Goal: Obtain resource: Download file/media

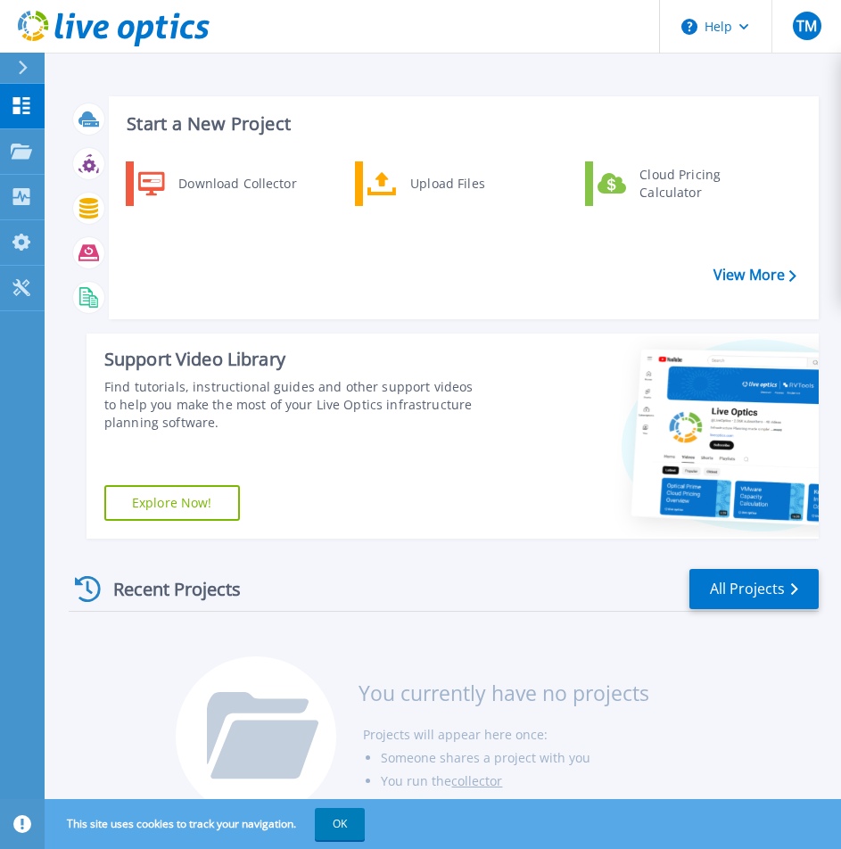
click at [350, 25] on header "Help TM エンドユーザー [PERSON_NAME] [EMAIL_ADDRESS][DOMAIN_NAME] Japan Business Syste…" at bounding box center [420, 26] width 841 height 53
click at [439, 155] on div "Start a New Project Download Collector Upload Files Cloud Pricing Calculator Vi…" at bounding box center [464, 207] width 710 height 223
click at [439, 176] on div "Upload Files" at bounding box center [467, 184] width 132 height 36
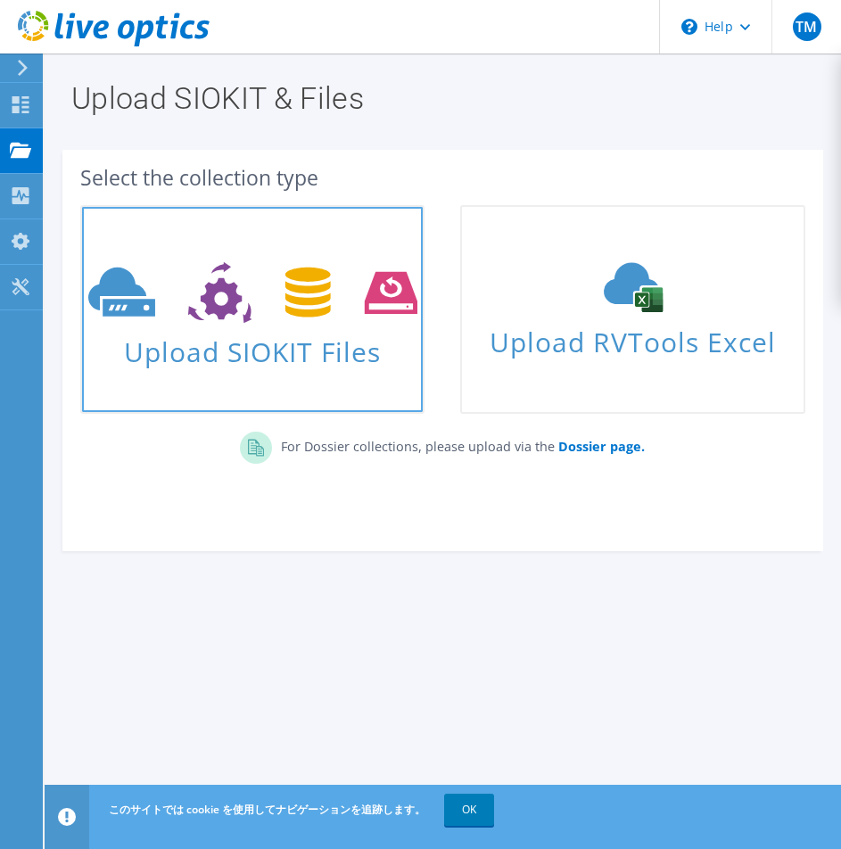
click at [323, 307] on icon at bounding box center [252, 293] width 329 height 62
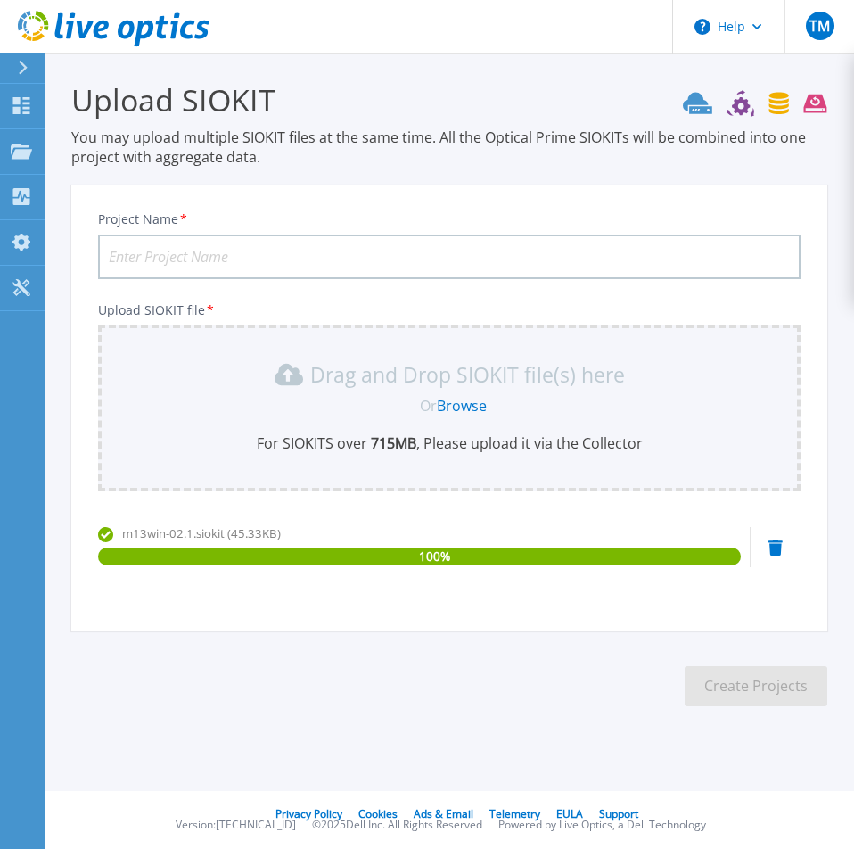
click at [186, 266] on input "Project Name *" at bounding box center [449, 256] width 702 height 45
type input "test1"
click at [729, 685] on button "Create Projects" at bounding box center [756, 686] width 143 height 40
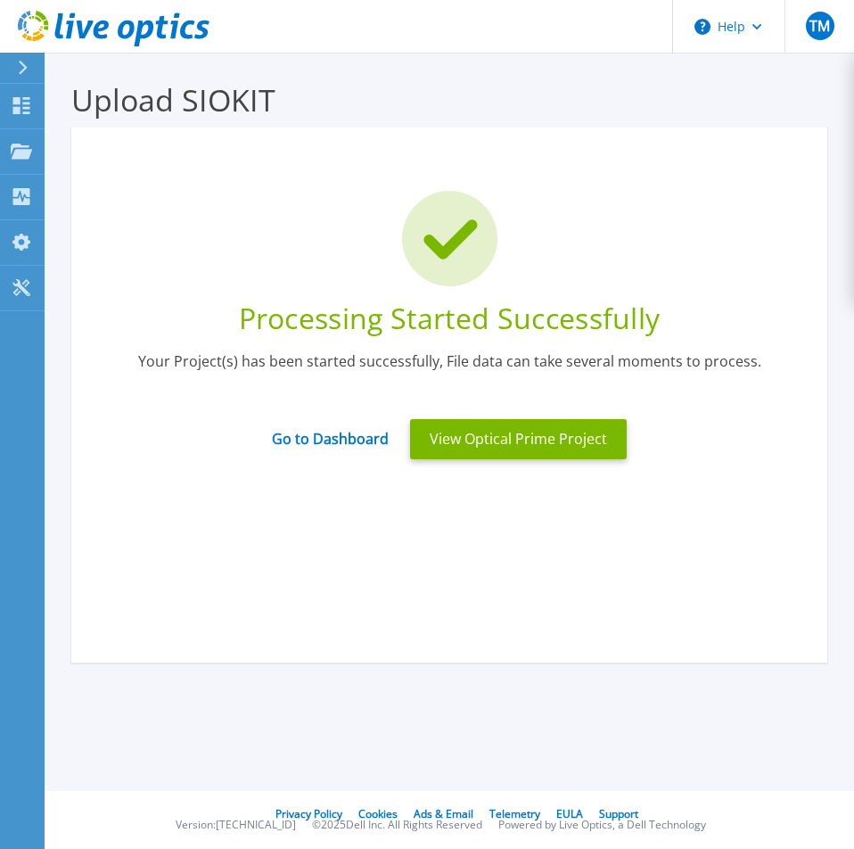
click at [568, 548] on div "Processing Started Successfully Your Project(s) has been started successfully, …" at bounding box center [449, 394] width 756 height 535
click at [502, 545] on div "Processing Started Successfully Your Project(s) has been started successfully, …" at bounding box center [449, 394] width 756 height 535
click at [499, 444] on button "View Optical Prime Project" at bounding box center [518, 439] width 217 height 40
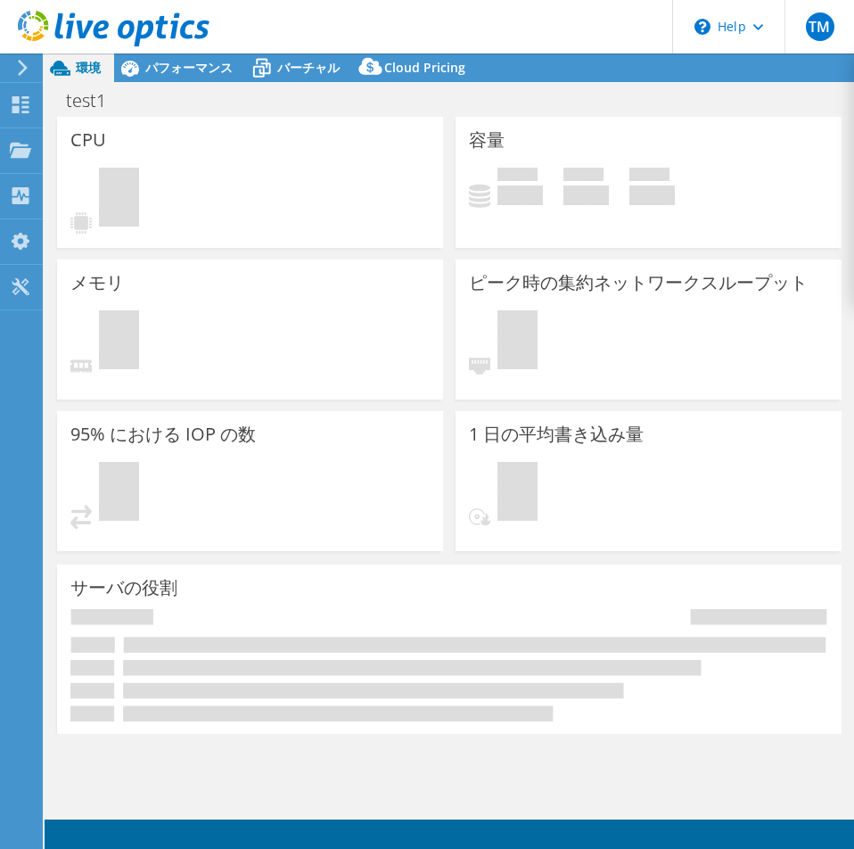
select select "USD"
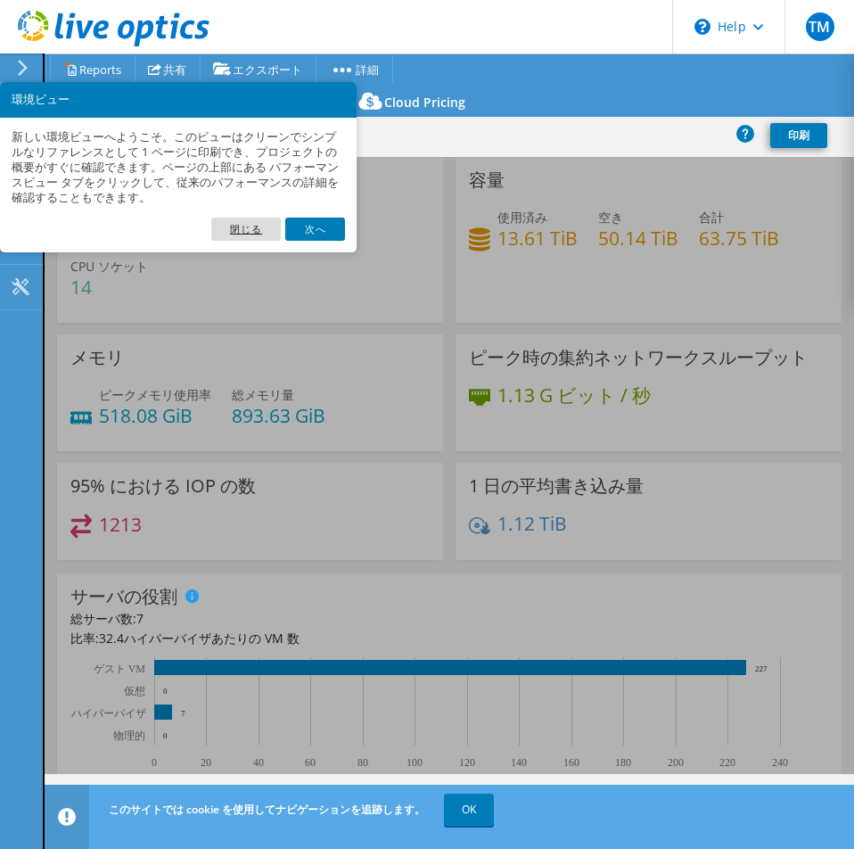
click at [254, 228] on link "閉じる" at bounding box center [246, 229] width 70 height 23
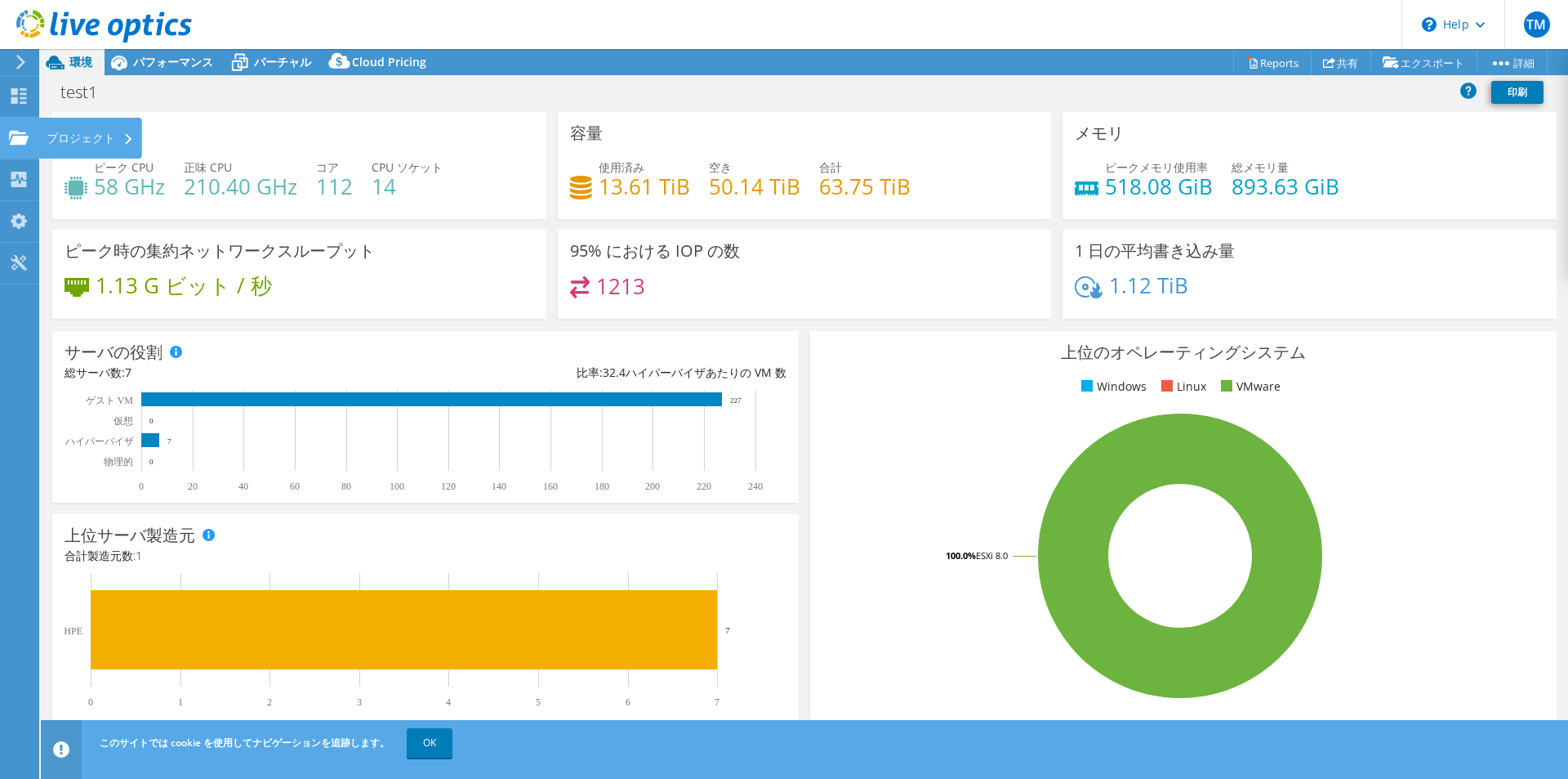
click at [24, 131] on icon at bounding box center [18, 137] width 19 height 16
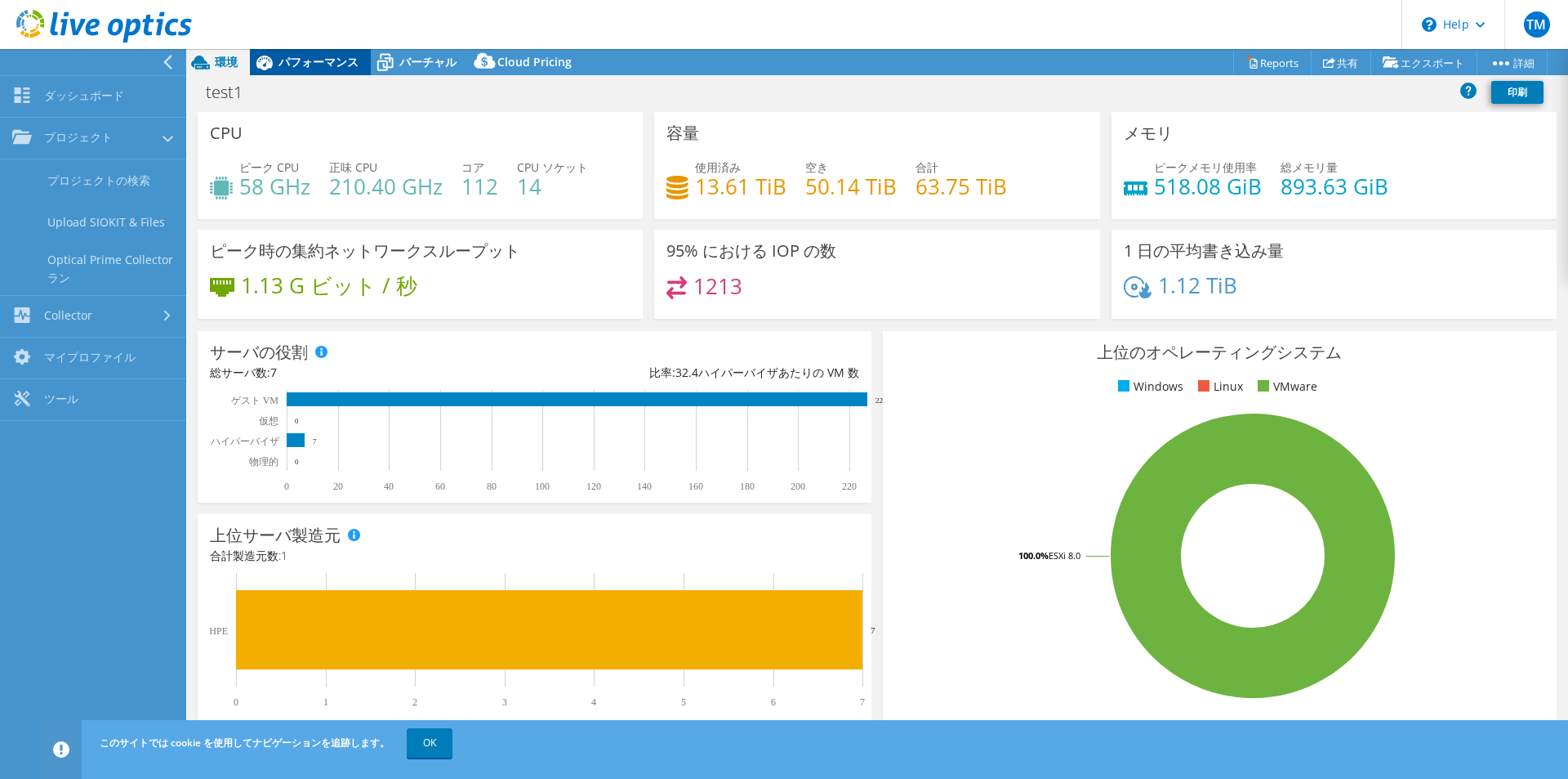
click at [296, 64] on span "パフォーマンス" at bounding box center [318, 61] width 80 height 16
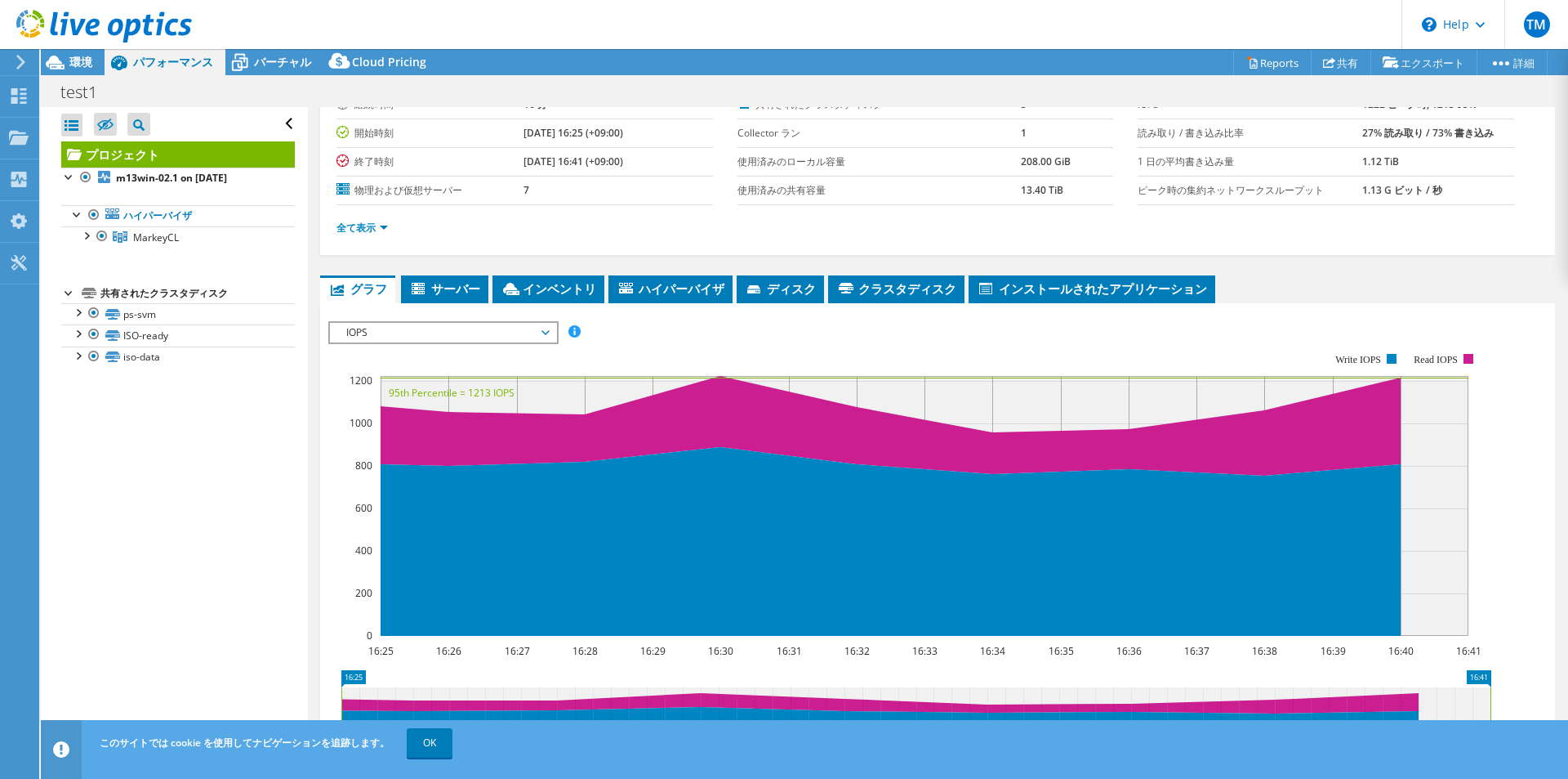
scroll to position [41, 0]
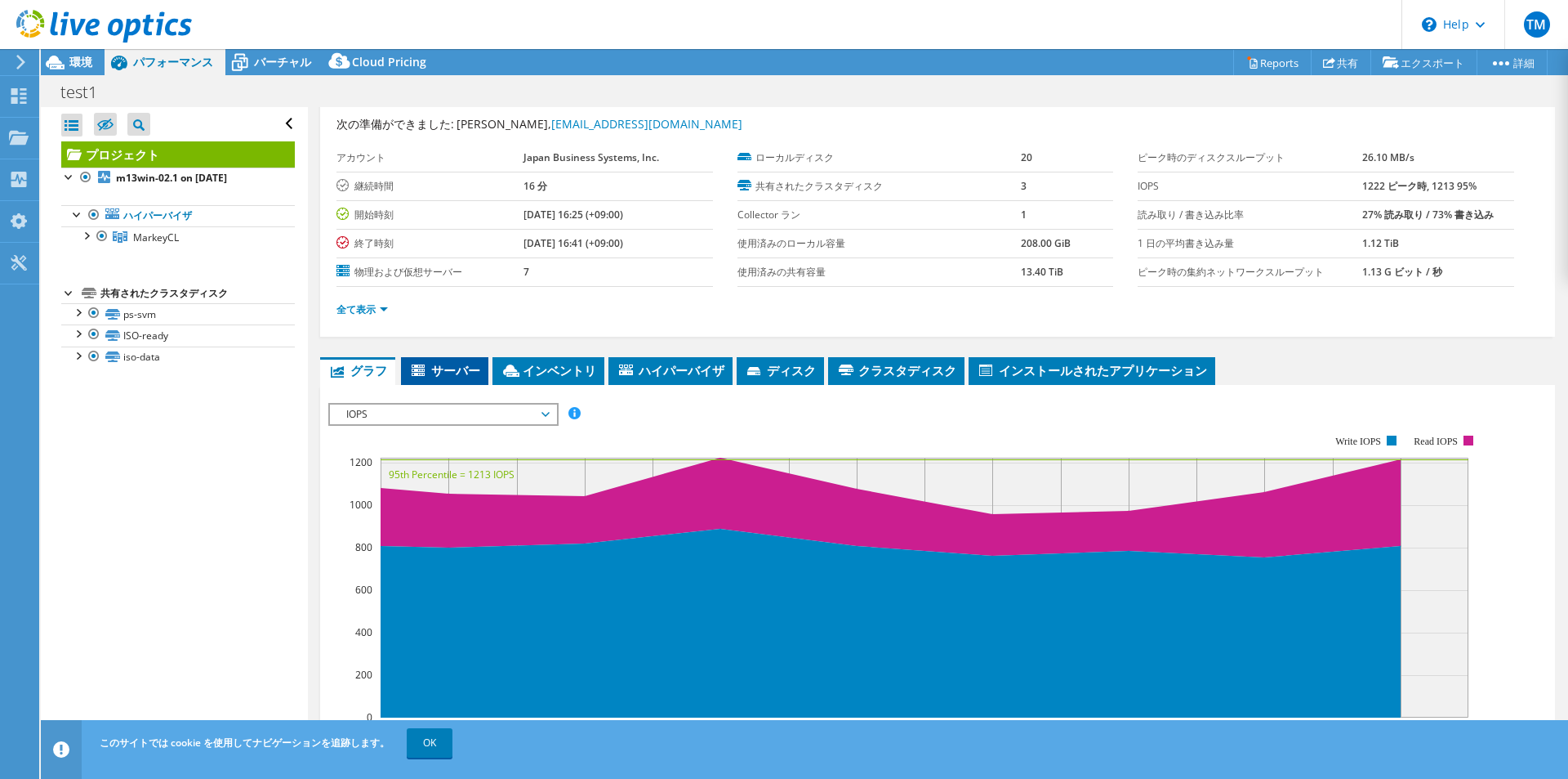
click at [423, 368] on icon at bounding box center [418, 370] width 13 height 11
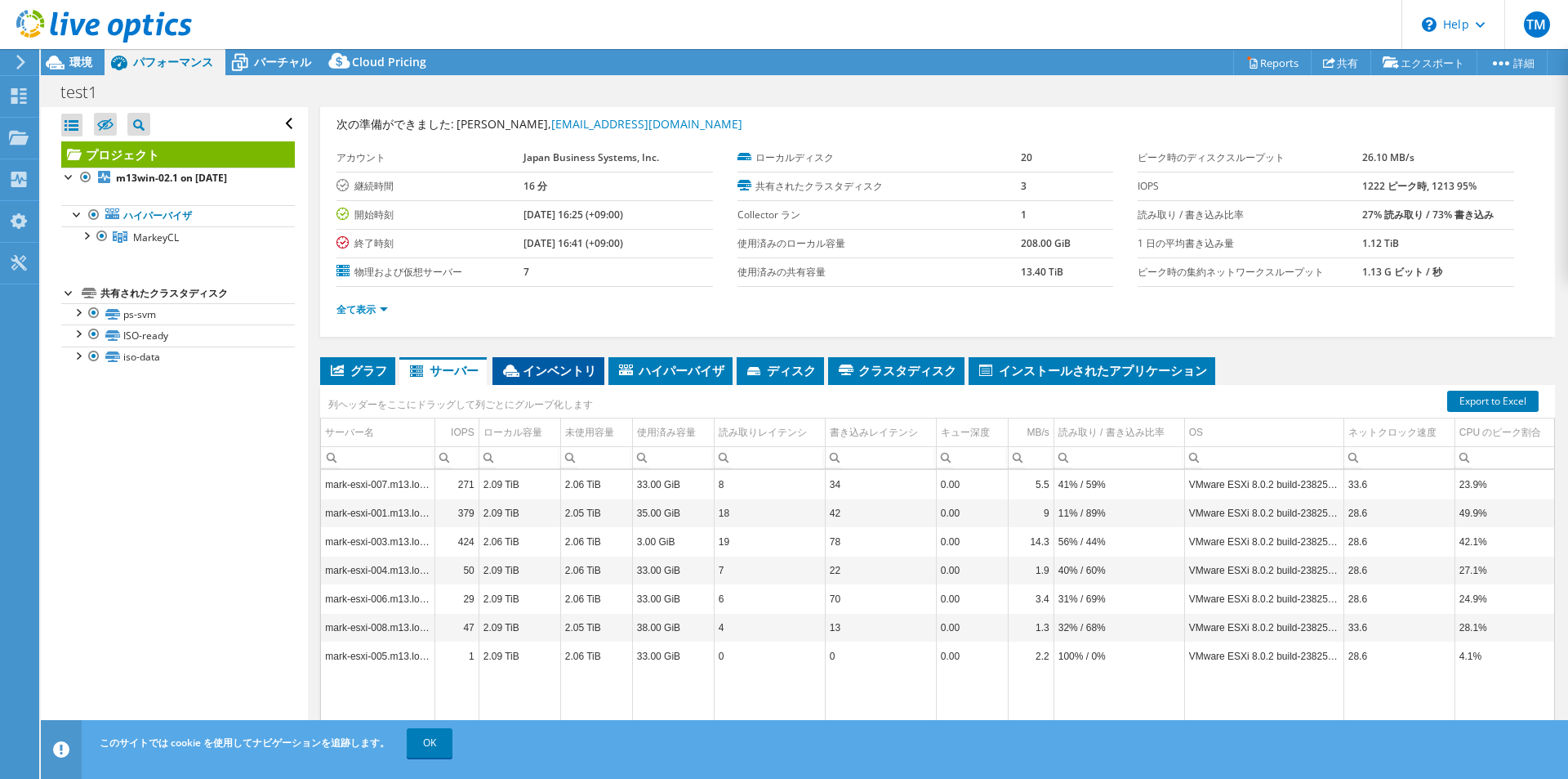
click at [563, 366] on span "インベントリ" at bounding box center [548, 370] width 95 height 16
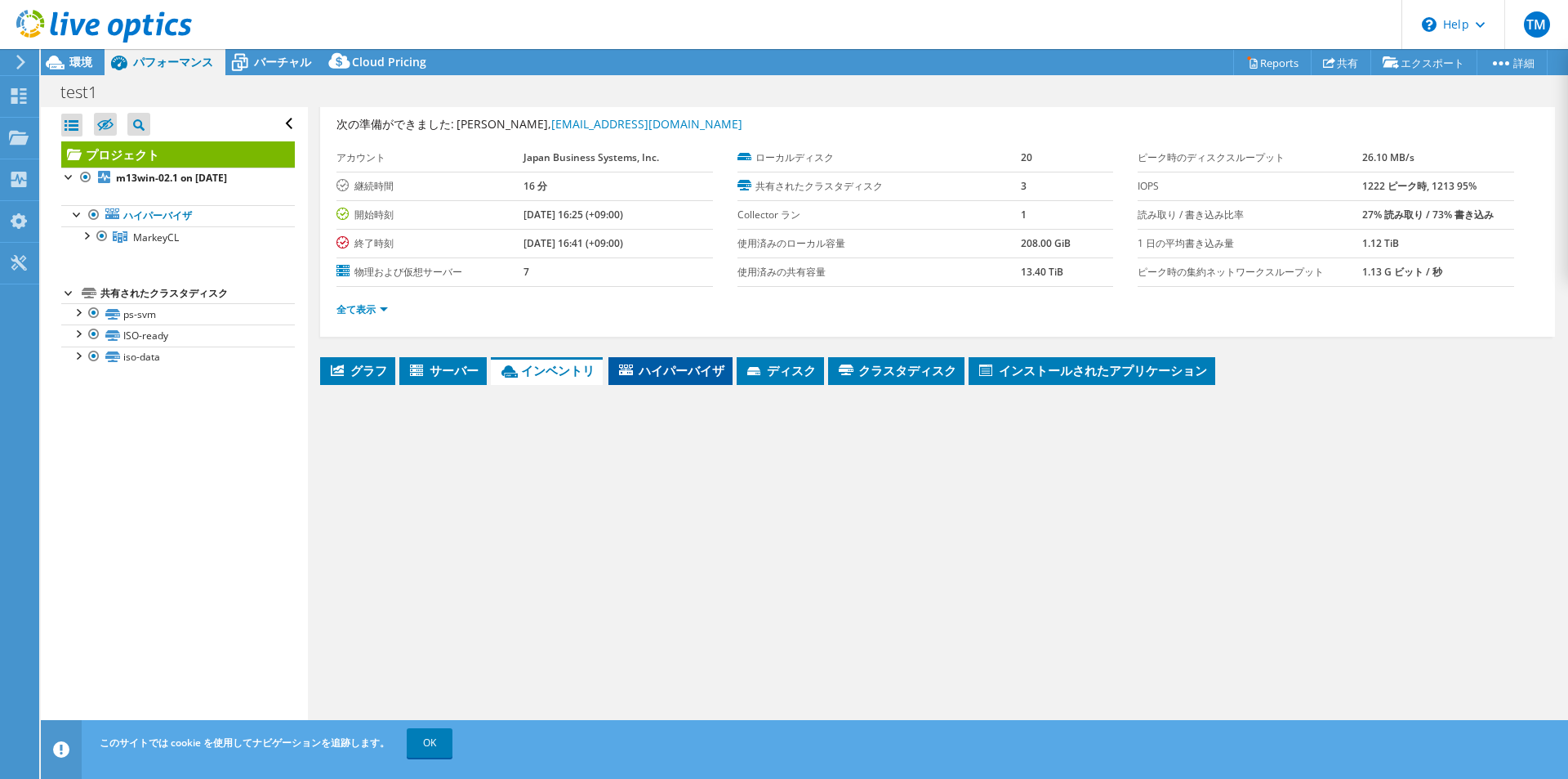
click at [652, 365] on span "ハイパーバイザ" at bounding box center [671, 370] width 108 height 16
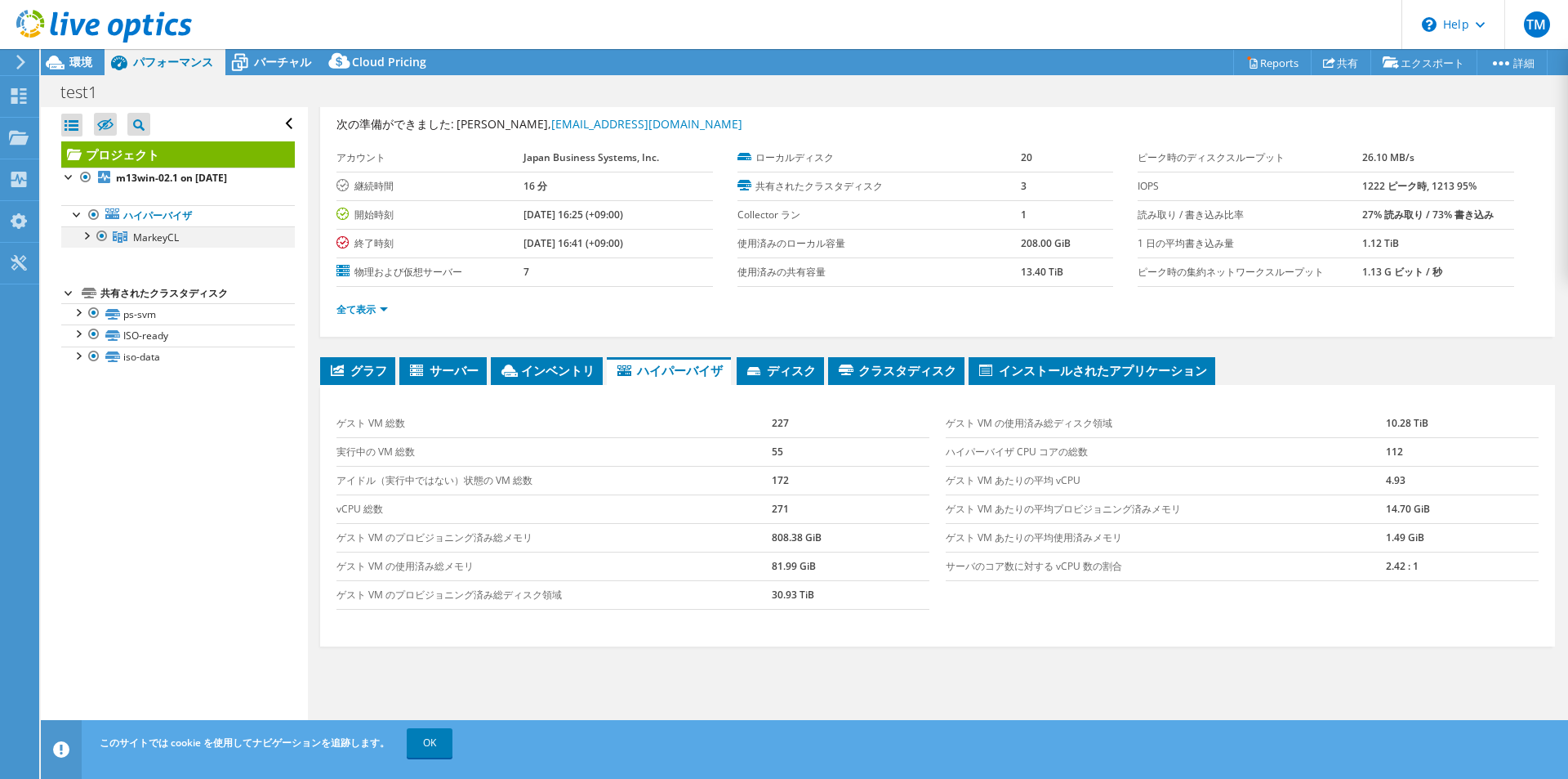
click at [93, 235] on div at bounding box center [86, 235] width 16 height 16
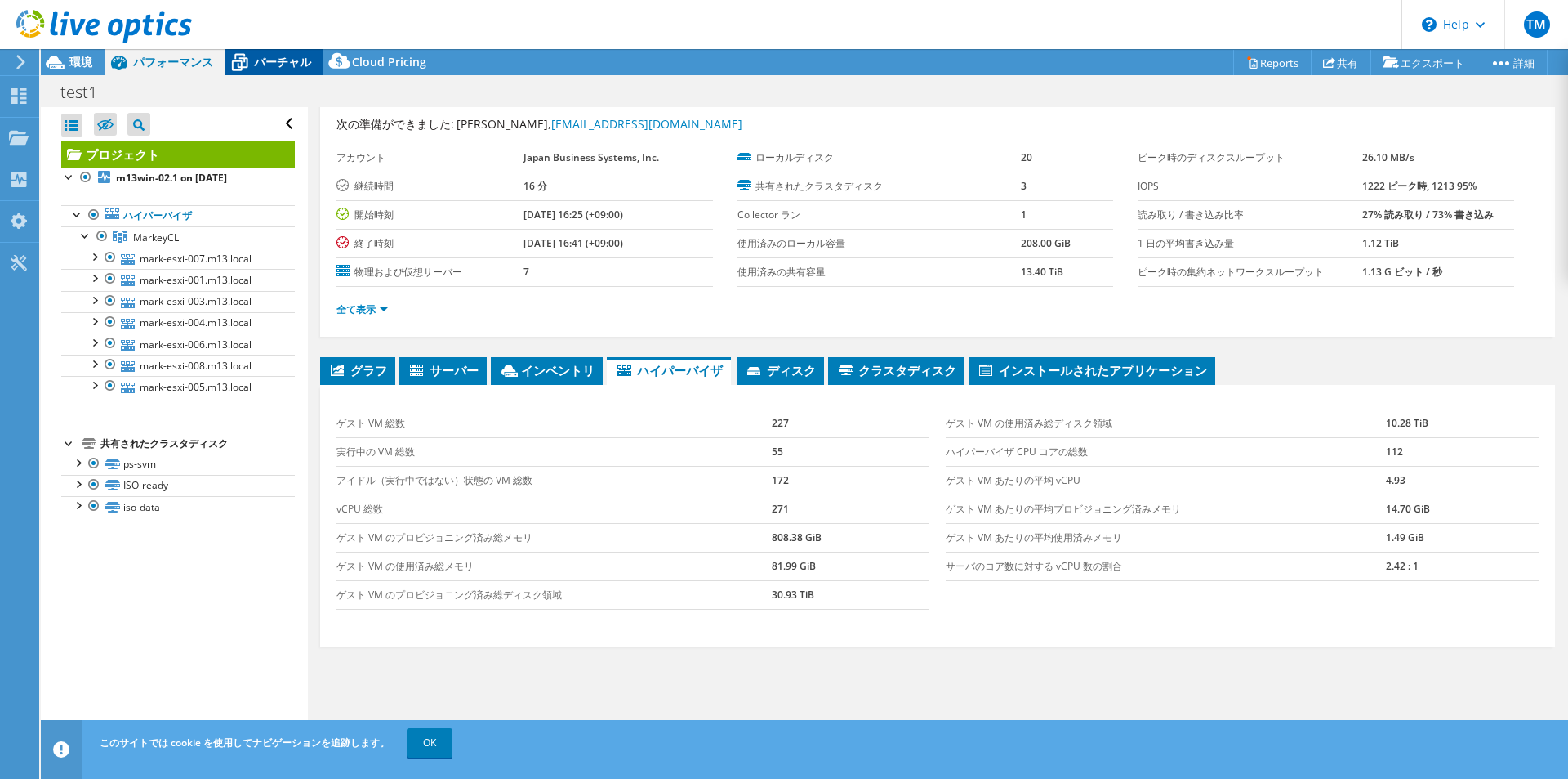
click at [274, 55] on span "バーチャル" at bounding box center [282, 61] width 57 height 16
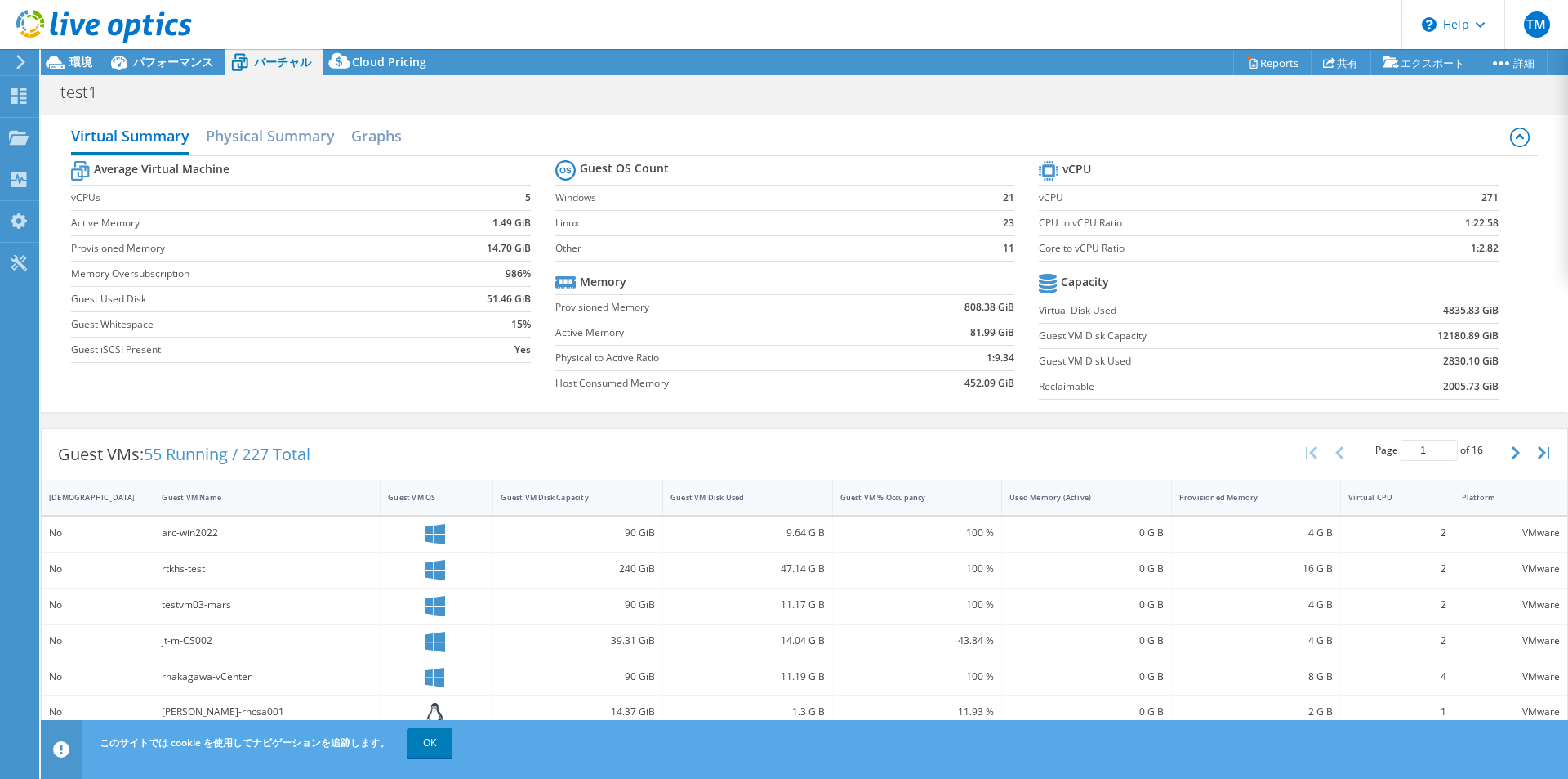
scroll to position [163, 0]
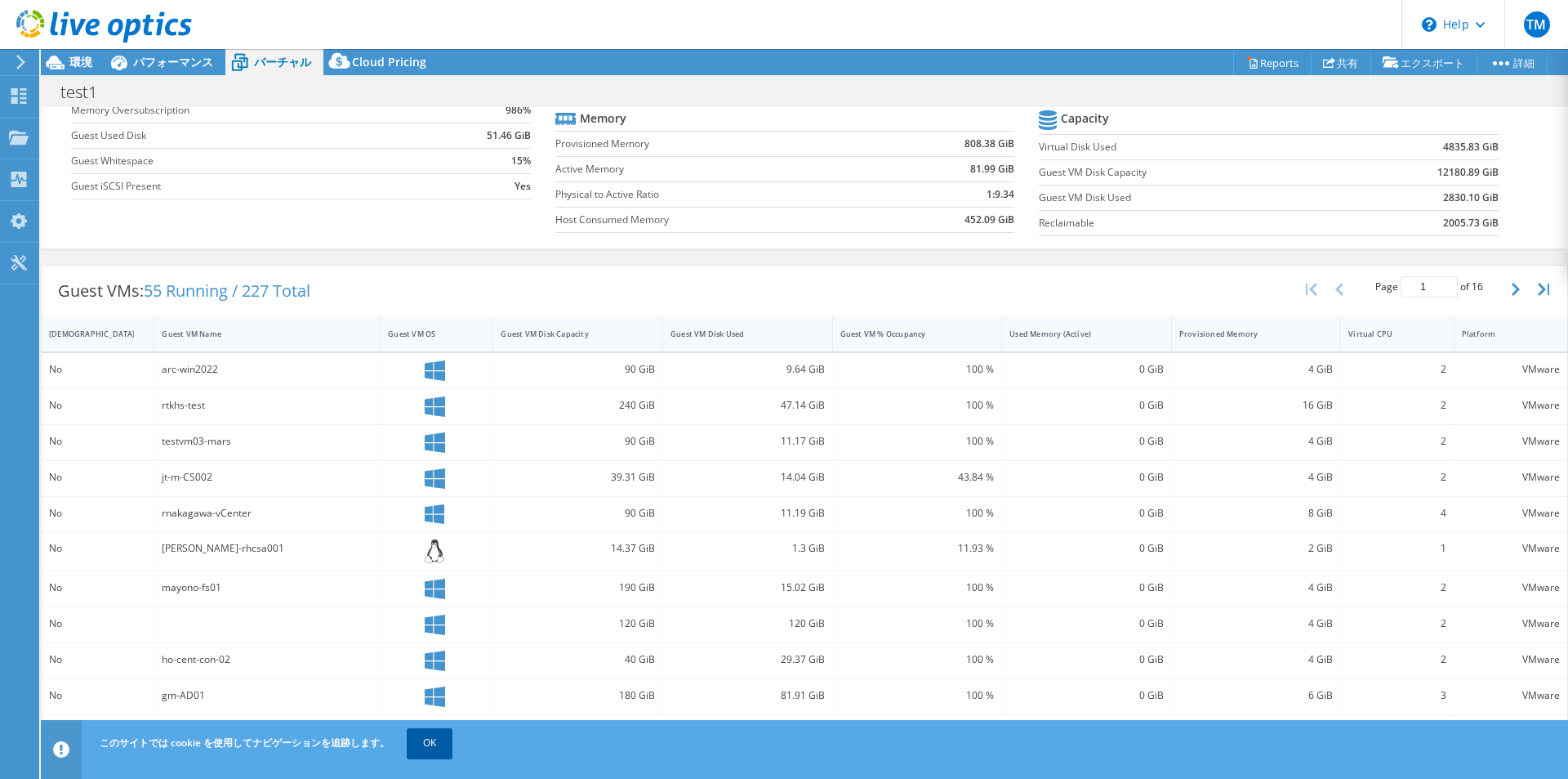
click at [432, 747] on link "OK" at bounding box center [430, 742] width 46 height 29
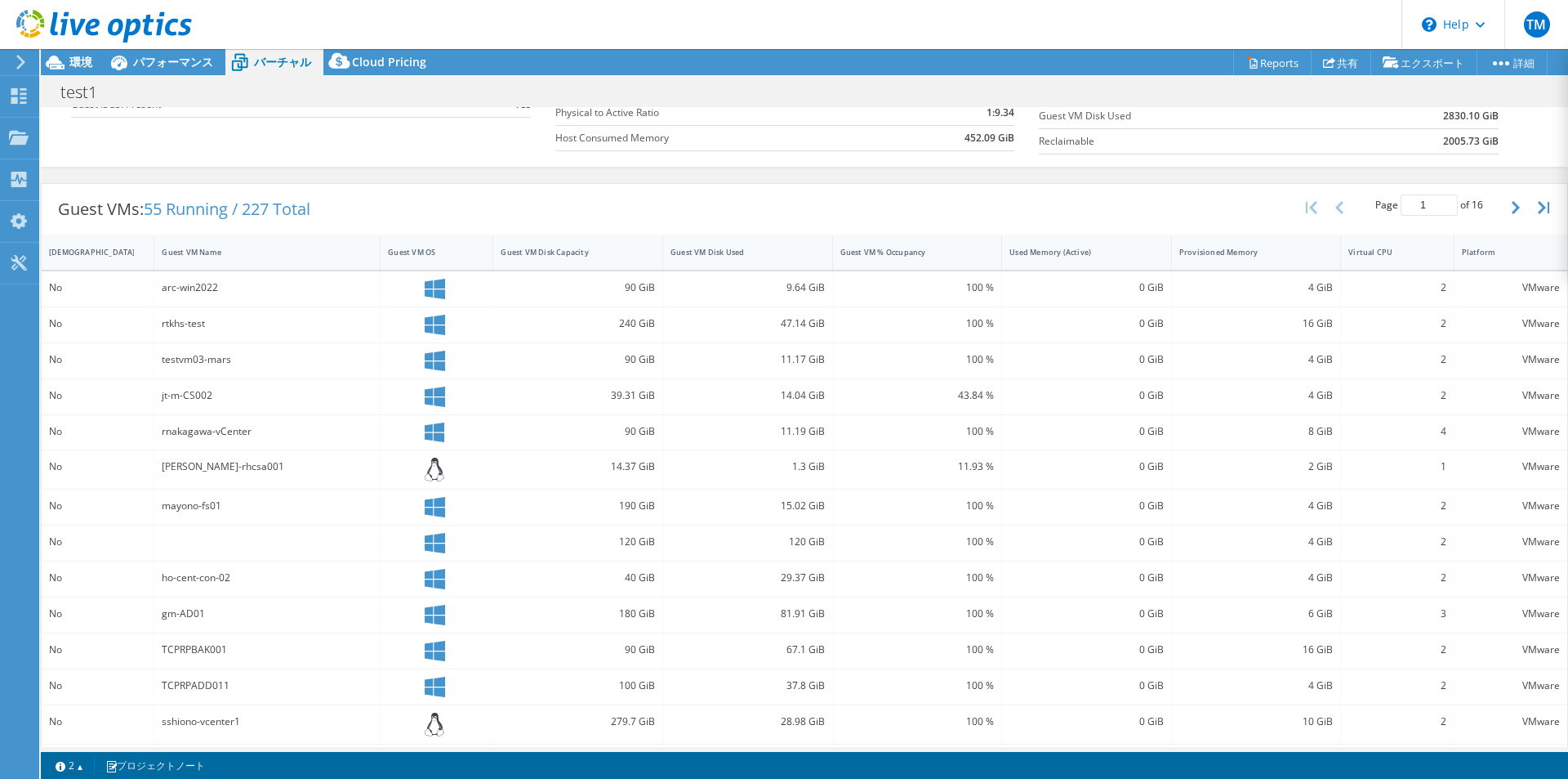
scroll to position [323, 0]
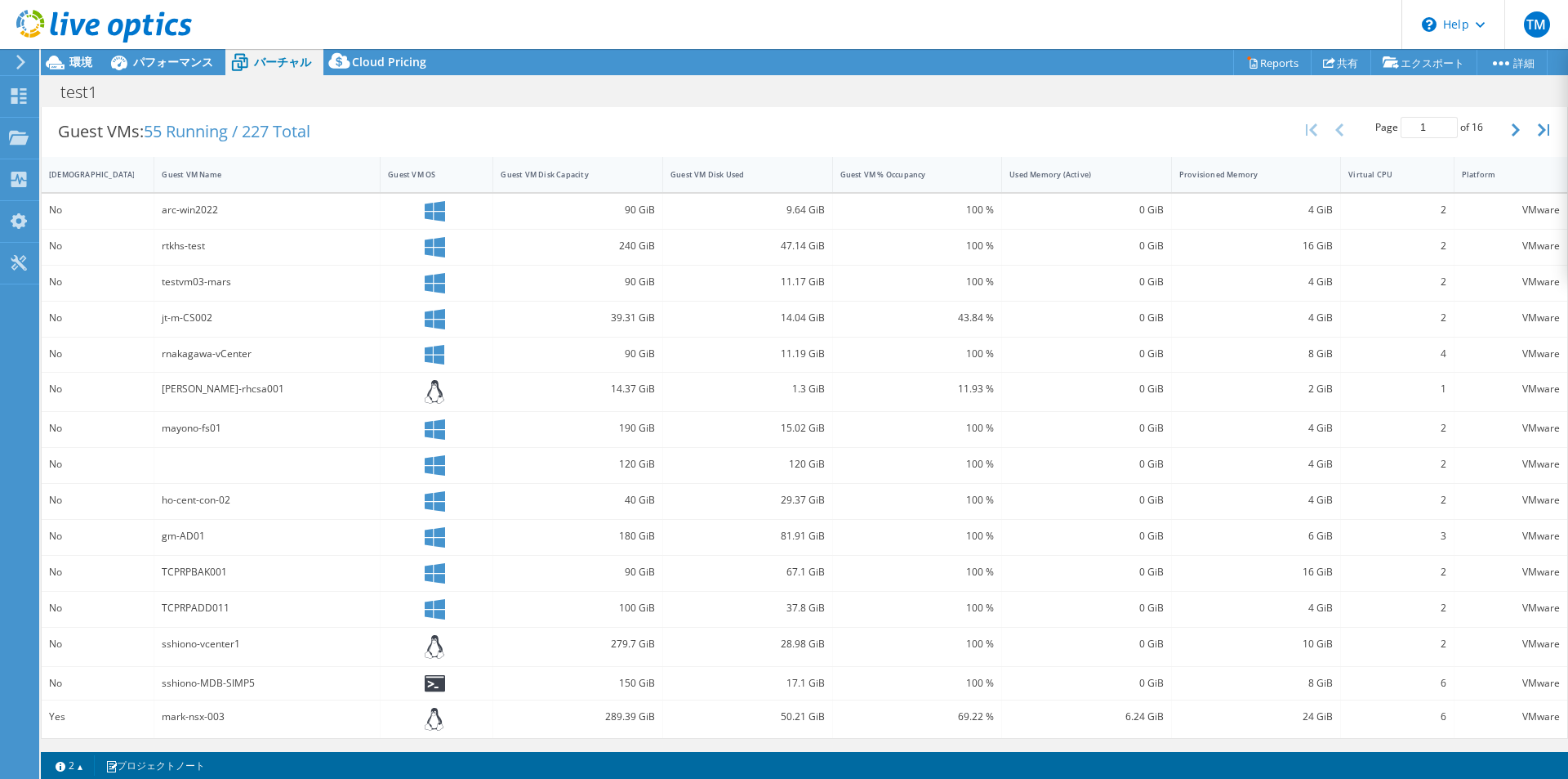
click at [350, 470] on div at bounding box center [267, 465] width 226 height 35
click at [433, 425] on icon at bounding box center [435, 429] width 20 height 20
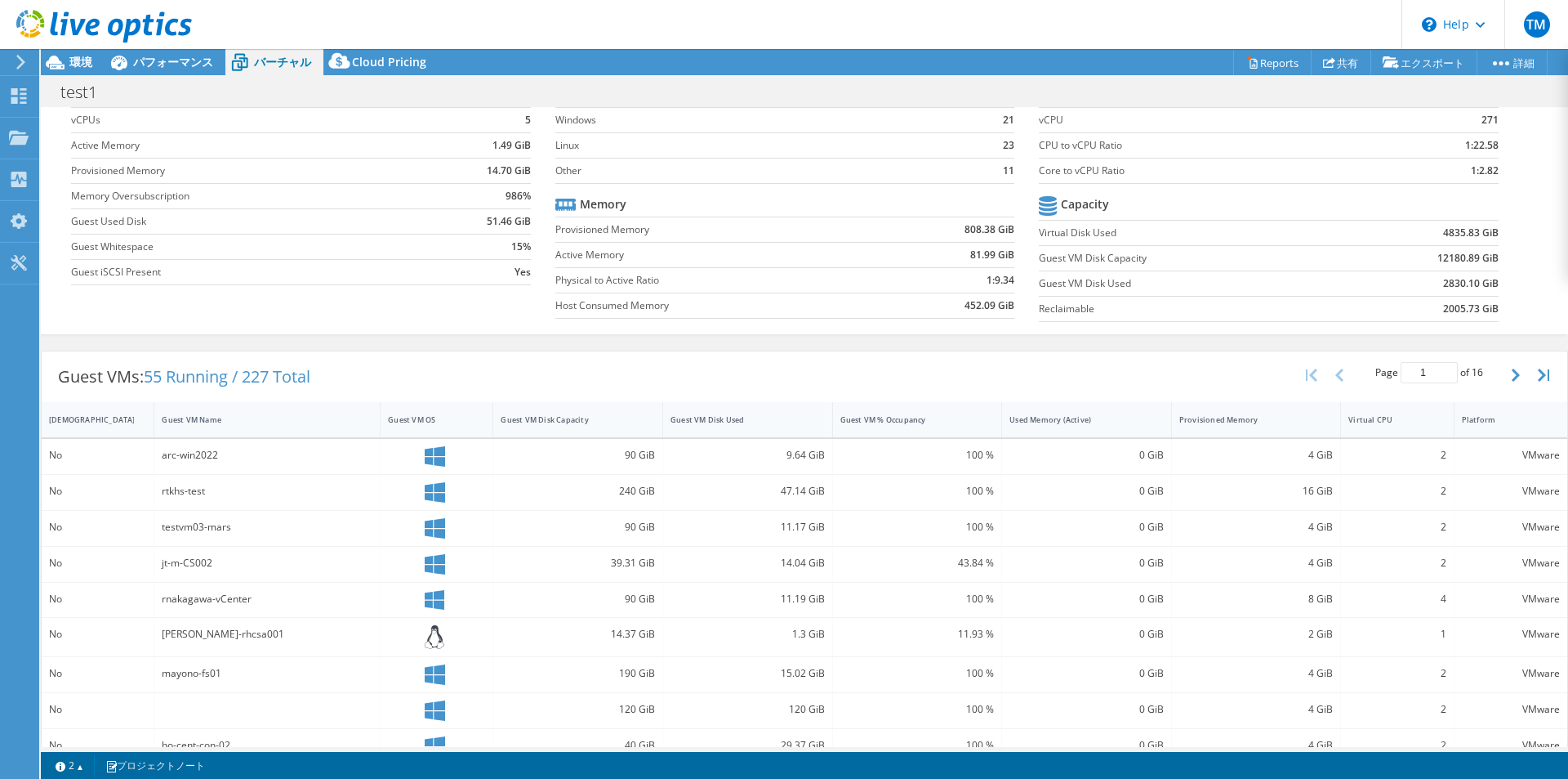
scroll to position [159, 0]
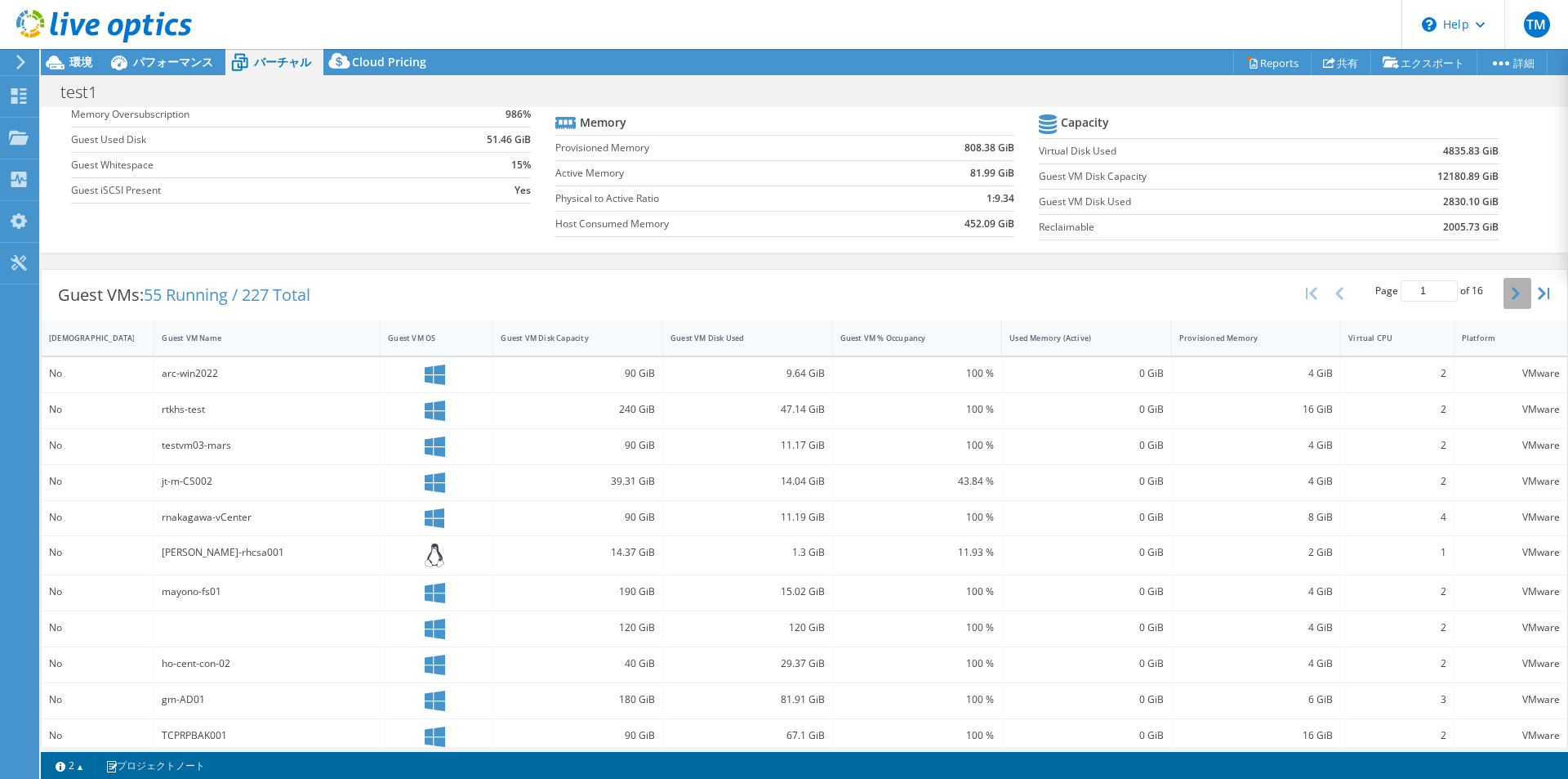
click at [782, 294] on button "button" at bounding box center [1518, 293] width 27 height 31
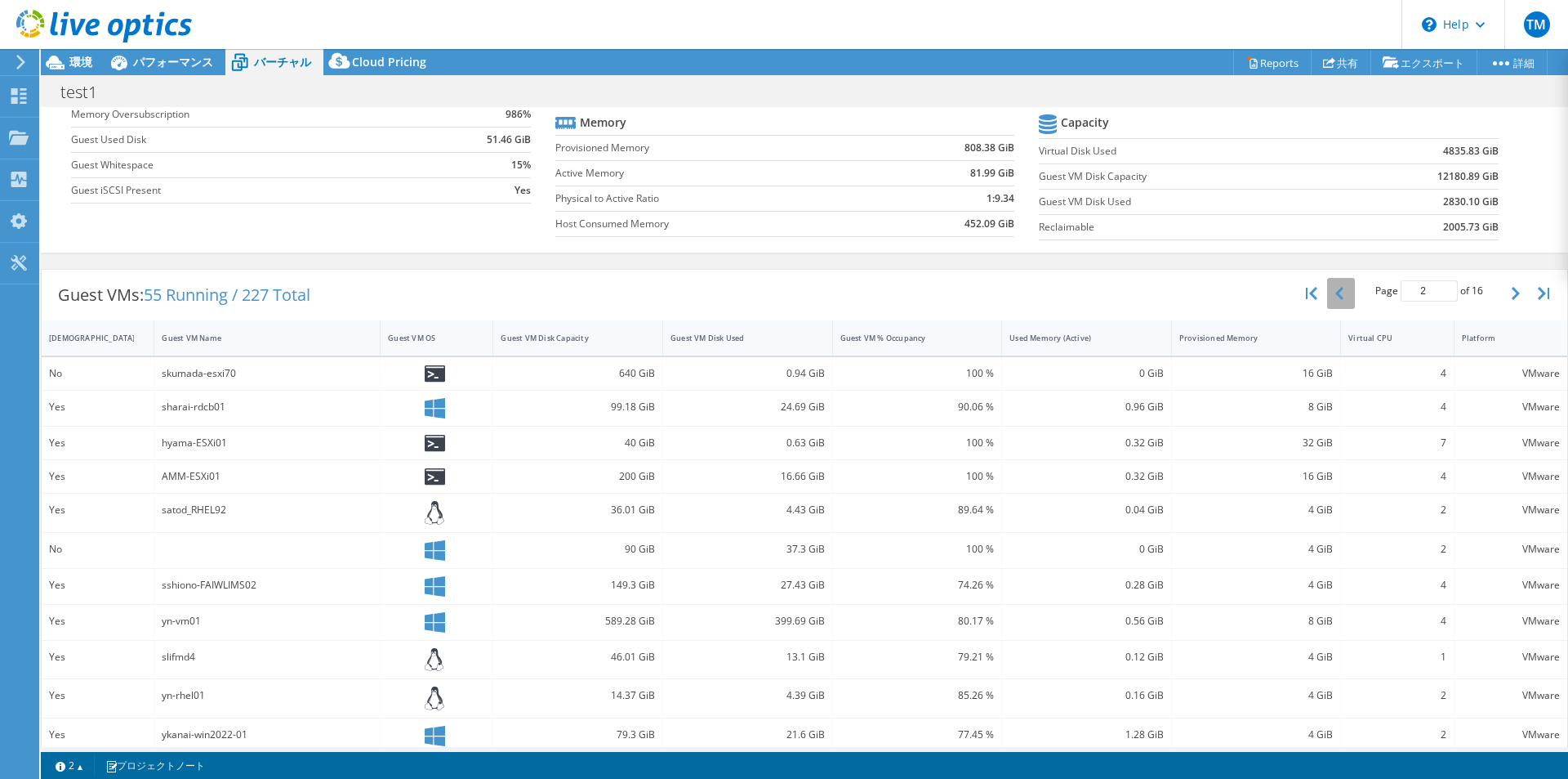
click at [782, 300] on icon "button" at bounding box center [1339, 293] width 8 height 13
type input "1"
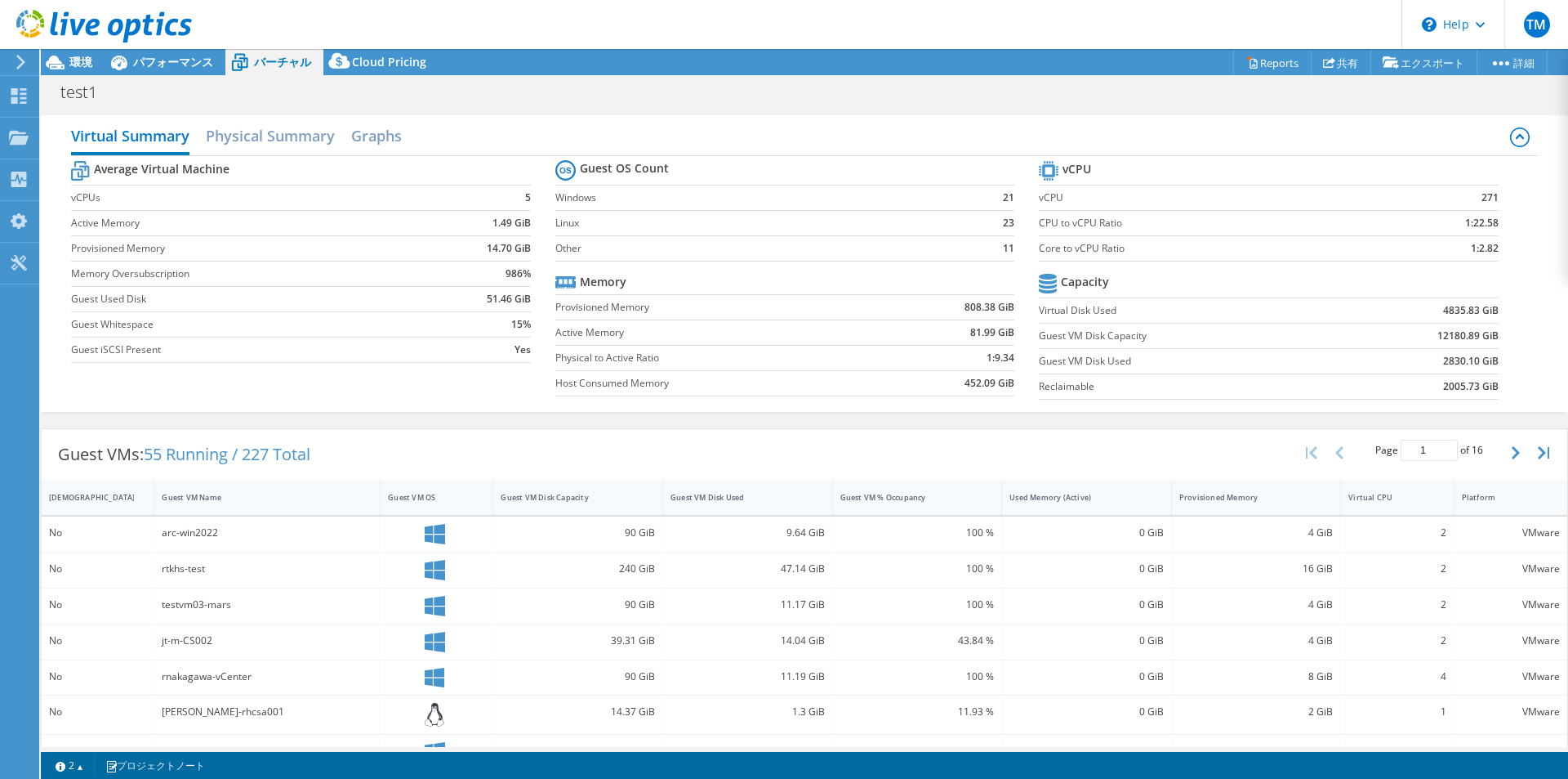
scroll to position [163, 0]
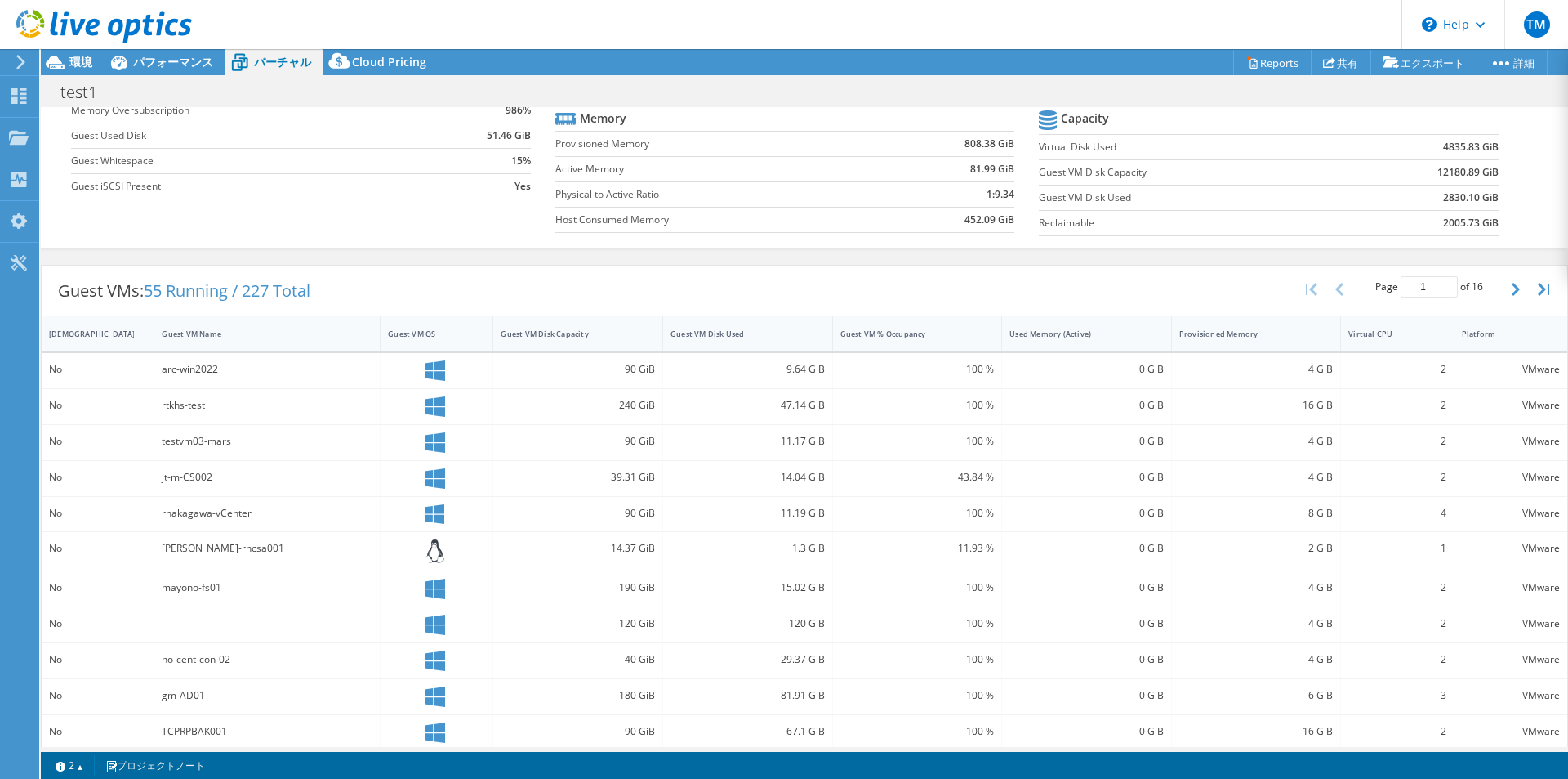
click at [192, 477] on div "jt-m-CS002" at bounding box center [267, 477] width 211 height 18
click at [51, 477] on div "No" at bounding box center [97, 477] width 97 height 18
drag, startPoint x: 325, startPoint y: 485, endPoint x: 352, endPoint y: 482, distance: 27.2
click at [334, 484] on div "jt-m-CS002" at bounding box center [267, 477] width 211 height 18
click at [484, 475] on div at bounding box center [436, 478] width 113 height 35
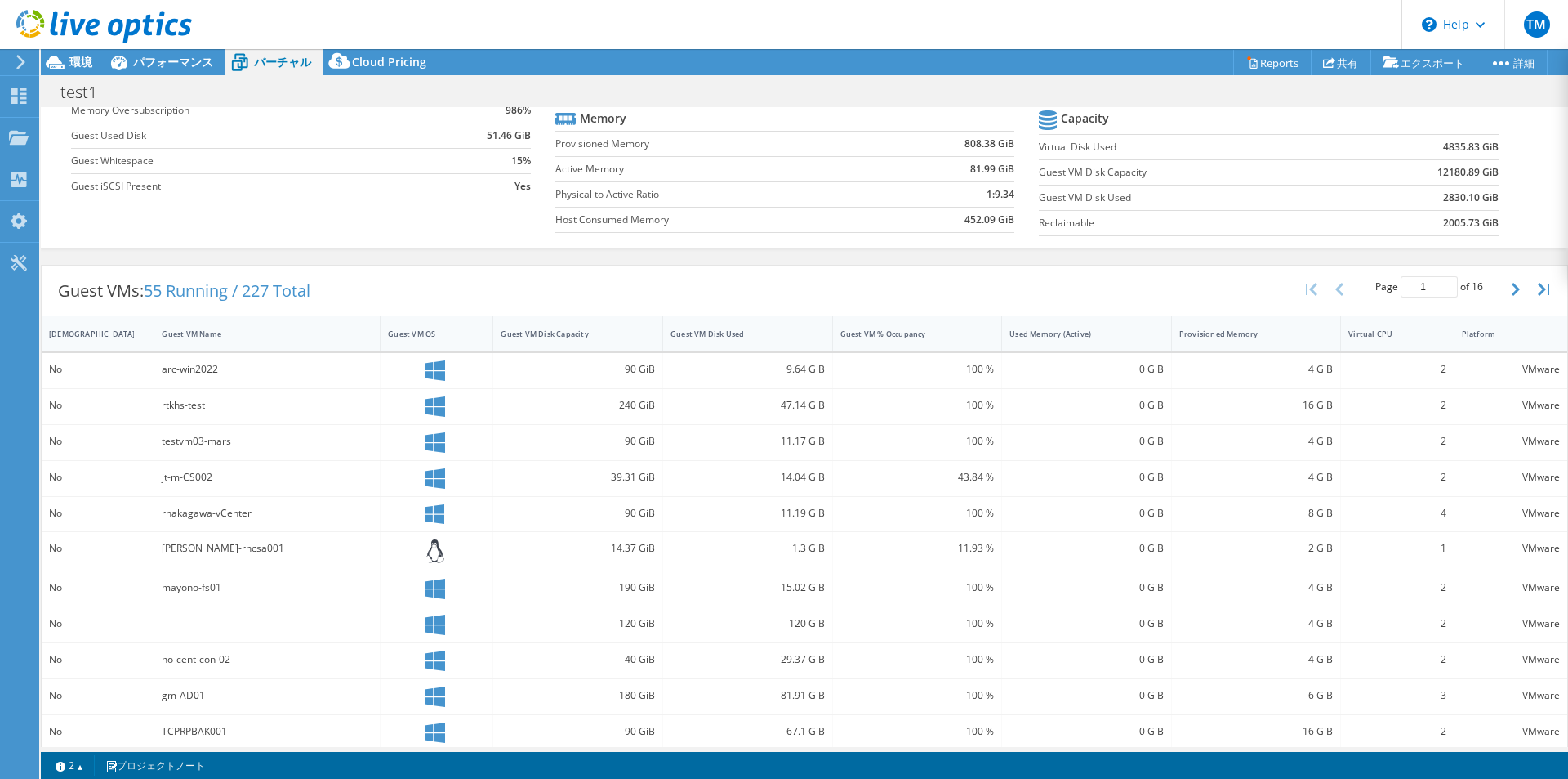
click at [443, 468] on div at bounding box center [436, 478] width 97 height 20
drag, startPoint x: 616, startPoint y: 466, endPoint x: 628, endPoint y: 468, distance: 12.2
click at [617, 466] on div "39.31 GiB" at bounding box center [577, 478] width 170 height 35
drag, startPoint x: 960, startPoint y: 473, endPoint x: 1090, endPoint y: 454, distance: 131.4
click at [782, 473] on div "43.84 %" at bounding box center [917, 477] width 154 height 18
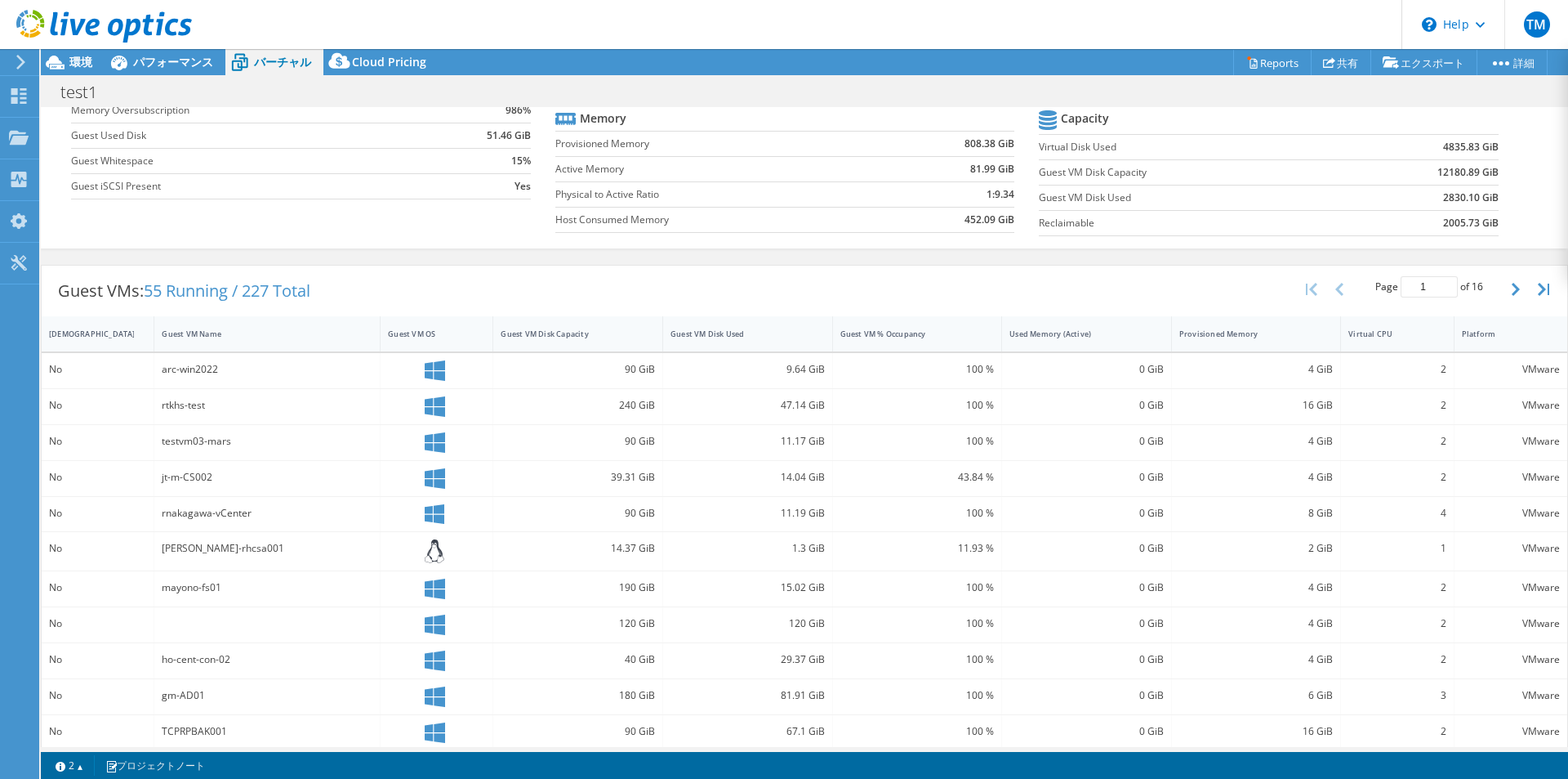
click at [782, 442] on div "4 GiB" at bounding box center [1256, 442] width 154 height 18
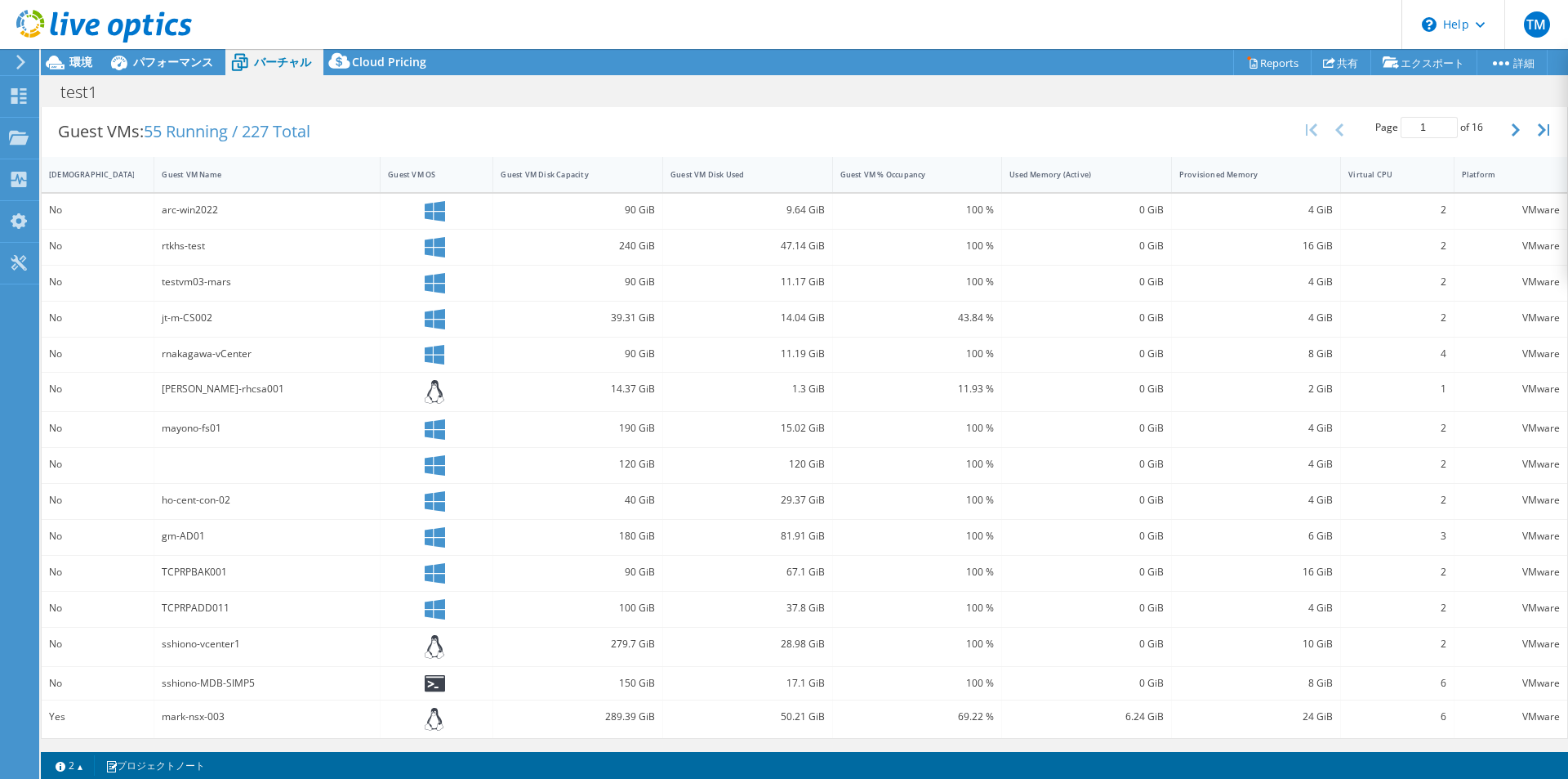
scroll to position [0, 0]
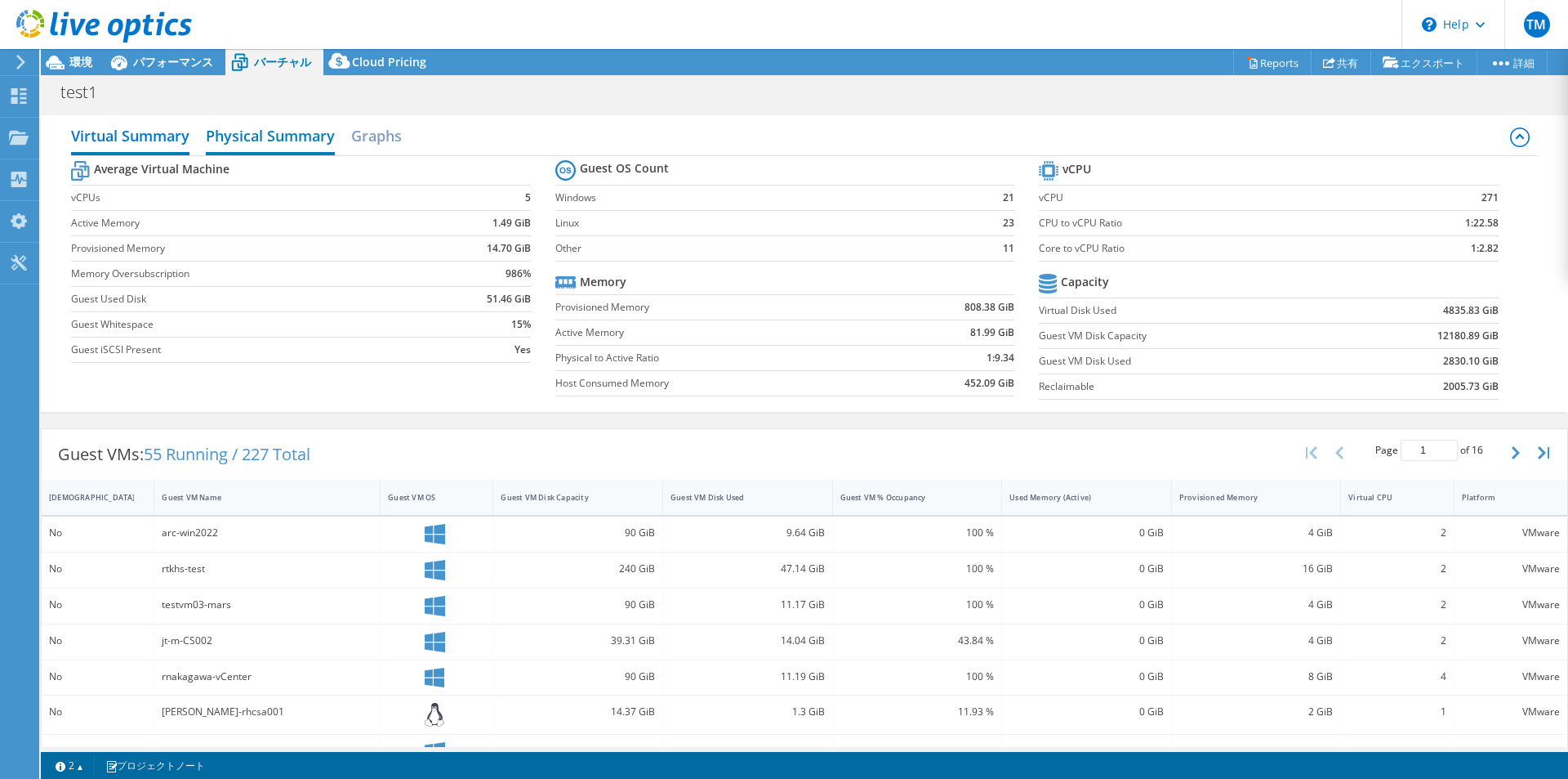
click at [274, 145] on h2 "Physical Summary" at bounding box center [270, 137] width 129 height 36
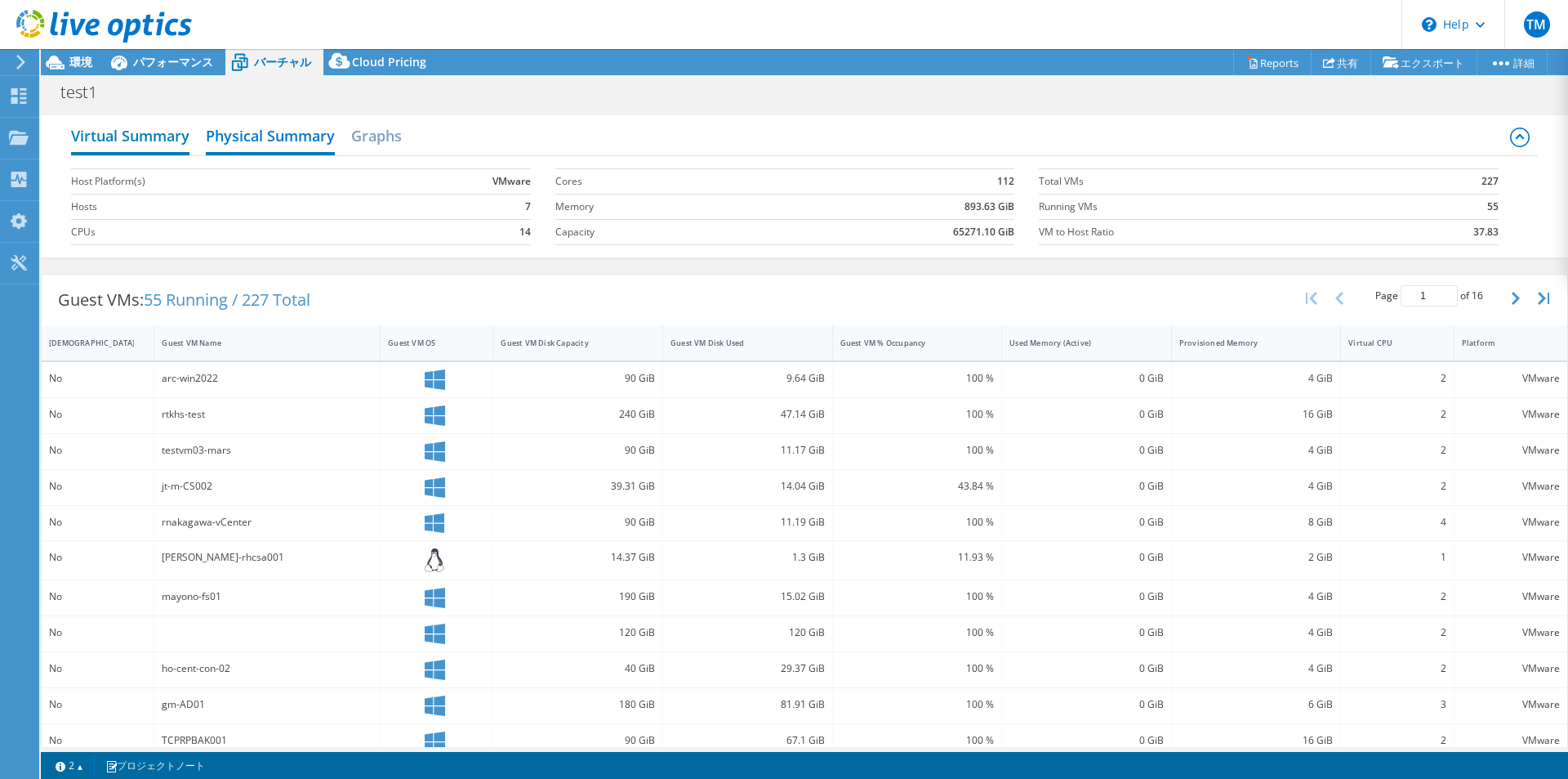
click at [139, 144] on h2 "Virtual Summary" at bounding box center [130, 137] width 118 height 36
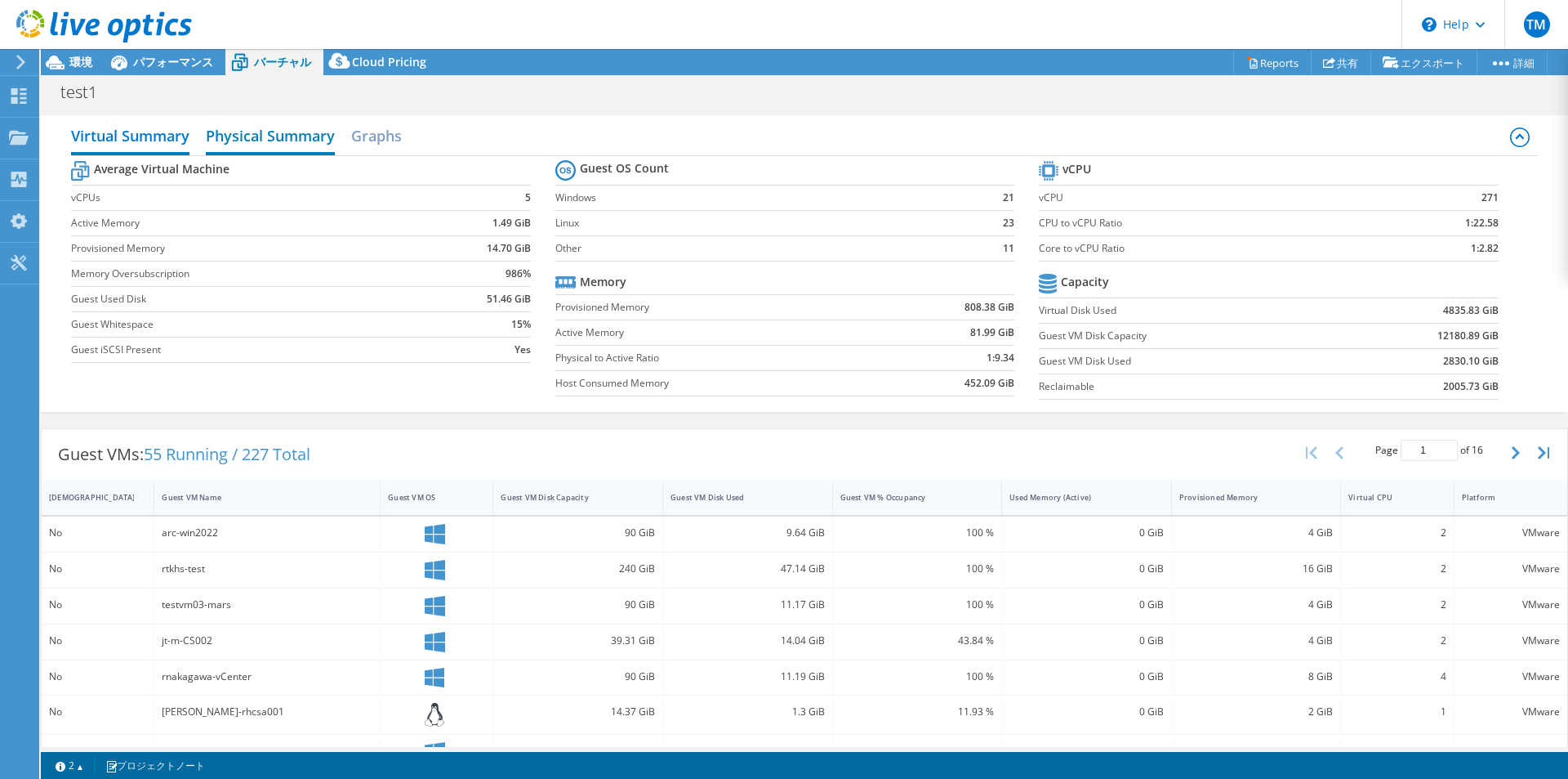
click at [268, 142] on h2 "Physical Summary" at bounding box center [270, 137] width 129 height 36
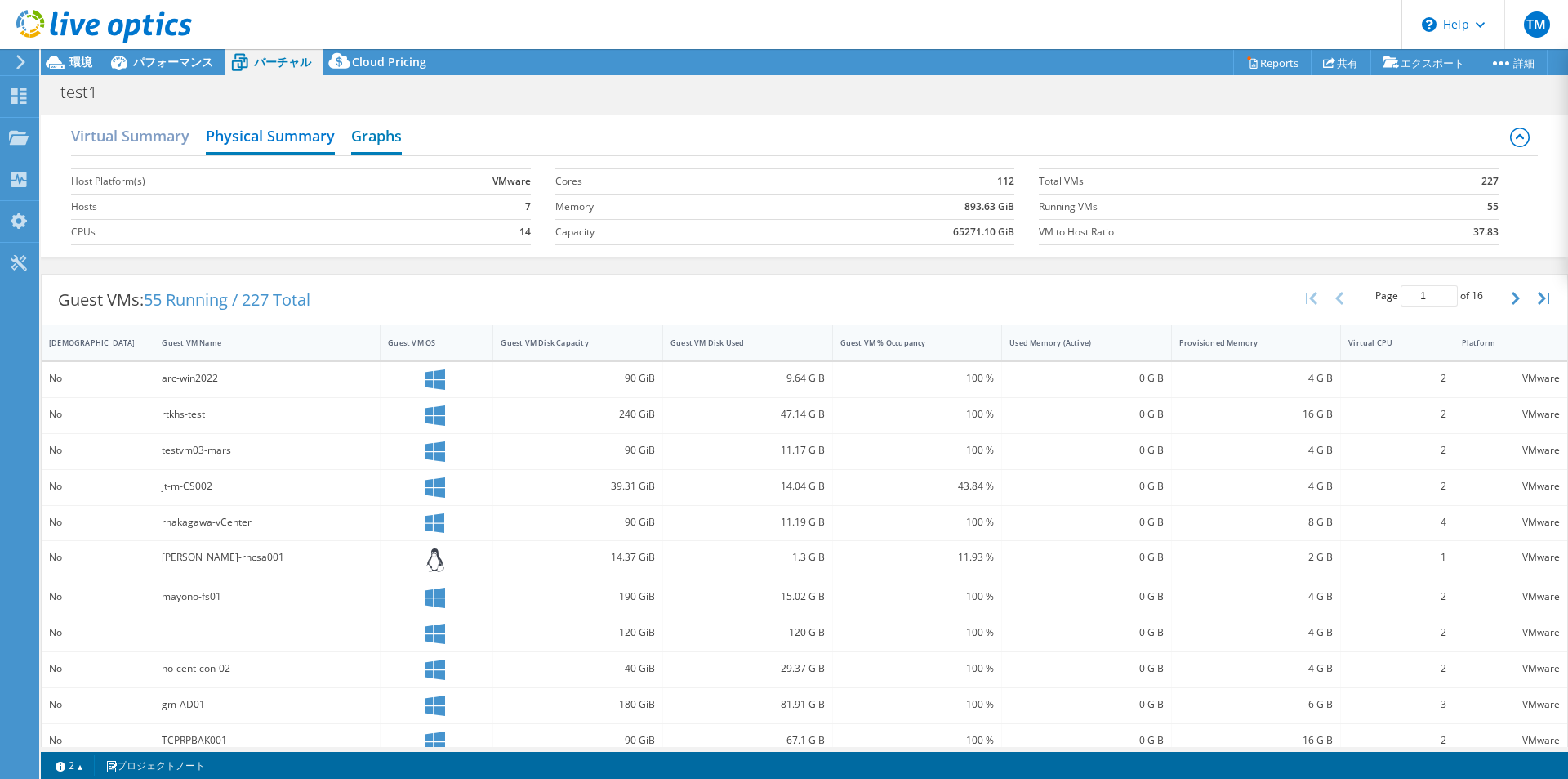
click at [373, 143] on h2 "Graphs" at bounding box center [376, 137] width 50 height 36
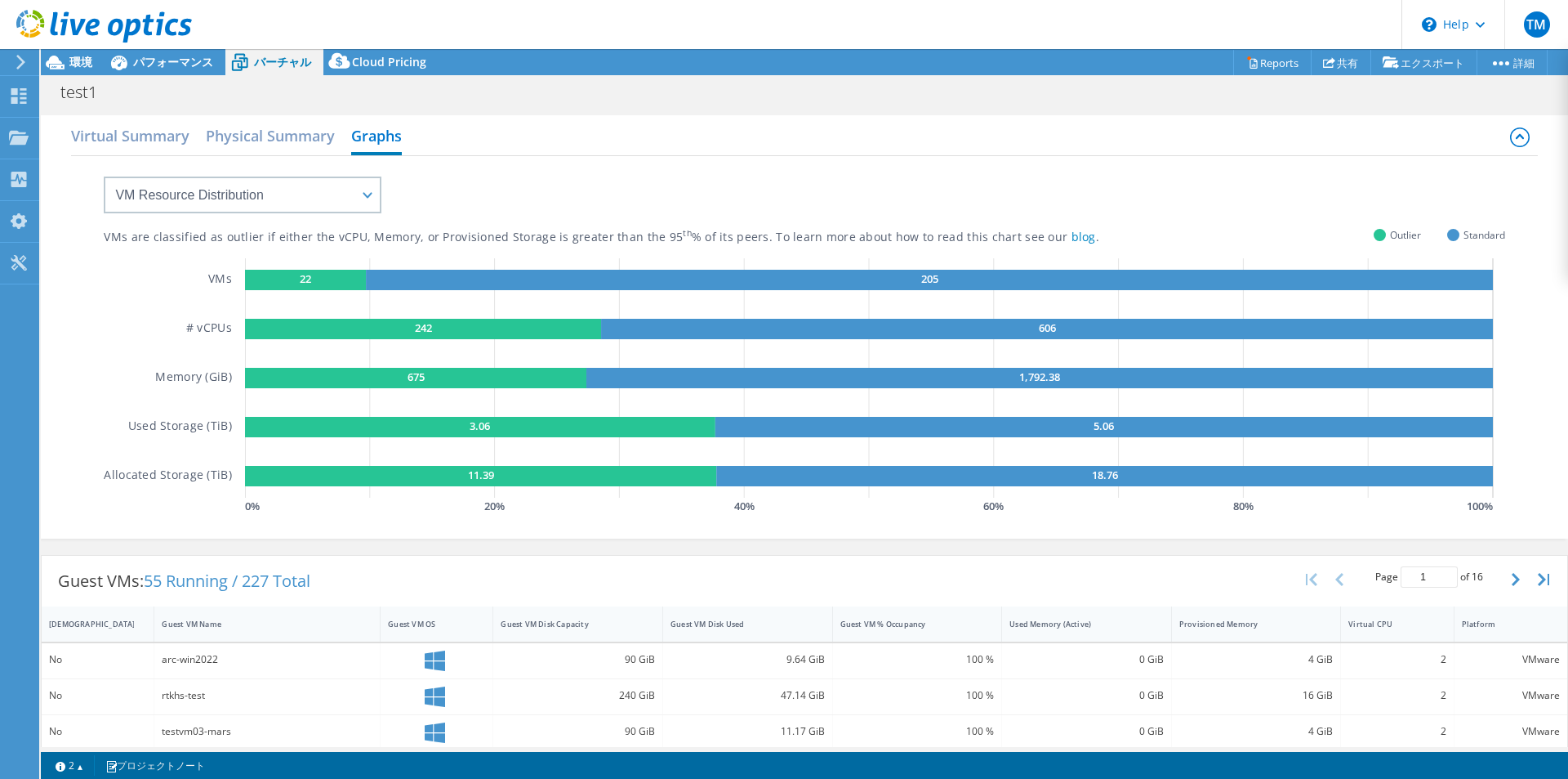
click at [782, 236] on div "Outlier Standard" at bounding box center [1440, 235] width 132 height 11
click at [327, 201] on select "VM Resource Distribution Provisioning Contrast Over Provisioning" at bounding box center [242, 195] width 278 height 37
click at [104, 177] on select "VM Resource Distribution Provisioning Contrast Over Provisioning" at bounding box center [242, 195] width 278 height 37
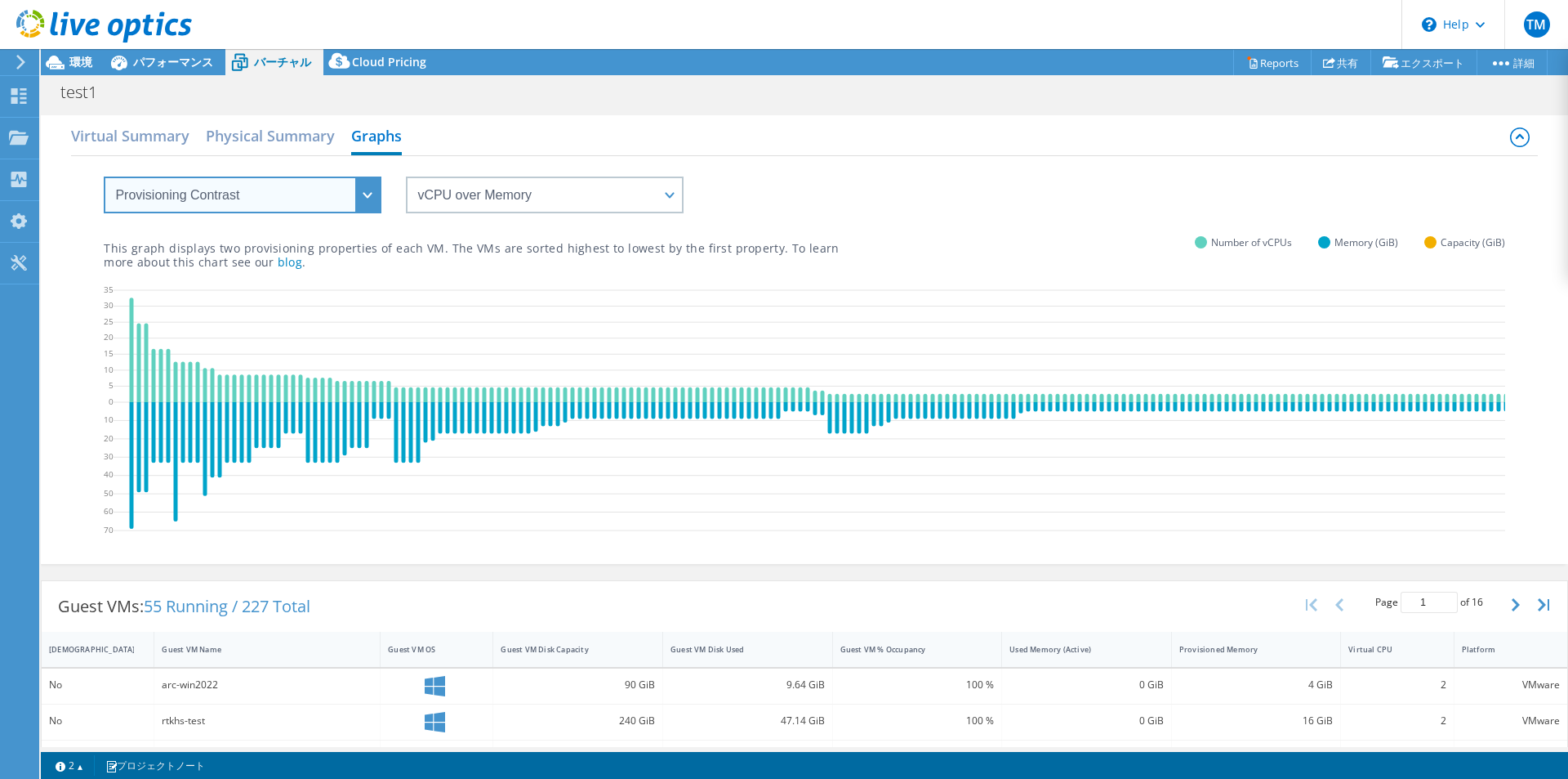
click at [295, 206] on select "VM Resource Distribution Provisioning Contrast Over Provisioning" at bounding box center [242, 195] width 278 height 37
select select "VM Resource Distribution"
click at [104, 177] on select "VM Resource Distribution Provisioning Contrast Over Provisioning" at bounding box center [242, 195] width 278 height 37
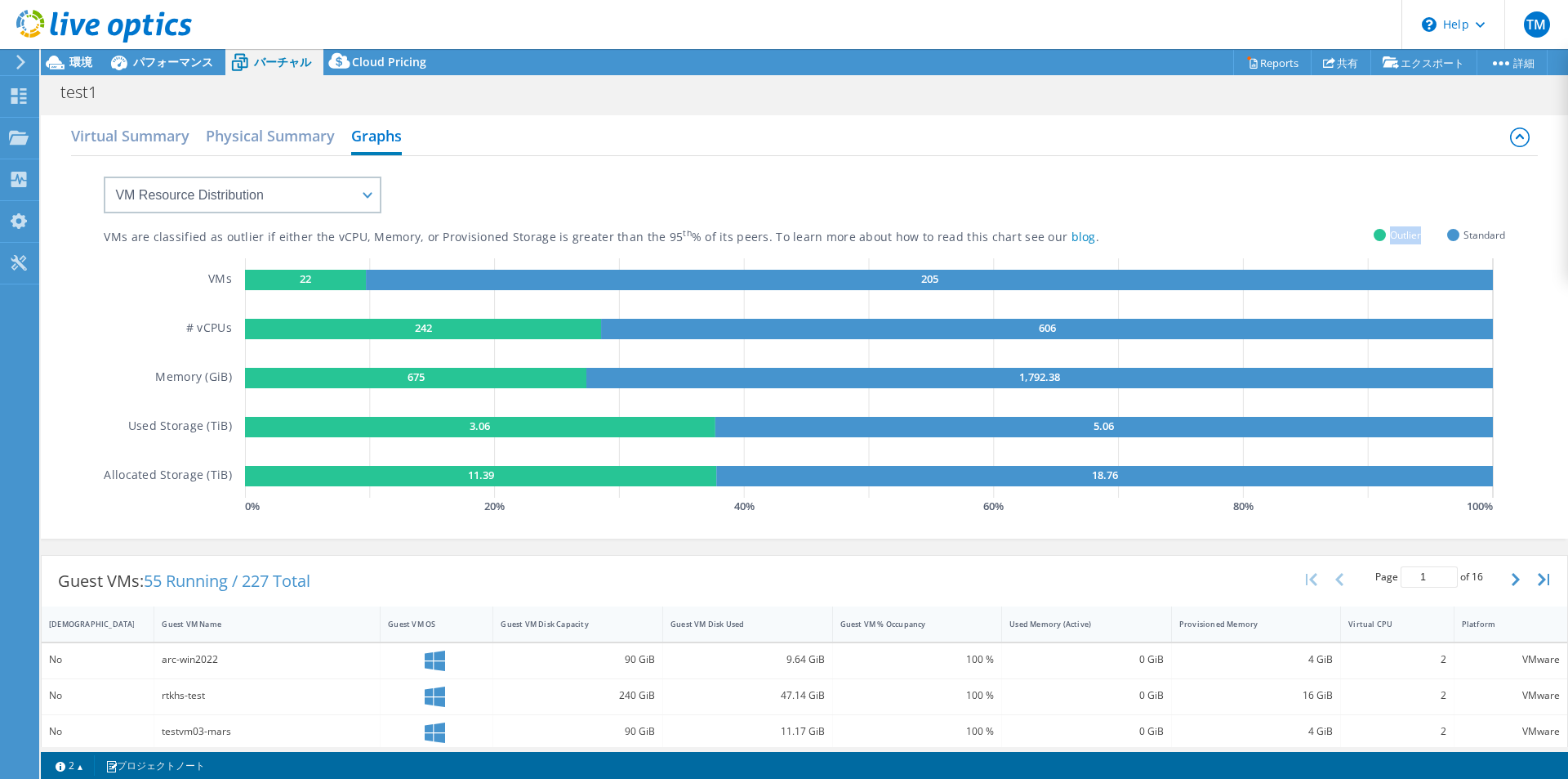
drag, startPoint x: 1429, startPoint y: 239, endPoint x: 1380, endPoint y: 236, distance: 49.1
click at [782, 236] on div "Outlier Standard" at bounding box center [1440, 235] width 132 height 11
copy span "Outlier"
click at [782, 227] on div "VMs are classified as outlier if either the vCPU, Memory, or Provisioned Storag…" at bounding box center [804, 336] width 1401 height 362
drag, startPoint x: 102, startPoint y: 237, endPoint x: 623, endPoint y: 241, distance: 521.0
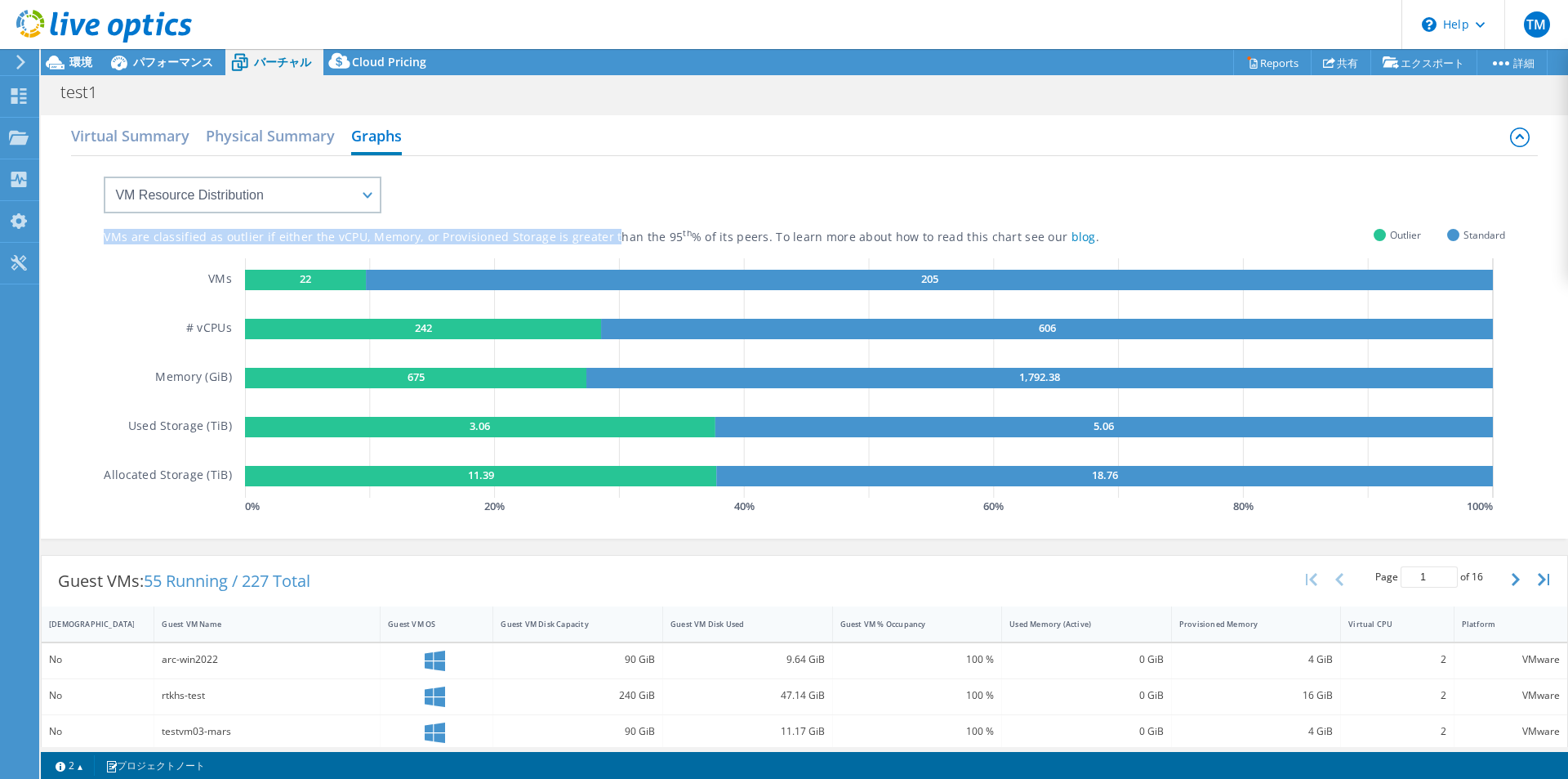
click at [623, 241] on div "VMs are classified as outlier if either the vCPU, Memory, or Provisioned Storag…" at bounding box center [805, 345] width 1466 height 379
click at [347, 280] on rect at bounding box center [305, 280] width 121 height 20
click at [511, 432] on rect at bounding box center [479, 427] width 470 height 20
click at [514, 474] on rect at bounding box center [480, 476] width 471 height 20
drag, startPoint x: 107, startPoint y: 237, endPoint x: 1112, endPoint y: 239, distance: 1005.0
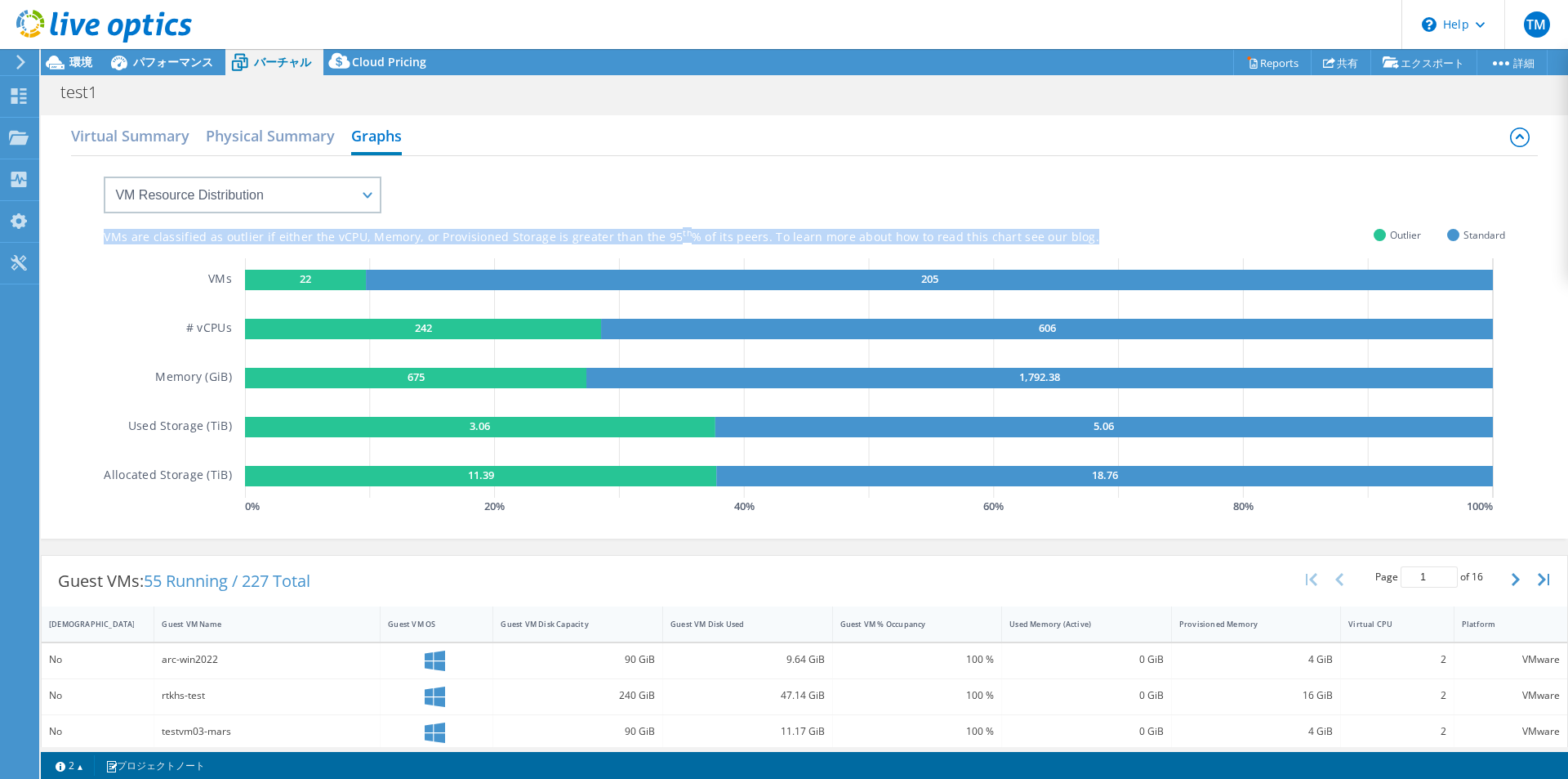
click at [782, 239] on div "VMs are classified as outlier if either the vCPU, Memory, or Provisioned Storag…" at bounding box center [805, 345] width 1466 height 379
copy div "VMs are classified as outlier if either the vCPU, Memory, or Provisioned Storag…"
click at [782, 182] on div "VMs are classified as outlier if either the vCPU, Memory, or Provisioned Storag…" at bounding box center [804, 336] width 1401 height 362
click at [782, 237] on link "blog" at bounding box center [1084, 236] width 25 height 16
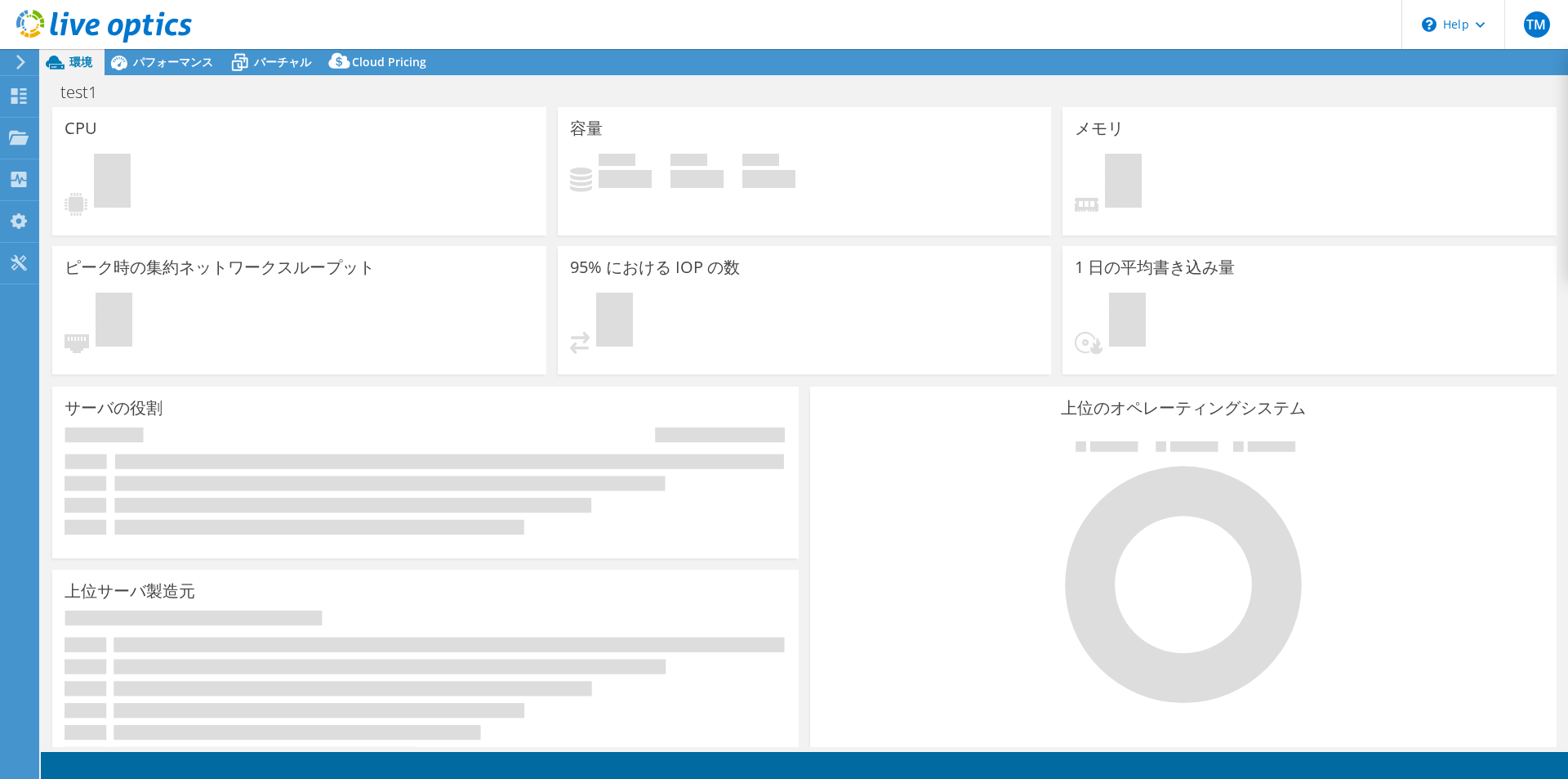
select select "USD"
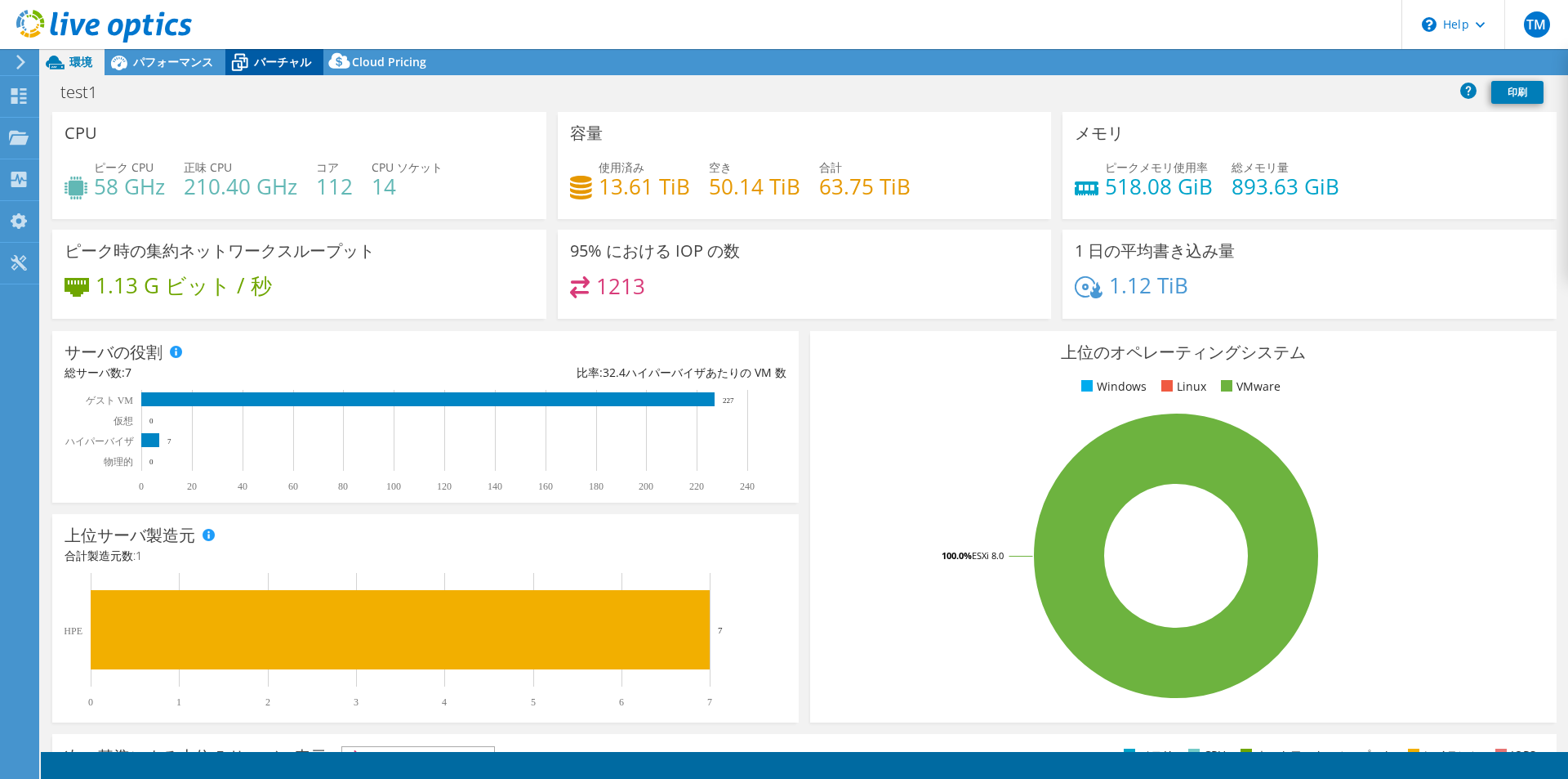
click at [290, 67] on span "バーチャル" at bounding box center [282, 61] width 57 height 16
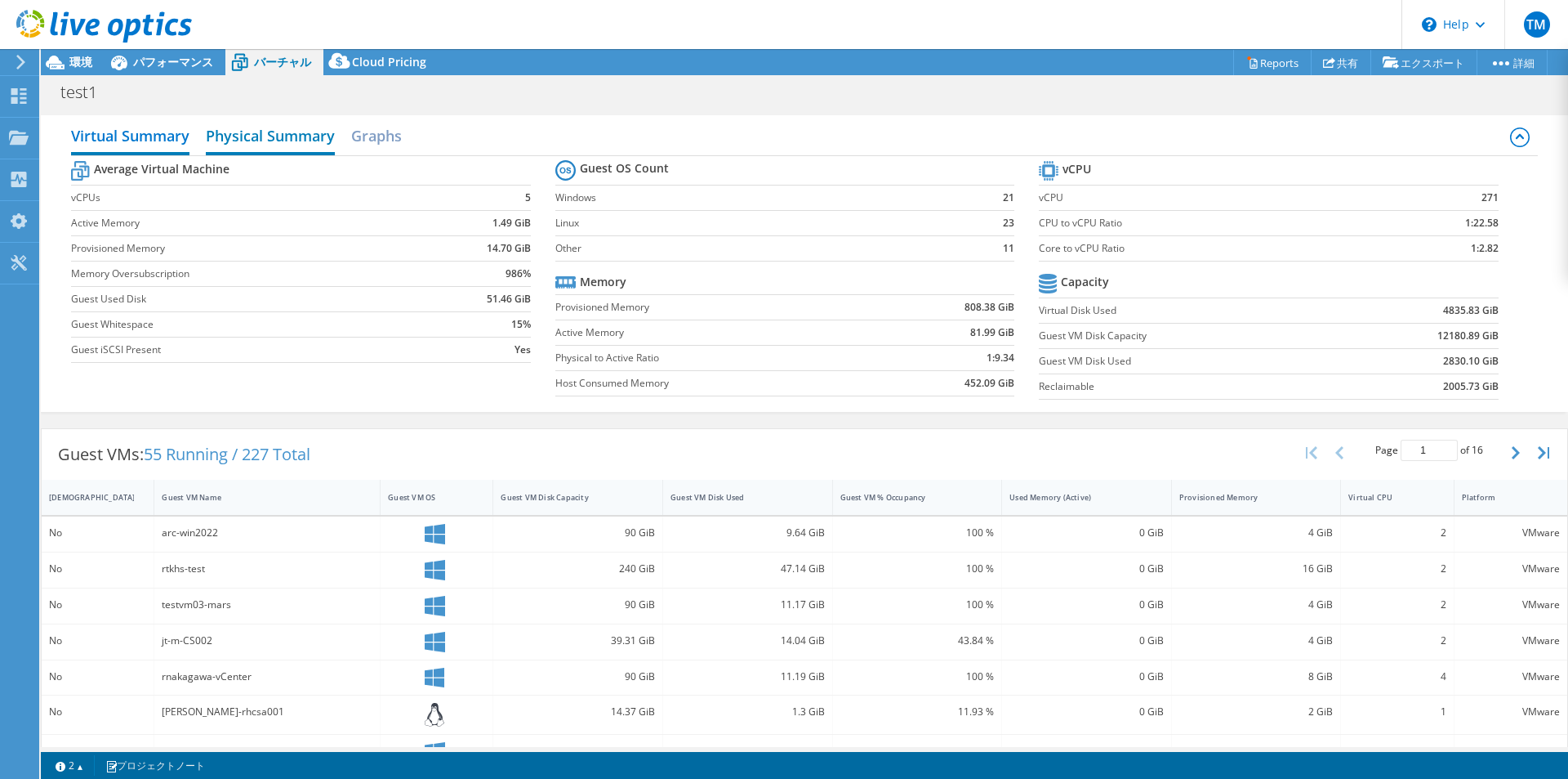
click at [255, 148] on h2 "Physical Summary" at bounding box center [270, 137] width 129 height 36
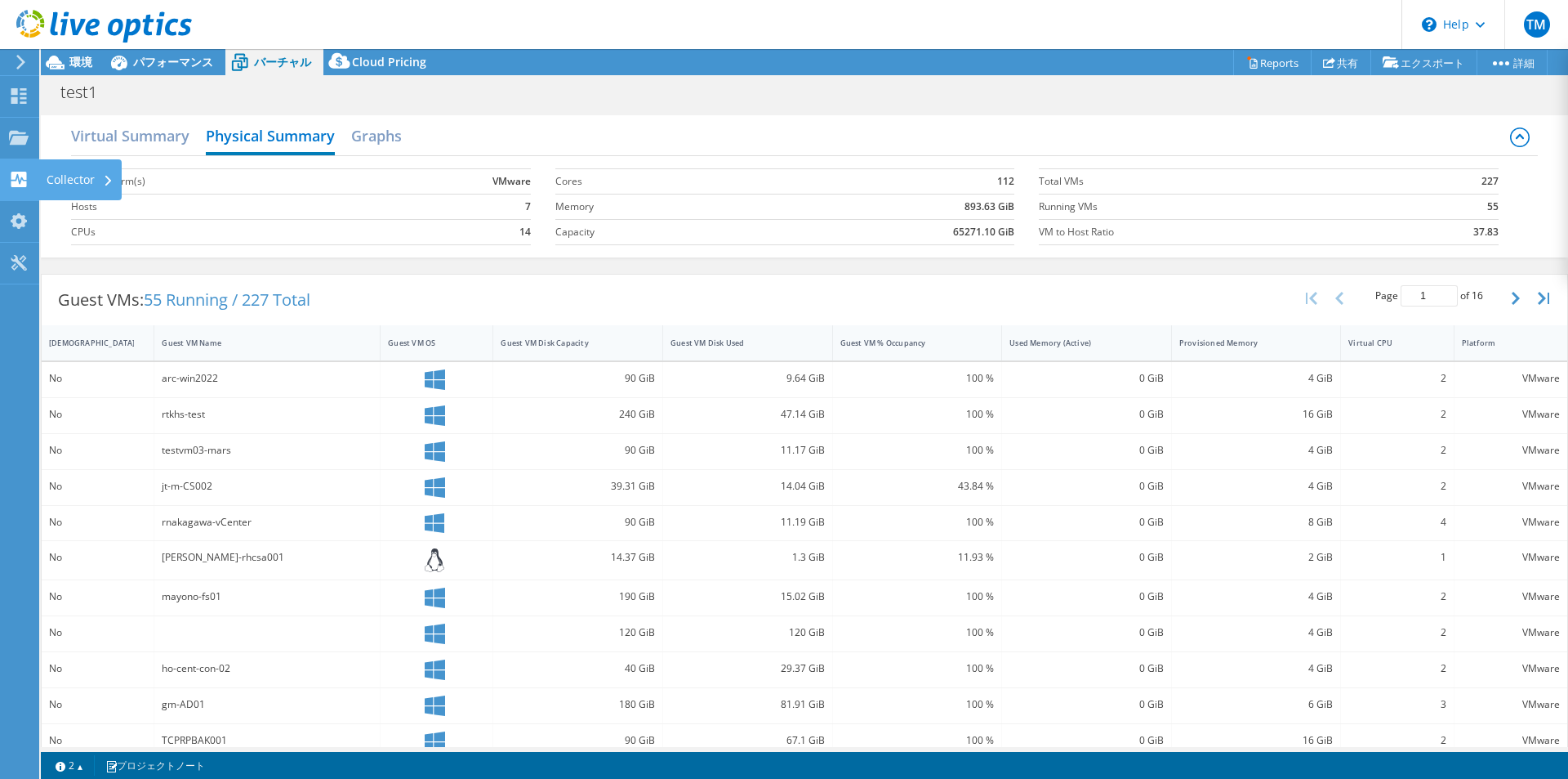
click at [22, 183] on use at bounding box center [18, 179] width 16 height 16
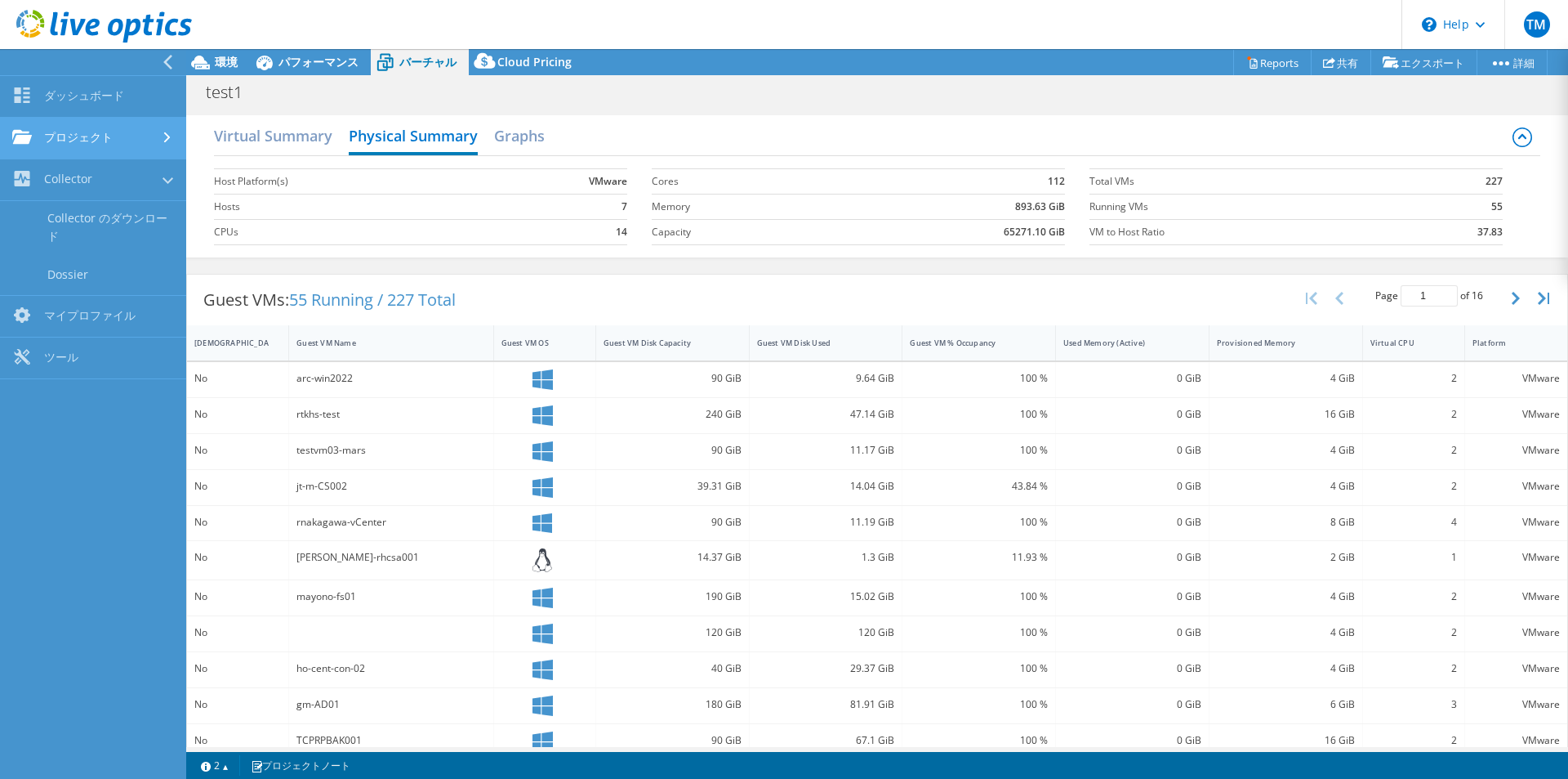
click at [81, 132] on link "プロジェクト" at bounding box center [93, 137] width 186 height 41
click at [90, 122] on link "プロジェクト" at bounding box center [93, 137] width 186 height 41
click at [90, 132] on link "プロジェクト" at bounding box center [93, 137] width 186 height 41
click at [532, 64] on span "Cloud Pricing" at bounding box center [534, 61] width 74 height 16
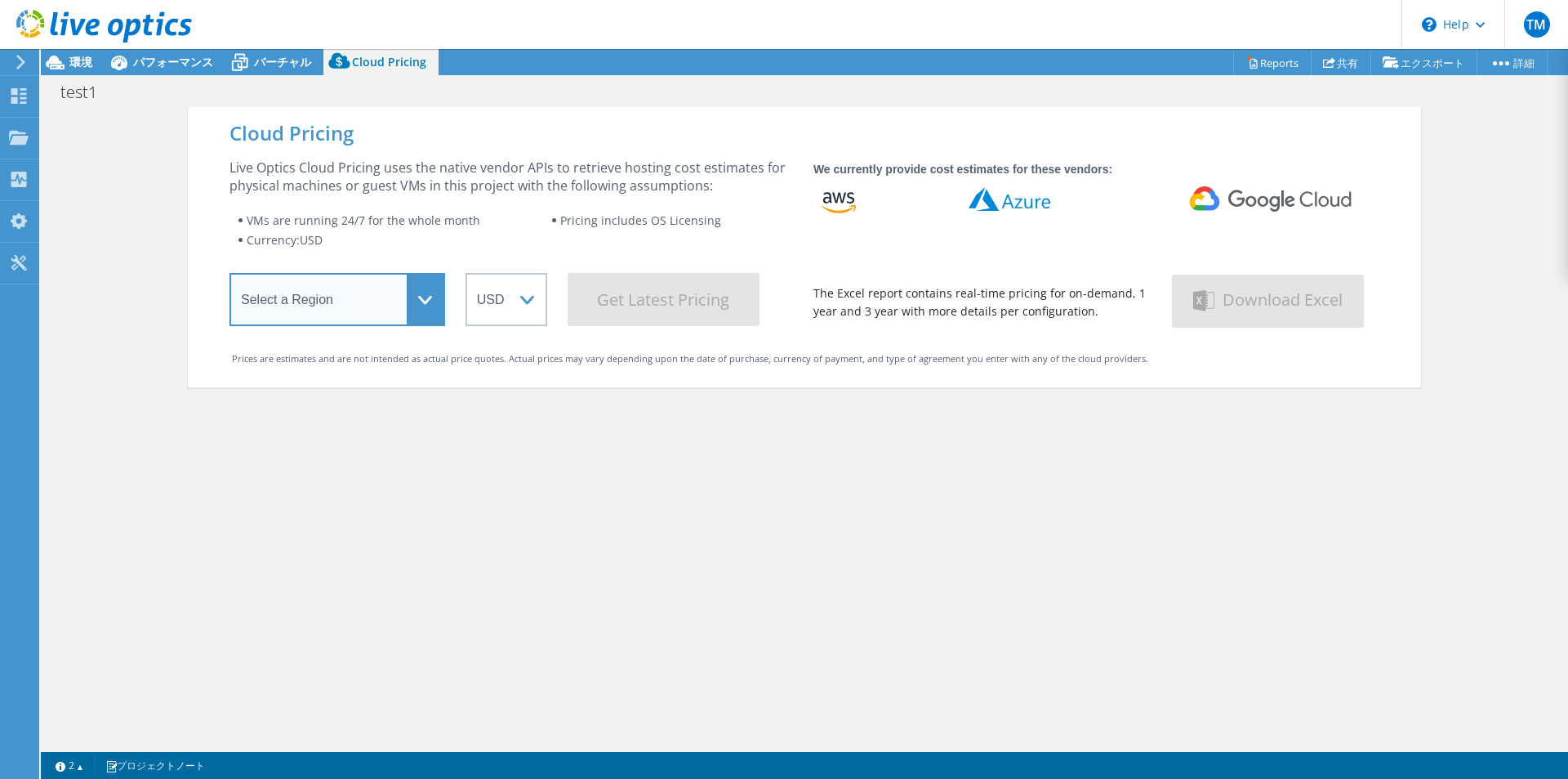
click at [418, 308] on select "Select a Region Asia Pacific (Hong Kong) Asia Pacific (Mumbai) Asia Pacific (Se…" at bounding box center [336, 300] width 215 height 53
click at [935, 512] on div "Cloud Pricing Live Optics Cloud Pricing uses the native vendor APIs to retrieve…" at bounding box center [805, 497] width 1234 height 779
click at [425, 301] on select "Select a Region Asia Pacific (Hong Kong) Asia Pacific (Mumbai) Asia Pacific (Se…" at bounding box center [336, 300] width 215 height 53
click at [636, 495] on div "Cloud Pricing Live Optics Cloud Pricing uses the native vendor APIs to retrieve…" at bounding box center [805, 497] width 1234 height 779
click at [416, 291] on select "Select a Region Asia Pacific (Hong Kong) Asia Pacific (Mumbai) Asia Pacific (Se…" at bounding box center [336, 300] width 215 height 53
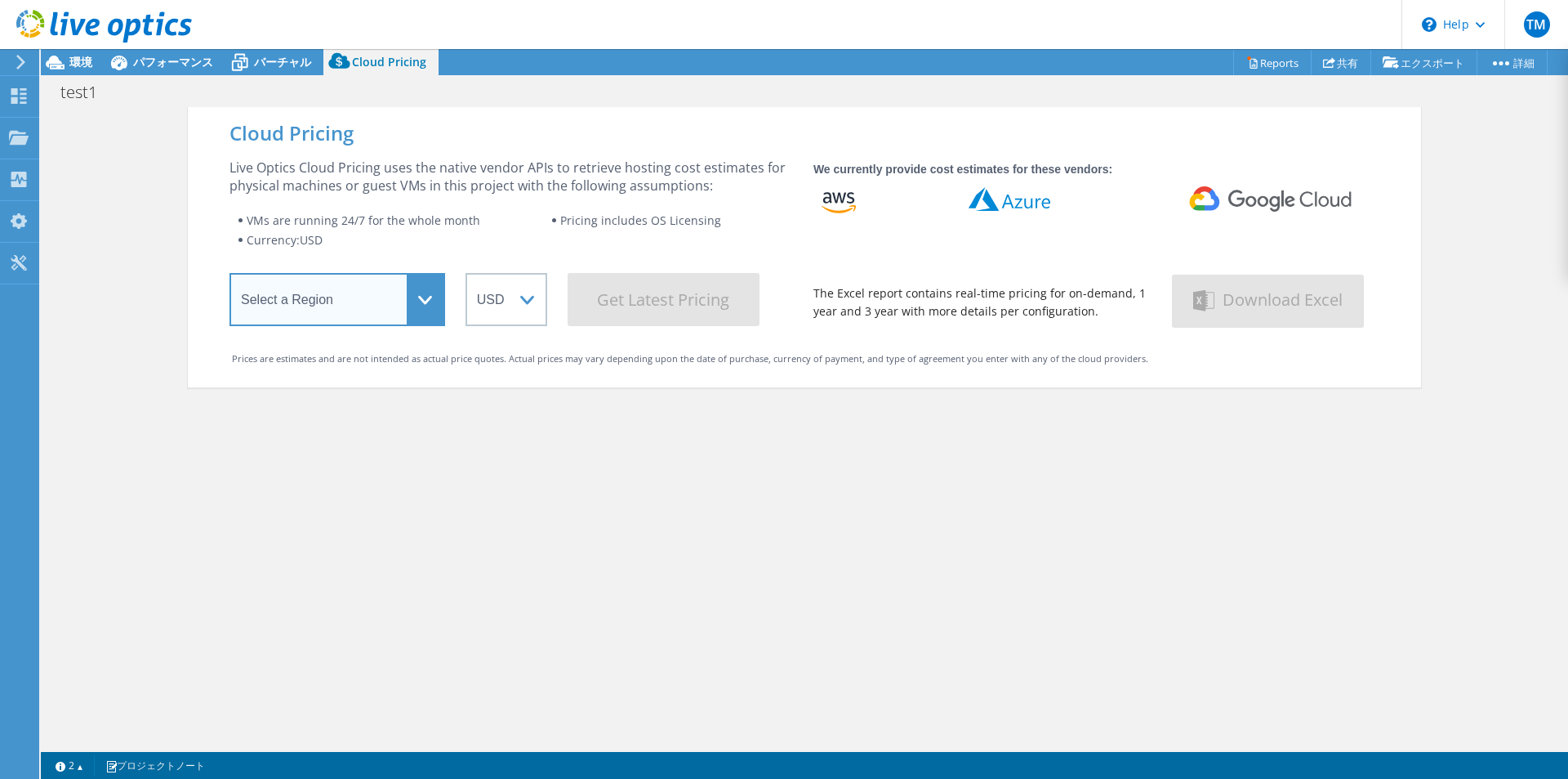
select select "[GEOGRAPHIC_DATA]"
click at [229, 276] on select "Select a Region Asia Pacific (Hong Kong) Asia Pacific (Mumbai) Asia Pacific (Se…" at bounding box center [336, 300] width 215 height 53
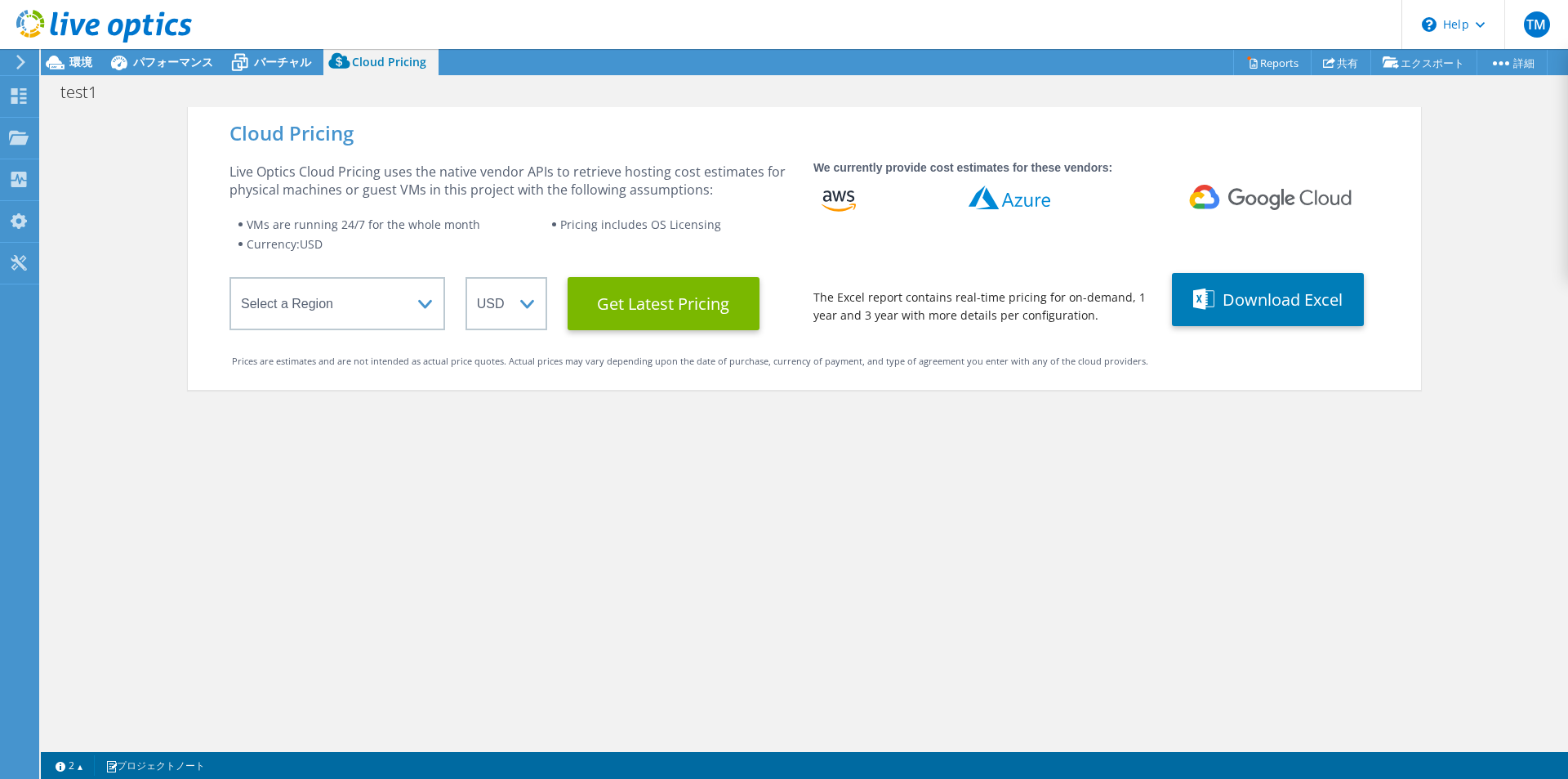
drag, startPoint x: 523, startPoint y: 475, endPoint x: 524, endPoint y: 423, distance: 52.0
click at [525, 466] on div "Cloud Pricing Live Optics Cloud Pricing uses the native vendor APIs to retrieve…" at bounding box center [805, 497] width 1234 height 779
click at [522, 302] on select "ARS AUD BRL CAD CHF CLP CNY DKK EUR GBP HKD HUF INR JPY MXN MYR NOK NZD PEN SEK…" at bounding box center [506, 303] width 82 height 53
click at [636, 313] on Latest "Get Latest Pricing" at bounding box center [663, 303] width 192 height 53
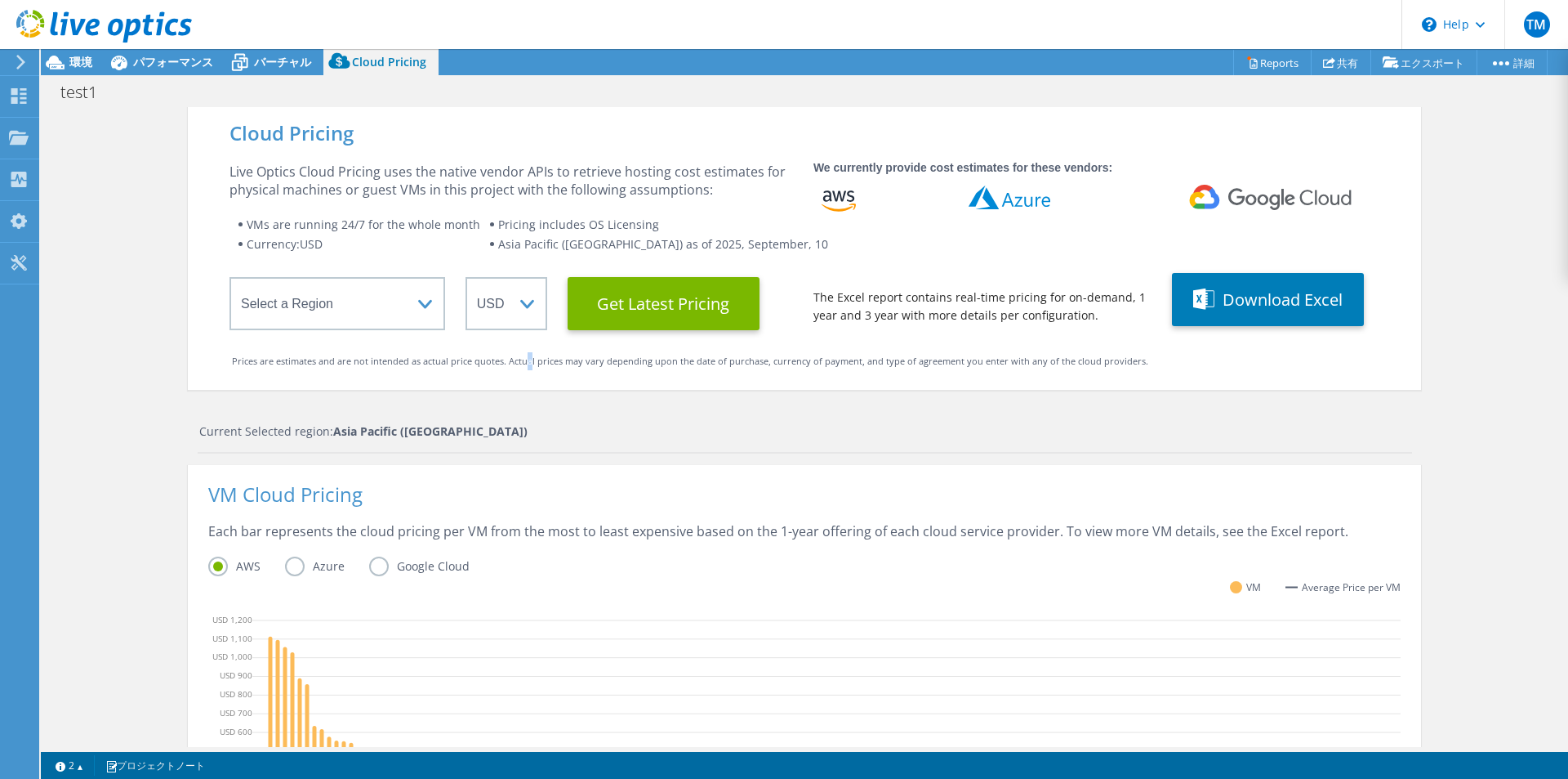
scroll to position [245, 0]
click at [291, 565] on label "Azure" at bounding box center [327, 565] width 84 height 19
click at [0, 0] on input "Azure" at bounding box center [0, 0] width 0 height 0
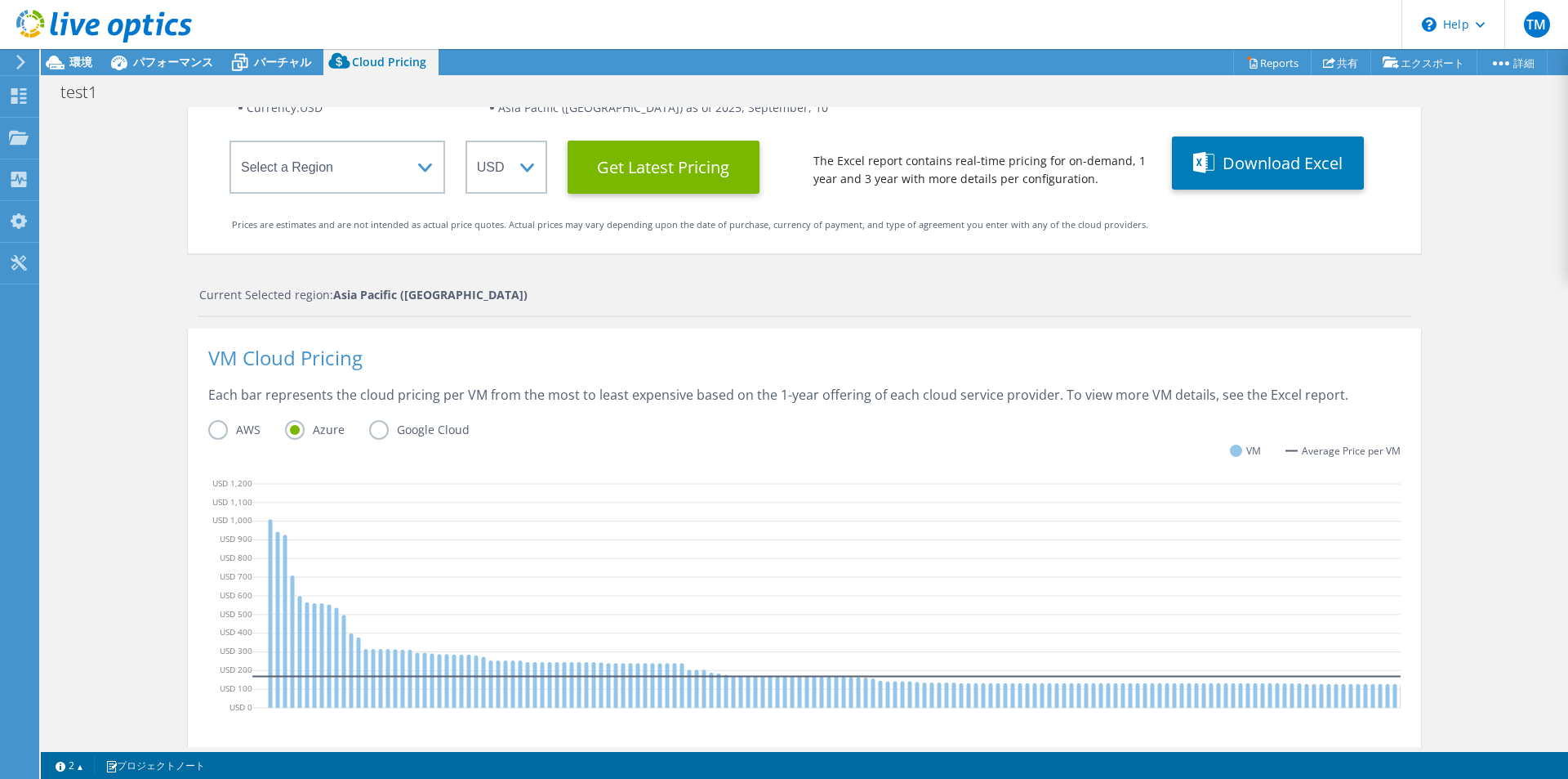
scroll to position [0, 0]
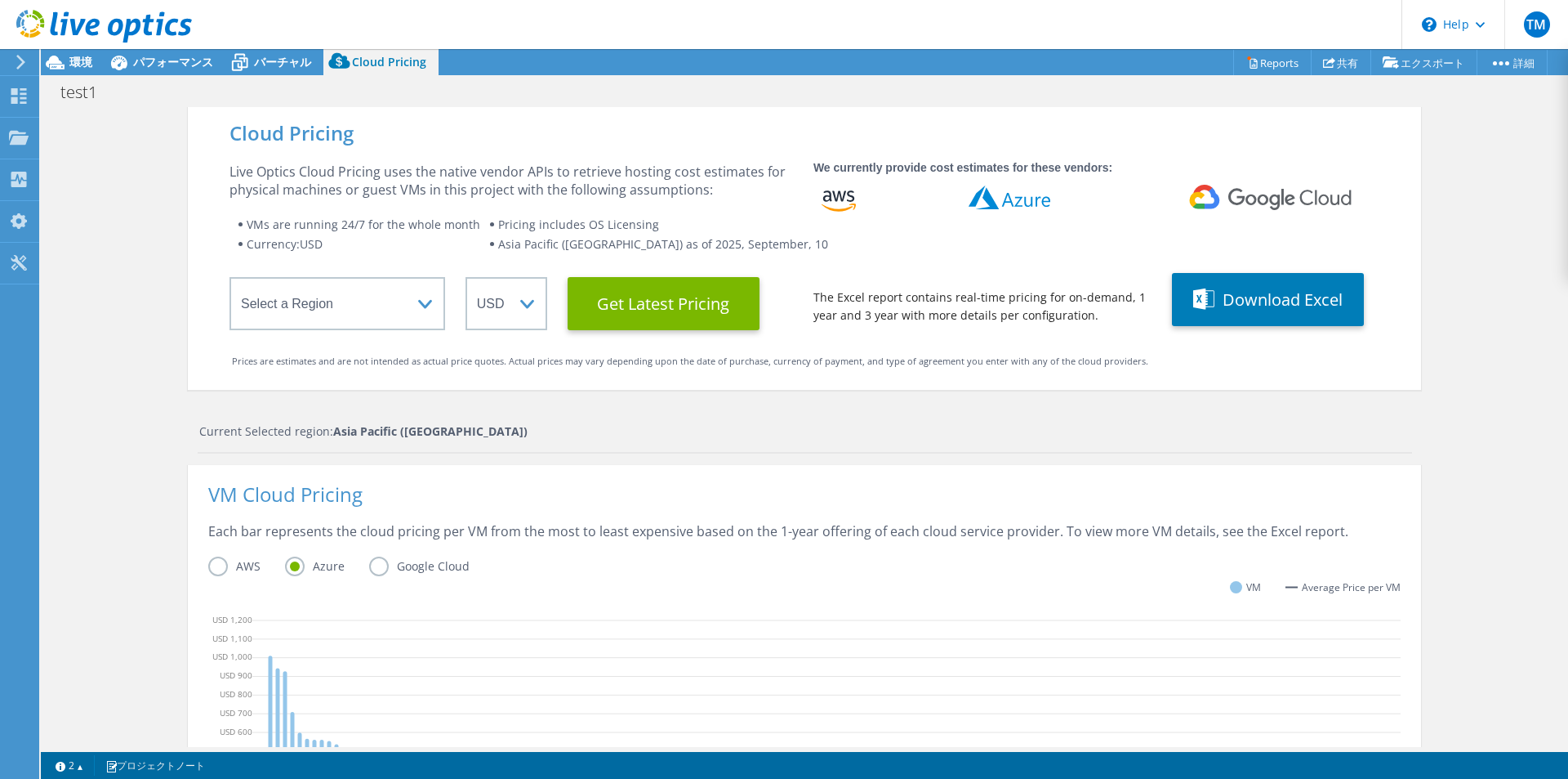
click at [493, 418] on div "Cloud Pricing Live Optics Cloud Pricing uses the native vendor APIs to retrieve…" at bounding box center [805, 653] width 1234 height 1091
click at [524, 443] on div "Current Selected region: Asia Pacific (Tokyo)" at bounding box center [806, 438] width 1215 height 31
click at [160, 423] on div "Cloud Pricing Live Optics Cloud Pricing uses the native vendor APIs to retrieve…" at bounding box center [805, 653] width 1528 height 1091
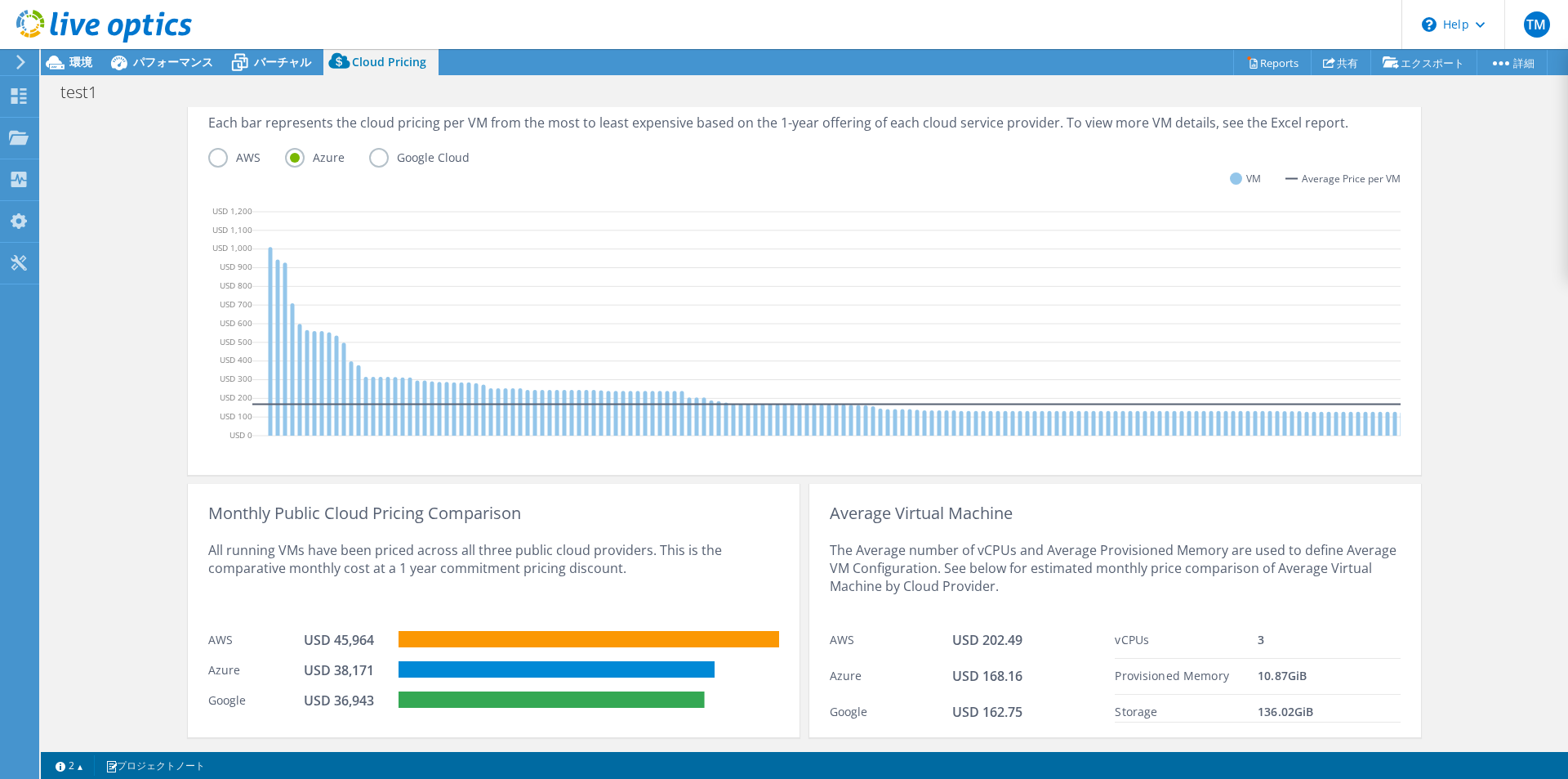
scroll to position [327, 0]
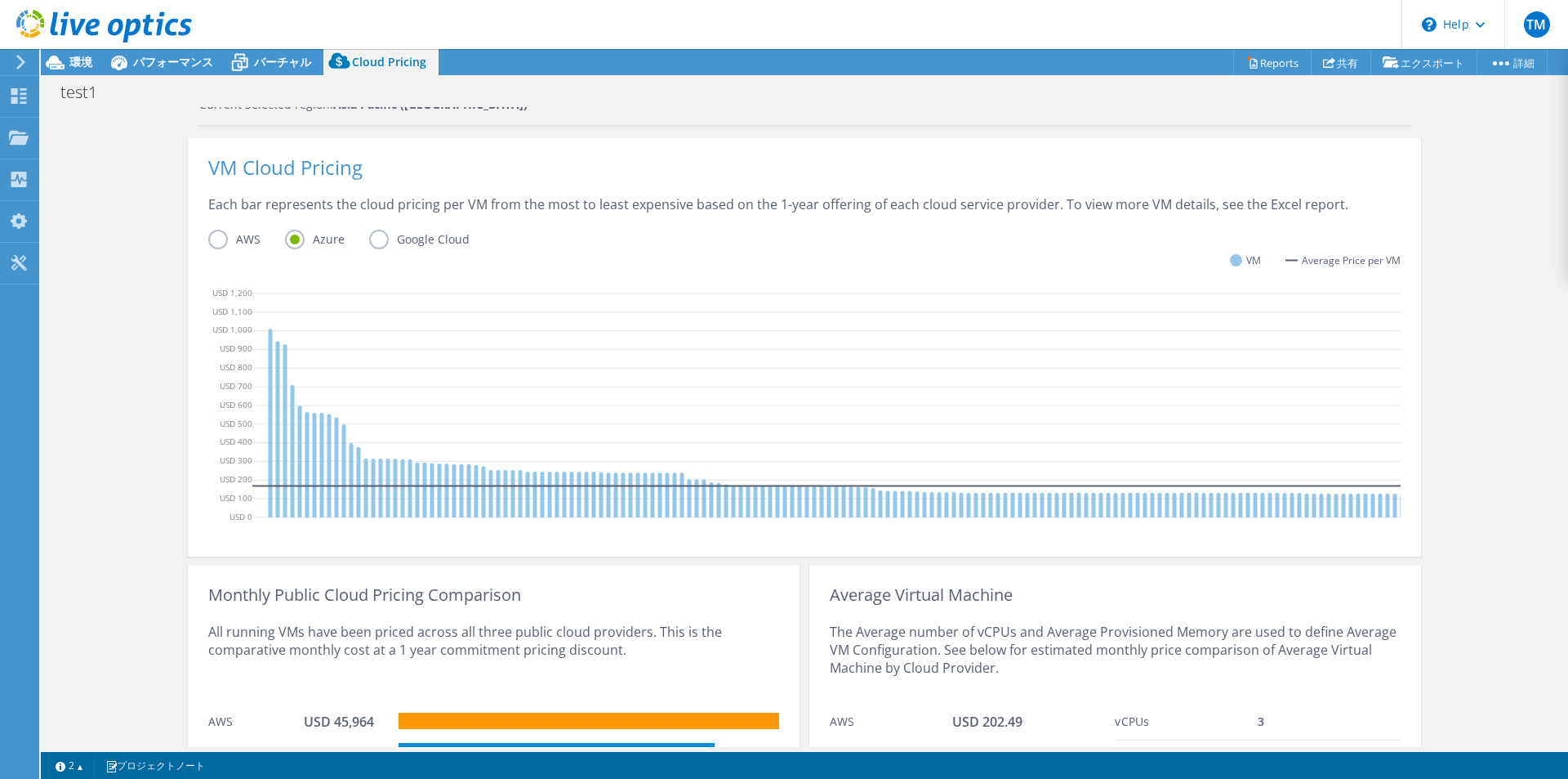
click at [1471, 516] on div "Cloud Pricing Live Optics Cloud Pricing uses the native vendor APIs to retrieve…" at bounding box center [805, 325] width 1528 height 1091
click at [1445, 417] on div "Cloud Pricing Live Optics Cloud Pricing uses the native vendor APIs to retrieve…" at bounding box center [805, 325] width 1528 height 1091
click at [1485, 246] on div "Cloud Pricing Live Optics Cloud Pricing uses the native vendor APIs to retrieve…" at bounding box center [805, 325] width 1528 height 1091
drag, startPoint x: 170, startPoint y: 36, endPoint x: 57, endPoint y: 24, distance: 113.6
click at [57, 24] on header "TM エンドユーザー Taiki Mitsugi taiki.mitsugi@jbs.com Japan Business Systems, Inc. My …" at bounding box center [784, 24] width 1568 height 49
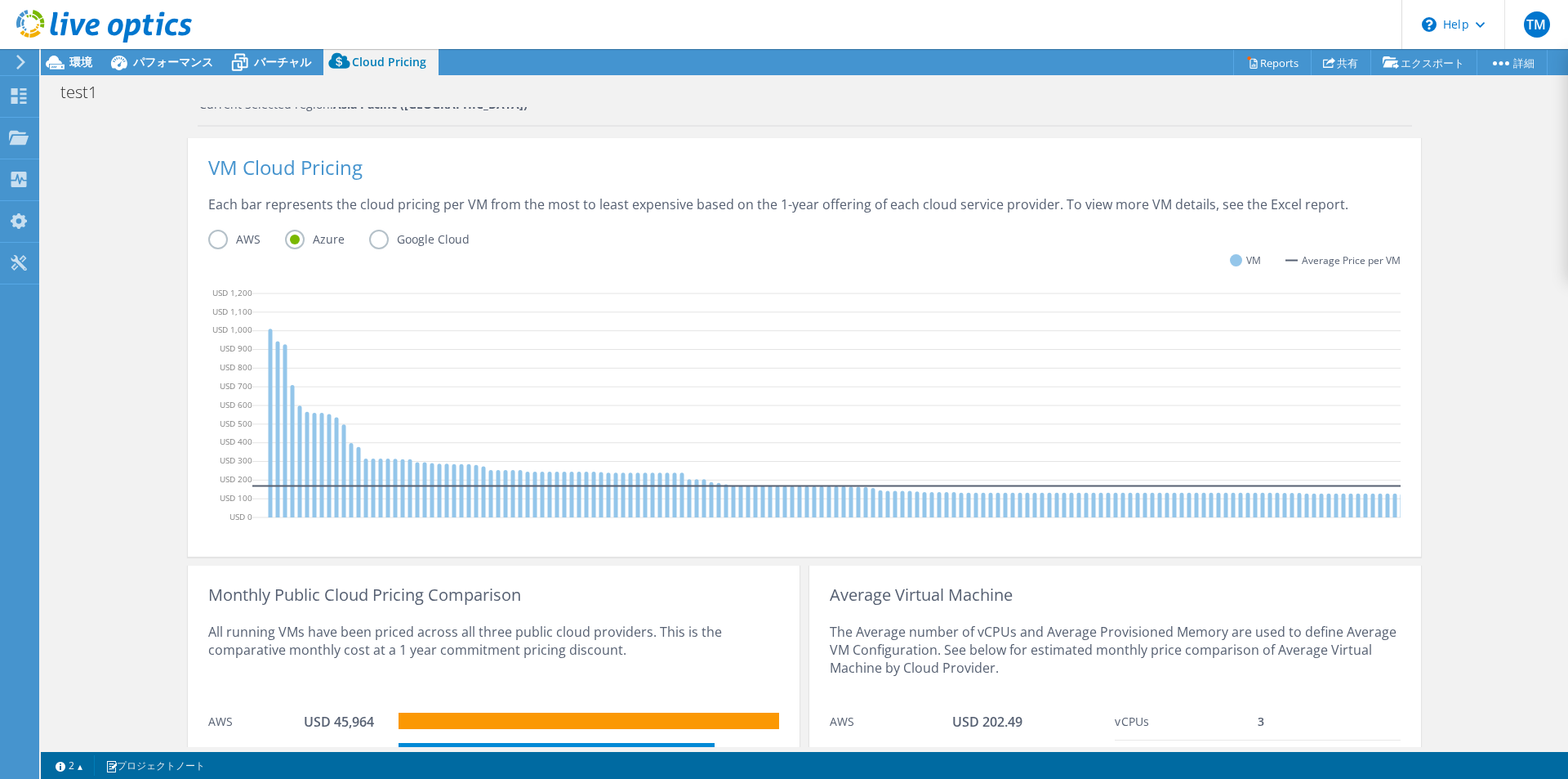
click at [121, 170] on div "Cloud Pricing Live Optics Cloud Pricing uses the native vendor APIs to retrieve…" at bounding box center [805, 325] width 1528 height 1091
click at [222, 243] on label "AWS" at bounding box center [247, 238] width 77 height 19
click at [0, 0] on input "AWS" at bounding box center [0, 0] width 0 height 0
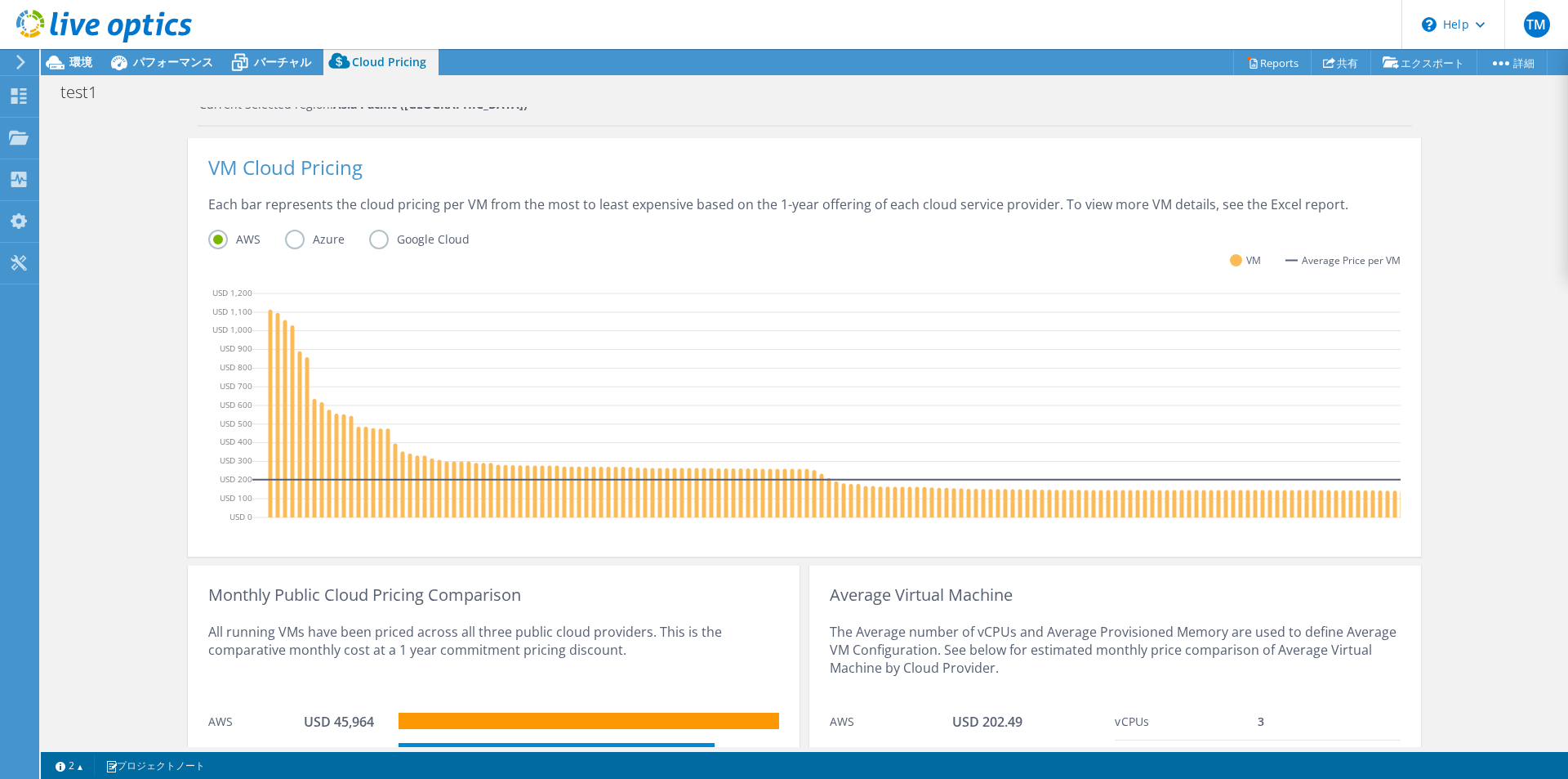
click at [288, 236] on label "Azure" at bounding box center [327, 238] width 84 height 19
click at [0, 0] on input "Azure" at bounding box center [0, 0] width 0 height 0
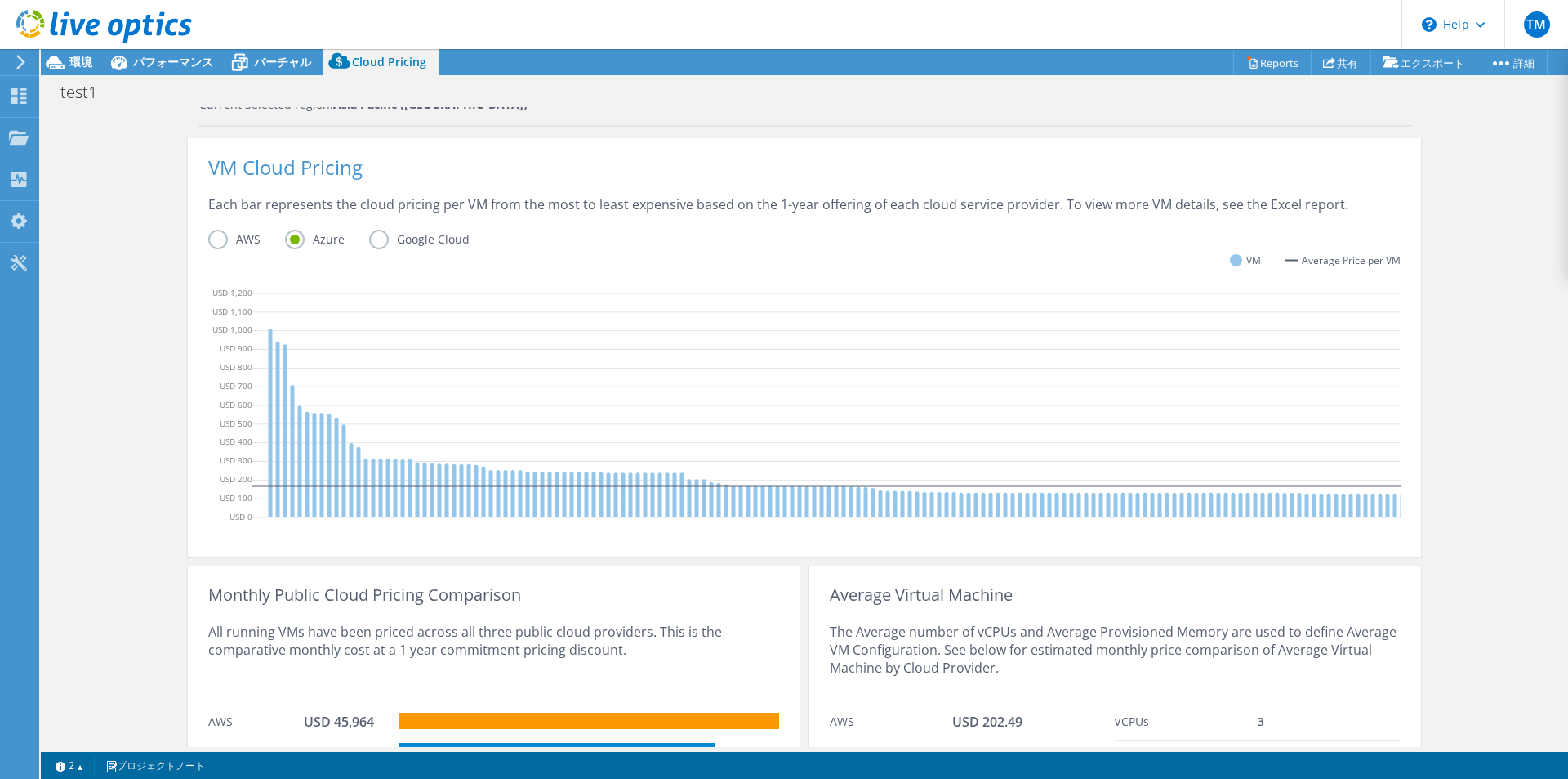
click at [372, 242] on label "Google Cloud" at bounding box center [432, 238] width 125 height 19
click at [0, 0] on input "Google Cloud" at bounding box center [0, 0] width 0 height 0
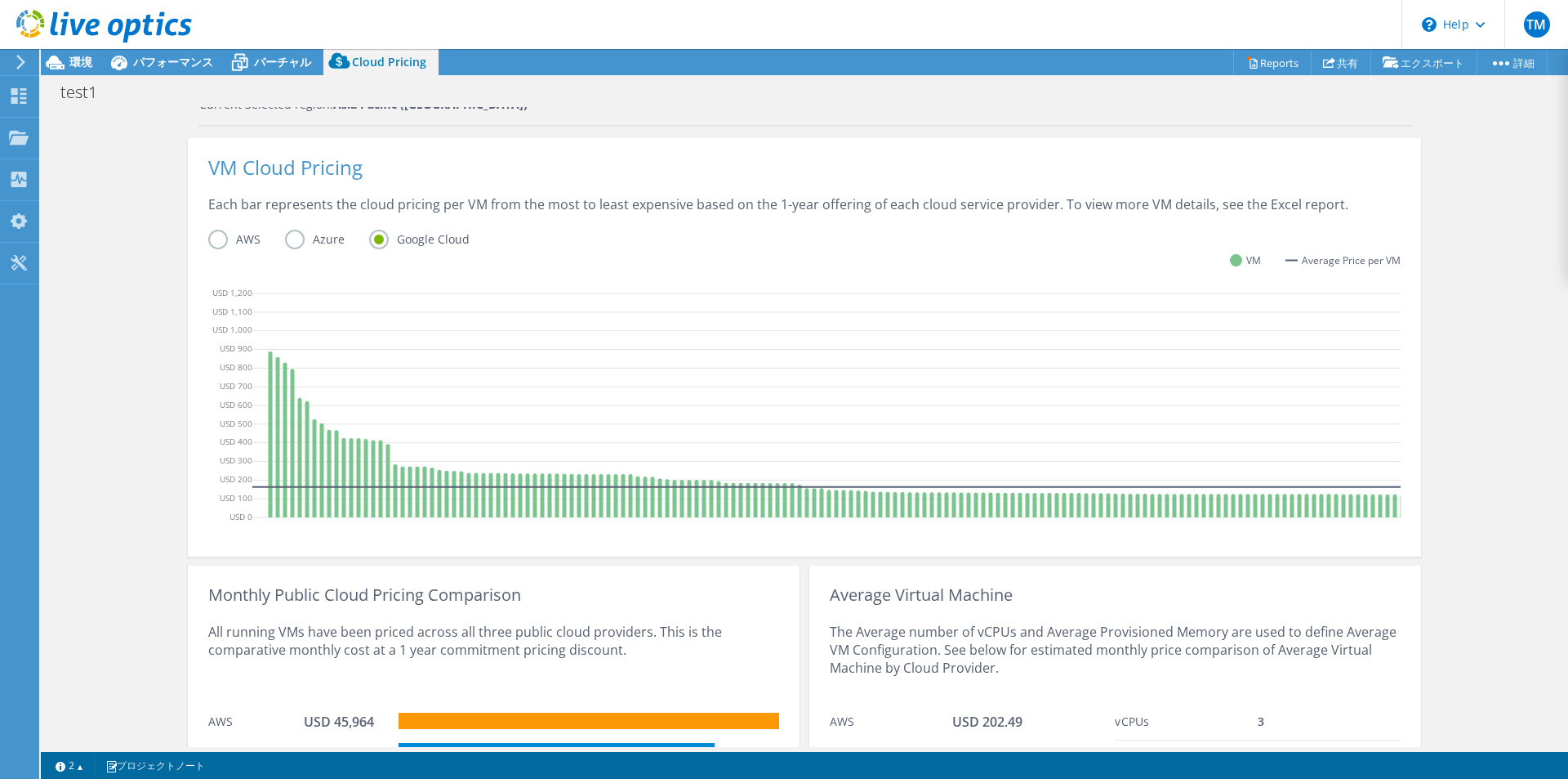
click at [298, 238] on label "Azure" at bounding box center [327, 238] width 84 height 19
click at [0, 0] on input "Azure" at bounding box center [0, 0] width 0 height 0
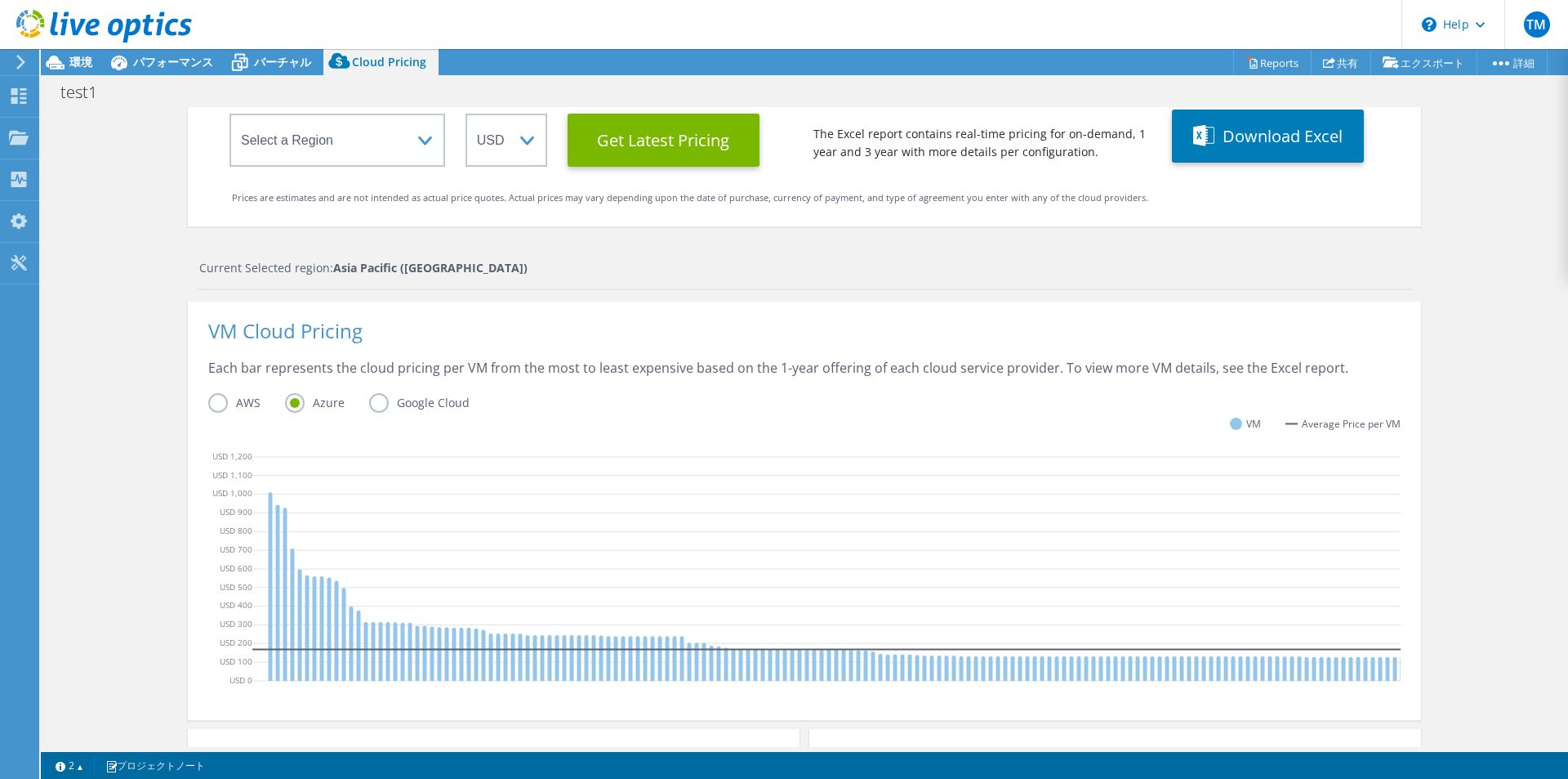
scroll to position [245, 0]
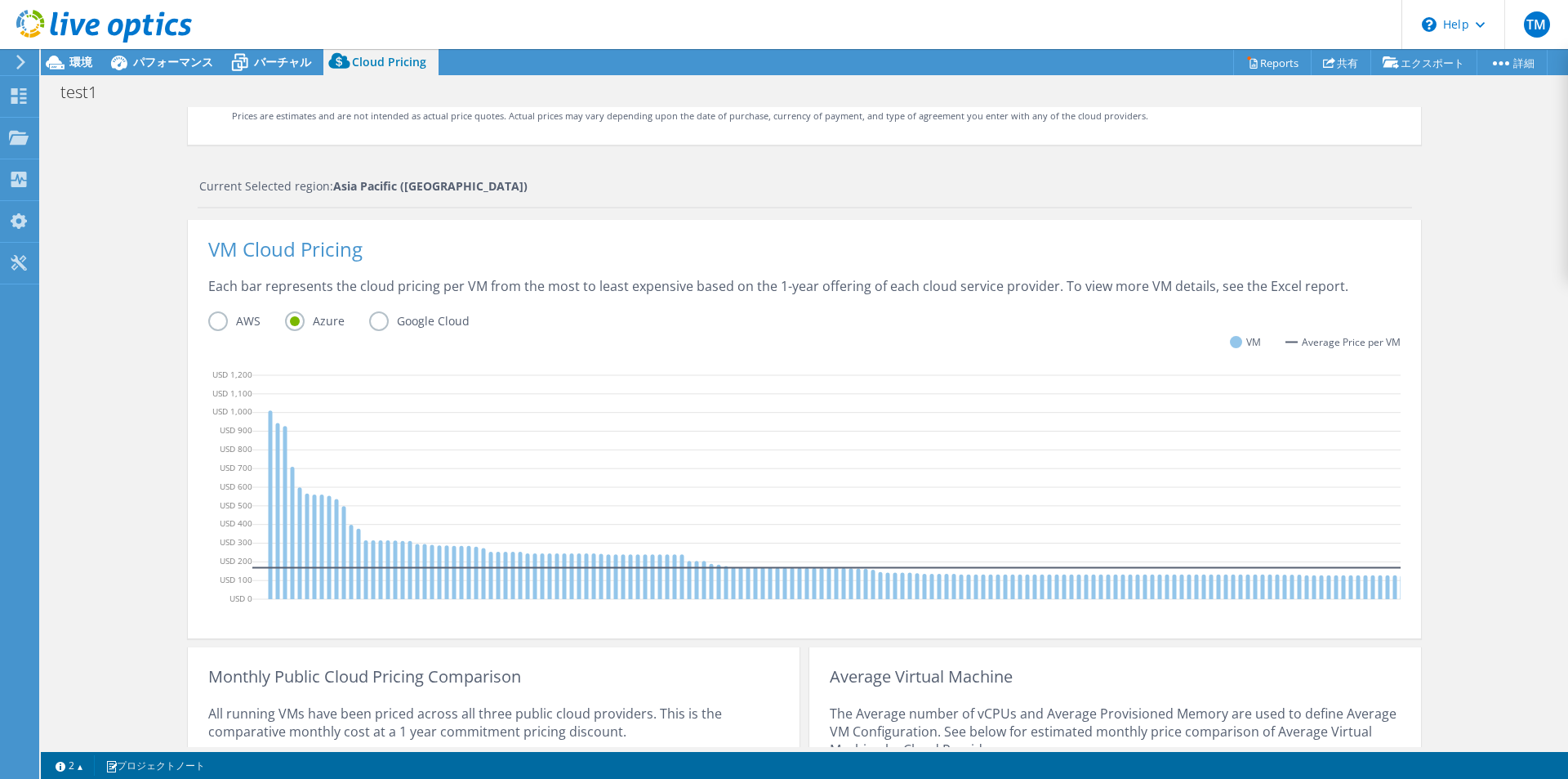
click at [222, 318] on label "AWS" at bounding box center [247, 321] width 77 height 19
click at [0, 0] on input "AWS" at bounding box center [0, 0] width 0 height 0
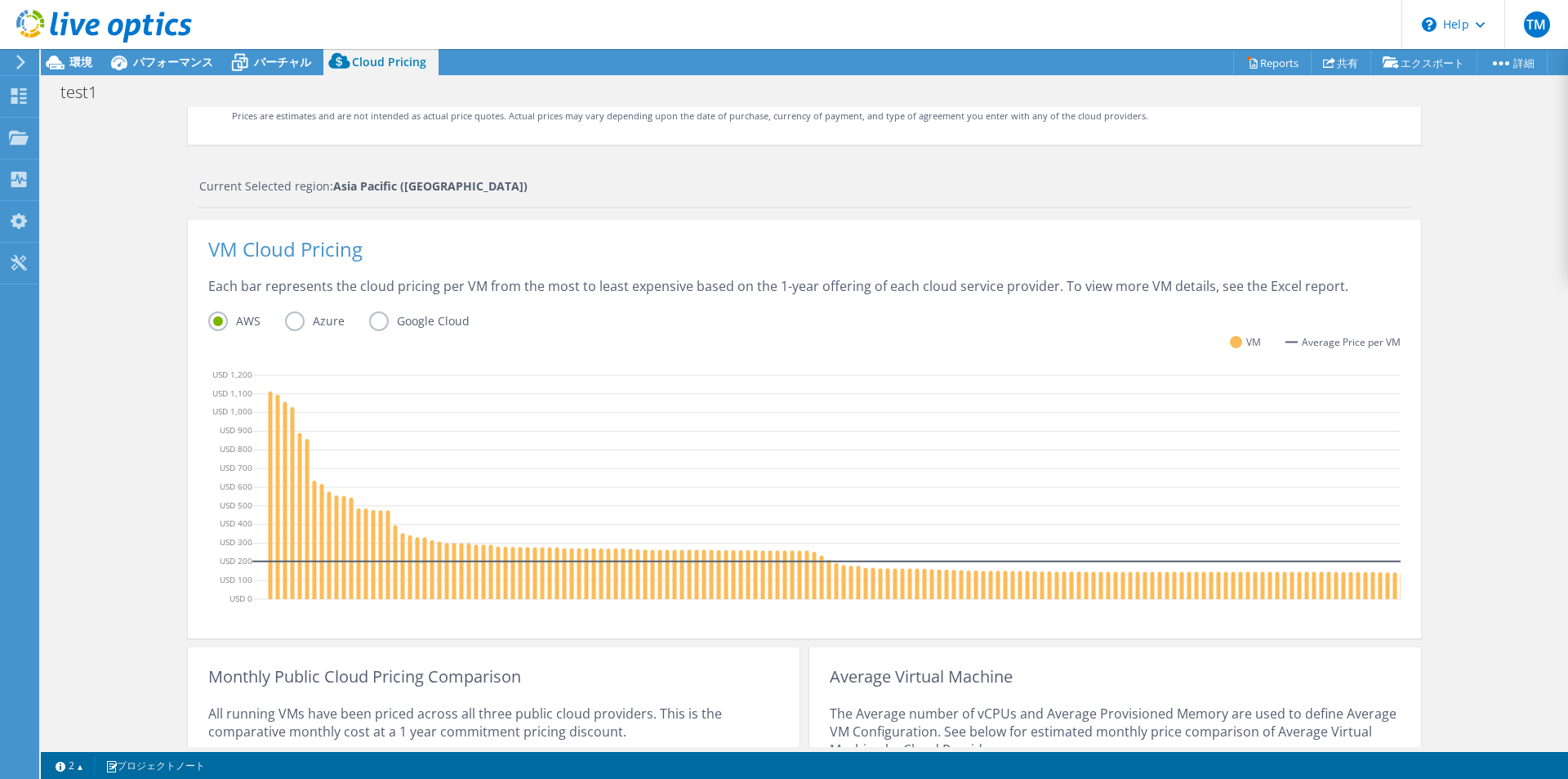
click at [293, 320] on label "Azure" at bounding box center [327, 321] width 84 height 19
click at [0, 0] on input "Azure" at bounding box center [0, 0] width 0 height 0
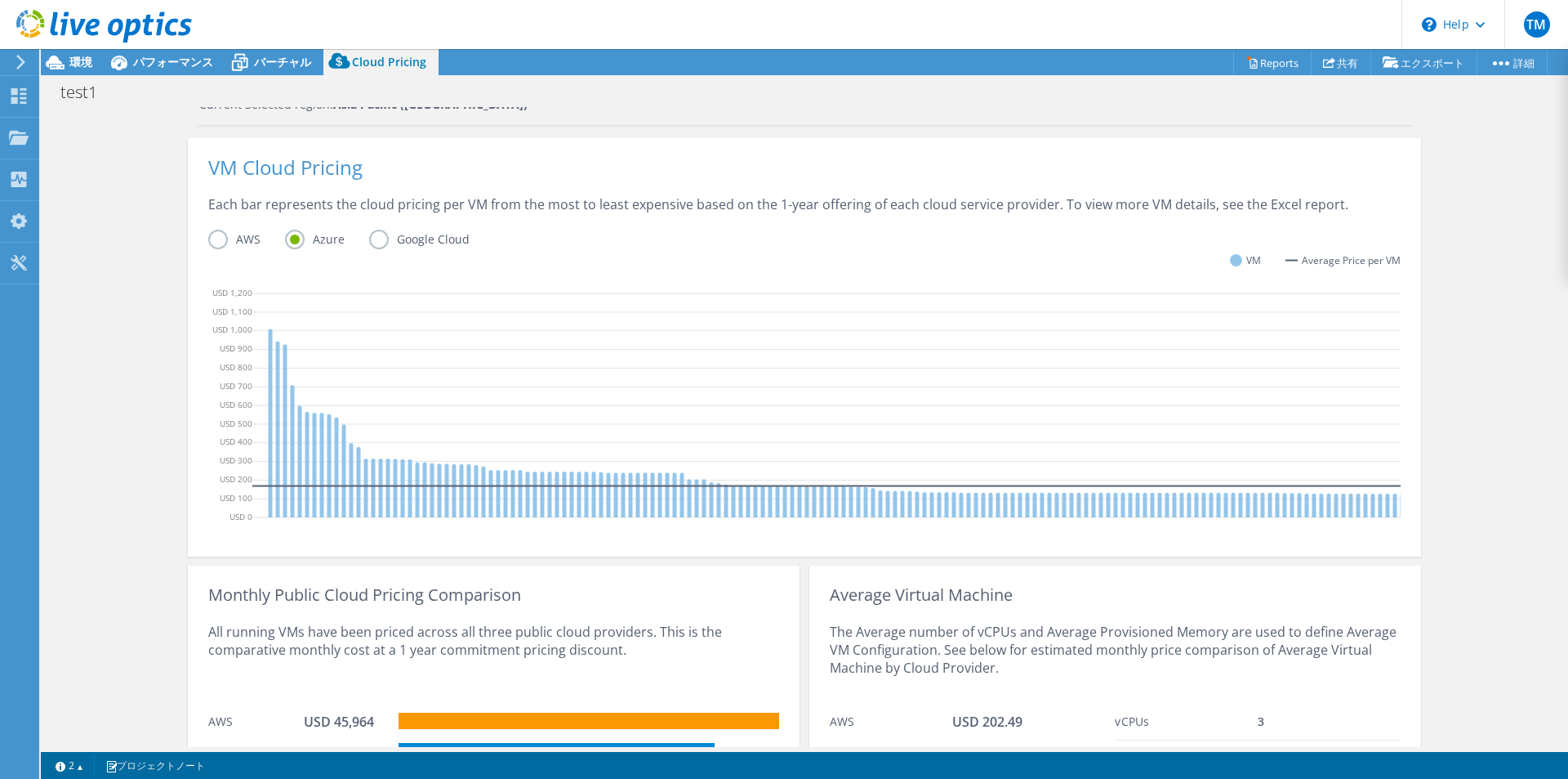
scroll to position [409, 0]
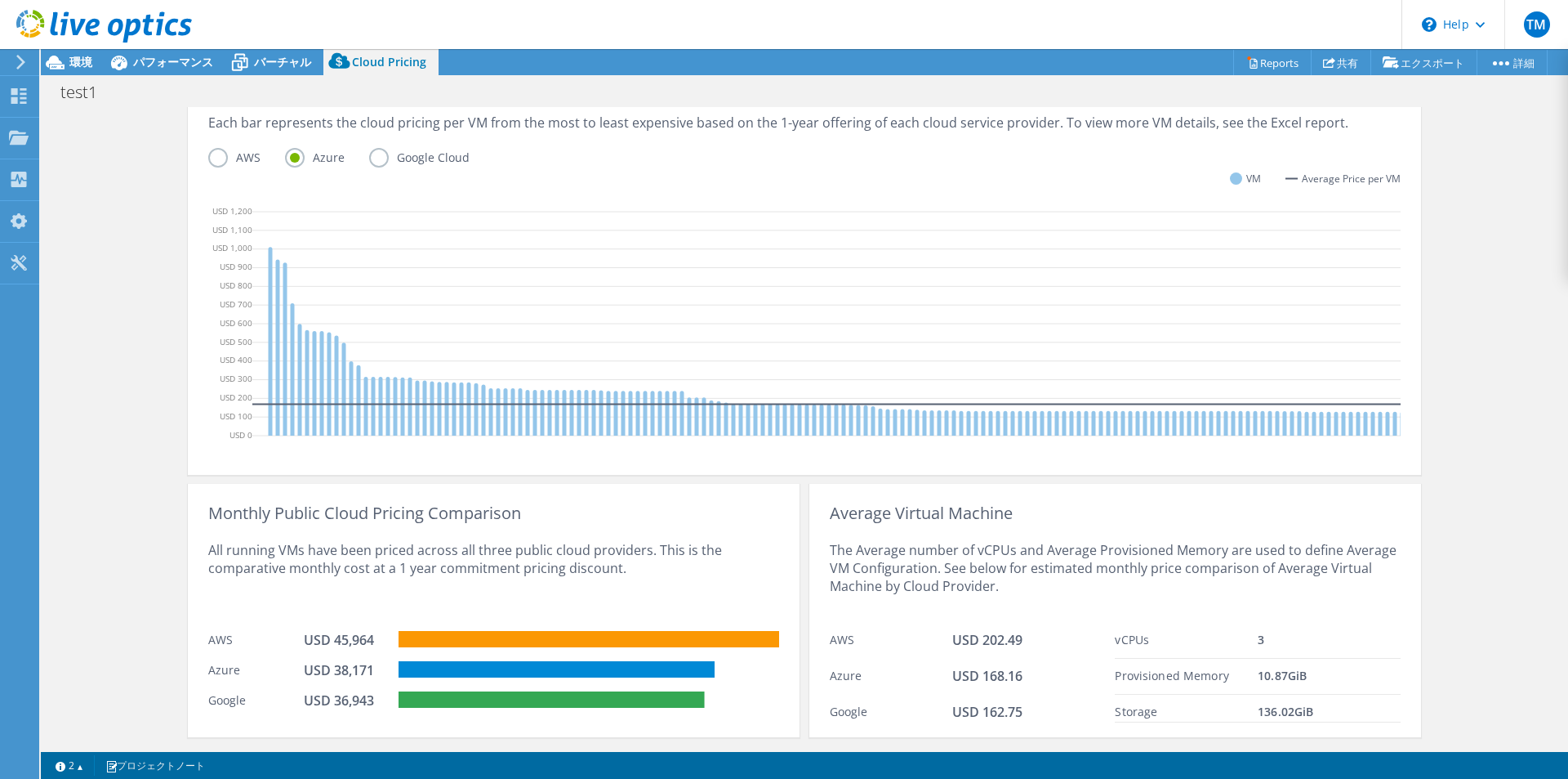
click at [1451, 192] on div "Cloud Pricing Live Optics Cloud Pricing uses the native vendor APIs to retrieve…" at bounding box center [805, 244] width 1528 height 1091
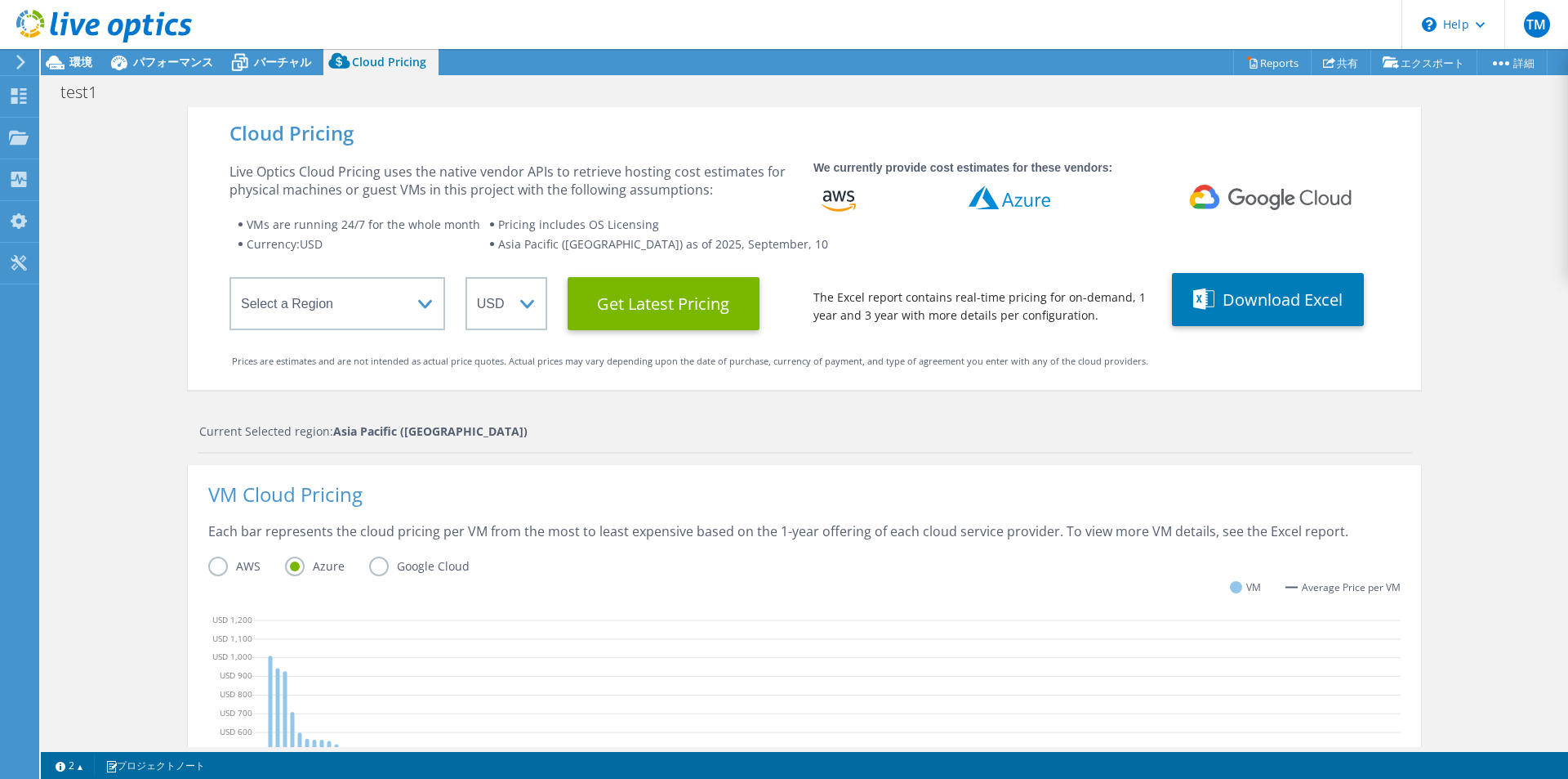
scroll to position [123, 0]
click at [1431, 269] on div "Cloud Pricing Live Optics Cloud Pricing uses the native vendor APIs to retrieve…" at bounding box center [805, 653] width 1528 height 1091
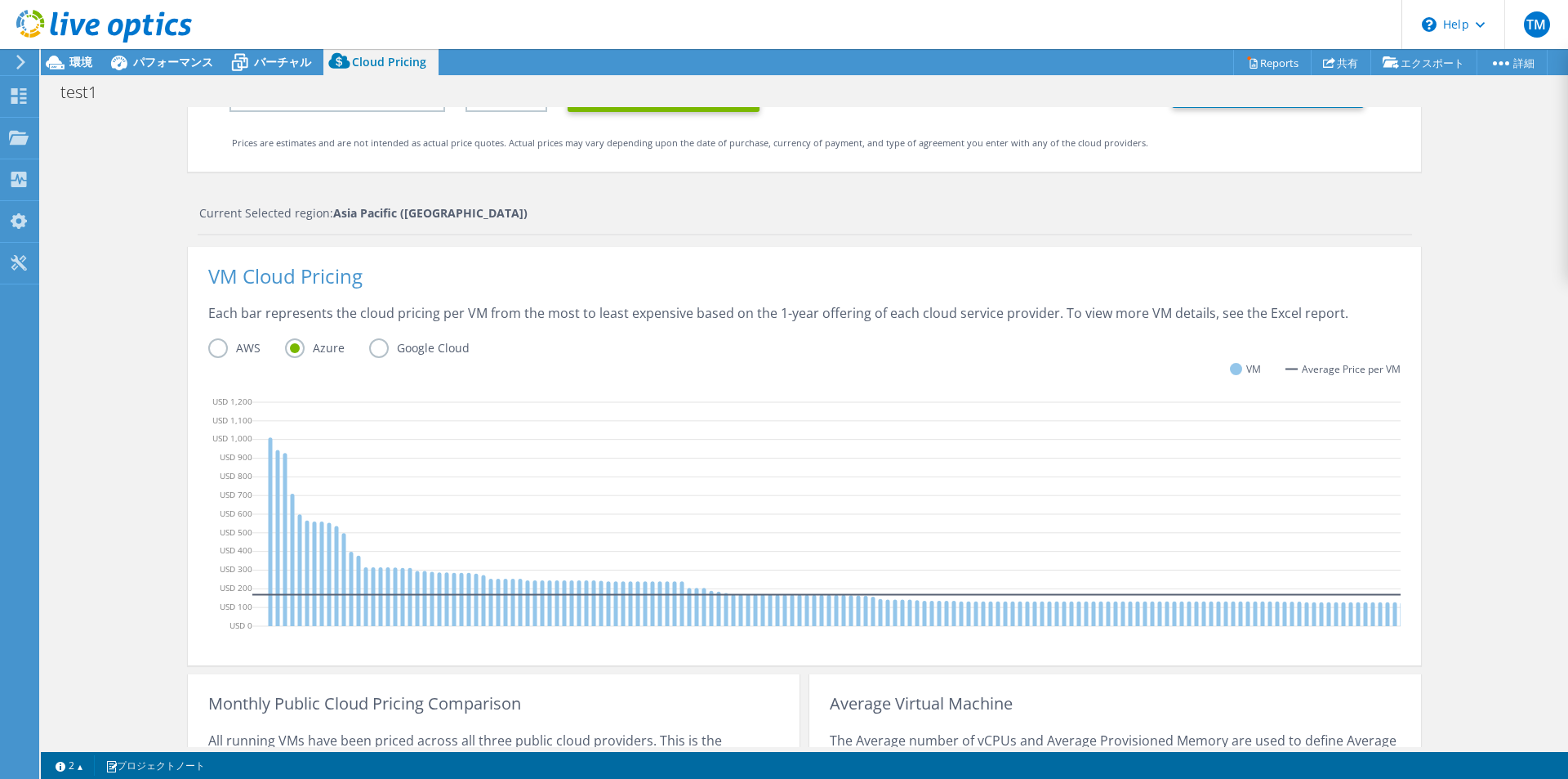
scroll to position [0, 0]
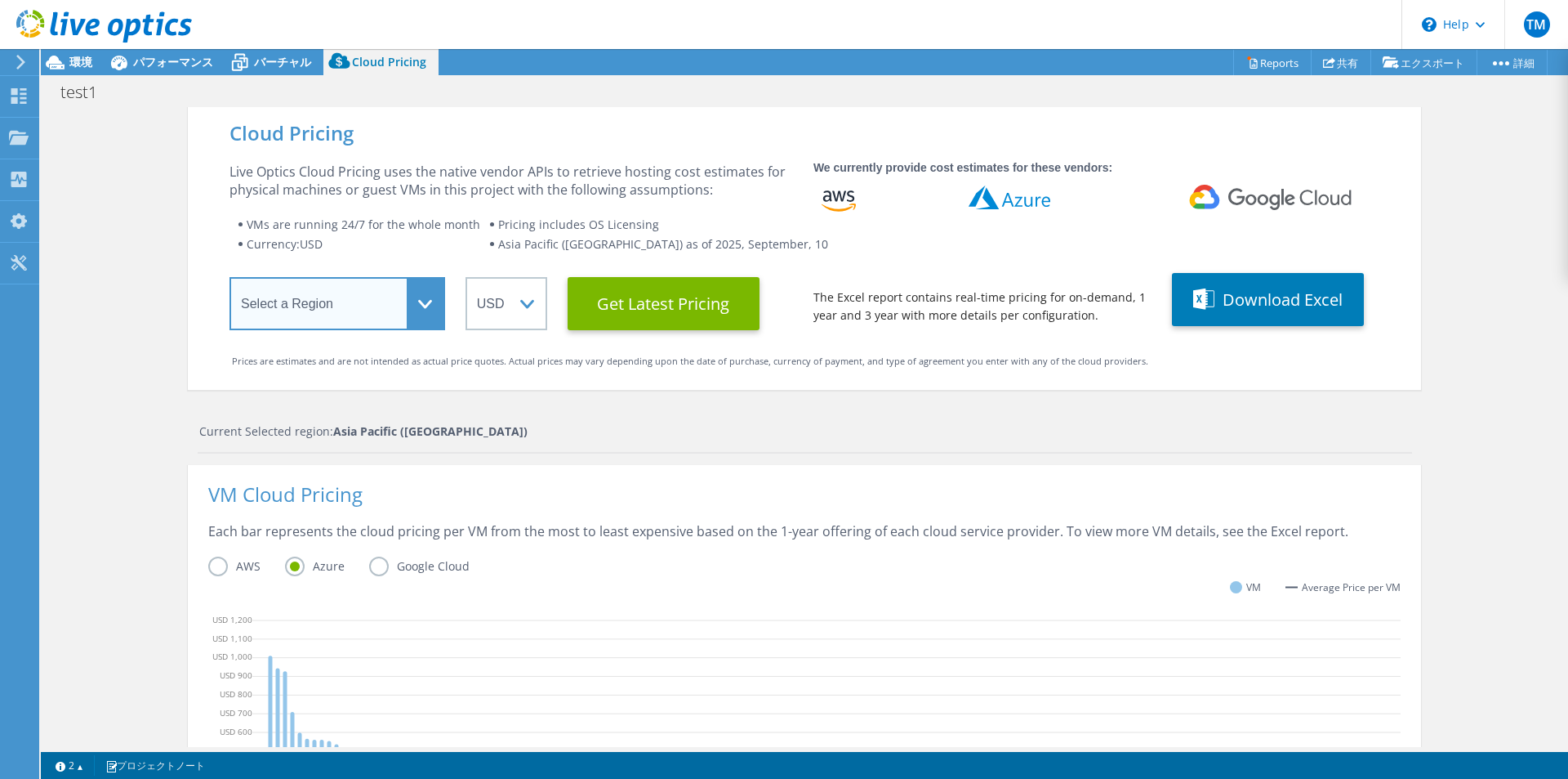
click at [347, 321] on select "Select a Region Asia Pacific (Hong Kong) Asia Pacific (Mumbai) Asia Pacific (Se…" at bounding box center [336, 303] width 215 height 53
click at [597, 422] on div "Current Selected region: Asia Pacific (Tokyo)" at bounding box center [806, 432] width 1213 height 18
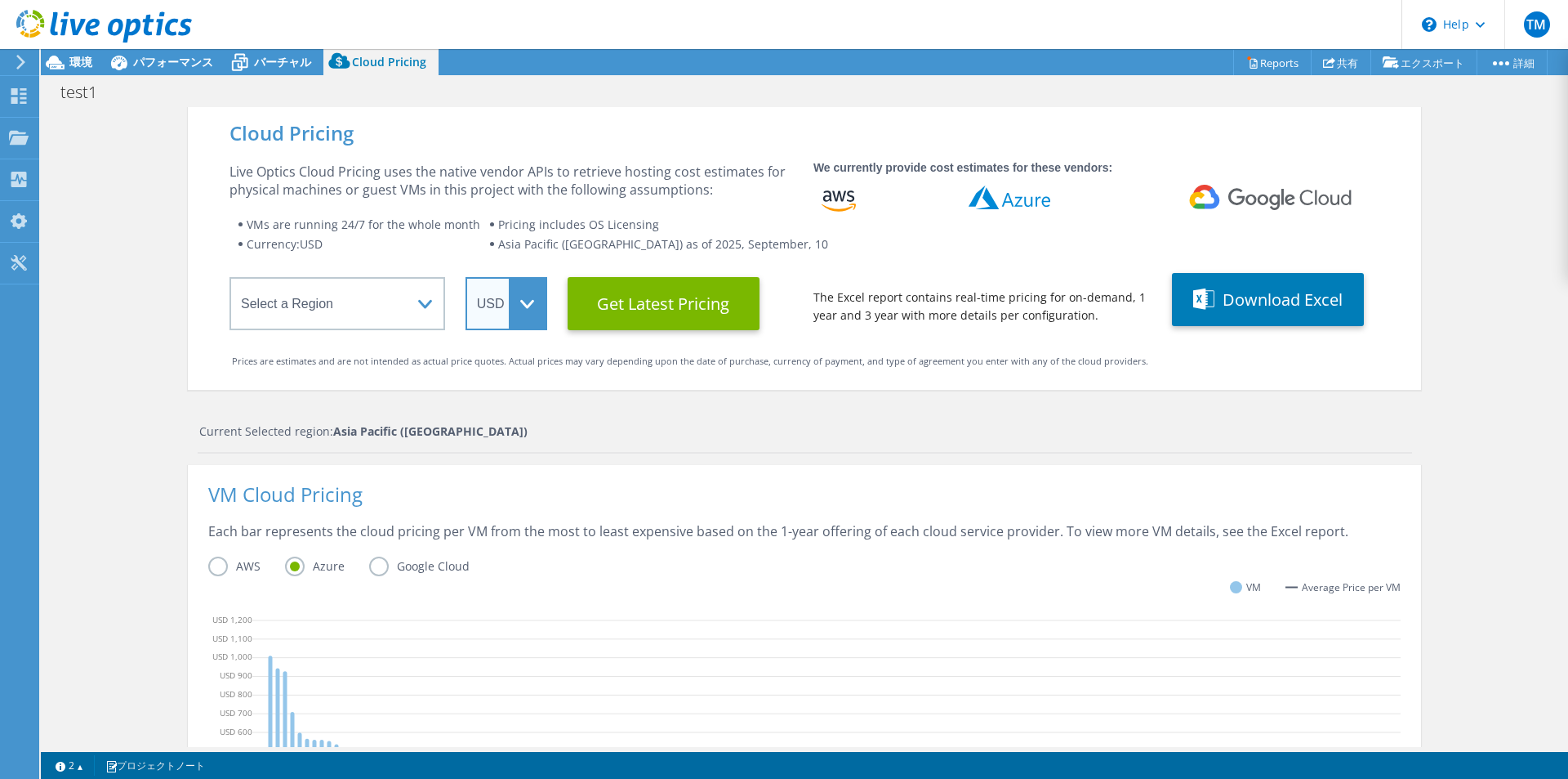
click at [515, 307] on select "ARS AUD BRL CAD CHF CLP CNY DKK EUR GBP HKD HUF INR JPY MXN MYR NOK NZD PEN SEK…" at bounding box center [506, 303] width 82 height 53
select select "JPY"
click at [466, 277] on select "ARS AUD BRL CAD CHF CLP CNY DKK EUR GBP HKD HUF INR JPY MXN MYR NOK NZD PEN SEK…" at bounding box center [506, 303] width 82 height 53
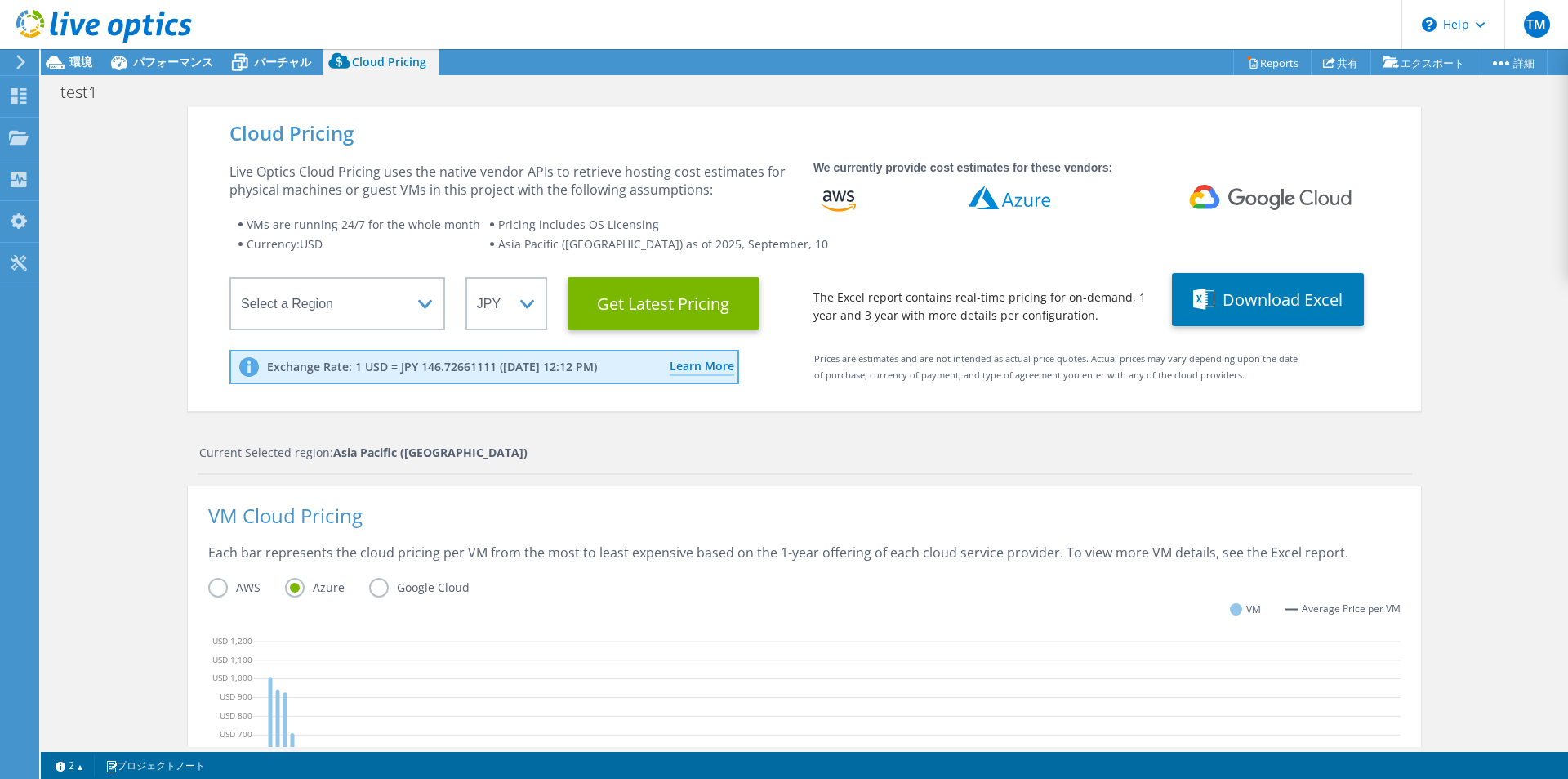
click at [839, 424] on div "Cloud Pricing Live Optics Cloud Pricing uses the native vendor APIs to retrieve…" at bounding box center [805, 664] width 1234 height 1113
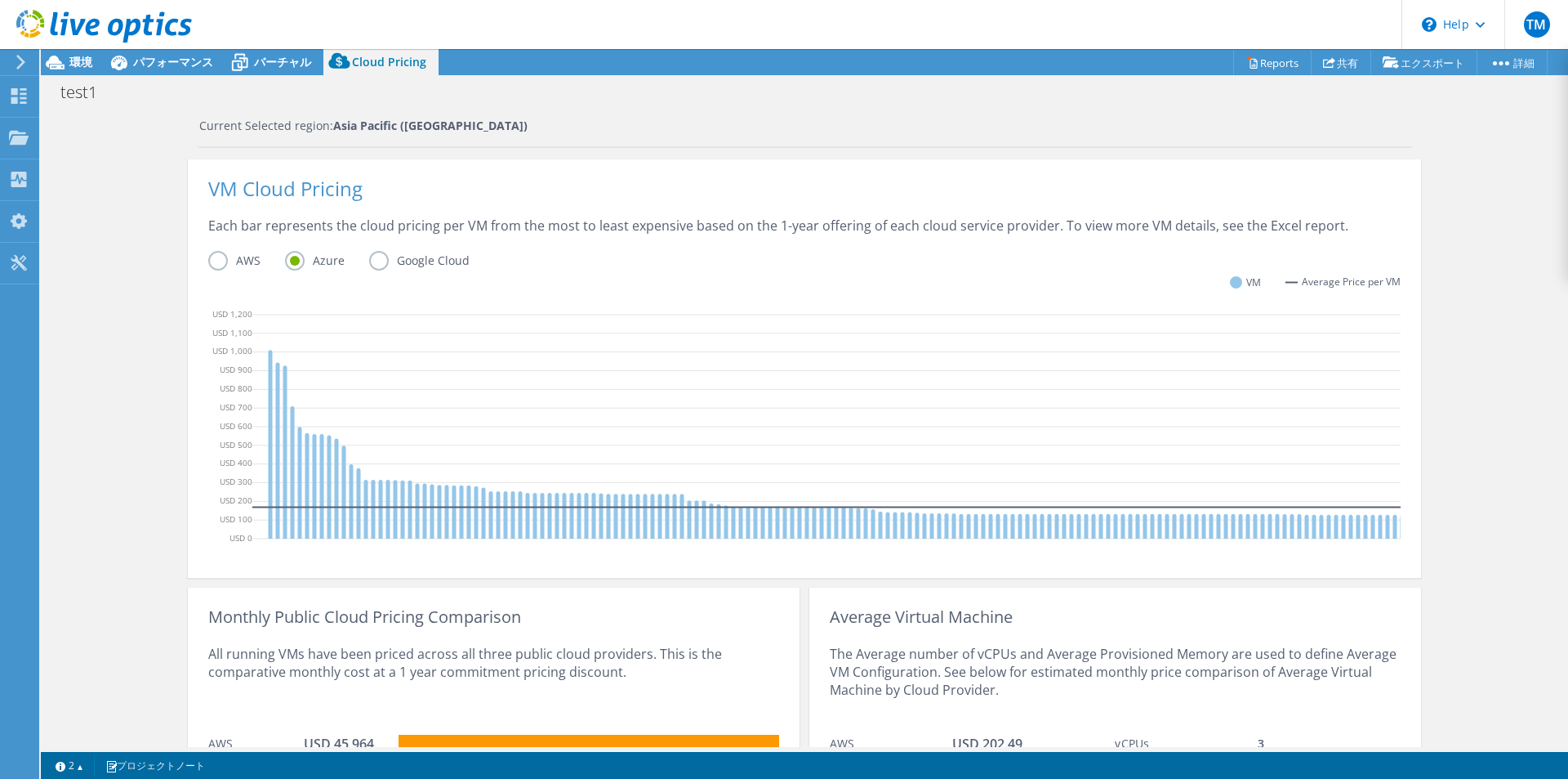
click at [168, 439] on div "Cloud Pricing Live Optics Cloud Pricing uses the native vendor APIs to retrieve…" at bounding box center [805, 336] width 1528 height 1113
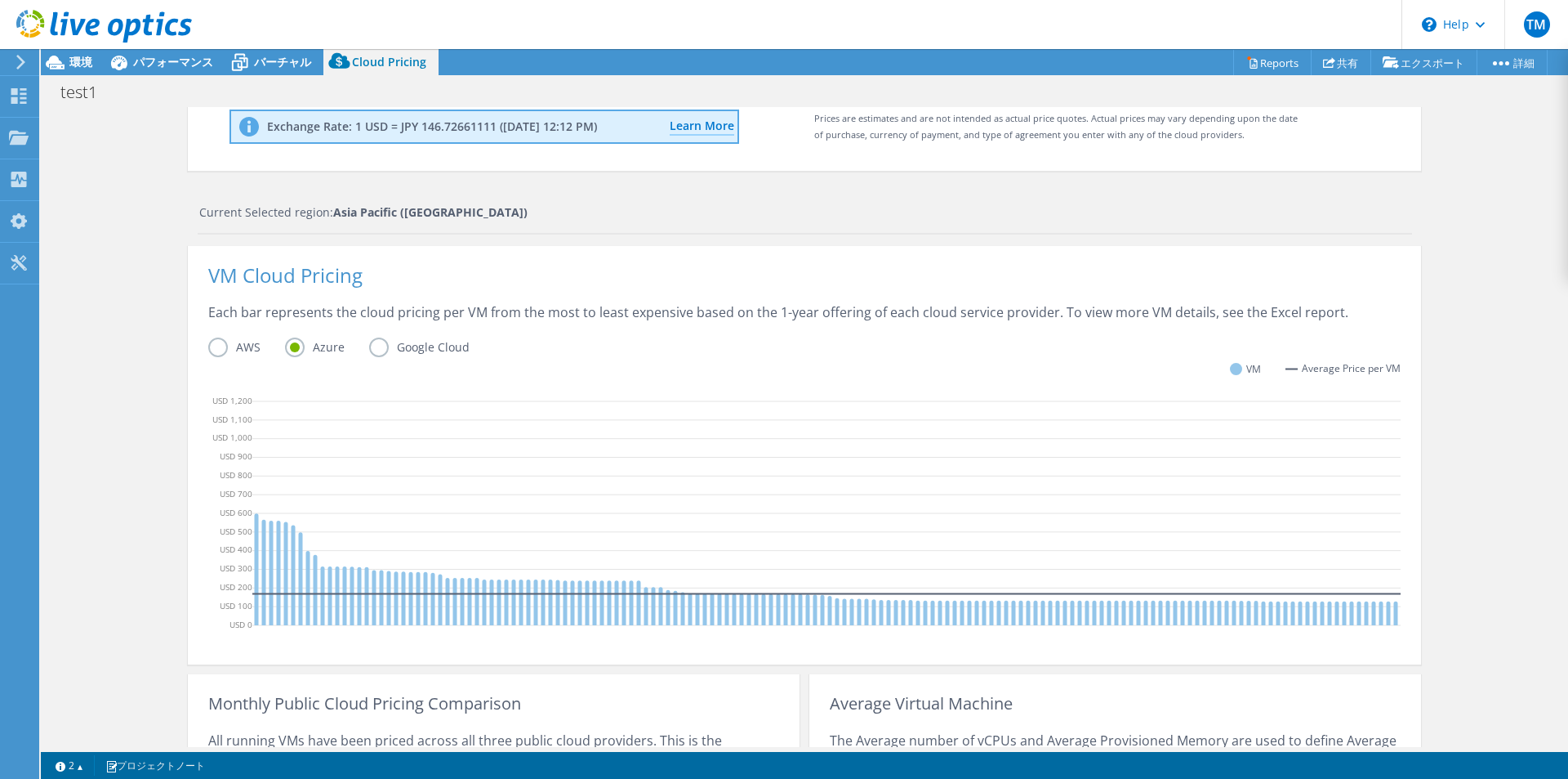
scroll to position [0, 0]
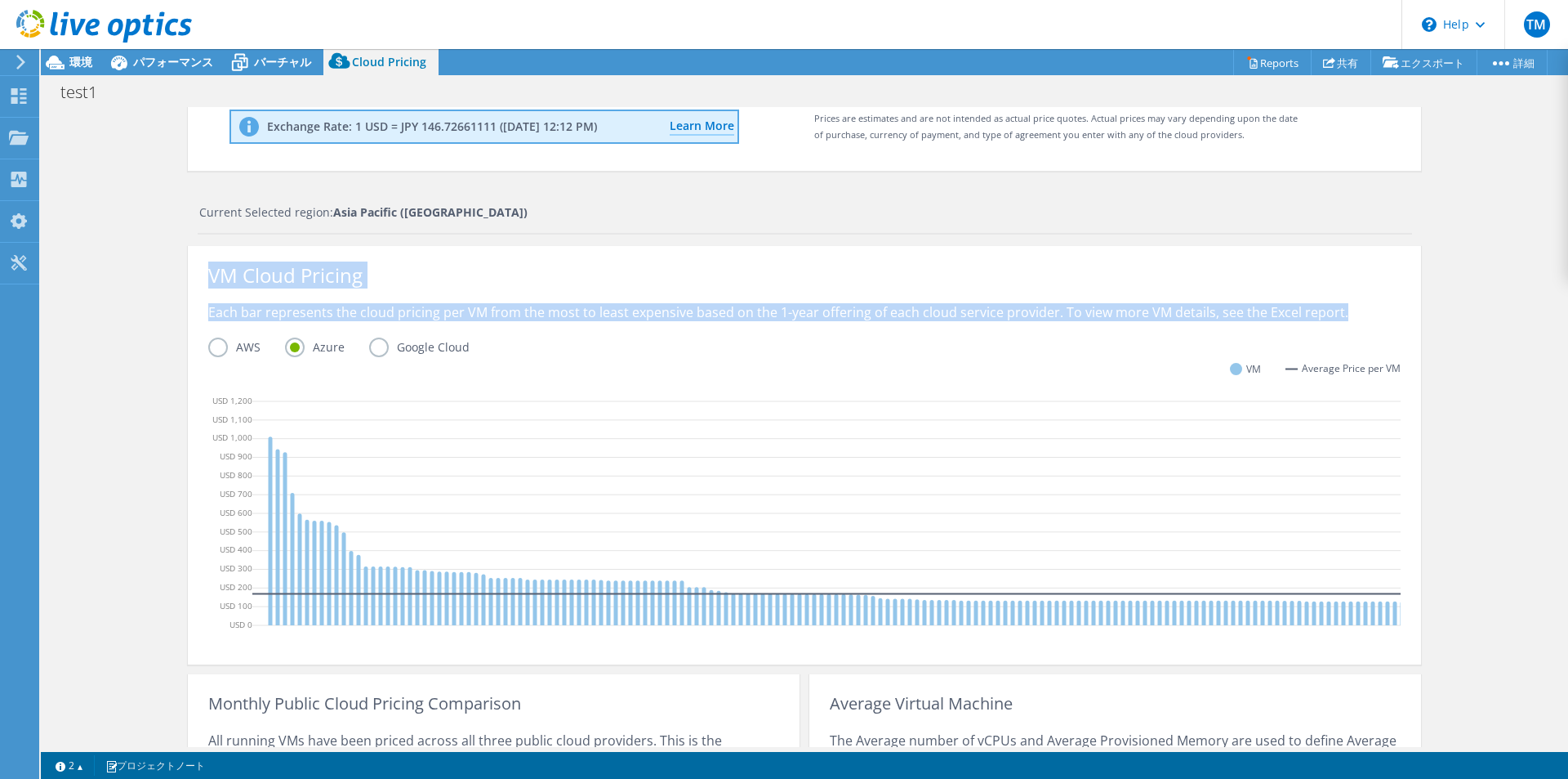
drag, startPoint x: 203, startPoint y: 274, endPoint x: 1358, endPoint y: 304, distance: 1155.4
click at [1358, 304] on div "VM Cloud Pricing Each bar represents the cloud pricing per VM from the most to …" at bounding box center [805, 455] width 1234 height 418
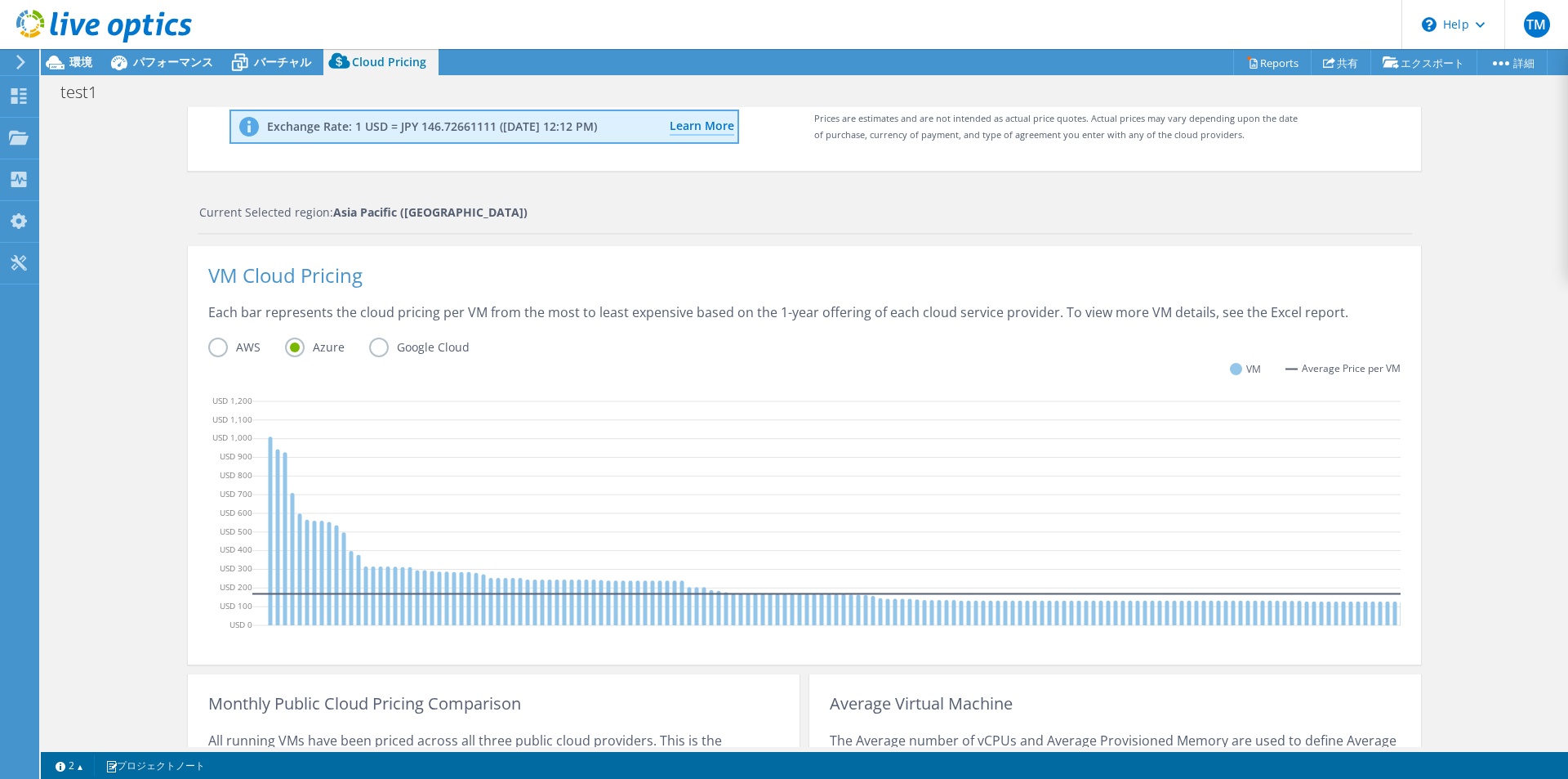
click at [1471, 372] on div "Cloud Pricing Live Optics Cloud Pricing uses the native vendor APIs to retrieve…" at bounding box center [805, 423] width 1528 height 1113
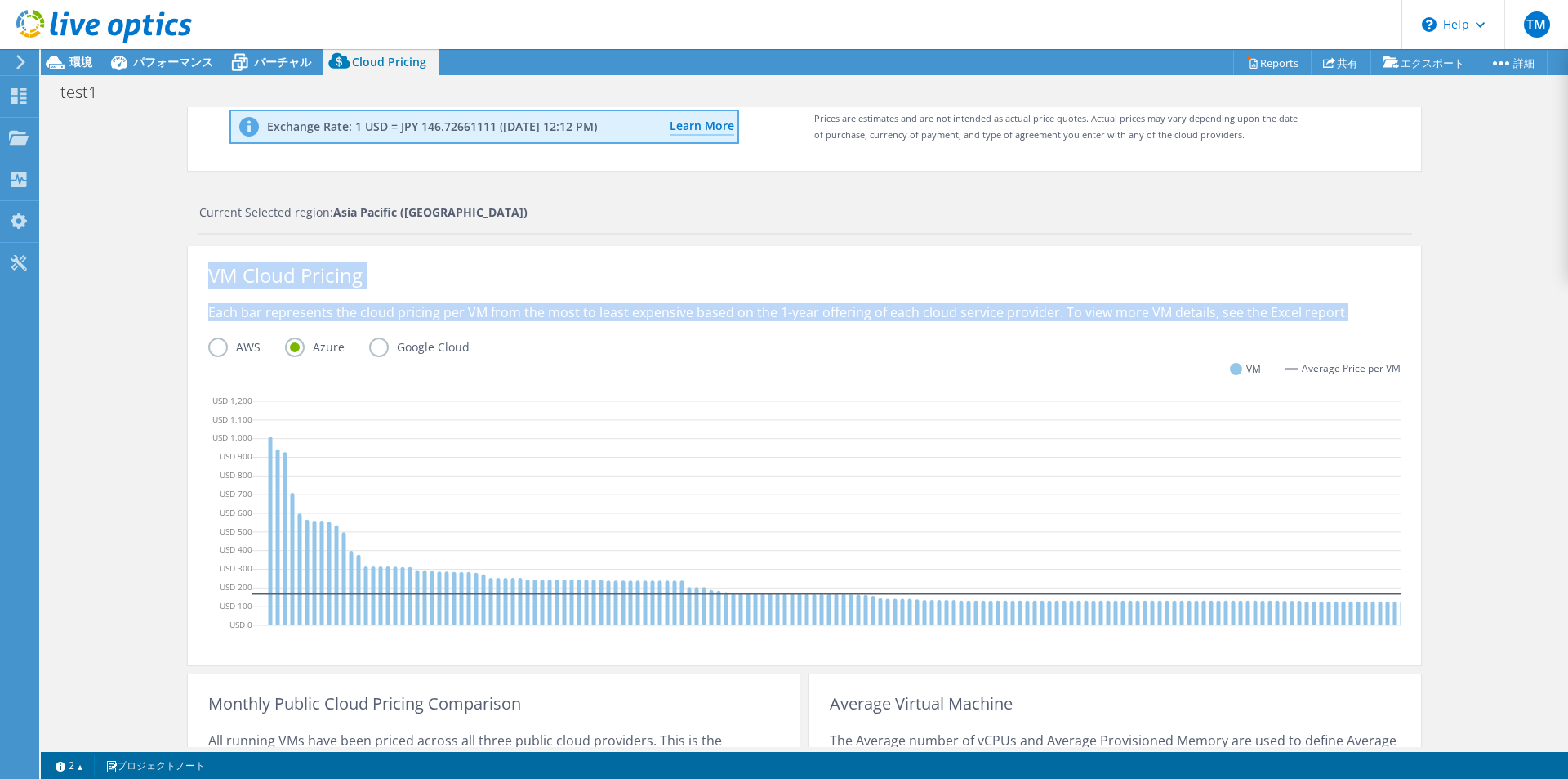
drag, startPoint x: 1360, startPoint y: 310, endPoint x: 191, endPoint y: 259, distance: 1170.1
click at [191, 259] on div "VM Cloud Pricing Each bar represents the cloud pricing per VM from the most to …" at bounding box center [805, 455] width 1234 height 418
click at [129, 357] on div "Cloud Pricing Live Optics Cloud Pricing uses the native vendor APIs to retrieve…" at bounding box center [805, 423] width 1528 height 1113
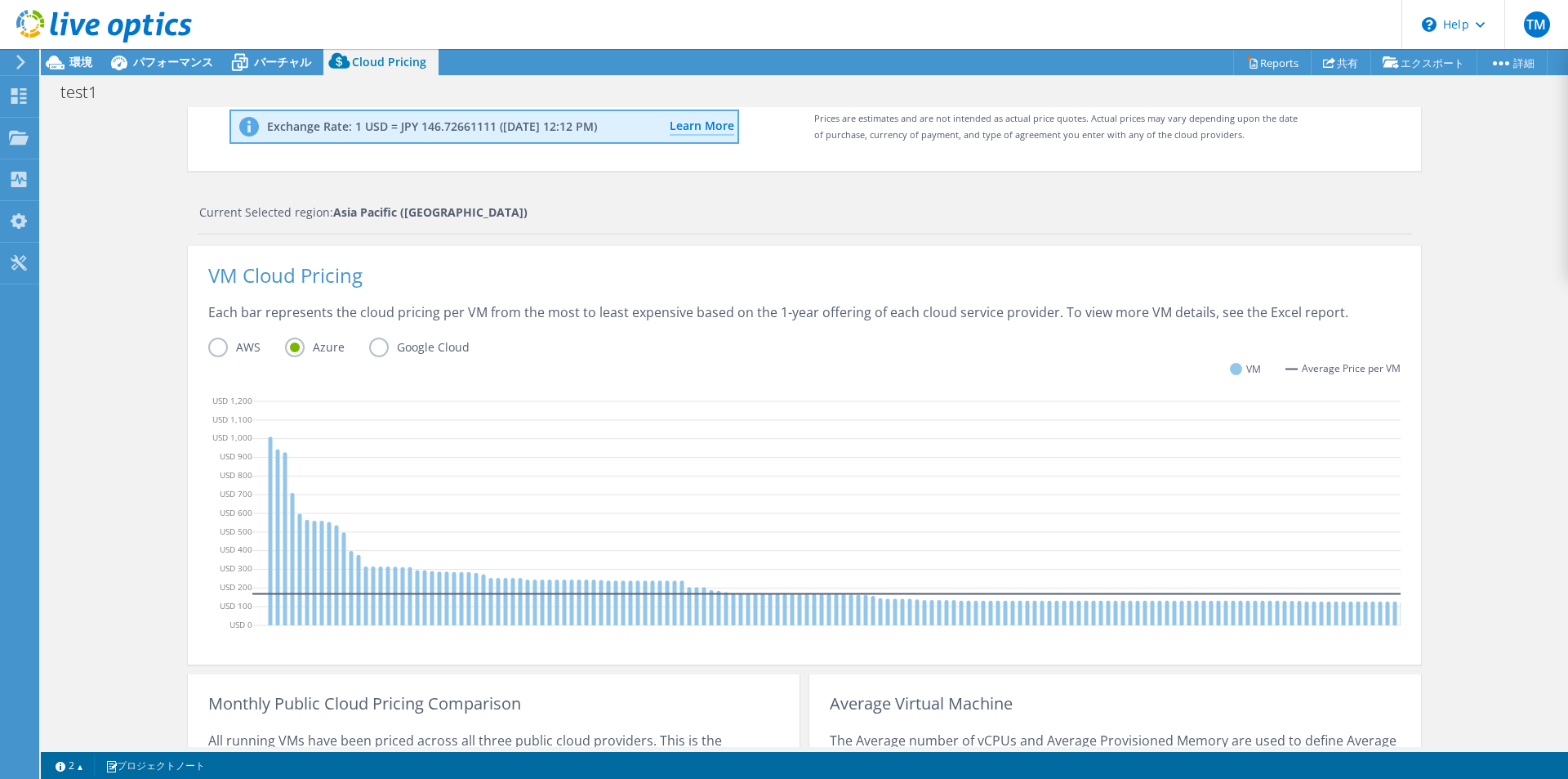
click at [212, 344] on label "AWS" at bounding box center [247, 346] width 77 height 19
click at [0, 0] on input "AWS" at bounding box center [0, 0] width 0 height 0
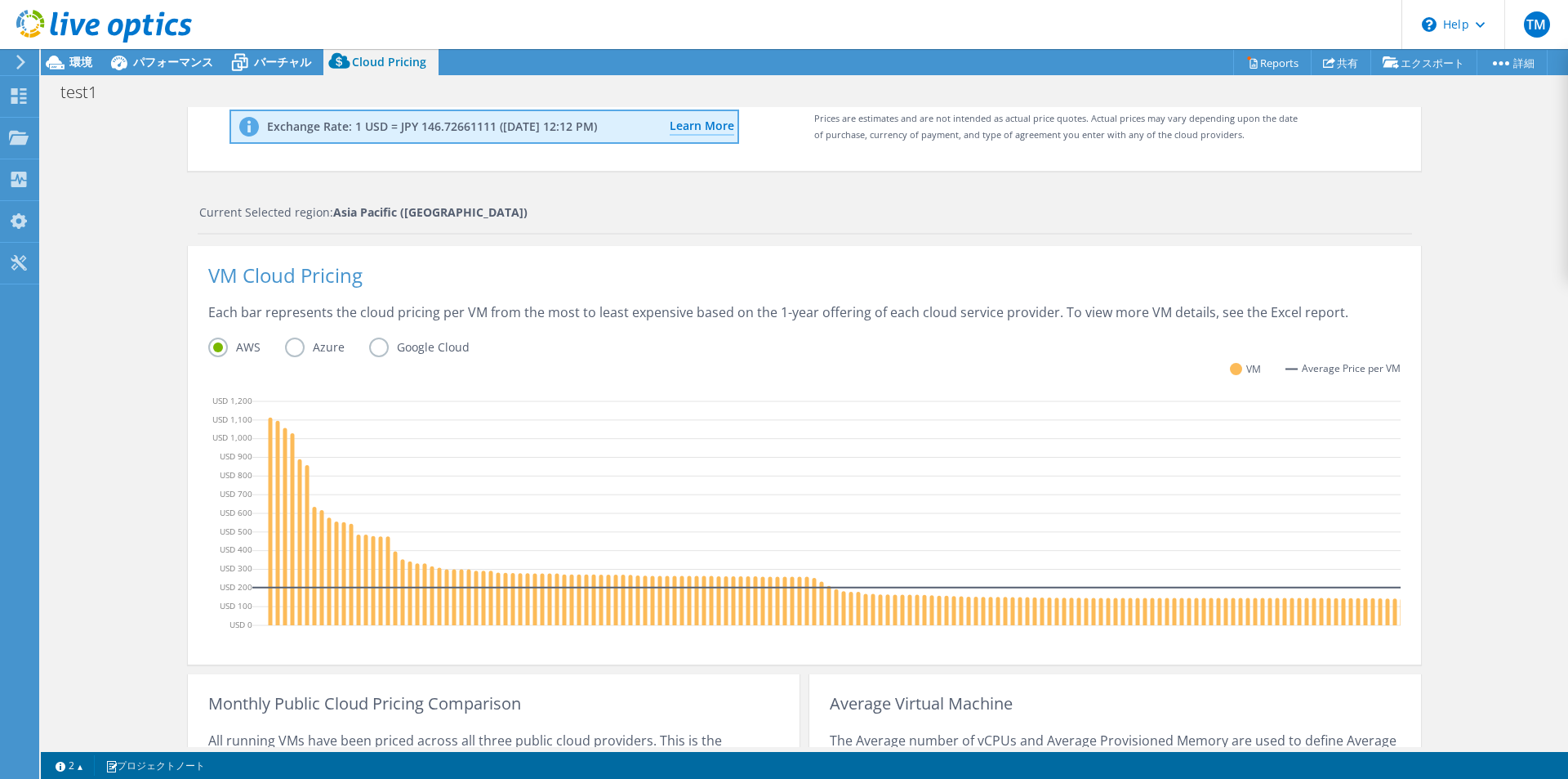
click at [291, 350] on label "Azure" at bounding box center [327, 346] width 84 height 19
click at [0, 0] on input "Azure" at bounding box center [0, 0] width 0 height 0
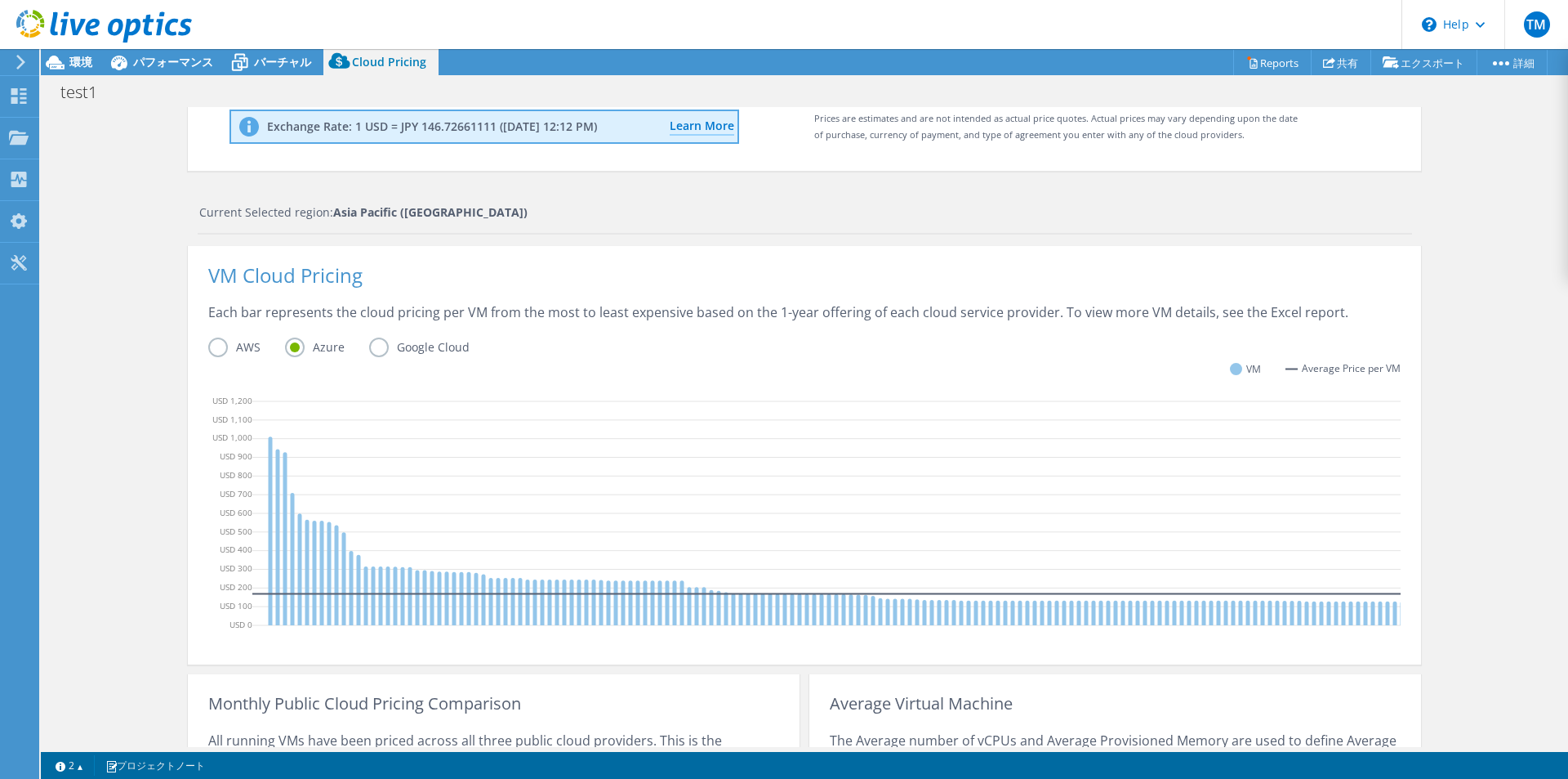
click at [209, 342] on label "AWS" at bounding box center [247, 346] width 77 height 19
click at [0, 0] on input "AWS" at bounding box center [0, 0] width 0 height 0
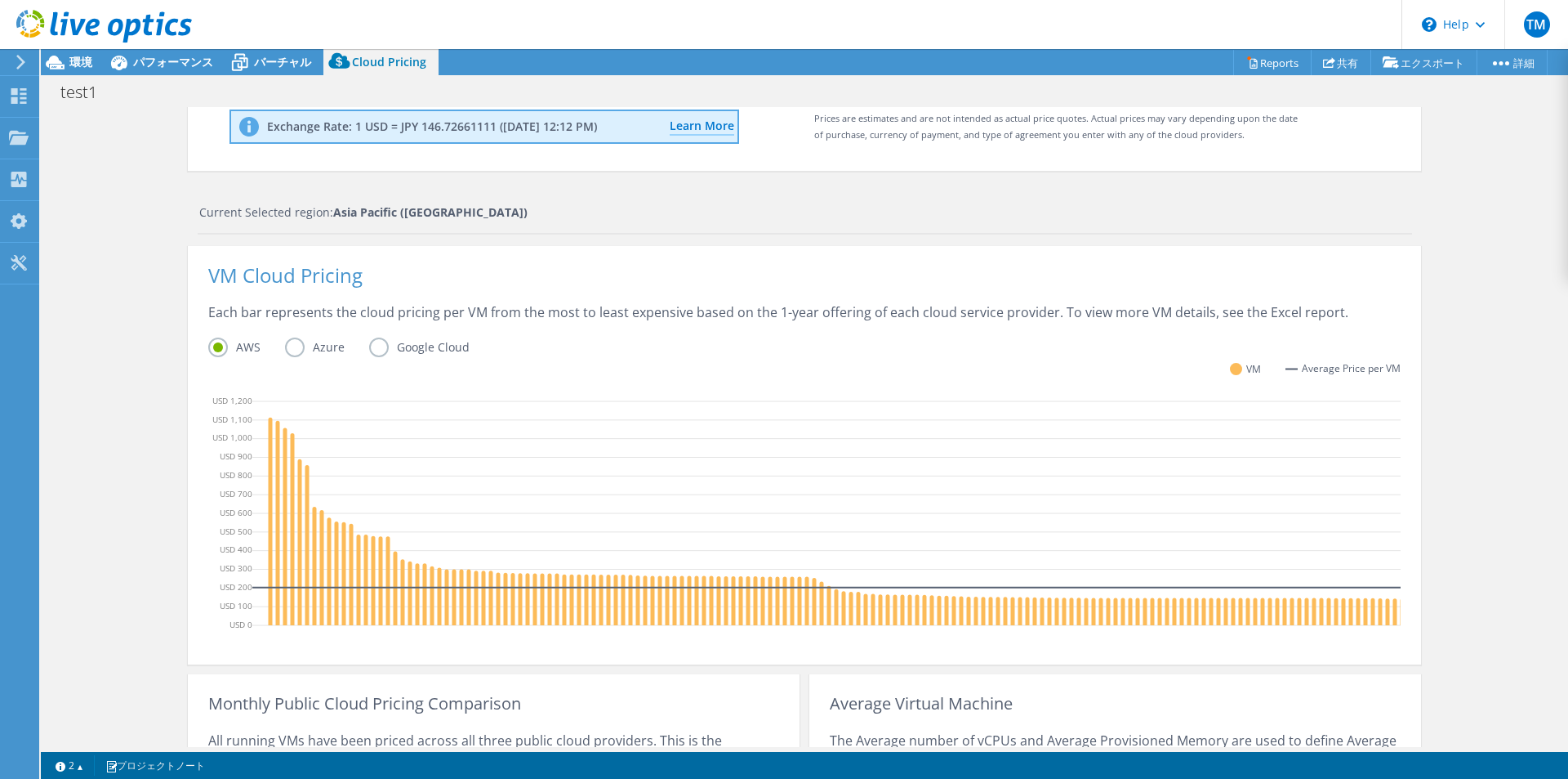
click at [291, 347] on label "Azure" at bounding box center [327, 346] width 84 height 19
click at [0, 0] on input "Azure" at bounding box center [0, 0] width 0 height 0
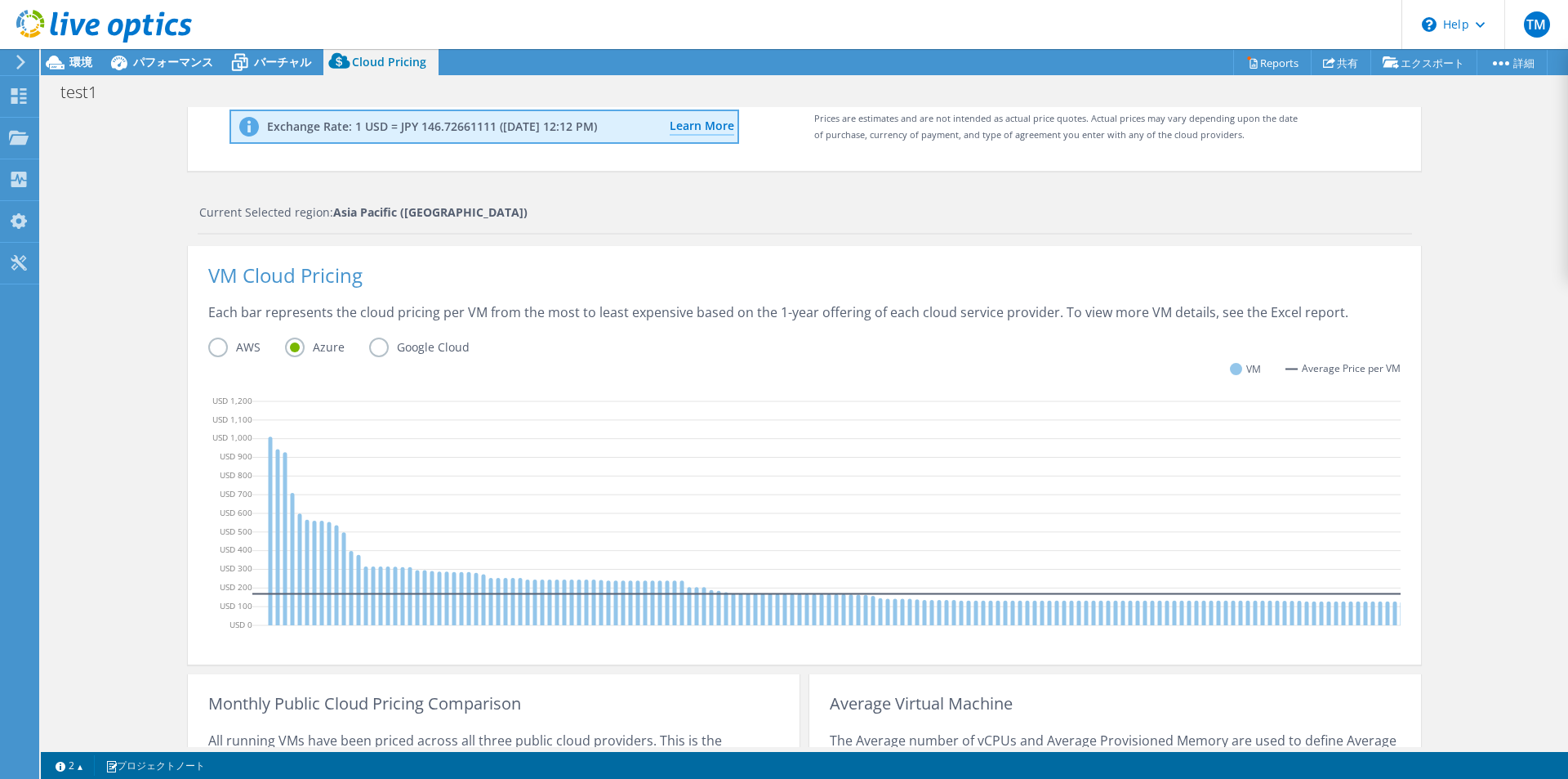
click at [378, 347] on label "Google Cloud" at bounding box center [432, 346] width 125 height 19
click at [0, 0] on input "Google Cloud" at bounding box center [0, 0] width 0 height 0
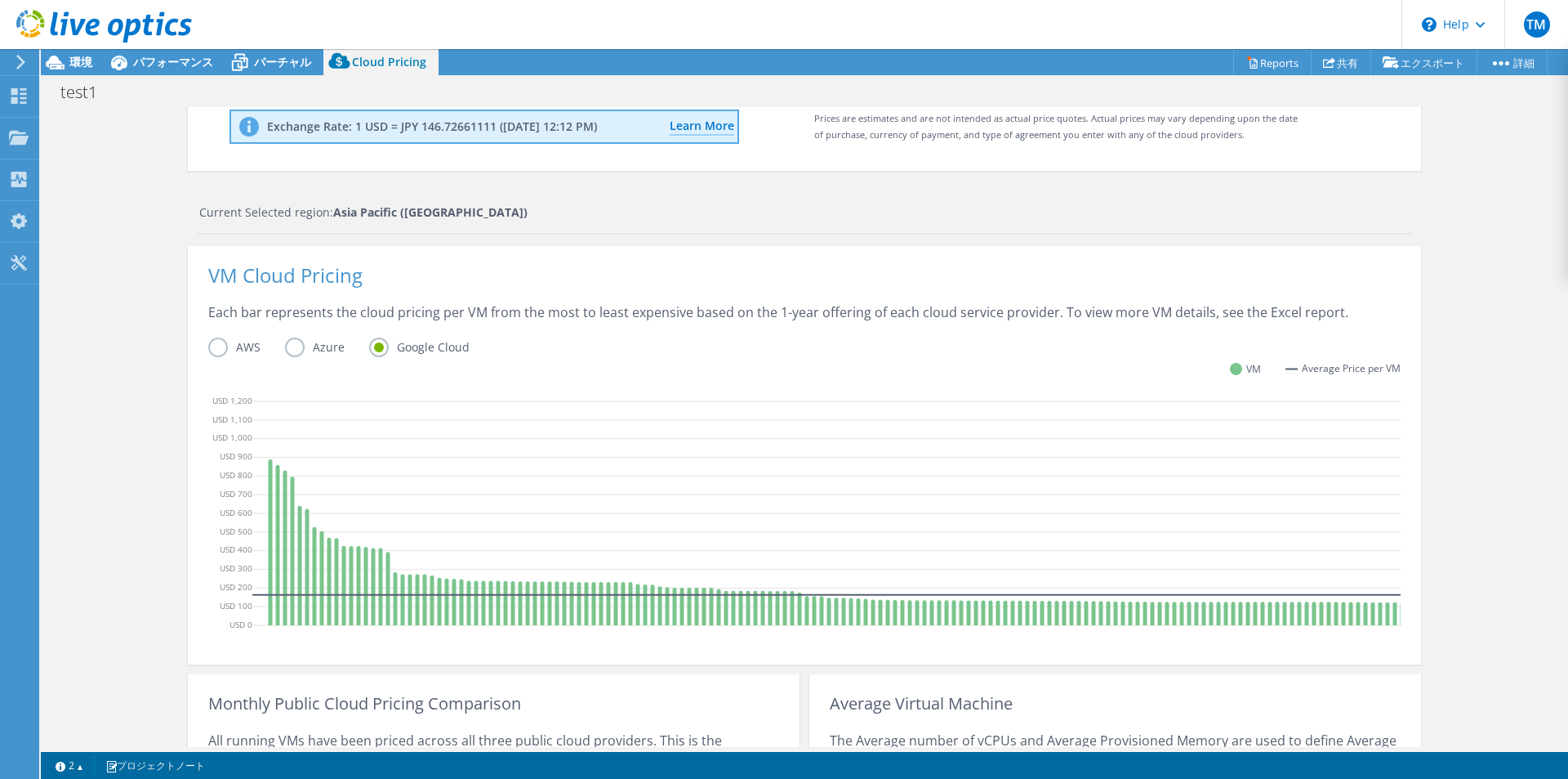
click at [285, 344] on label "Azure" at bounding box center [327, 346] width 84 height 19
click at [0, 0] on input "Azure" at bounding box center [0, 0] width 0 height 0
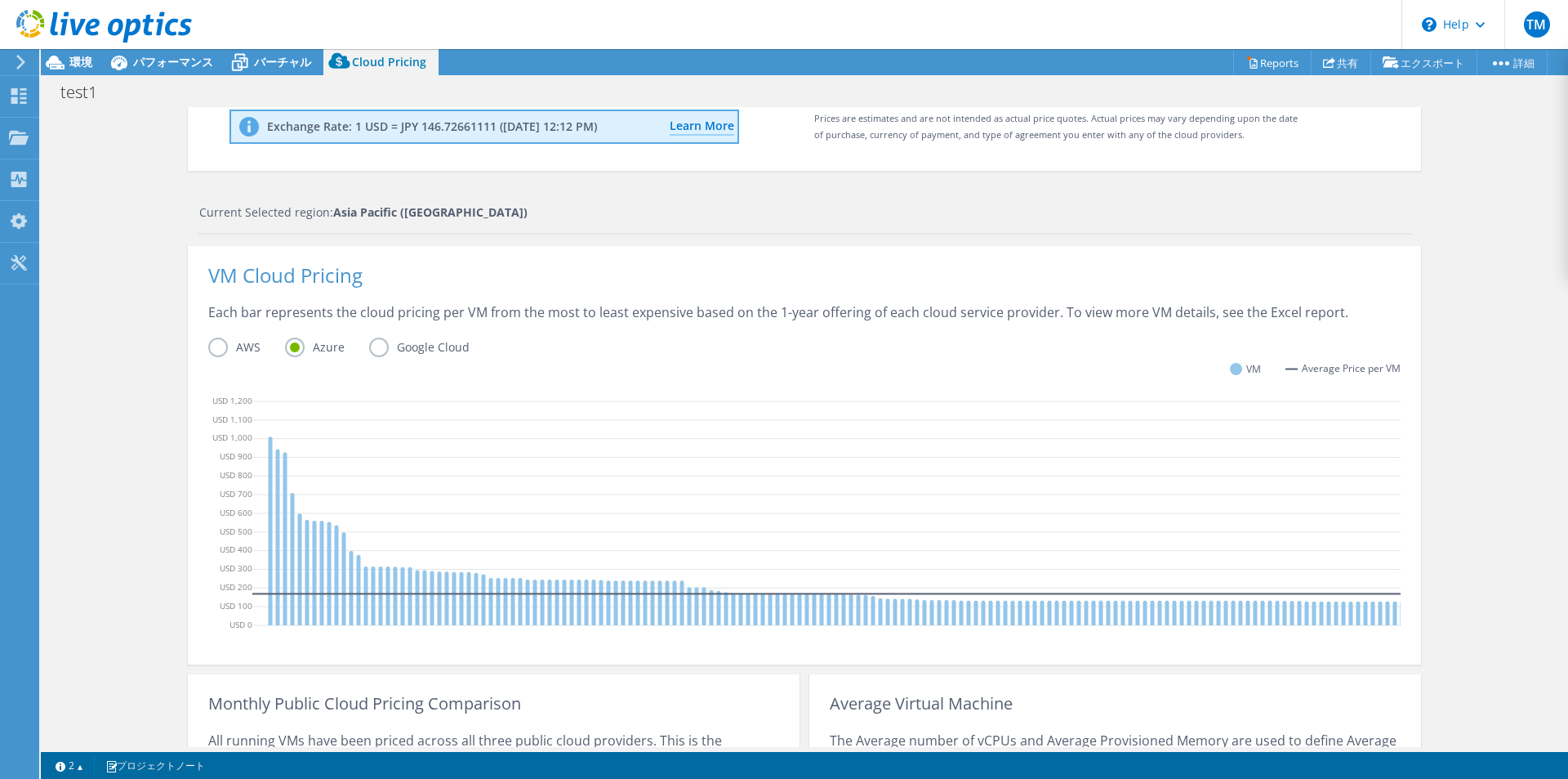
click at [224, 346] on label "AWS" at bounding box center [247, 346] width 77 height 19
click at [0, 0] on input "AWS" at bounding box center [0, 0] width 0 height 0
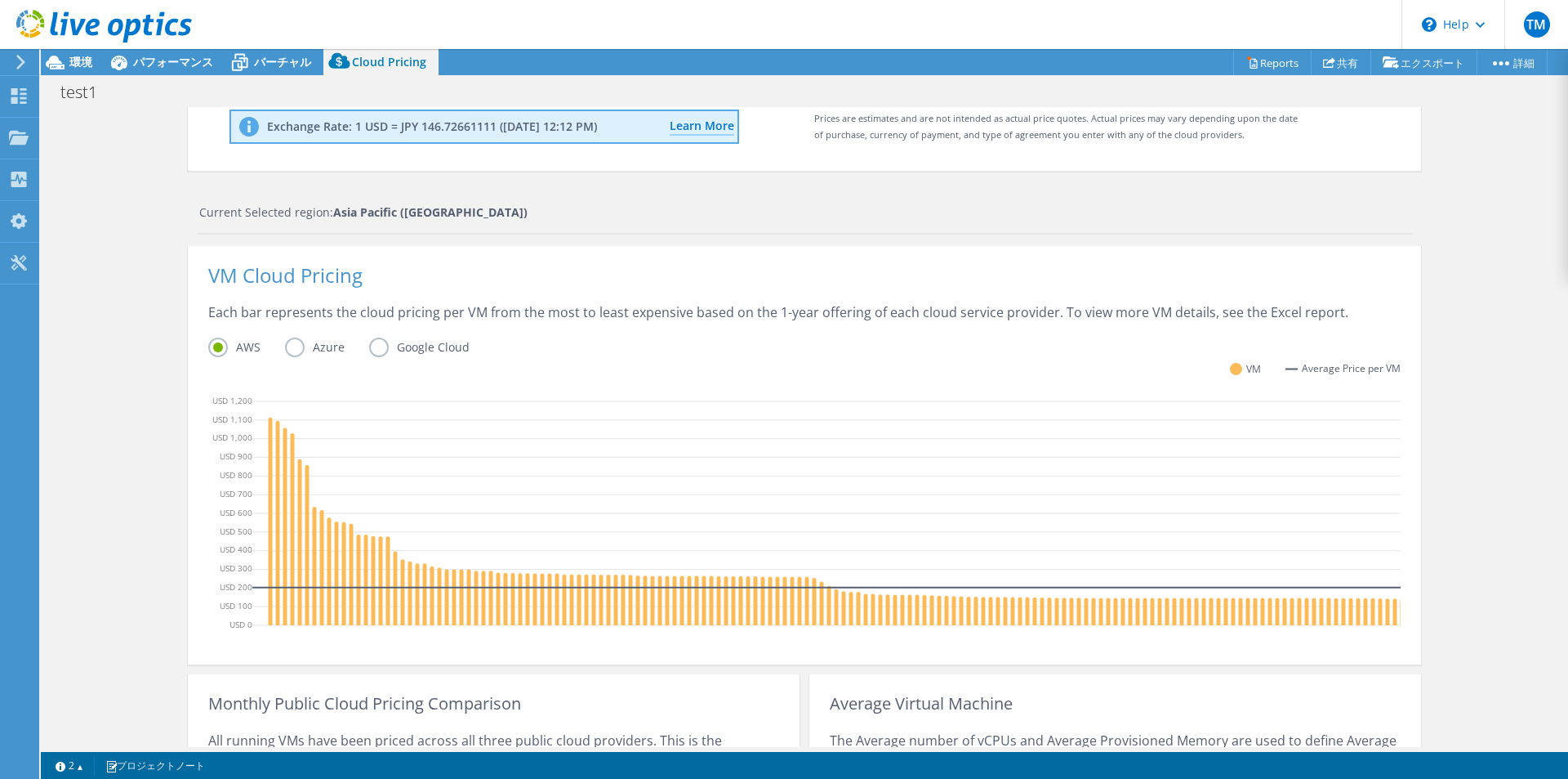
click at [220, 346] on label "AWS" at bounding box center [247, 346] width 77 height 19
click at [0, 0] on input "AWS" at bounding box center [0, 0] width 0 height 0
click at [290, 346] on label "Azure" at bounding box center [327, 346] width 84 height 19
click at [0, 0] on input "Azure" at bounding box center [0, 0] width 0 height 0
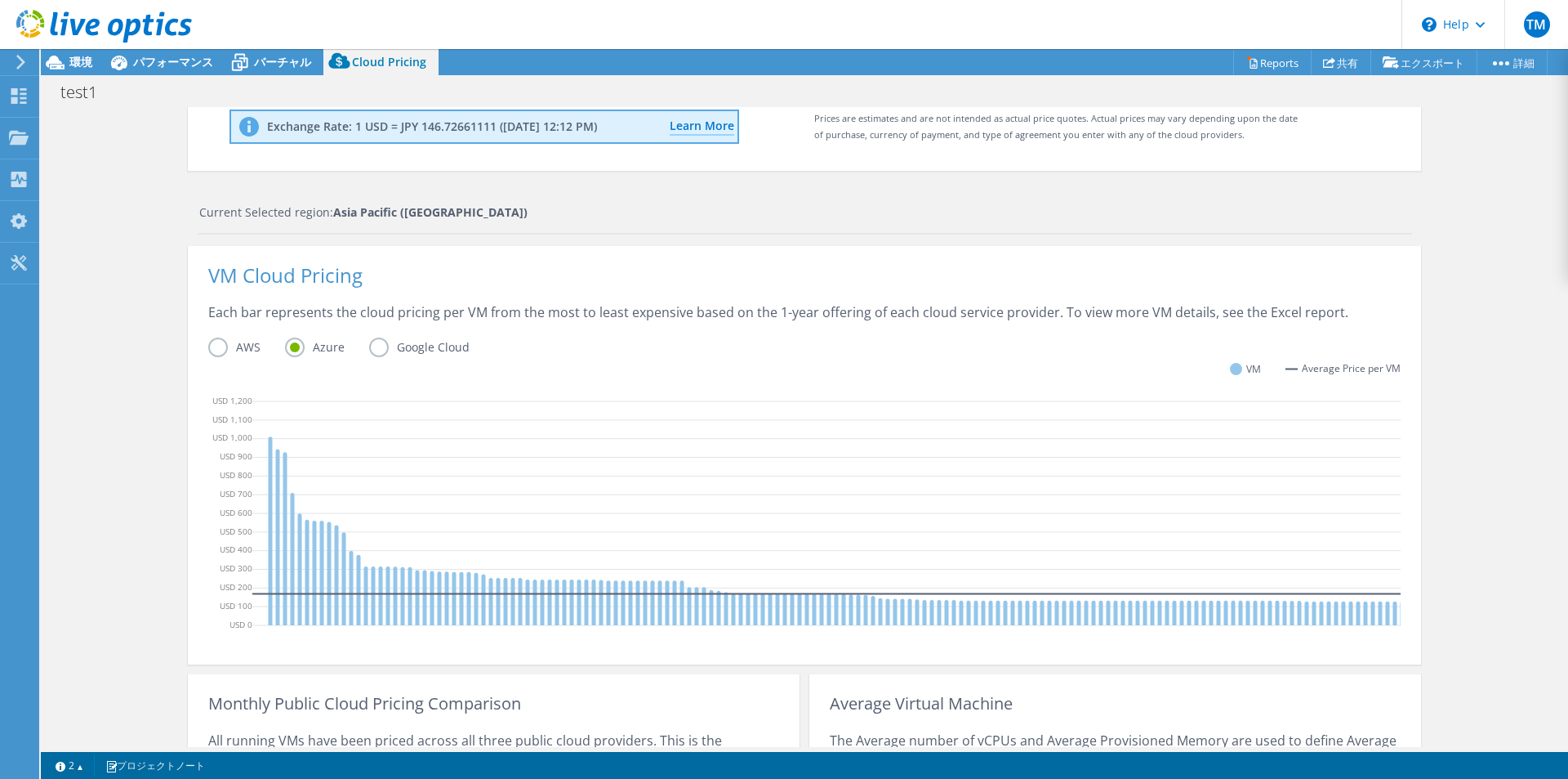
click at [213, 346] on label "AWS" at bounding box center [247, 346] width 77 height 19
click at [0, 0] on input "AWS" at bounding box center [0, 0] width 0 height 0
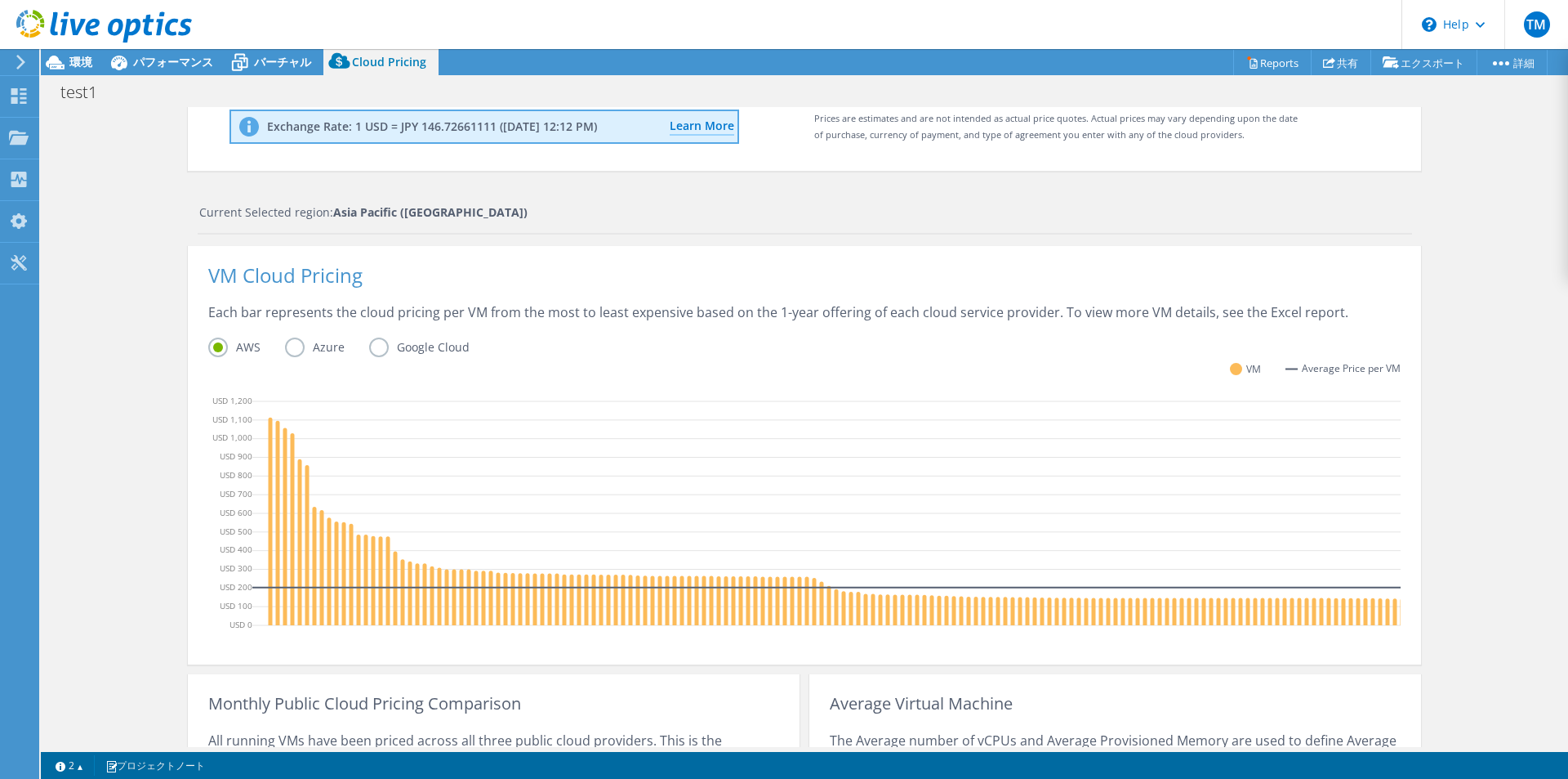
click at [286, 346] on label "Azure" at bounding box center [327, 346] width 84 height 19
click at [0, 0] on input "Azure" at bounding box center [0, 0] width 0 height 0
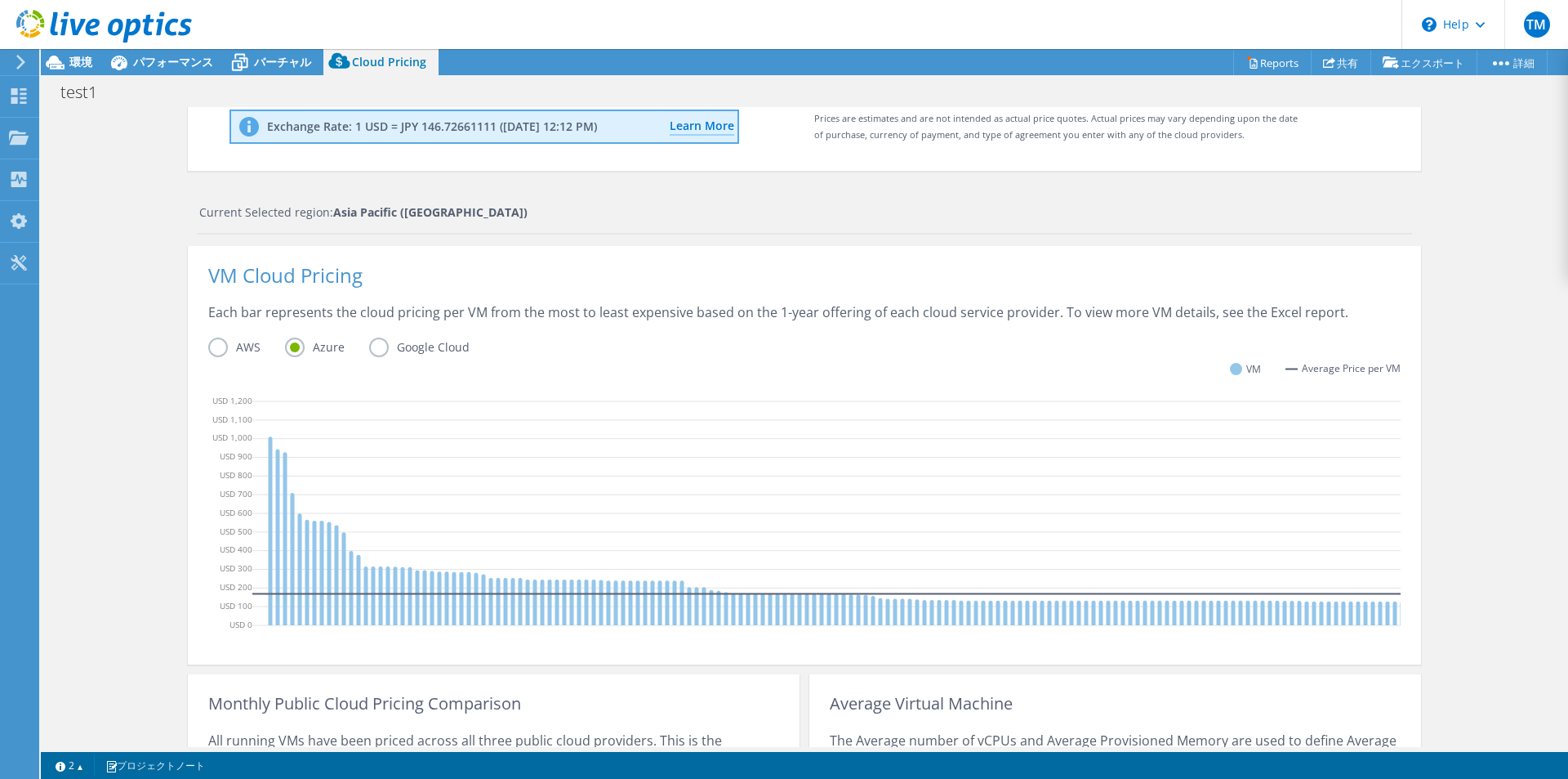
click at [214, 345] on label "AWS" at bounding box center [247, 346] width 77 height 19
click at [0, 0] on input "AWS" at bounding box center [0, 0] width 0 height 0
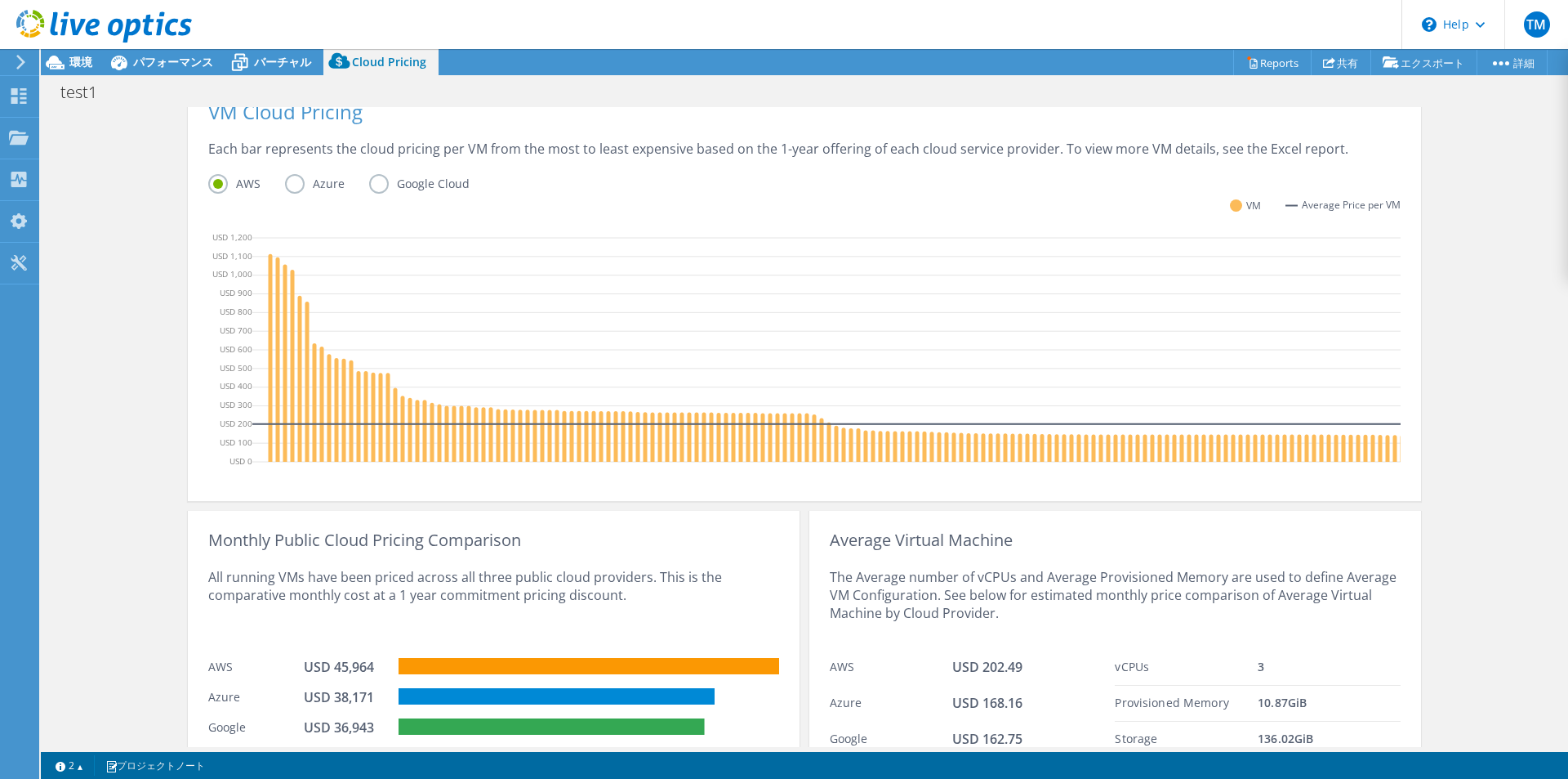
scroll to position [485, 0]
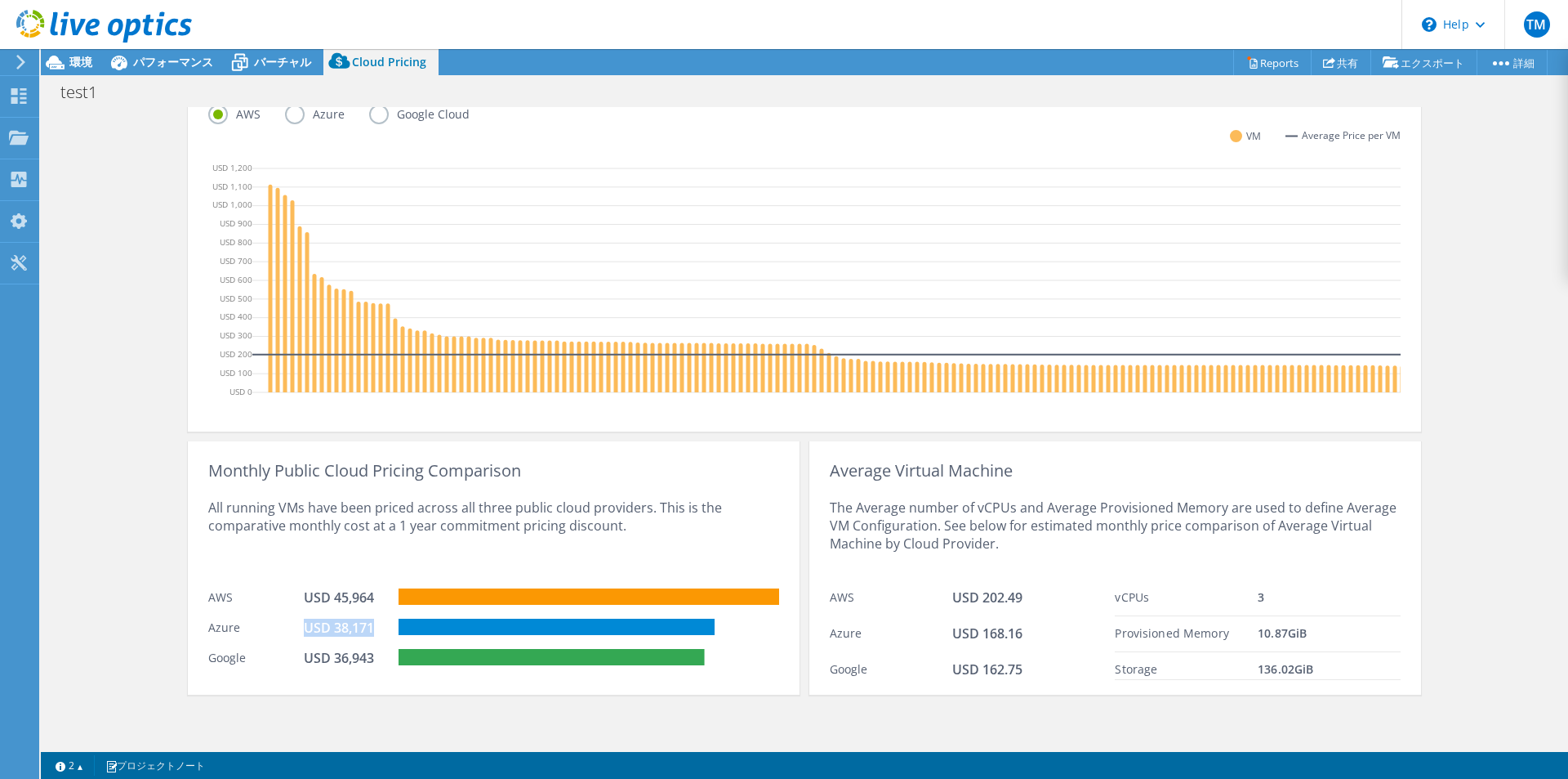
drag, startPoint x: 370, startPoint y: 630, endPoint x: 292, endPoint y: 631, distance: 78.0
click at [292, 631] on div "Azure USD 38,171" at bounding box center [493, 625] width 571 height 30
click at [373, 625] on div "USD 38,171" at bounding box center [345, 628] width 82 height 18
drag, startPoint x: 369, startPoint y: 600, endPoint x: 297, endPoint y: 600, distance: 72.0
click at [297, 600] on div "AWS USD 45,964" at bounding box center [493, 595] width 571 height 30
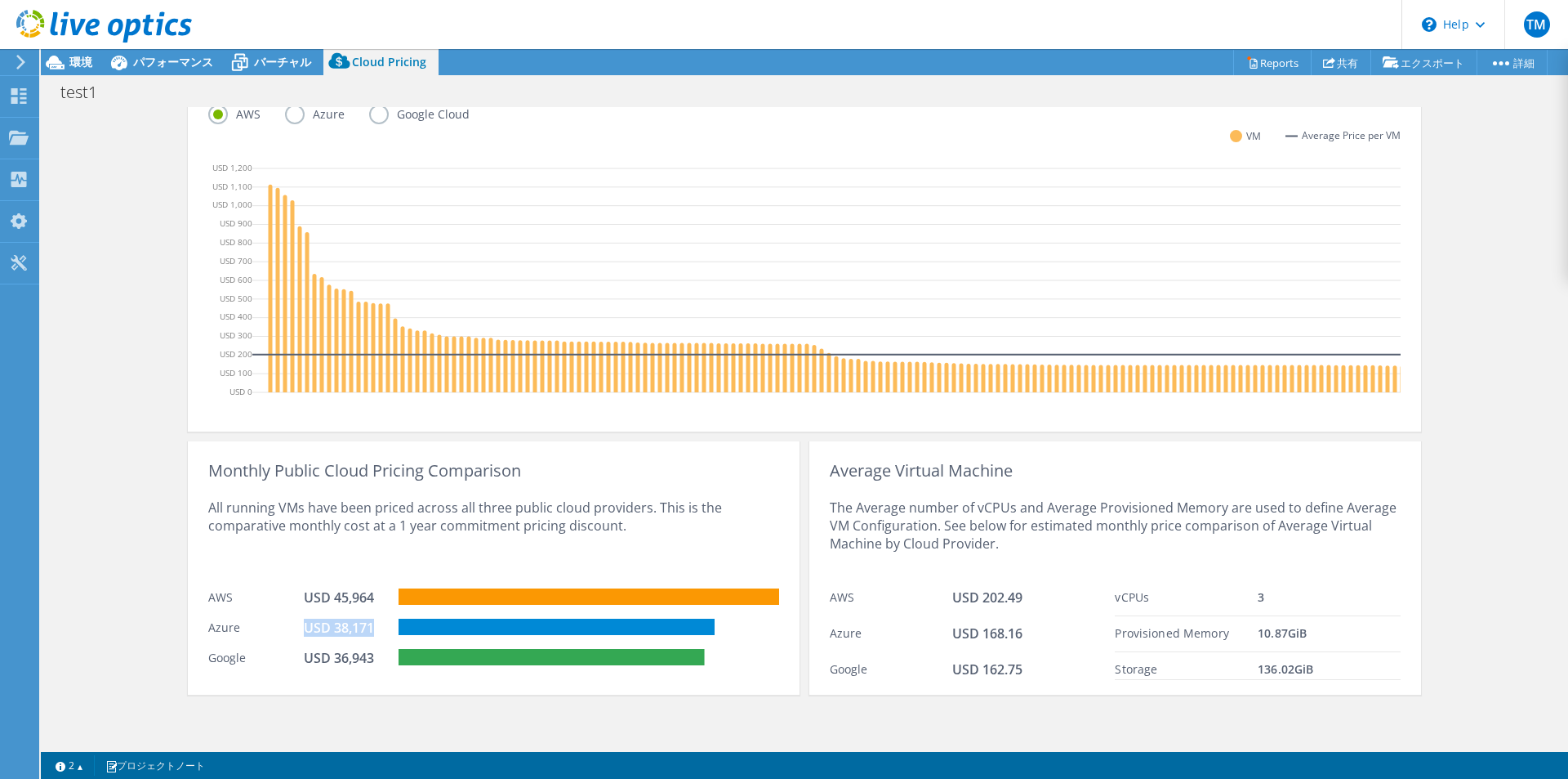
drag, startPoint x: 372, startPoint y: 629, endPoint x: 302, endPoint y: 629, distance: 70.0
click at [304, 629] on div "USD 38,171" at bounding box center [345, 628] width 82 height 18
drag, startPoint x: 302, startPoint y: 598, endPoint x: 312, endPoint y: 598, distance: 10.0
click at [312, 598] on div "USD 45,964" at bounding box center [345, 598] width 82 height 18
click at [263, 613] on div "Azure USD 38,171" at bounding box center [493, 625] width 571 height 30
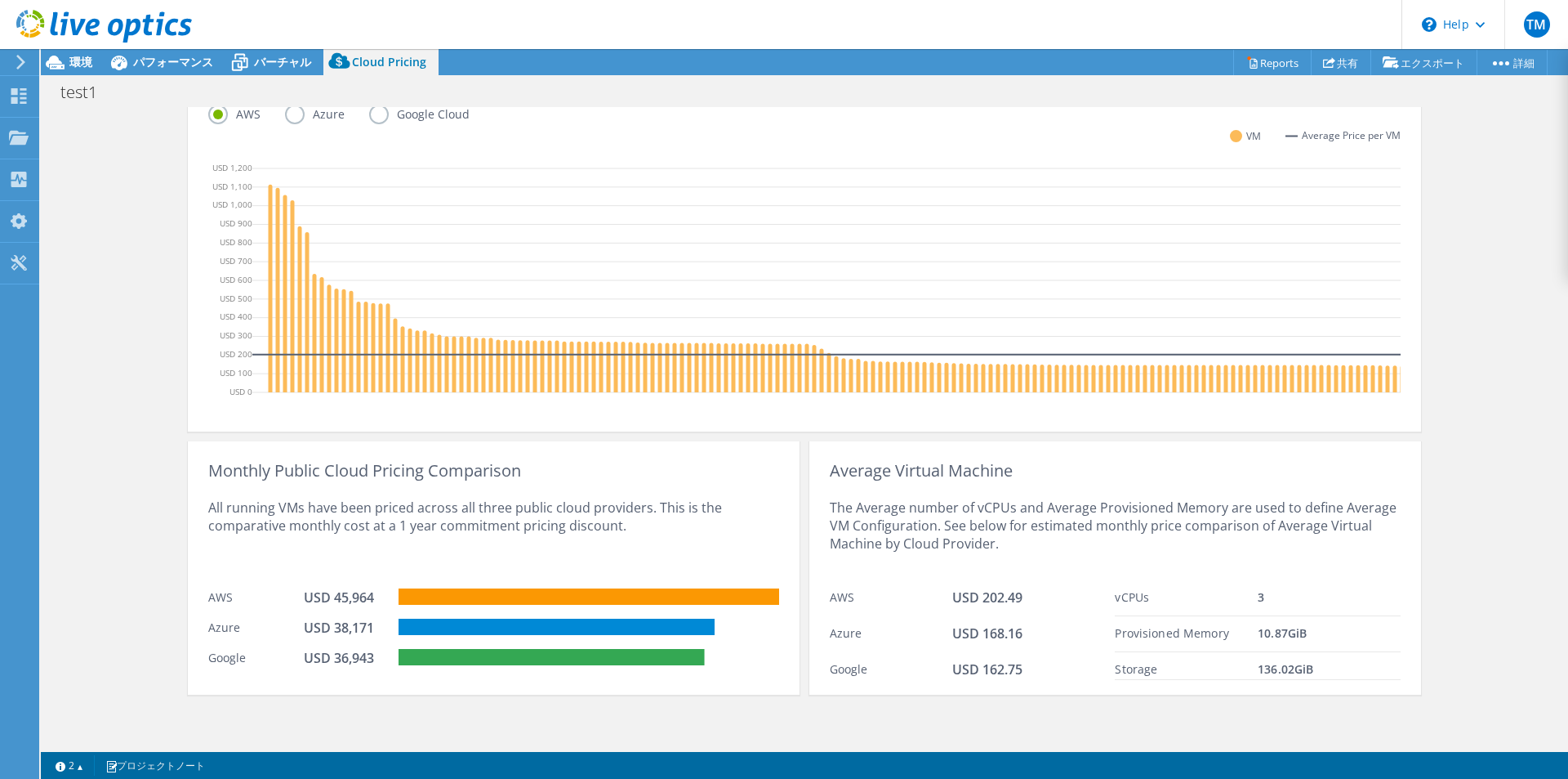
click at [263, 355] on icon at bounding box center [1099, 355] width 1694 height 0
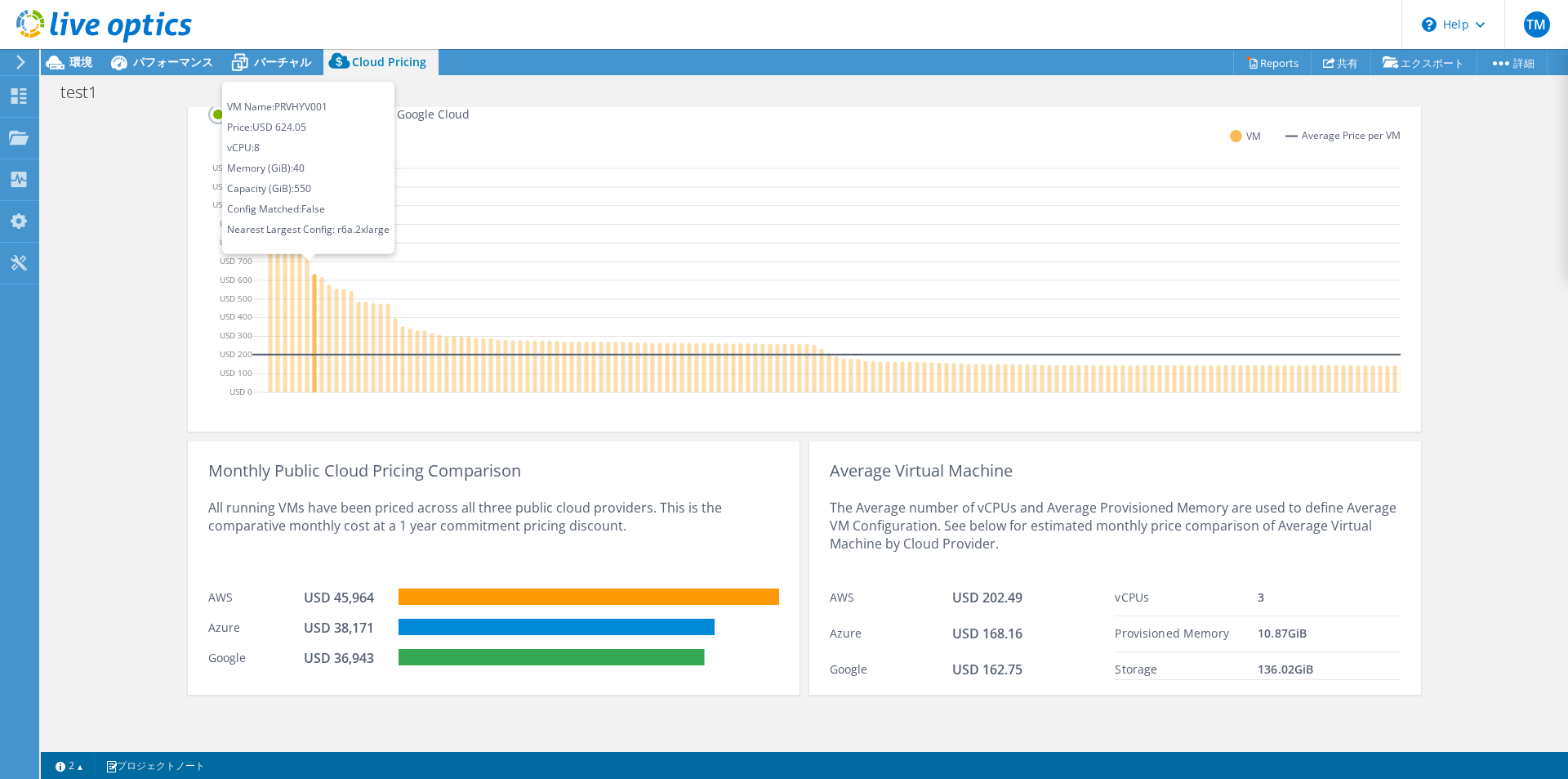
click at [313, 335] on icon at bounding box center [314, 333] width 4 height 118
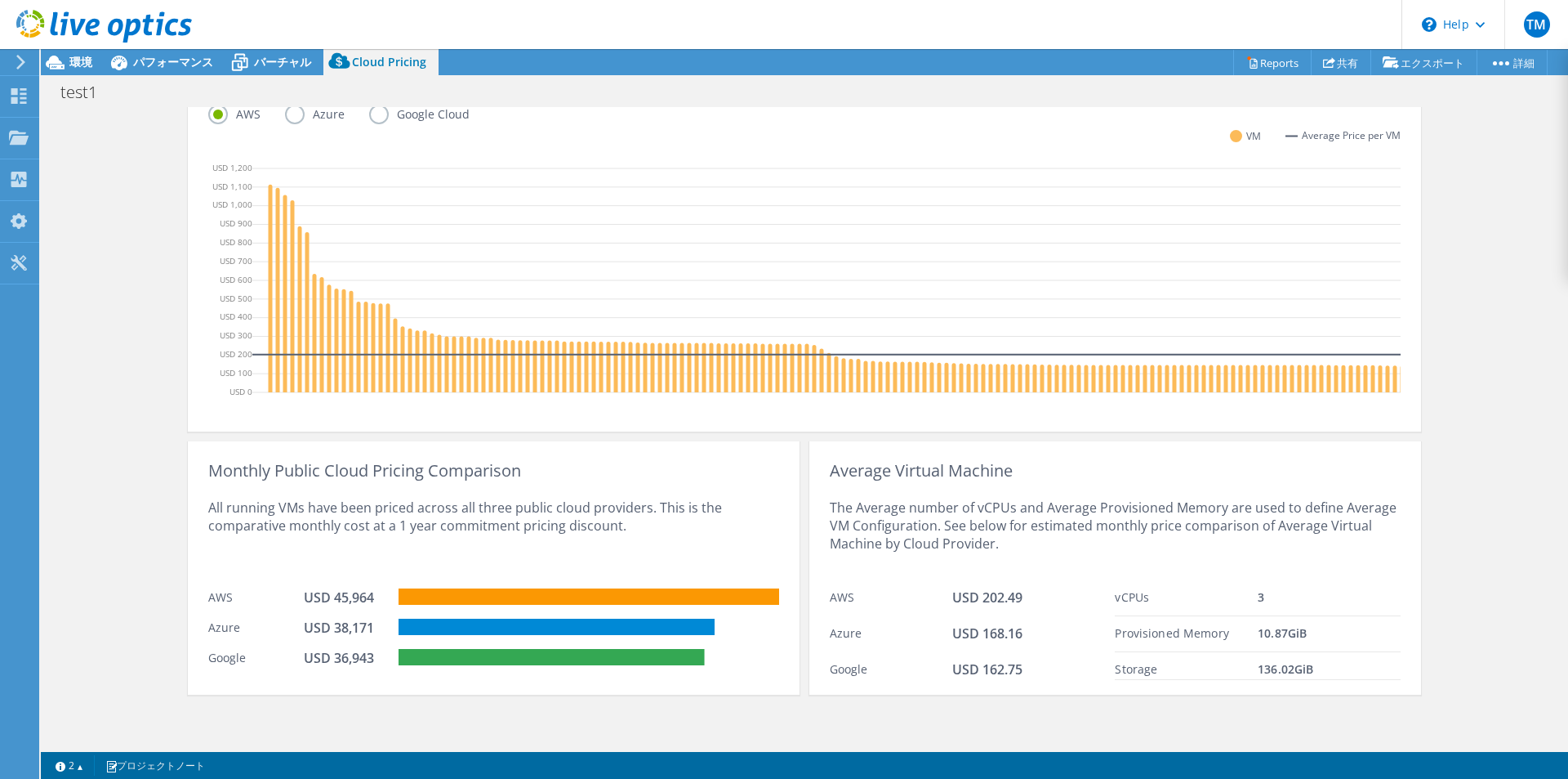
click at [211, 583] on div "AWS USD 45,964" at bounding box center [493, 595] width 571 height 30
drag, startPoint x: 203, startPoint y: 526, endPoint x: 637, endPoint y: 535, distance: 434.1
click at [637, 535] on div "All running VMs have been priced across all three public cloud providers. This …" at bounding box center [493, 530] width 571 height 101
click at [643, 521] on div "All running VMs have been priced across all three public cloud providers. This …" at bounding box center [493, 530] width 571 height 101
drag, startPoint x: 638, startPoint y: 522, endPoint x: 653, endPoint y: 508, distance: 20.5
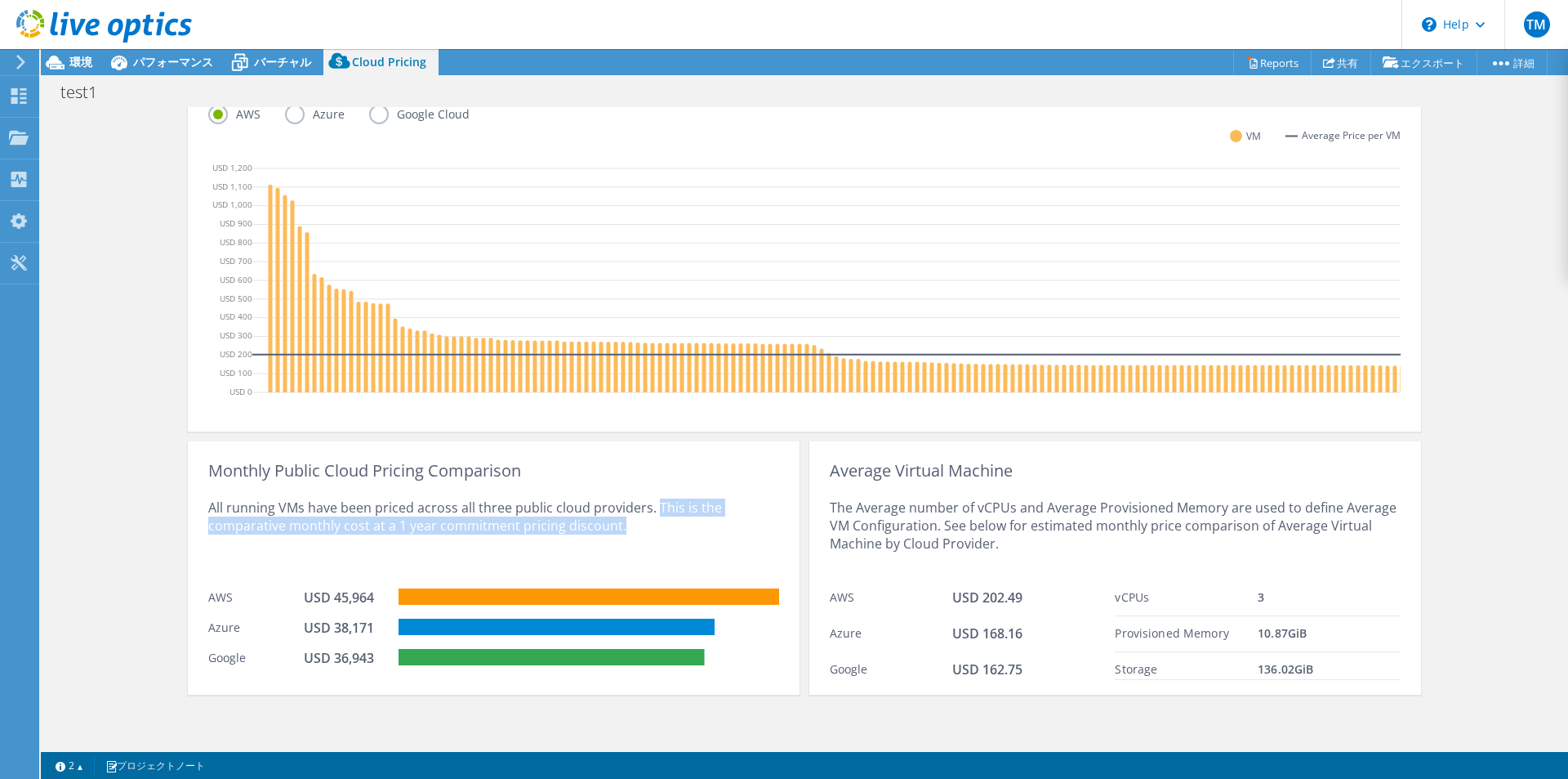
click at [653, 508] on div "All running VMs have been priced across all three public cloud providers. This …" at bounding box center [493, 530] width 571 height 101
click at [617, 533] on div "All running VMs have been priced across all three public cloud providers. This …" at bounding box center [493, 530] width 571 height 101
click at [626, 529] on div "All running VMs have been priced across all three public cloud providers. This …" at bounding box center [493, 530] width 571 height 101
drag, startPoint x: 637, startPoint y: 525, endPoint x: 654, endPoint y: 511, distance: 22.0
click at [654, 511] on div "All running VMs have been priced across all three public cloud providers. This …" at bounding box center [493, 530] width 571 height 101
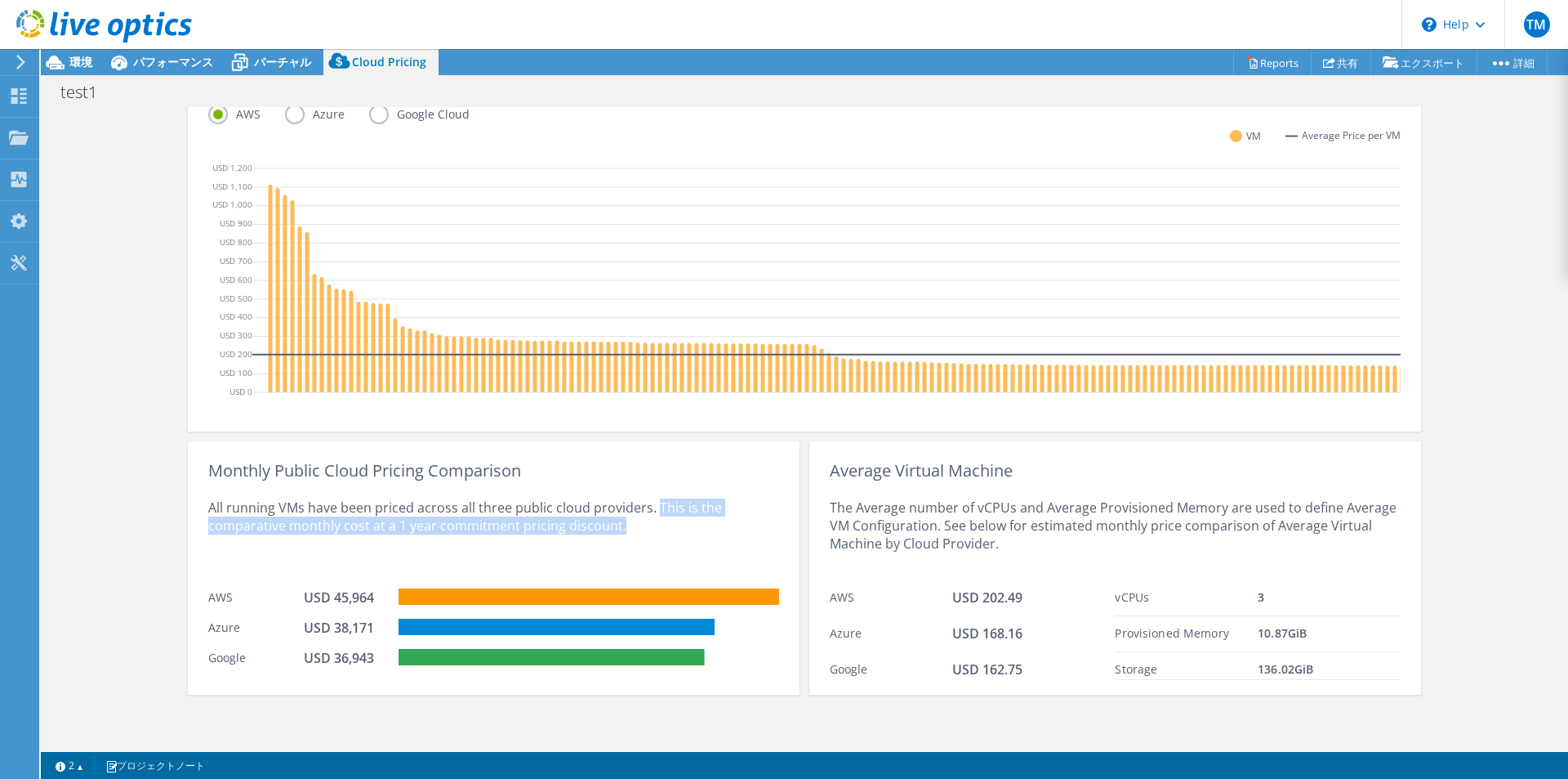
click at [650, 533] on div "All running VMs have been priced across all three public cloud providers. This …" at bounding box center [493, 530] width 571 height 101
click at [741, 511] on div "All running VMs have been priced across all three public cloud providers. This …" at bounding box center [493, 530] width 571 height 101
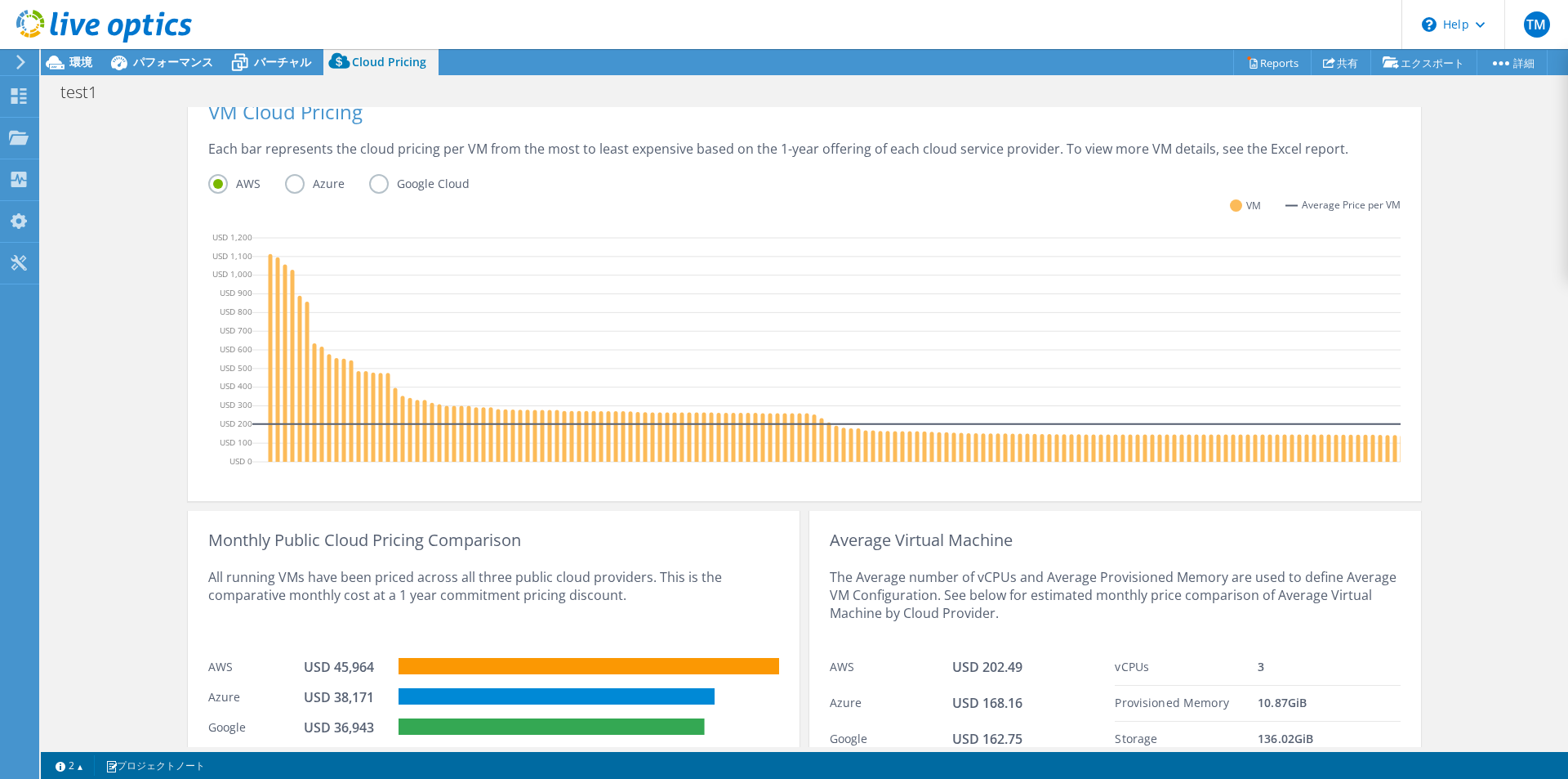
drag, startPoint x: 1514, startPoint y: 236, endPoint x: 1514, endPoint y: 225, distance: 11.0
click at [1514, 233] on div "Cloud Pricing Live Optics Cloud Pricing uses the native vendor APIs to retrieve…" at bounding box center [805, 259] width 1528 height 1113
drag, startPoint x: 1531, startPoint y: 432, endPoint x: 1521, endPoint y: 431, distance: 10.0
click at [1530, 432] on div "Cloud Pricing Live Optics Cloud Pricing uses the native vendor APIs to retrieve…" at bounding box center [805, 259] width 1528 height 1113
click at [286, 57] on span "バーチャル" at bounding box center [282, 61] width 57 height 16
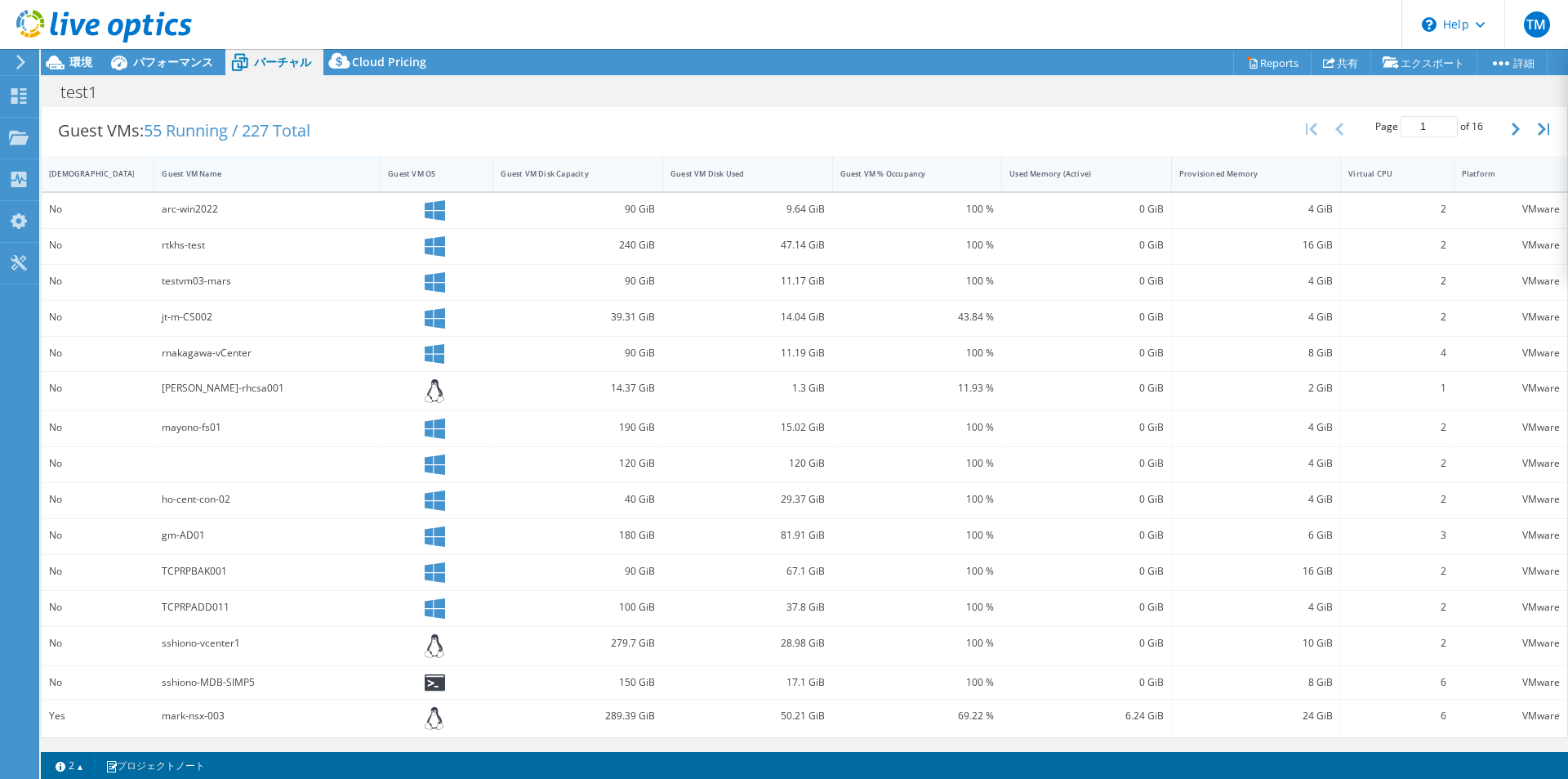
scroll to position [170, 0]
click at [198, 132] on span "55 Running / 227 Total" at bounding box center [227, 130] width 167 height 22
click at [1512, 132] on icon "button" at bounding box center [1516, 129] width 8 height 13
type input "2"
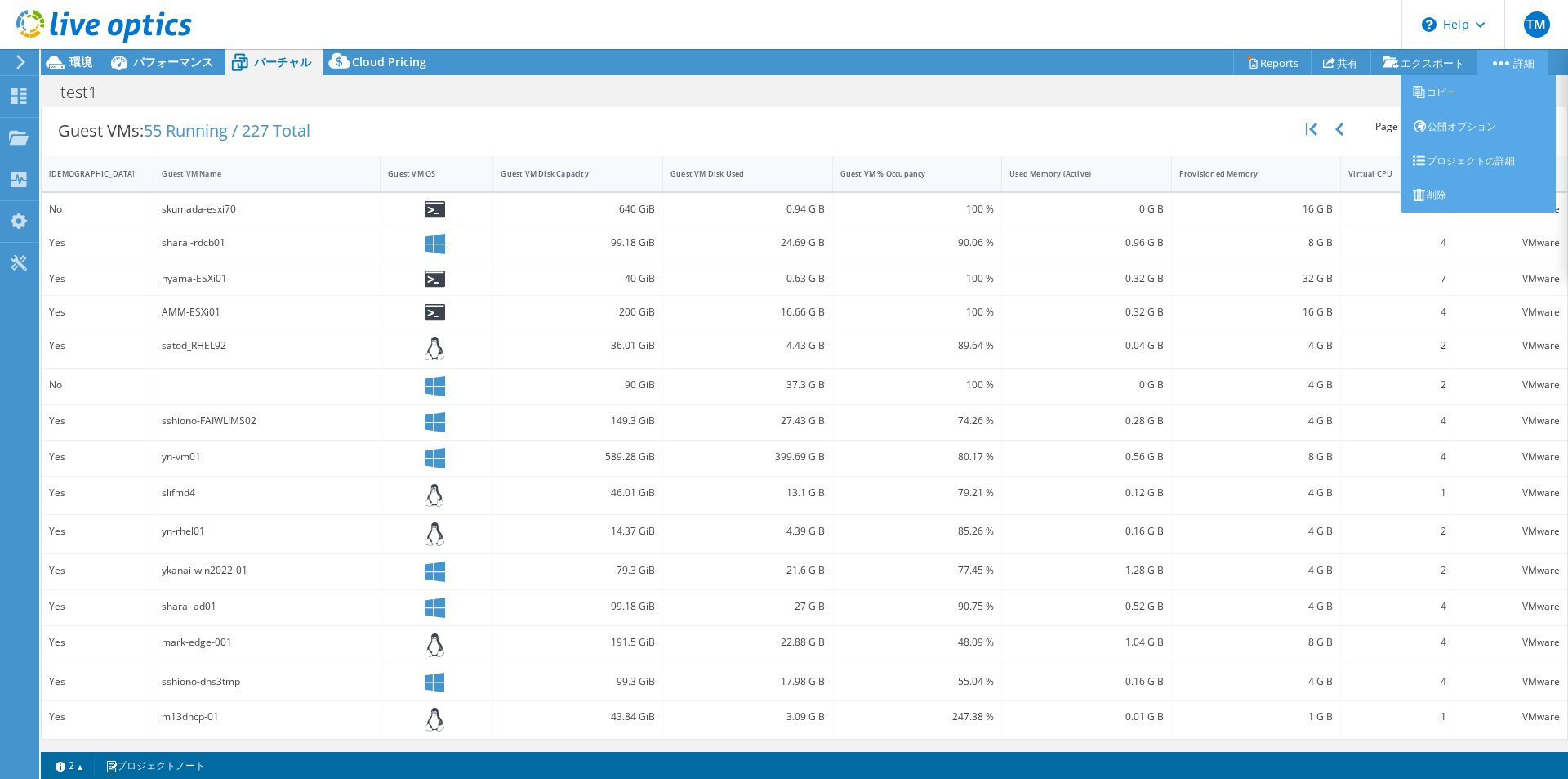
click at [1497, 61] on icon at bounding box center [1501, 63] width 16 height 4
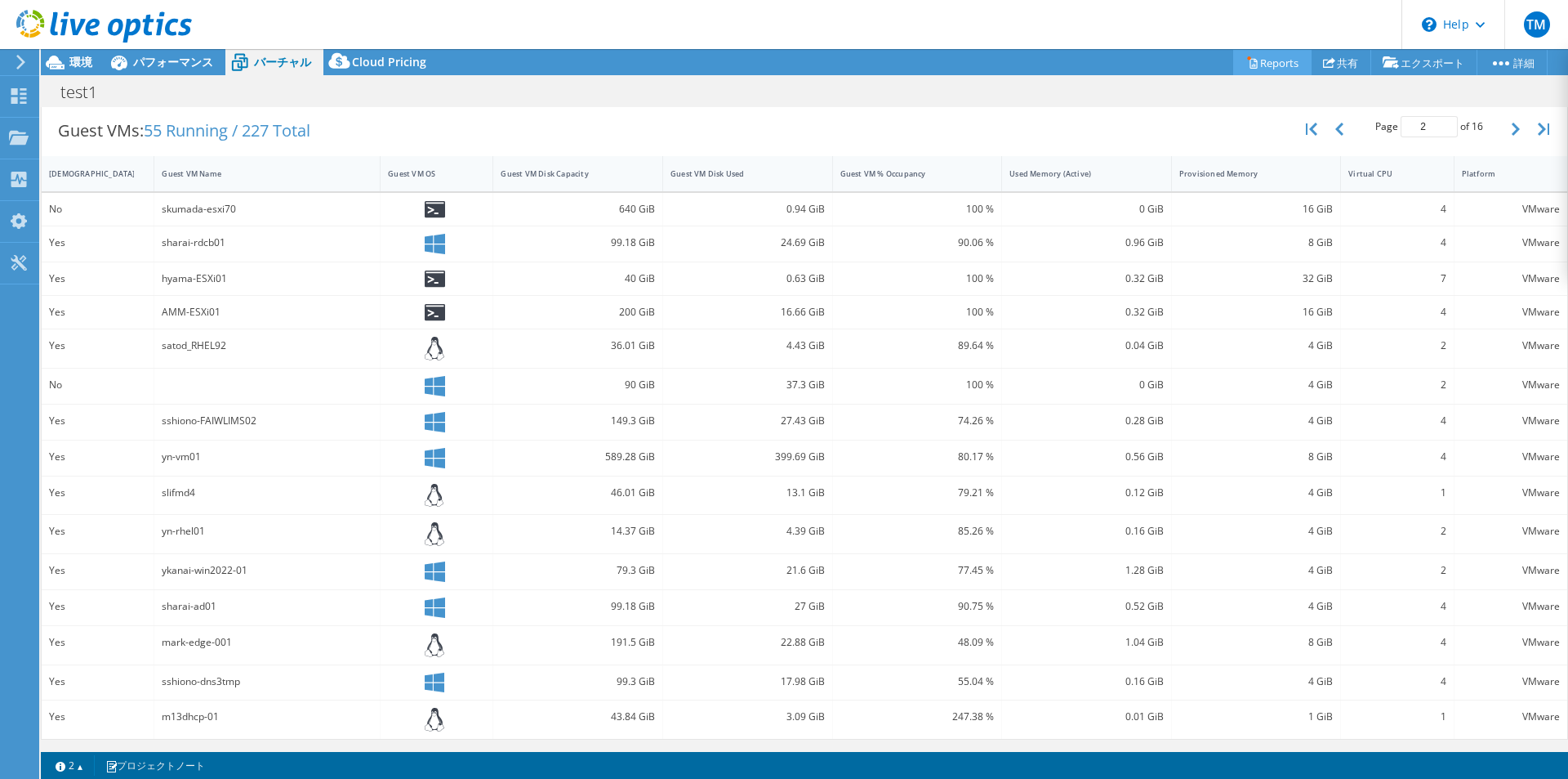
click at [1246, 60] on icon at bounding box center [1252, 62] width 12 height 12
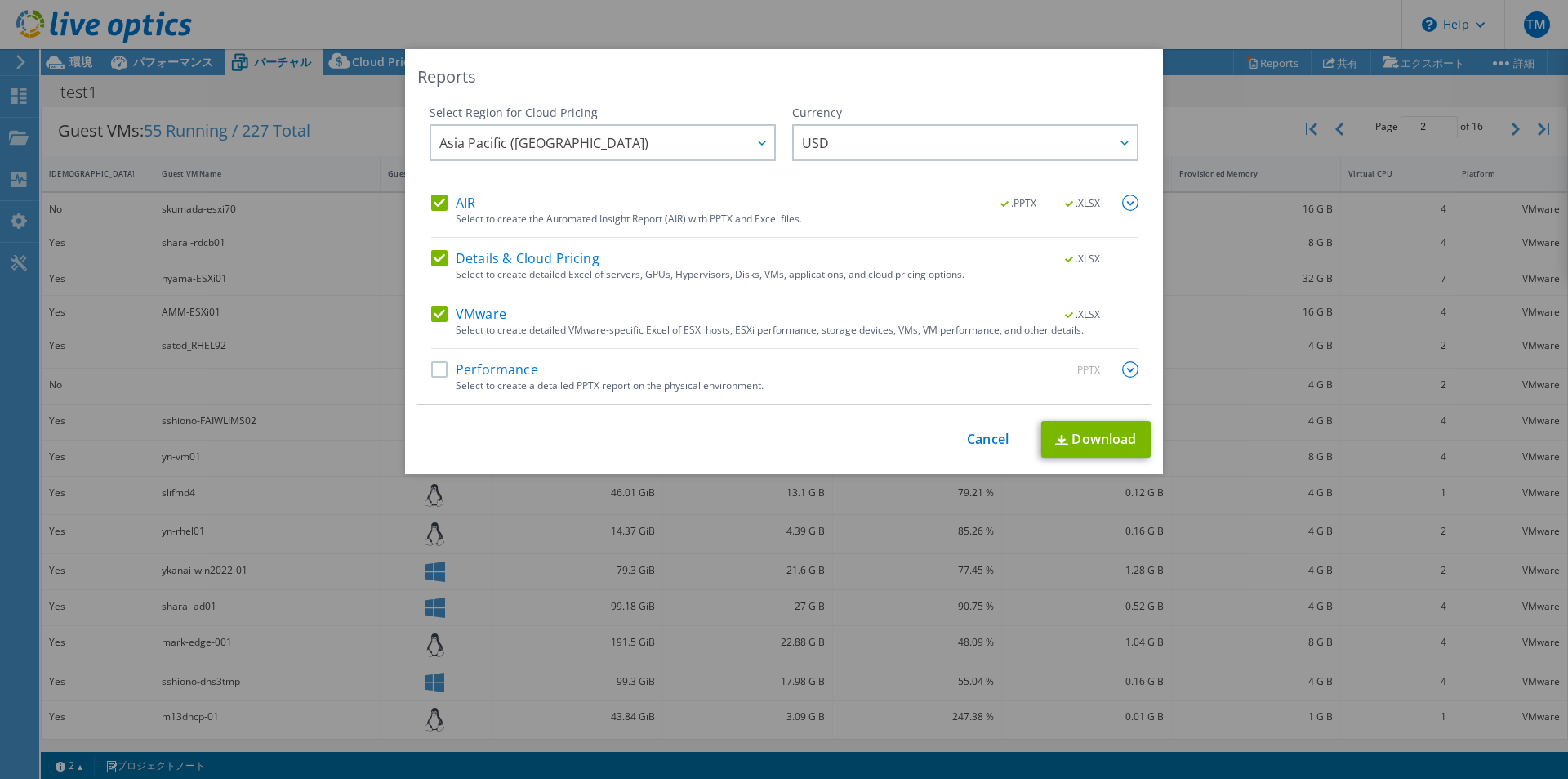
click at [993, 446] on div "This process may take a while, please wait... Cancel Download" at bounding box center [784, 439] width 733 height 37
click at [992, 445] on link "Cancel" at bounding box center [987, 439] width 41 height 16
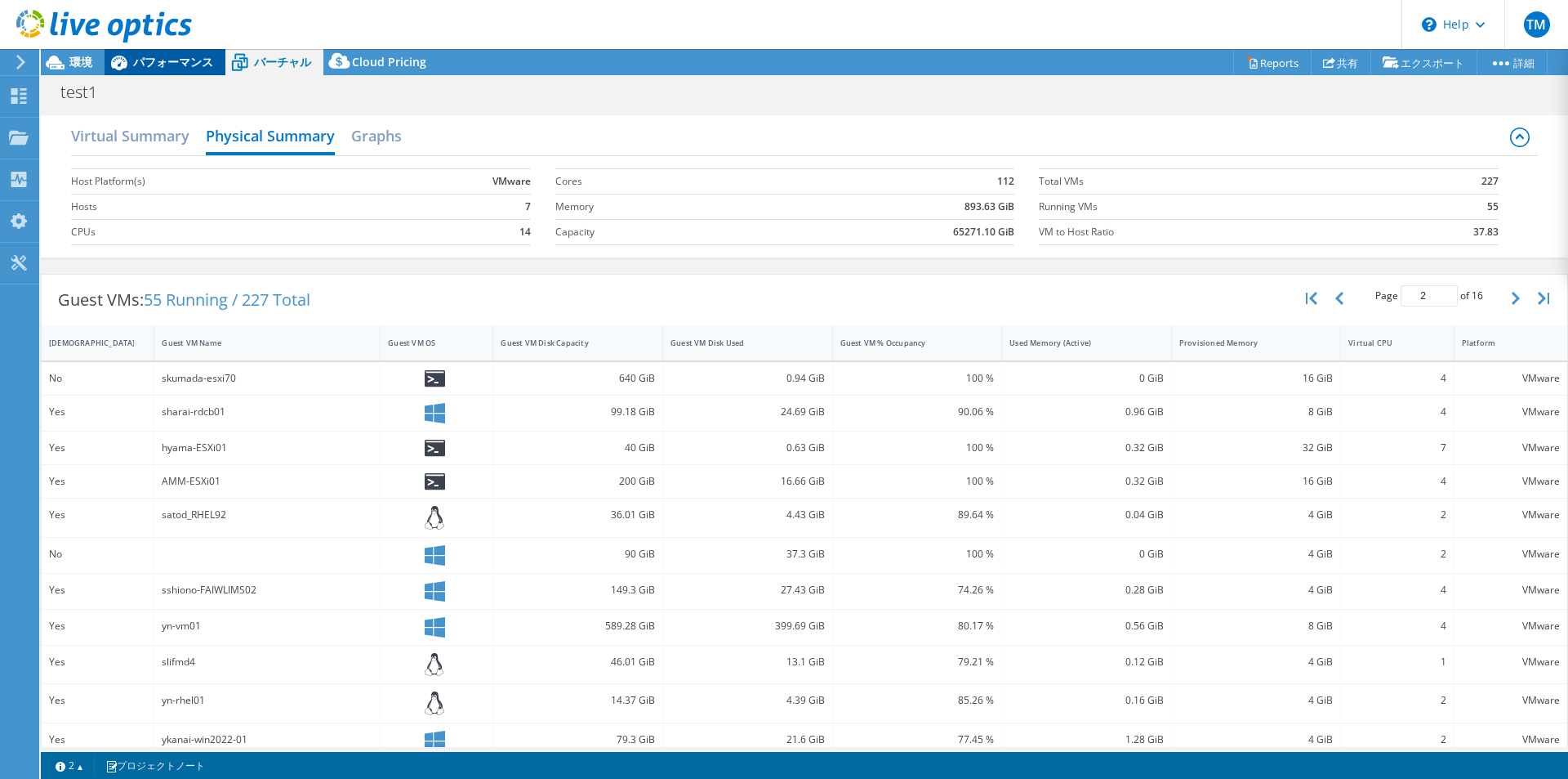
click at [148, 63] on span "パフォーマンス" at bounding box center [172, 61] width 80 height 16
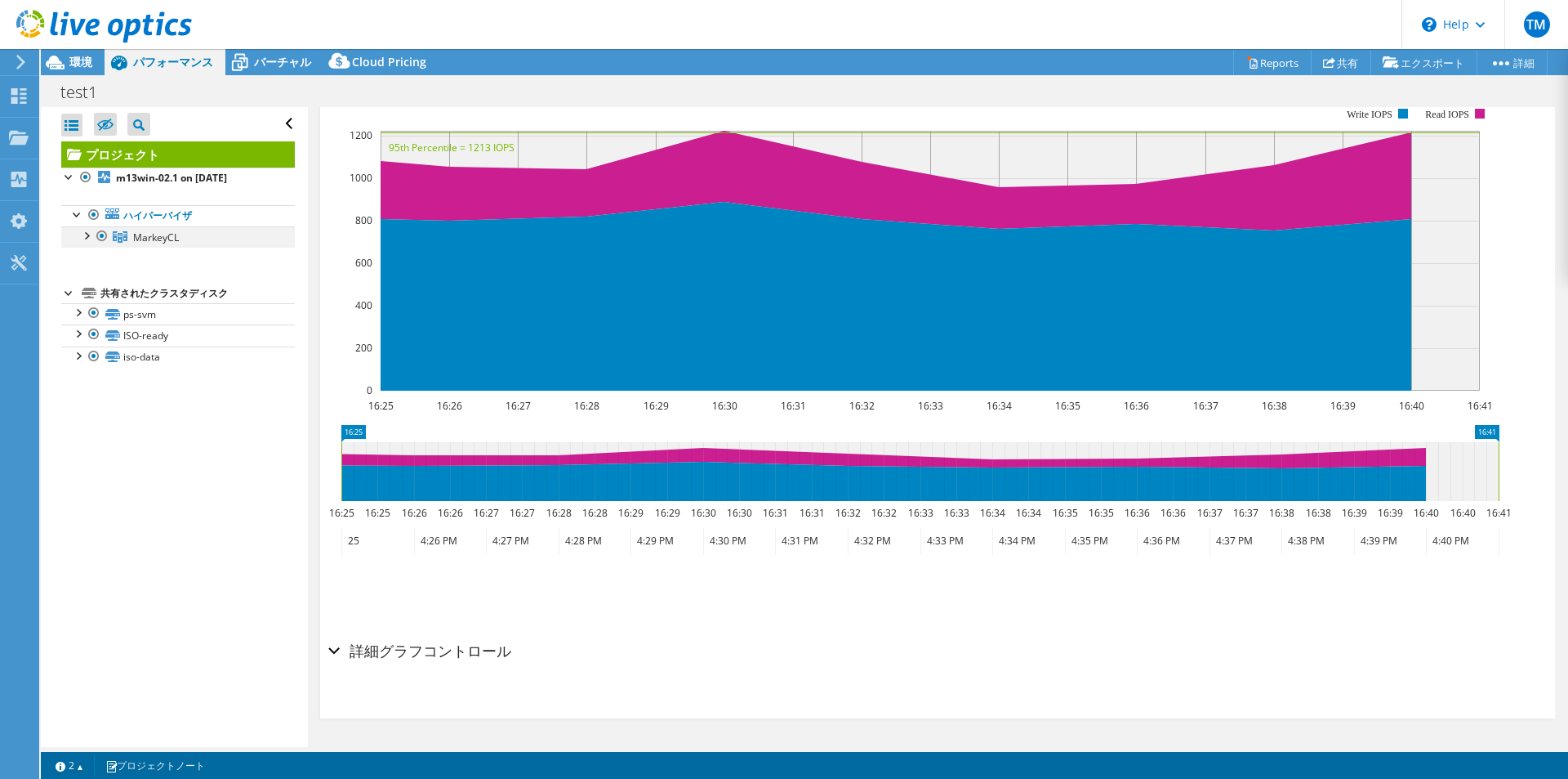
click at [83, 237] on div at bounding box center [86, 235] width 16 height 16
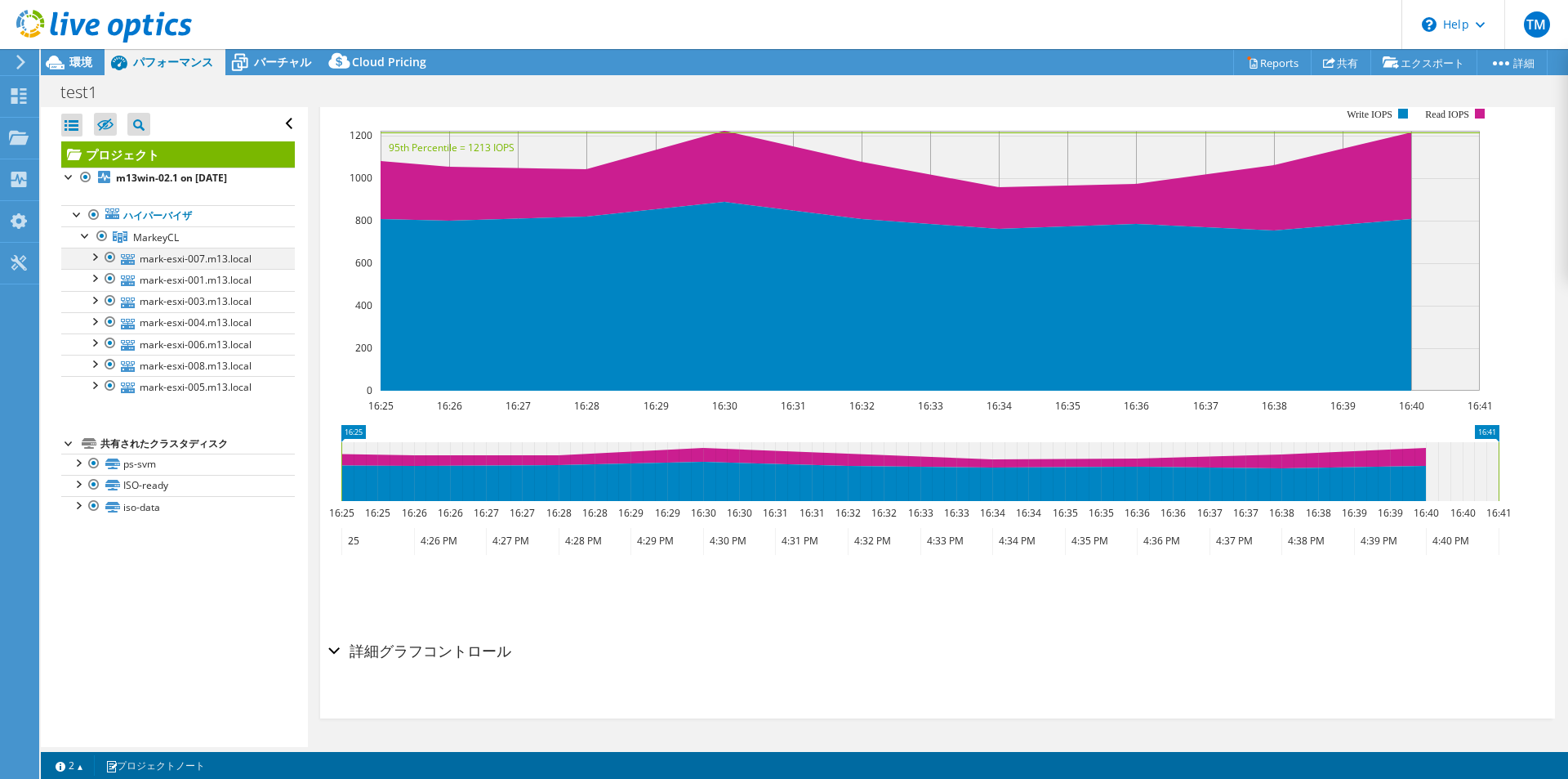
click at [94, 259] on div at bounding box center [94, 256] width 16 height 16
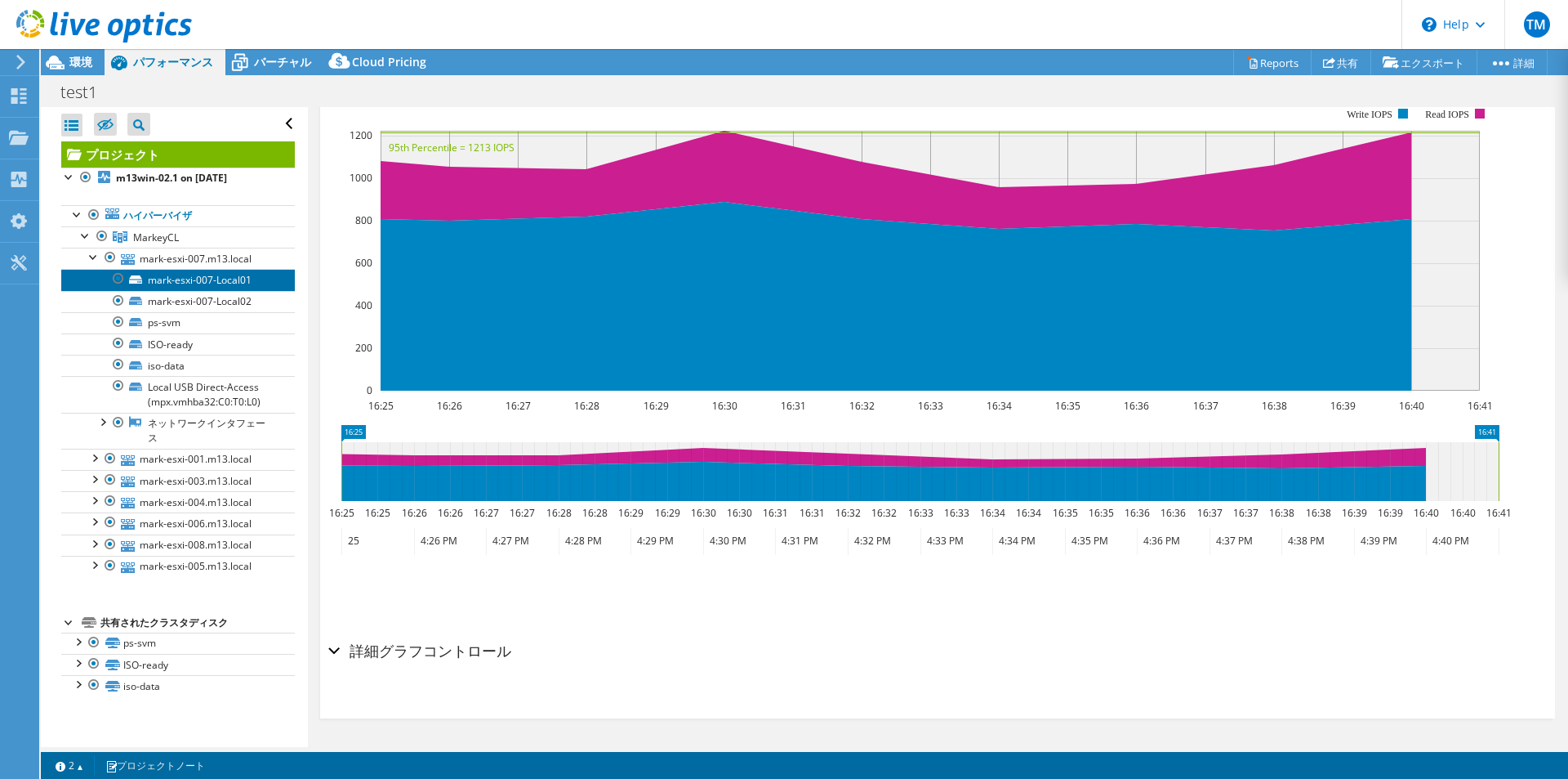
click at [210, 280] on link "mark-esxi-007-Local01" at bounding box center [178, 279] width 234 height 21
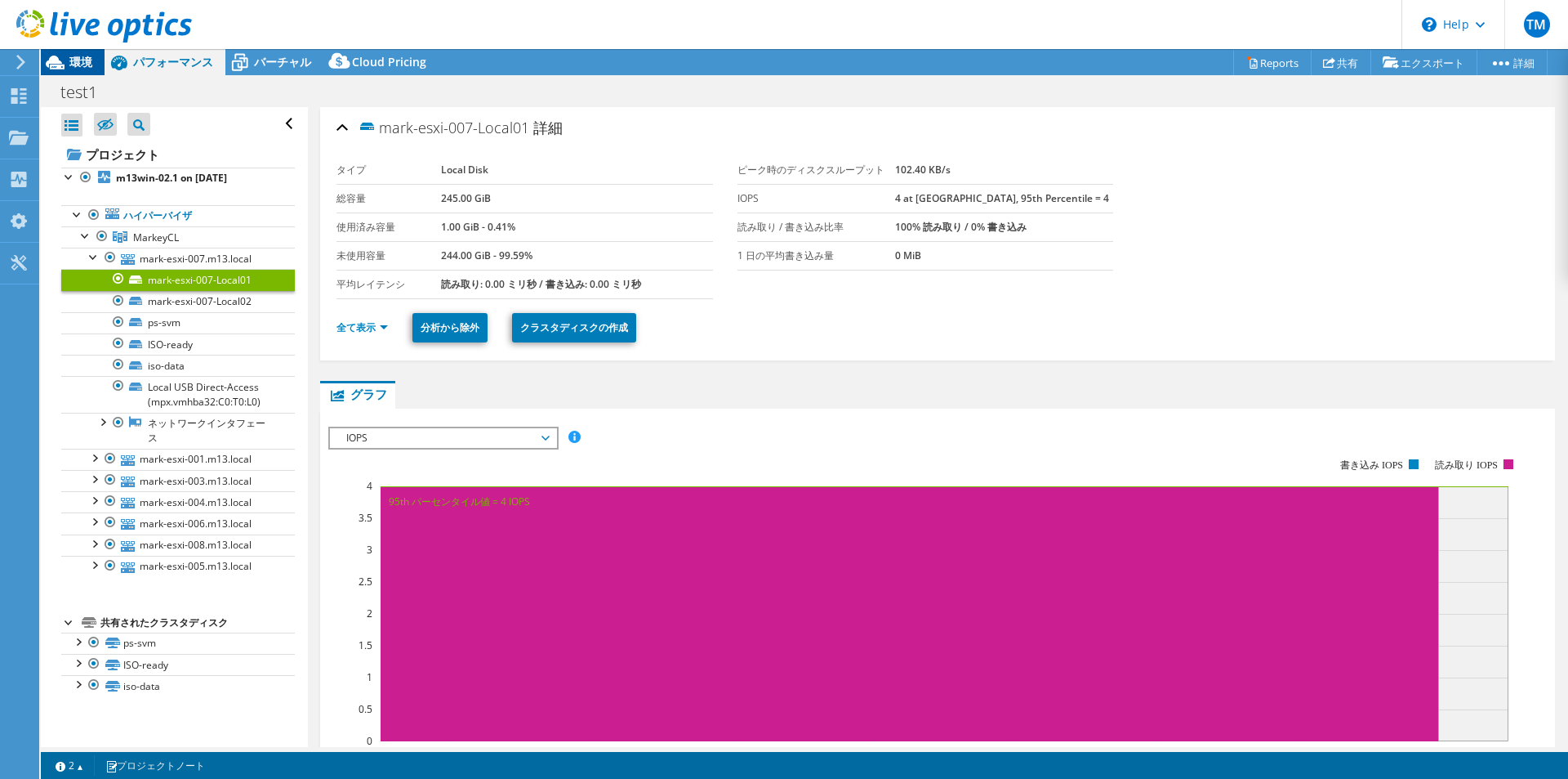
click at [75, 60] on span "環境" at bounding box center [81, 61] width 23 height 16
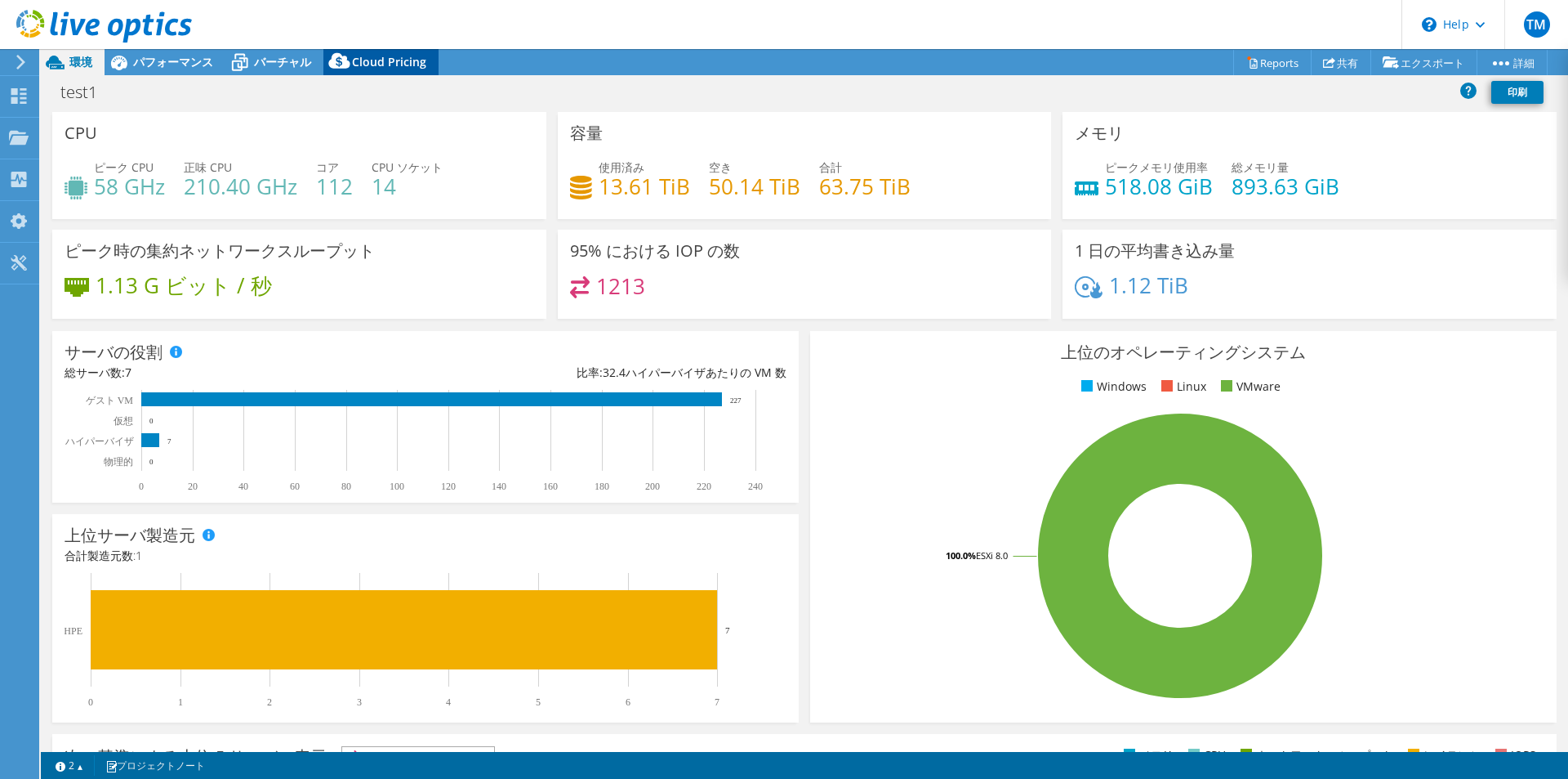
click at [402, 64] on span "Cloud Pricing" at bounding box center [389, 61] width 74 height 16
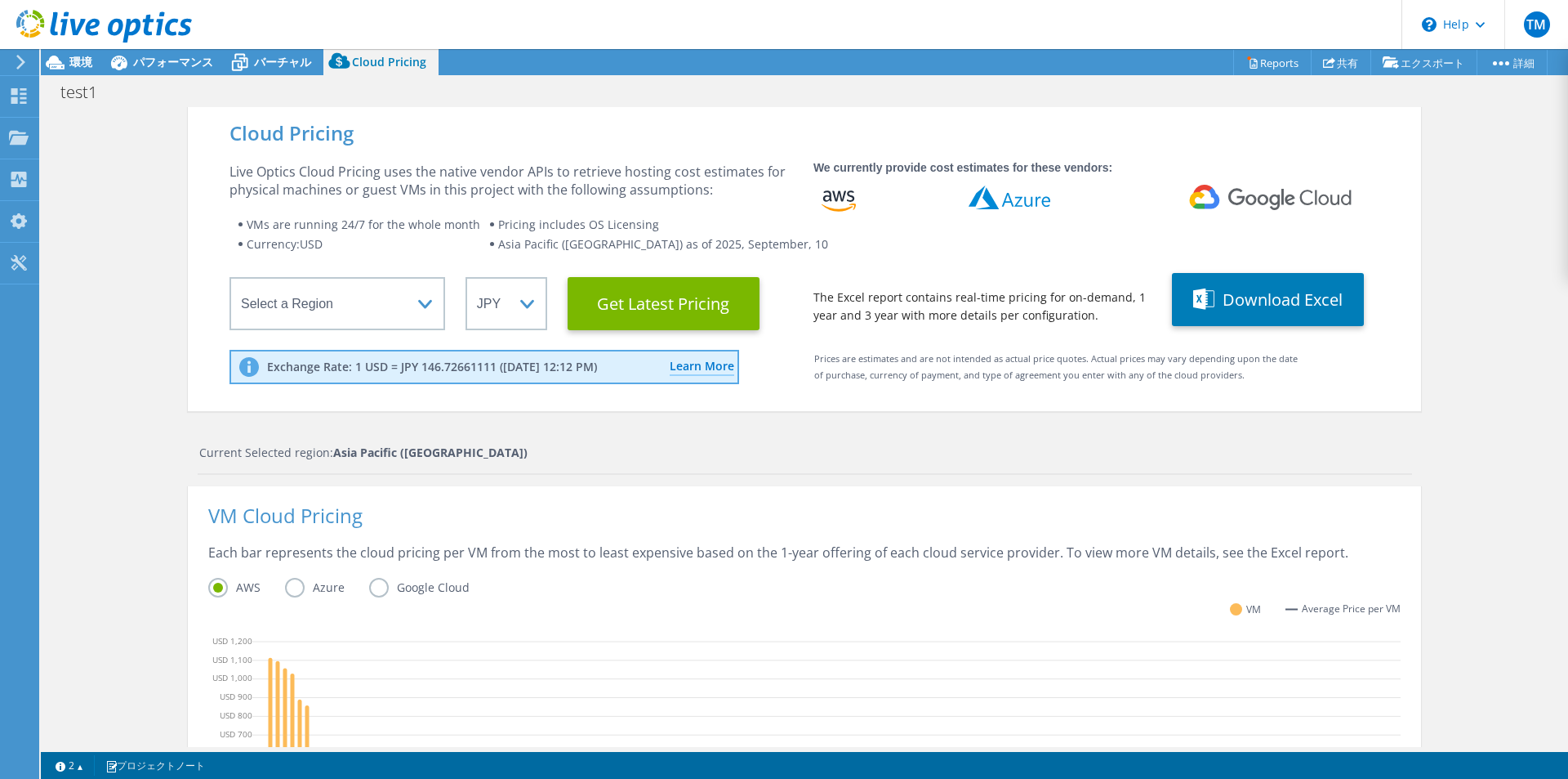
scroll to position [350, 0]
click at [116, 636] on div "Cloud Pricing Live Optics Cloud Pricing uses the native vendor APIs to retrieve…" at bounding box center [805, 664] width 1528 height 1113
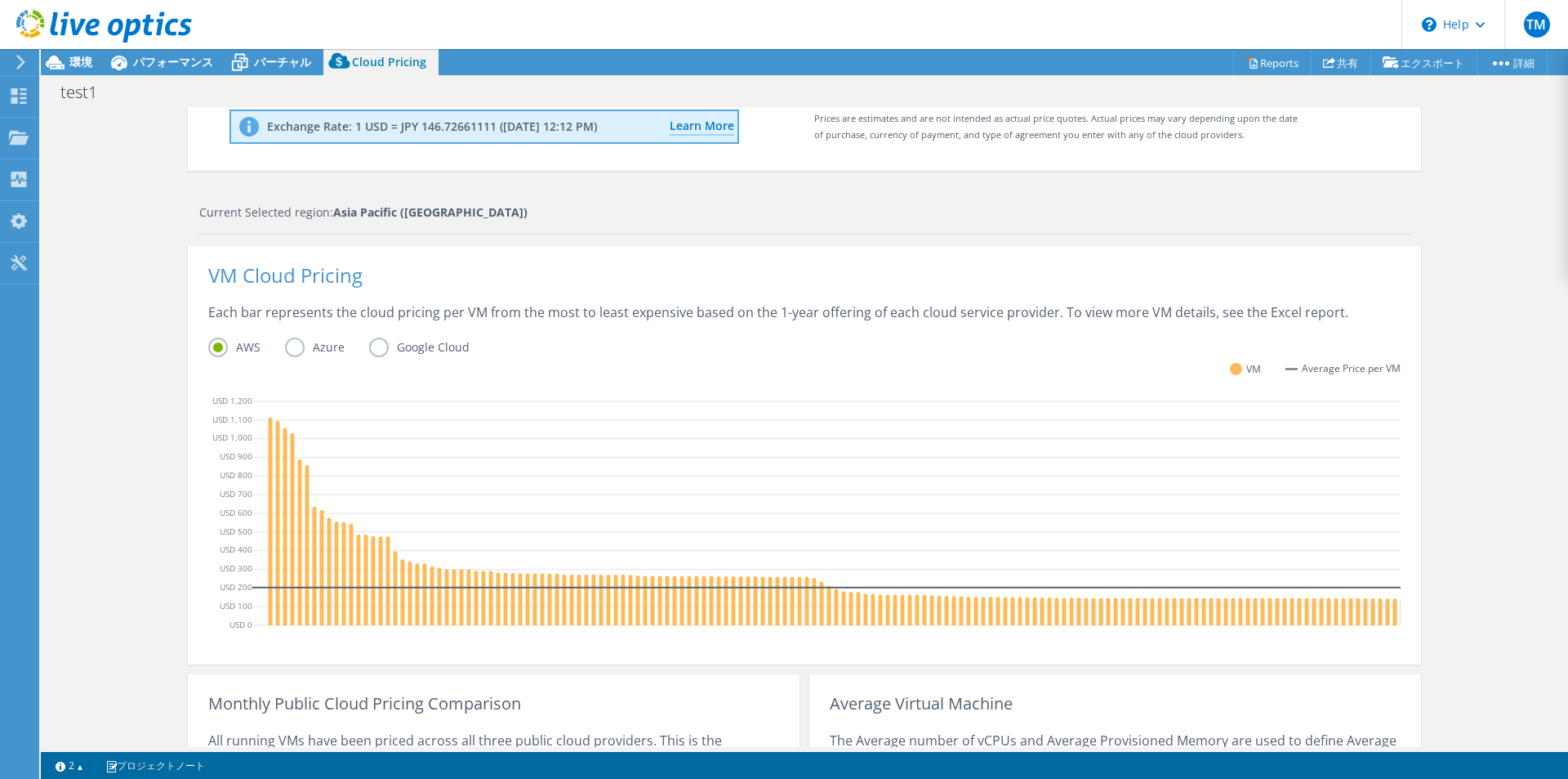
scroll to position [77, 0]
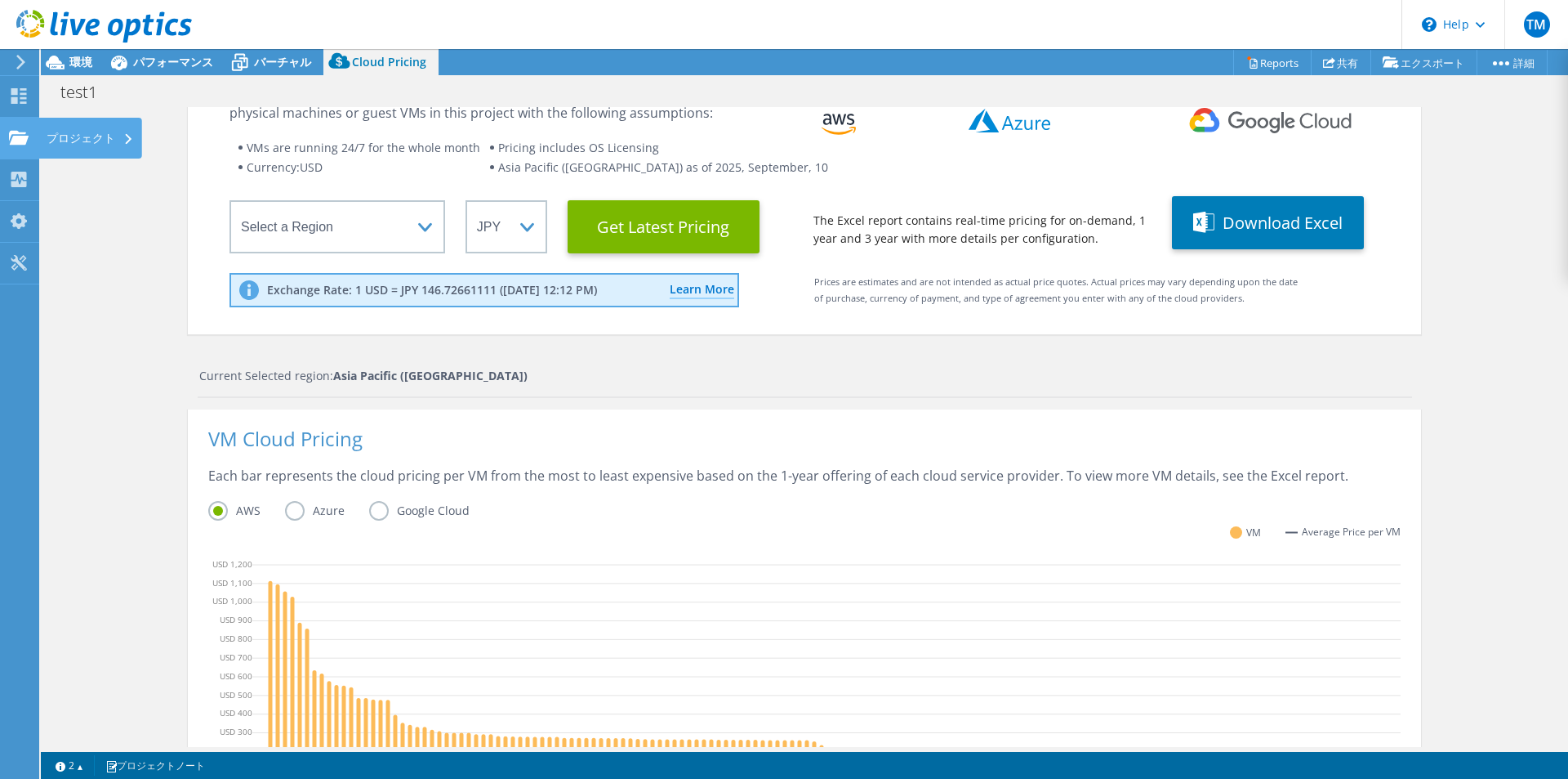
click at [27, 136] on use at bounding box center [18, 137] width 19 height 14
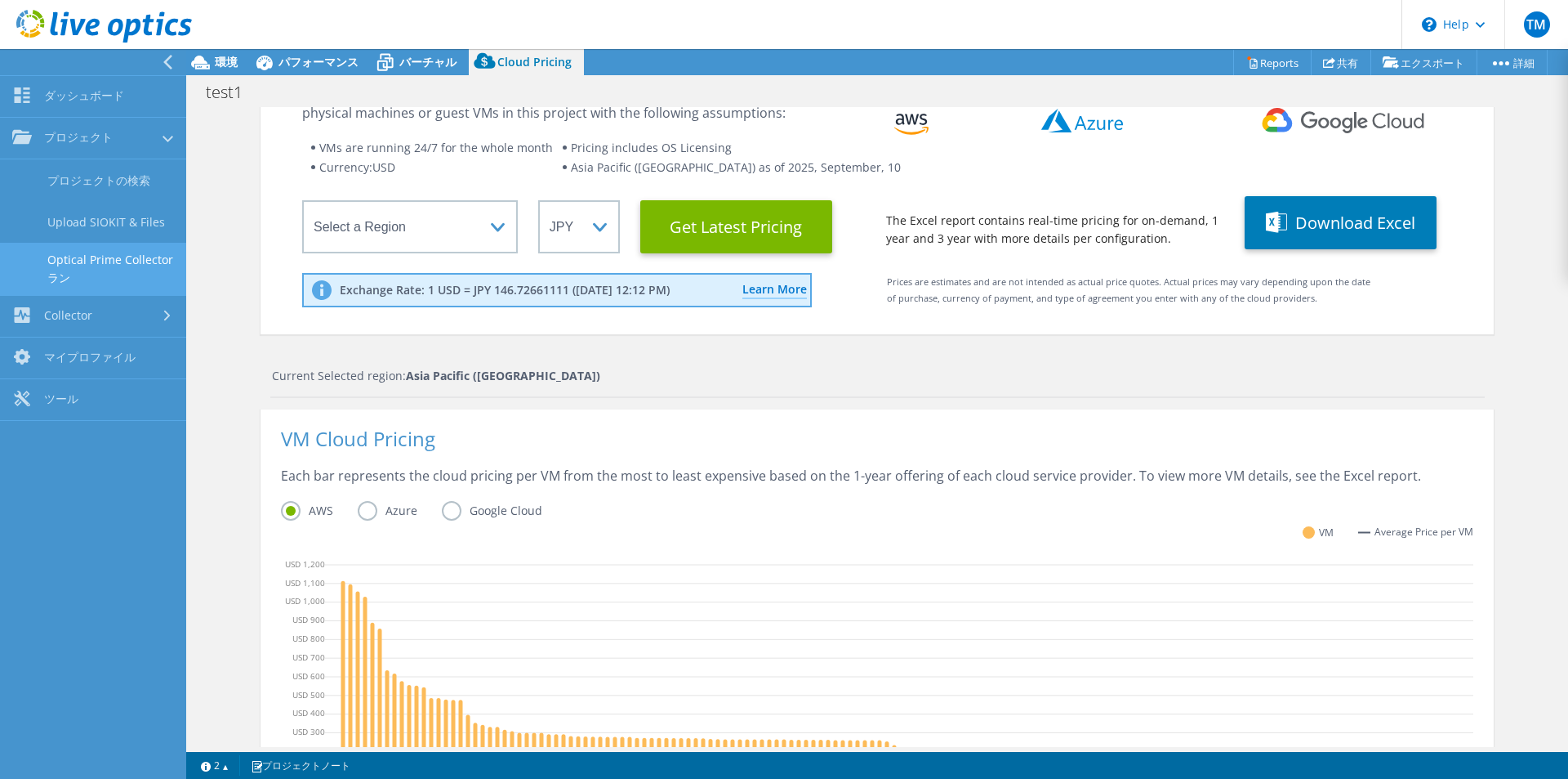
click at [146, 264] on link "Optical Prime Collector ラン" at bounding box center [93, 269] width 186 height 52
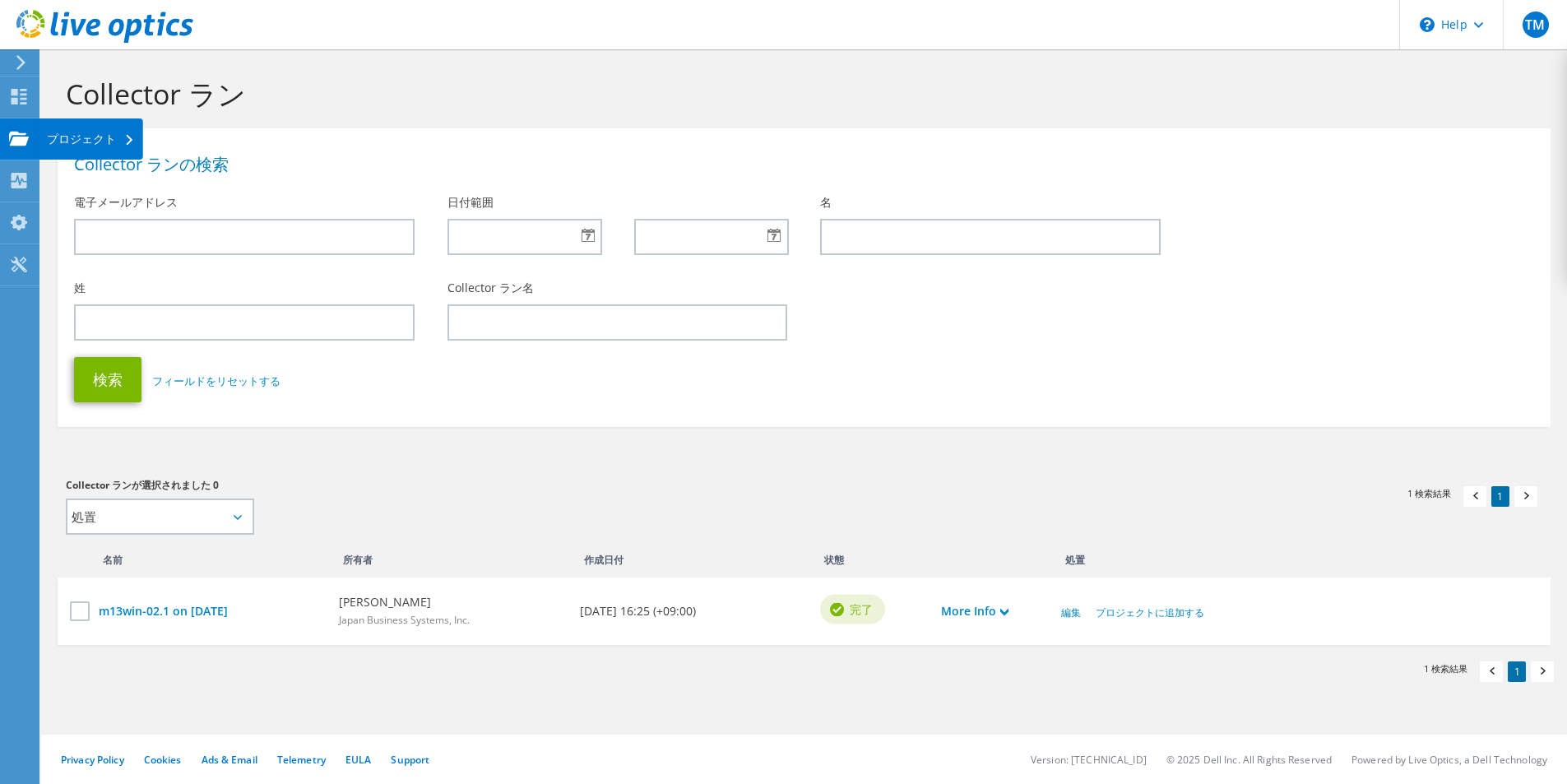
click at [14, 133] on use at bounding box center [18, 137] width 19 height 14
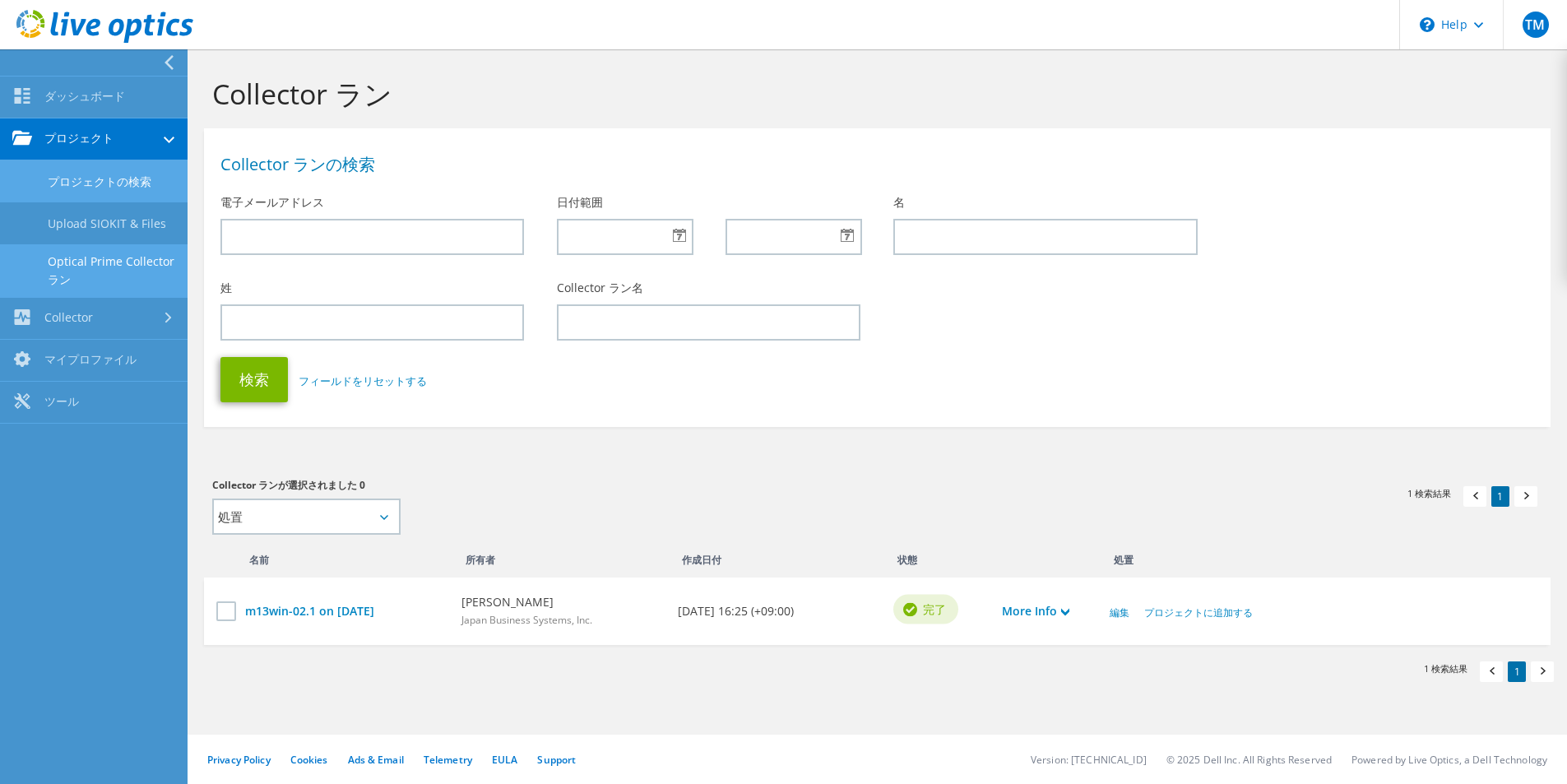
click at [106, 178] on link "プロジェクトの検索" at bounding box center [93, 181] width 187 height 42
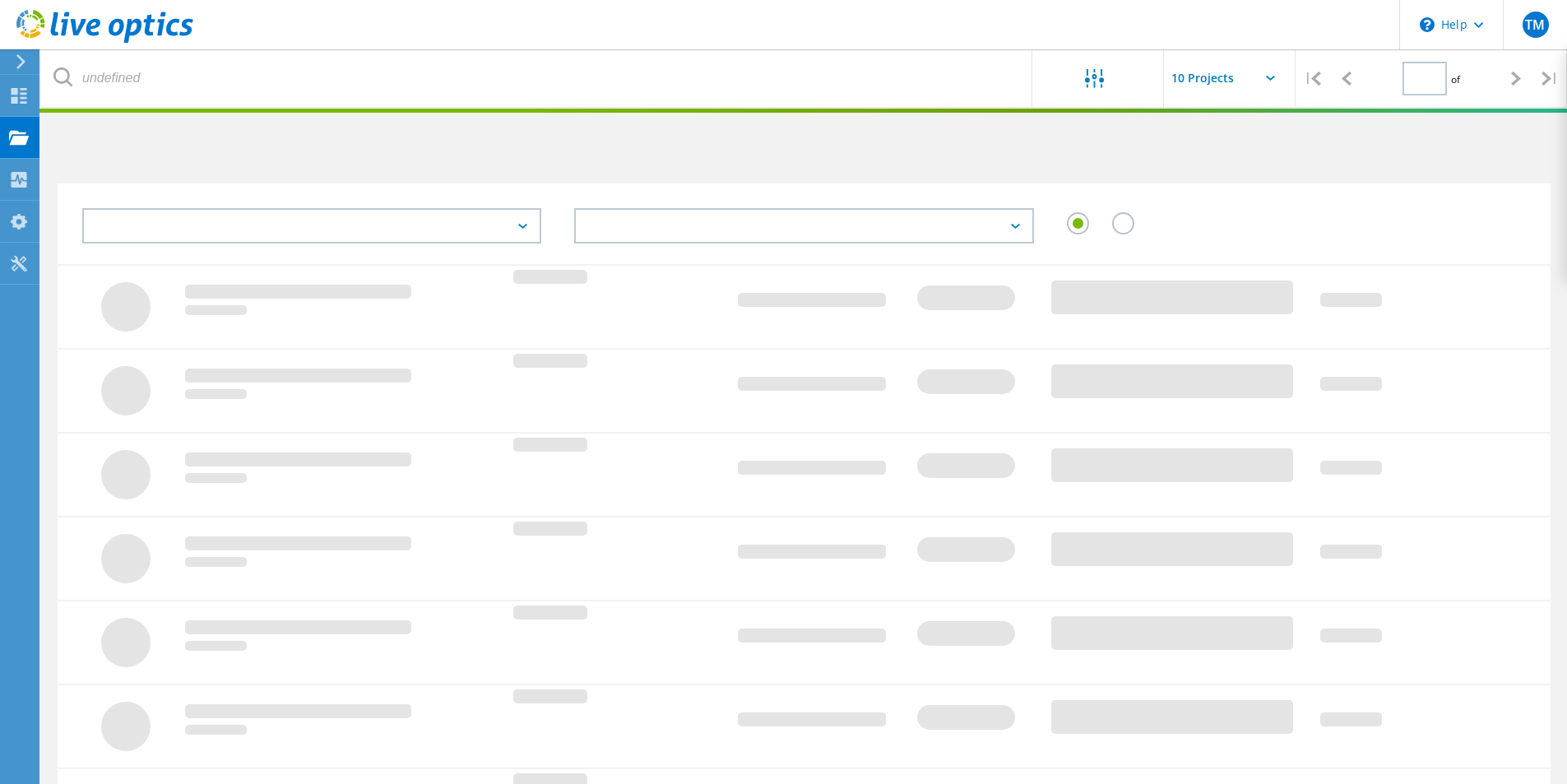
type input "1"
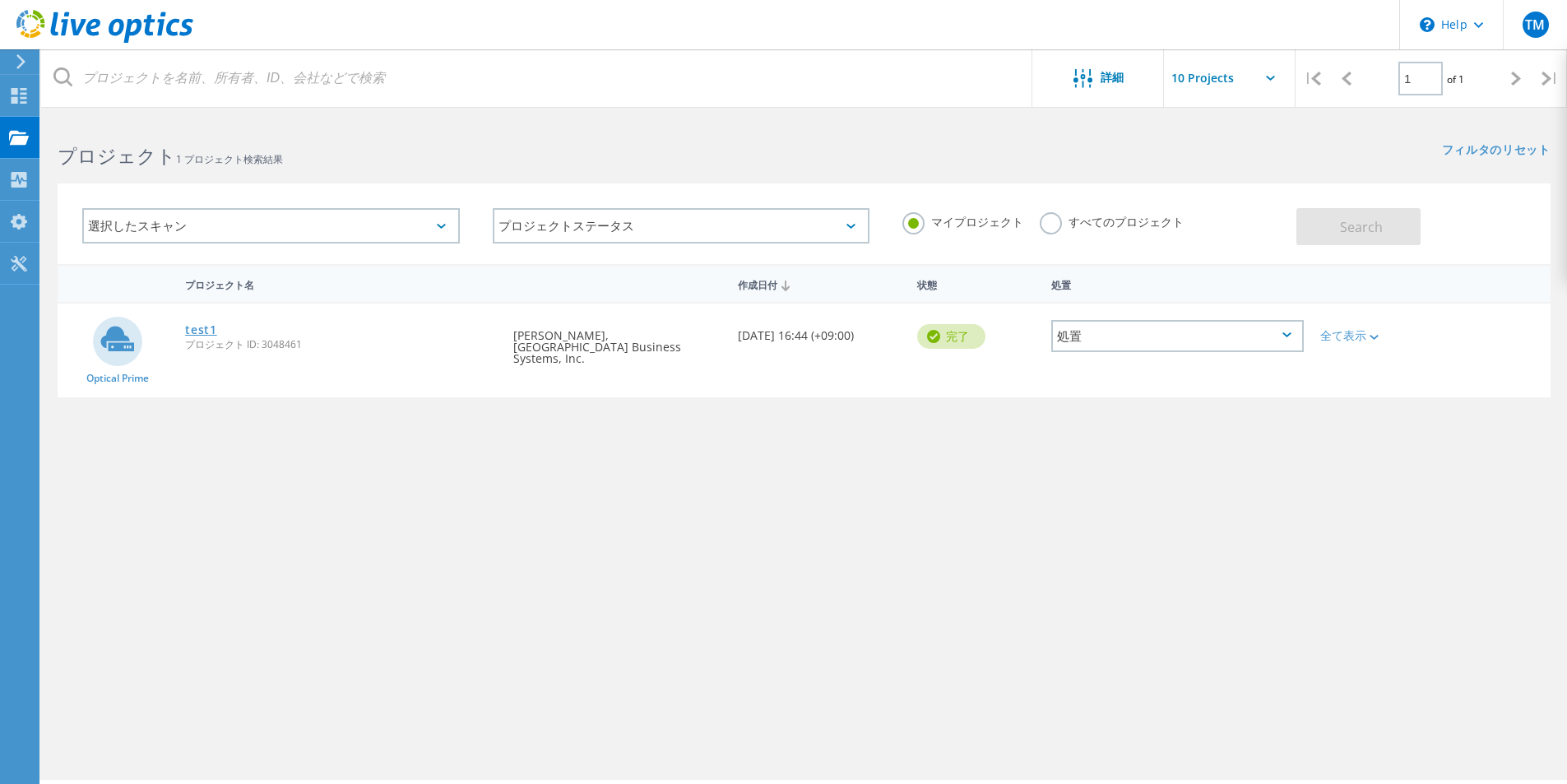
click at [209, 328] on link "test1" at bounding box center [201, 329] width 32 height 11
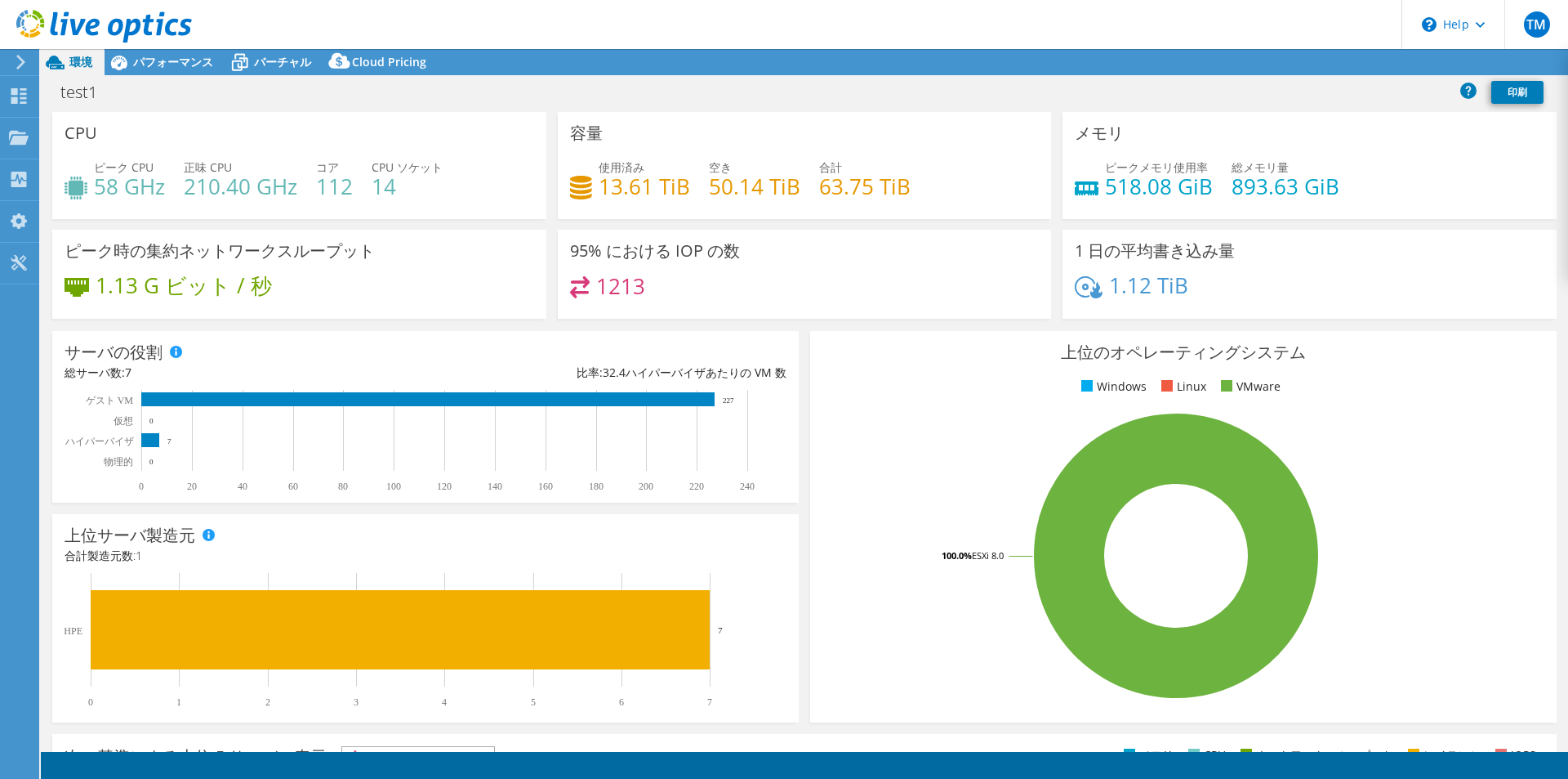
select select "[GEOGRAPHIC_DATA]"
select select "USD"
click at [182, 61] on span "パフォーマンス" at bounding box center [172, 61] width 80 height 16
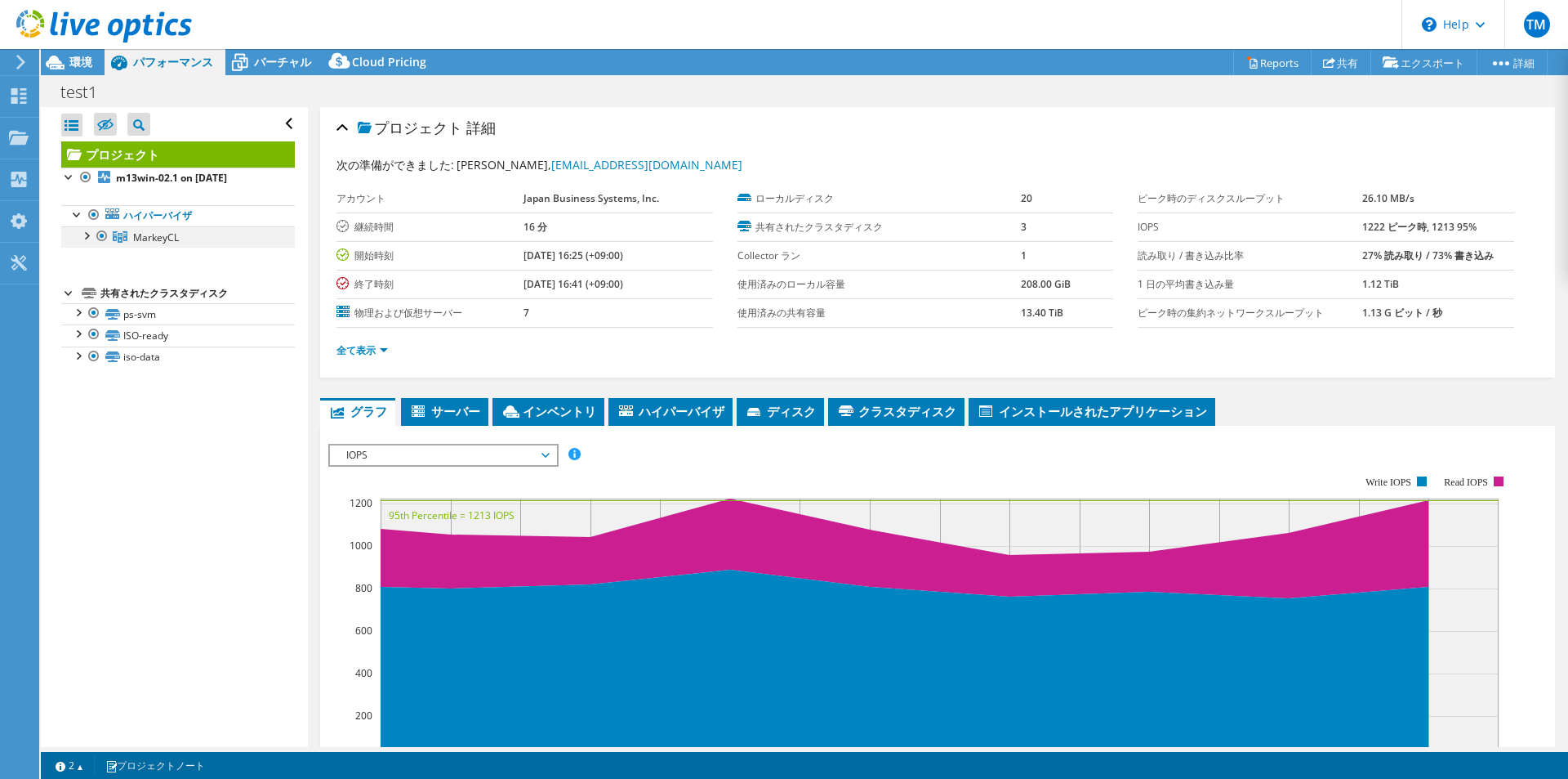
click at [87, 236] on div at bounding box center [86, 235] width 16 height 16
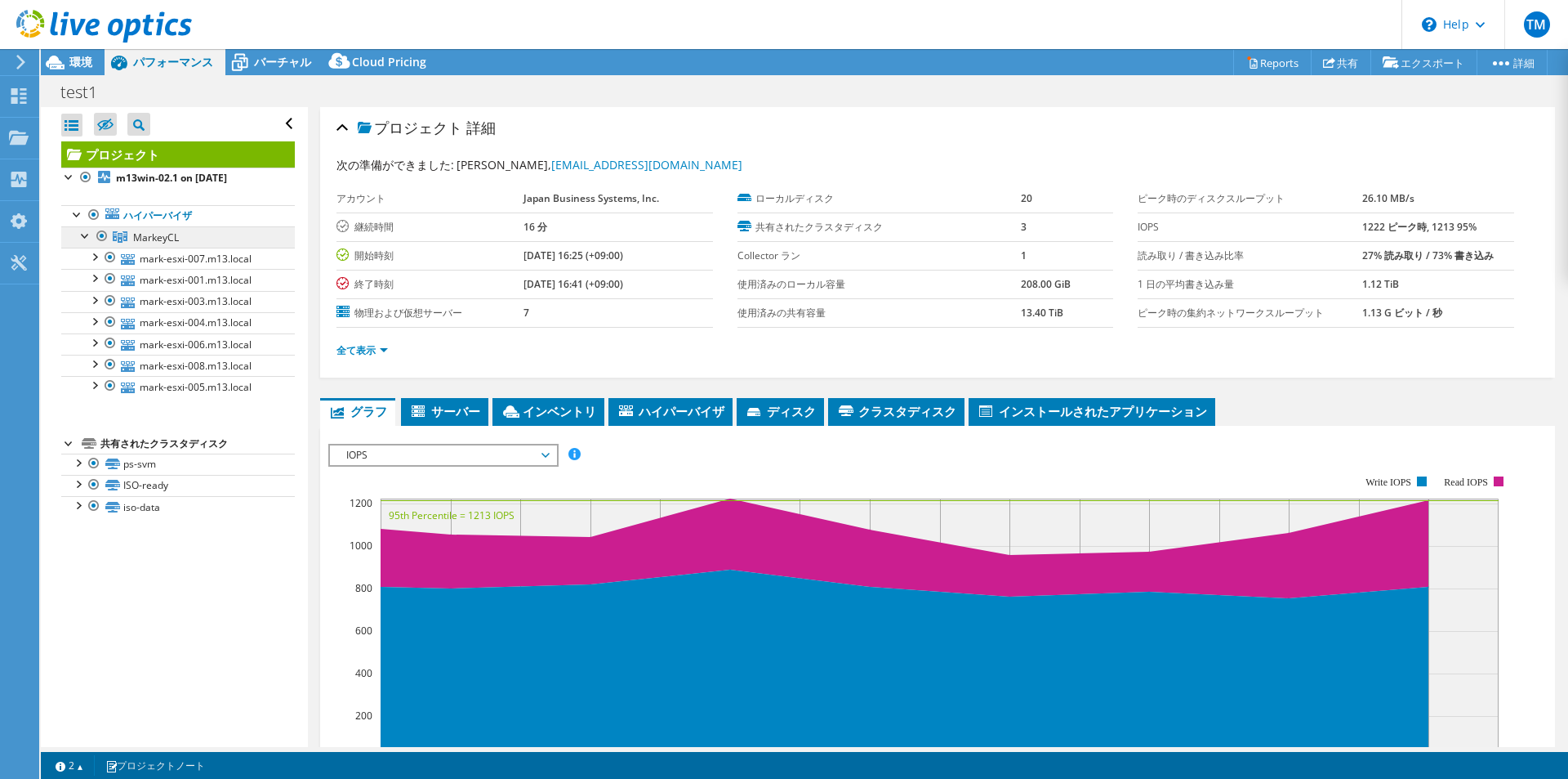
click at [162, 234] on span "MarkeyCL" at bounding box center [156, 236] width 46 height 14
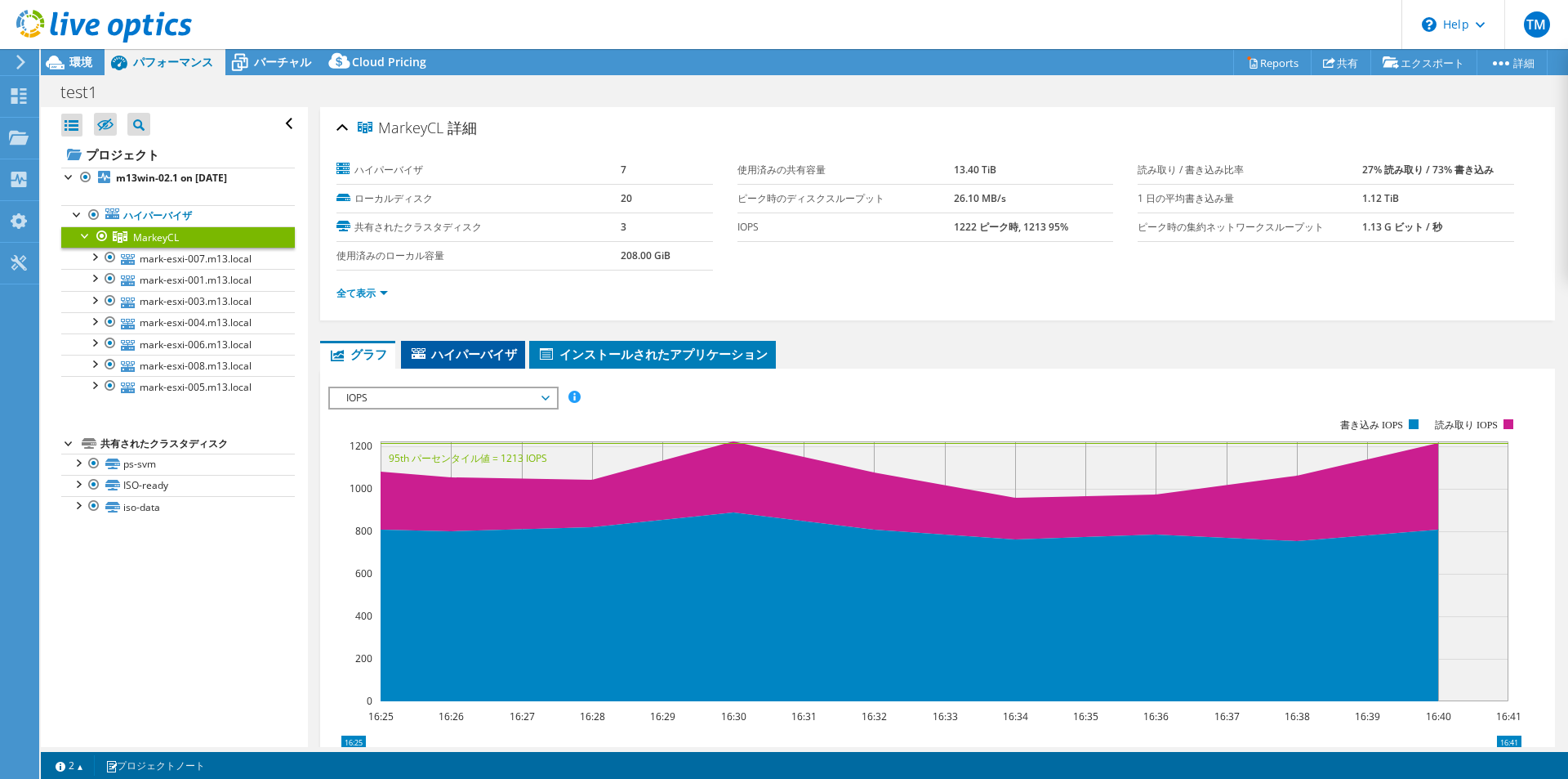
click at [426, 350] on span "ハイパーバイザ" at bounding box center [464, 354] width 108 height 16
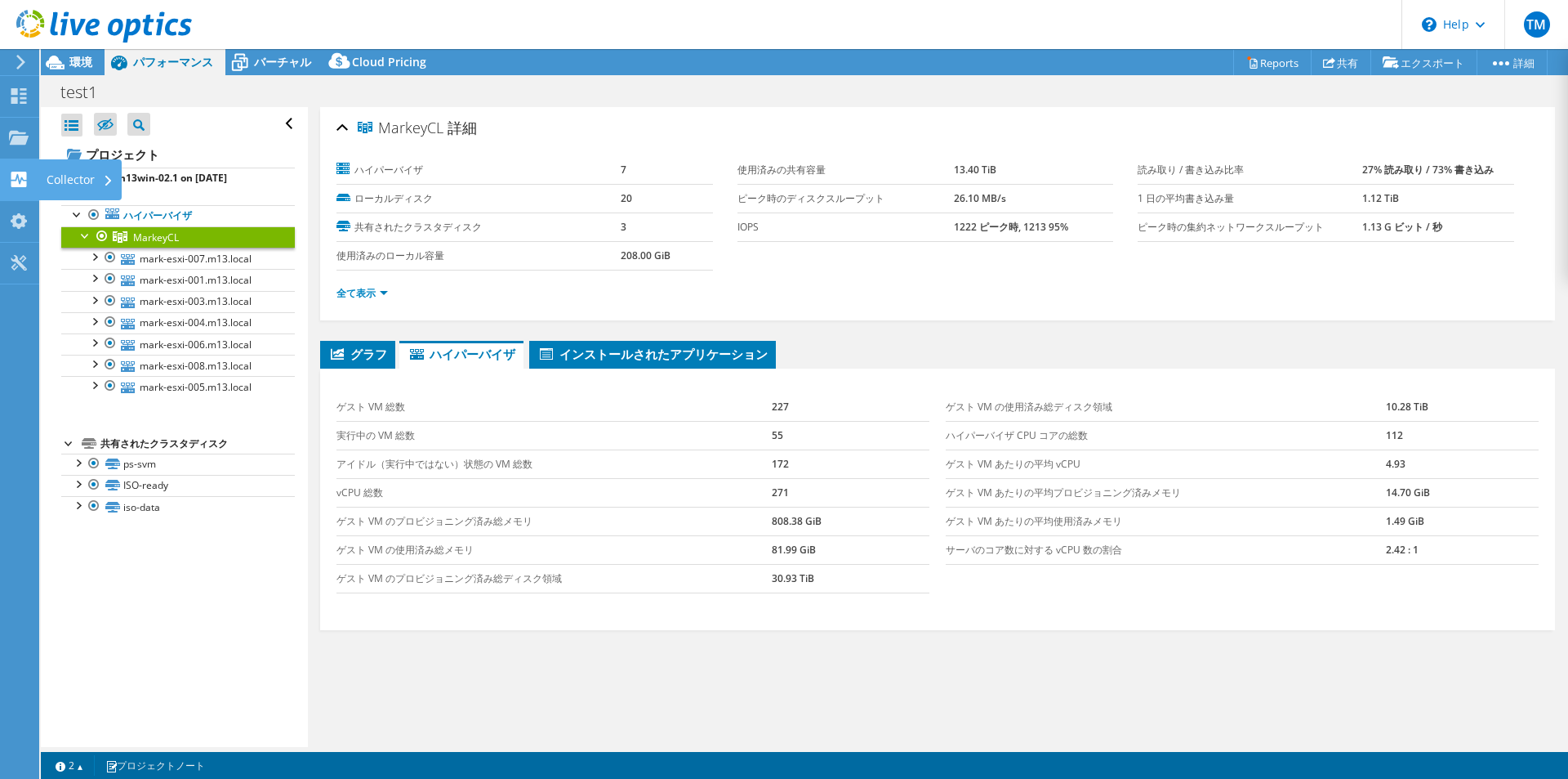
click at [25, 177] on use at bounding box center [18, 179] width 16 height 16
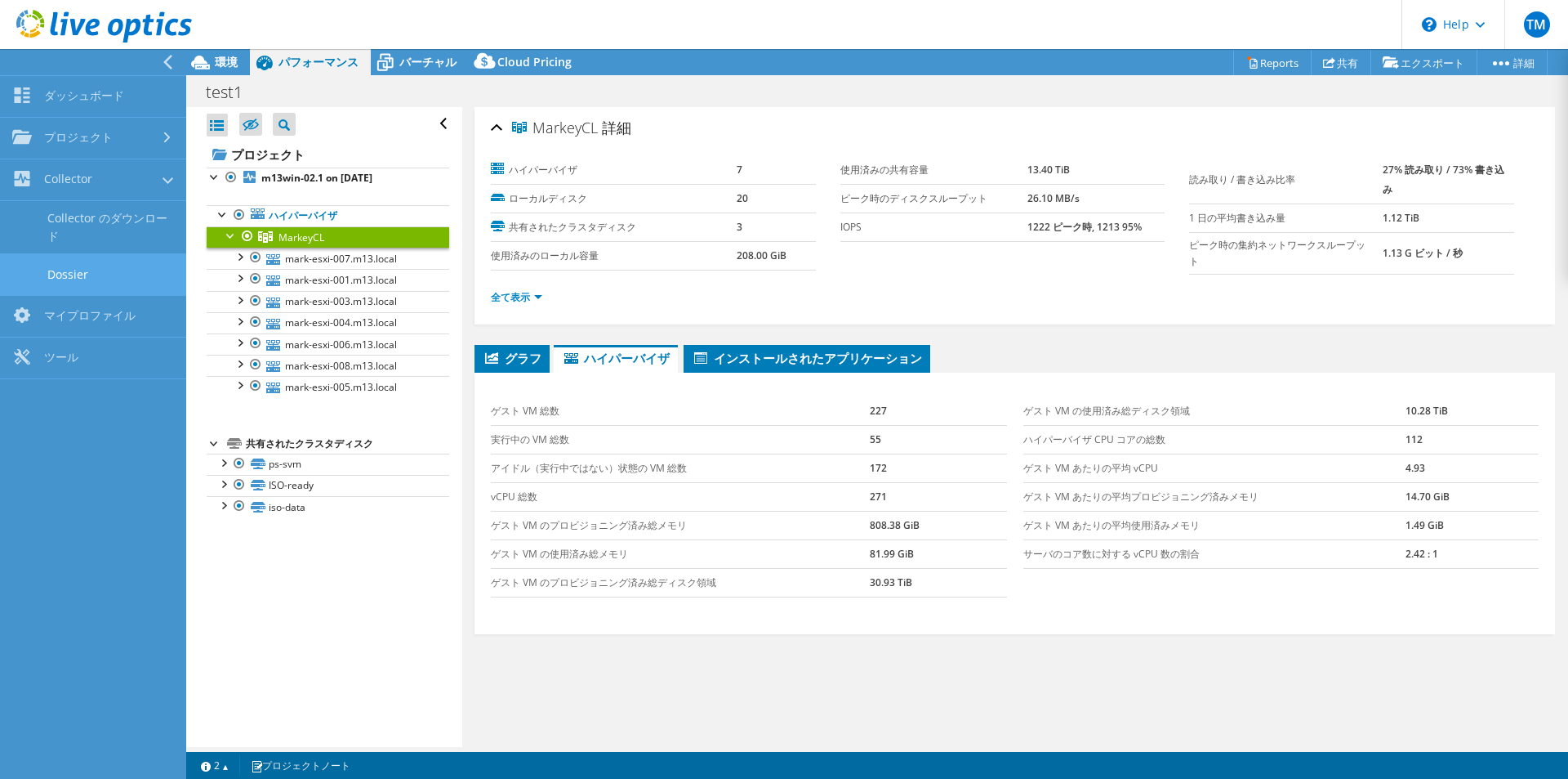
click at [92, 285] on link "Dossier" at bounding box center [93, 273] width 186 height 41
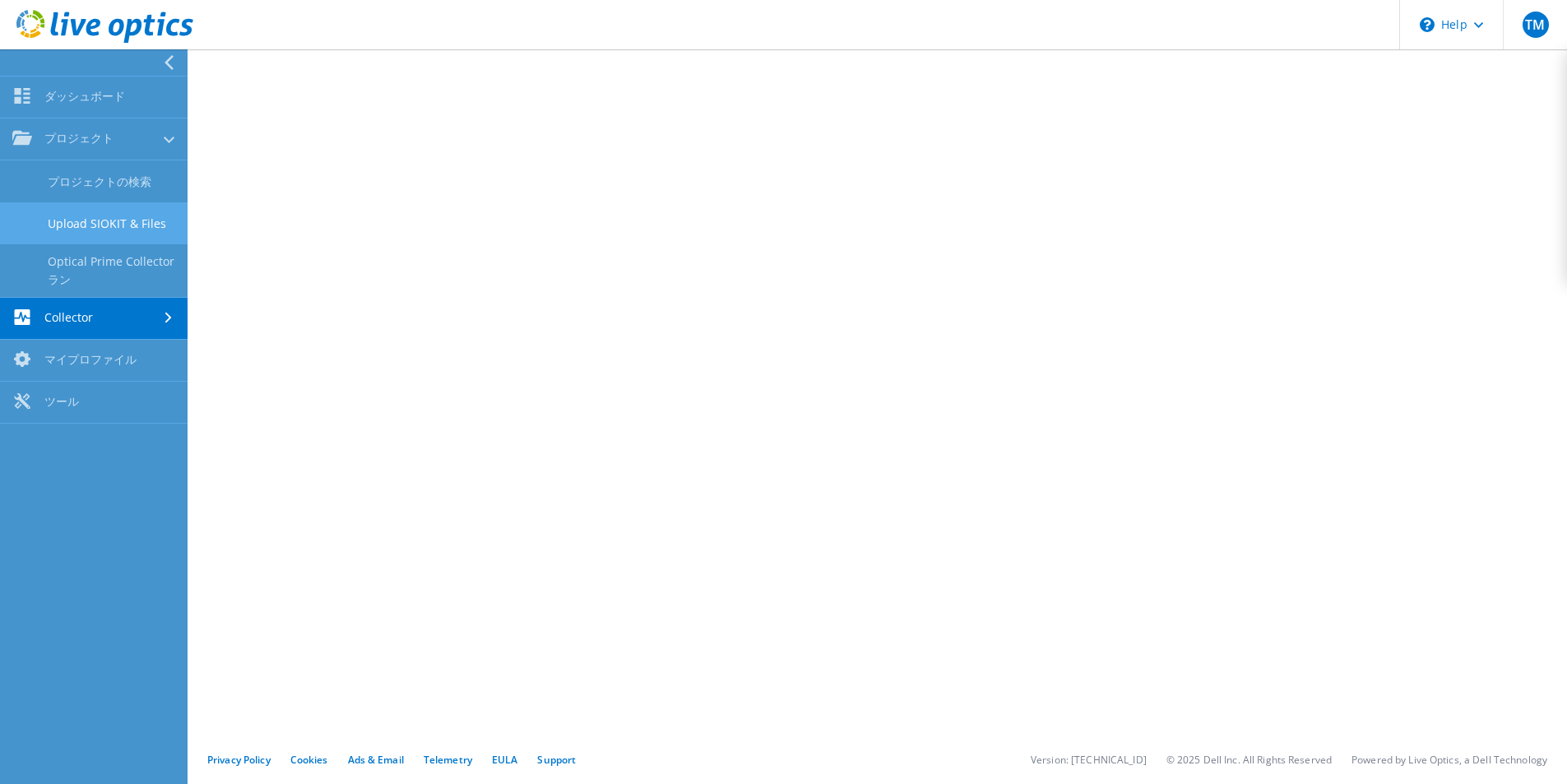
click at [112, 226] on link "Upload SIOKIT & Files" at bounding box center [93, 222] width 187 height 42
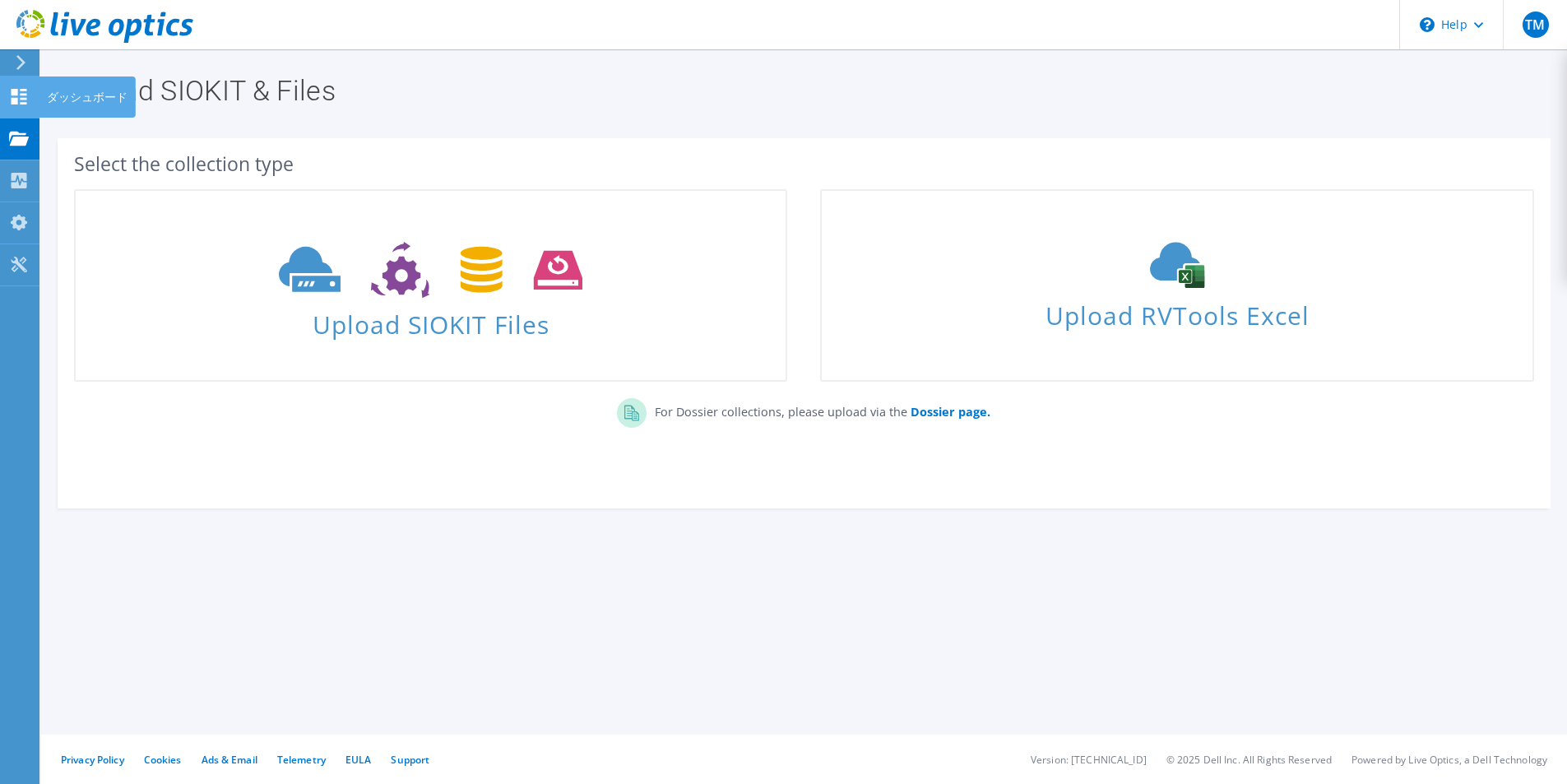
click at [17, 106] on div at bounding box center [18, 99] width 19 height 18
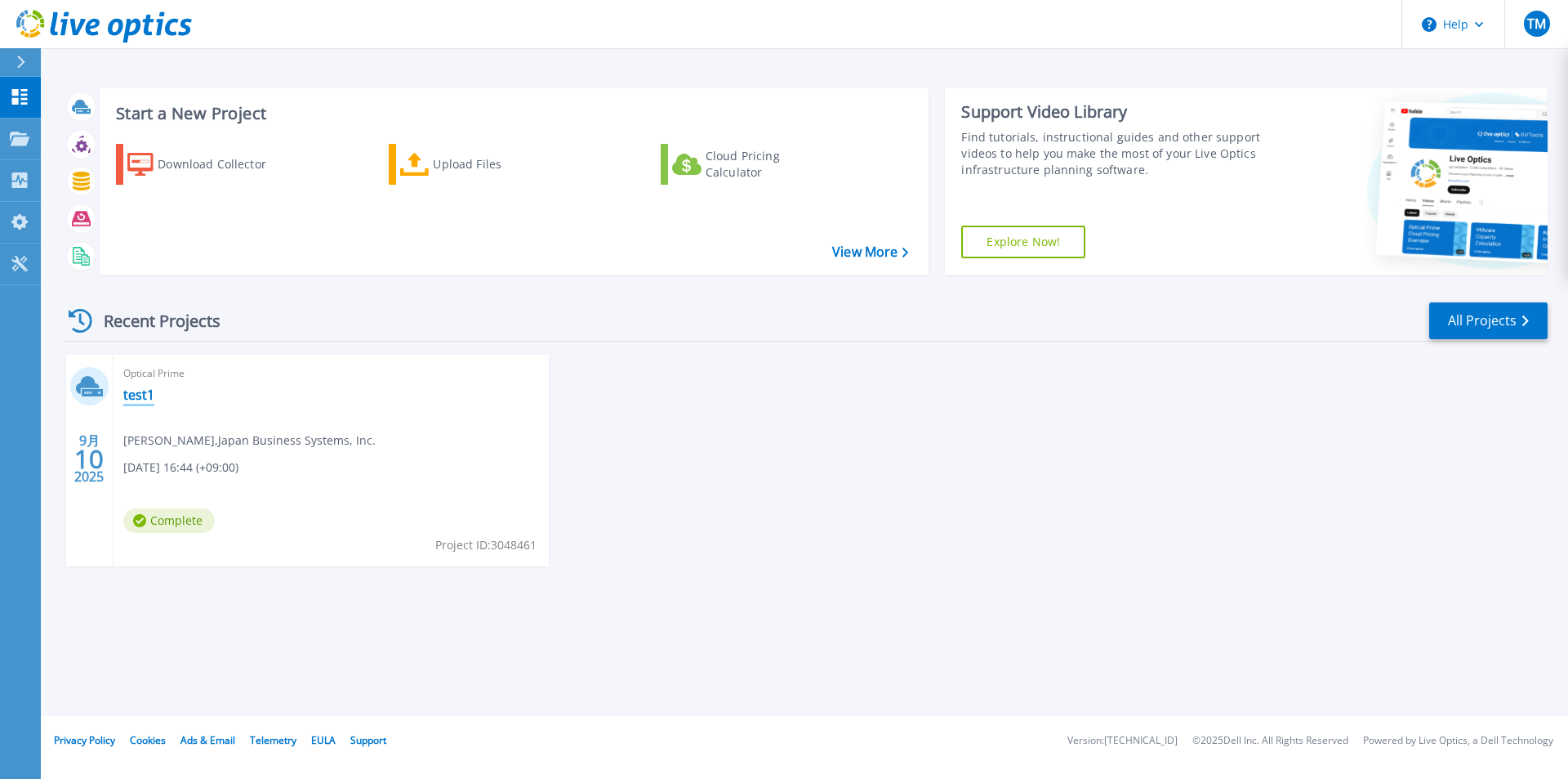
click at [138, 391] on link "test1" at bounding box center [139, 395] width 31 height 16
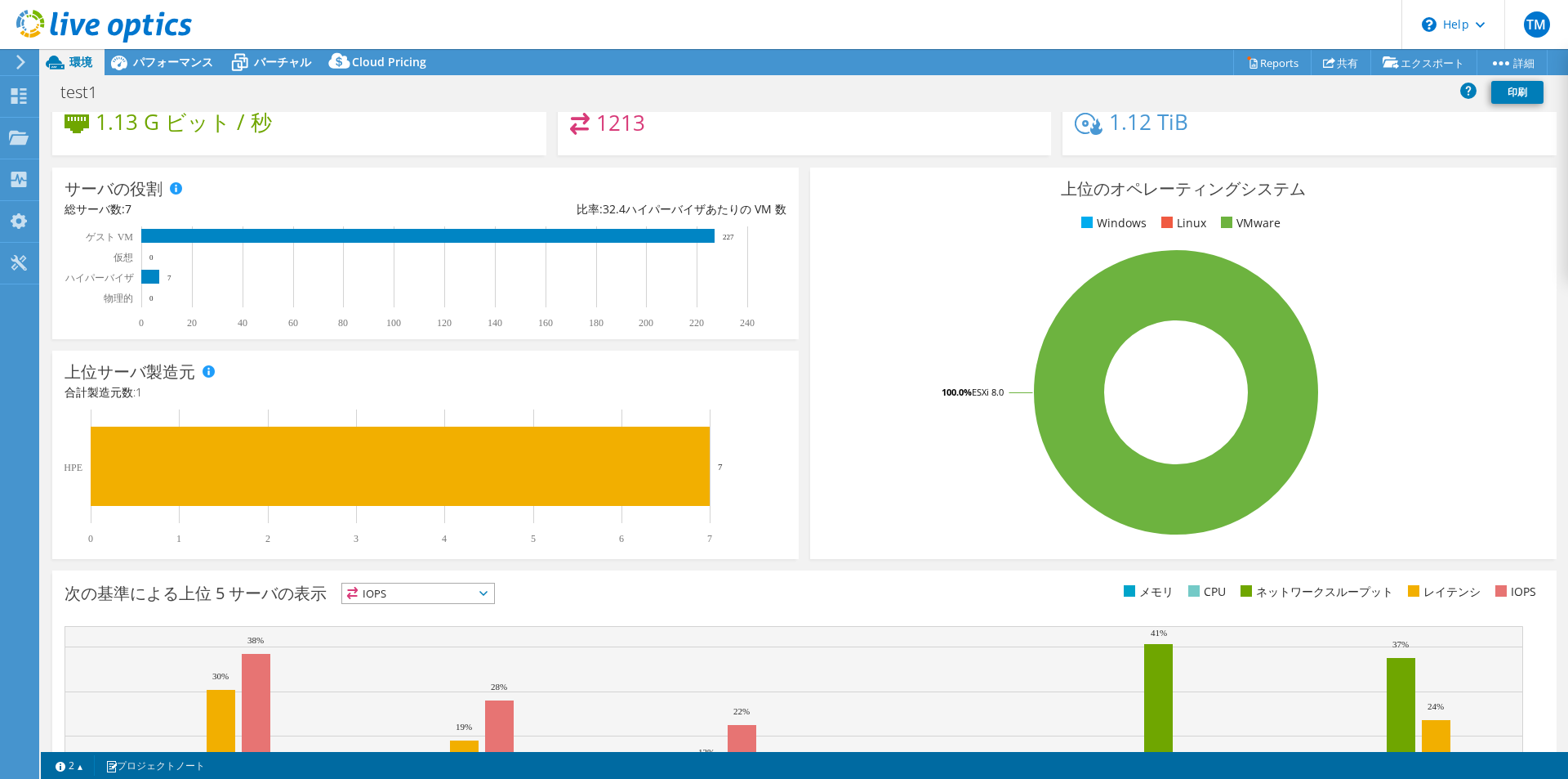
select select "[GEOGRAPHIC_DATA]"
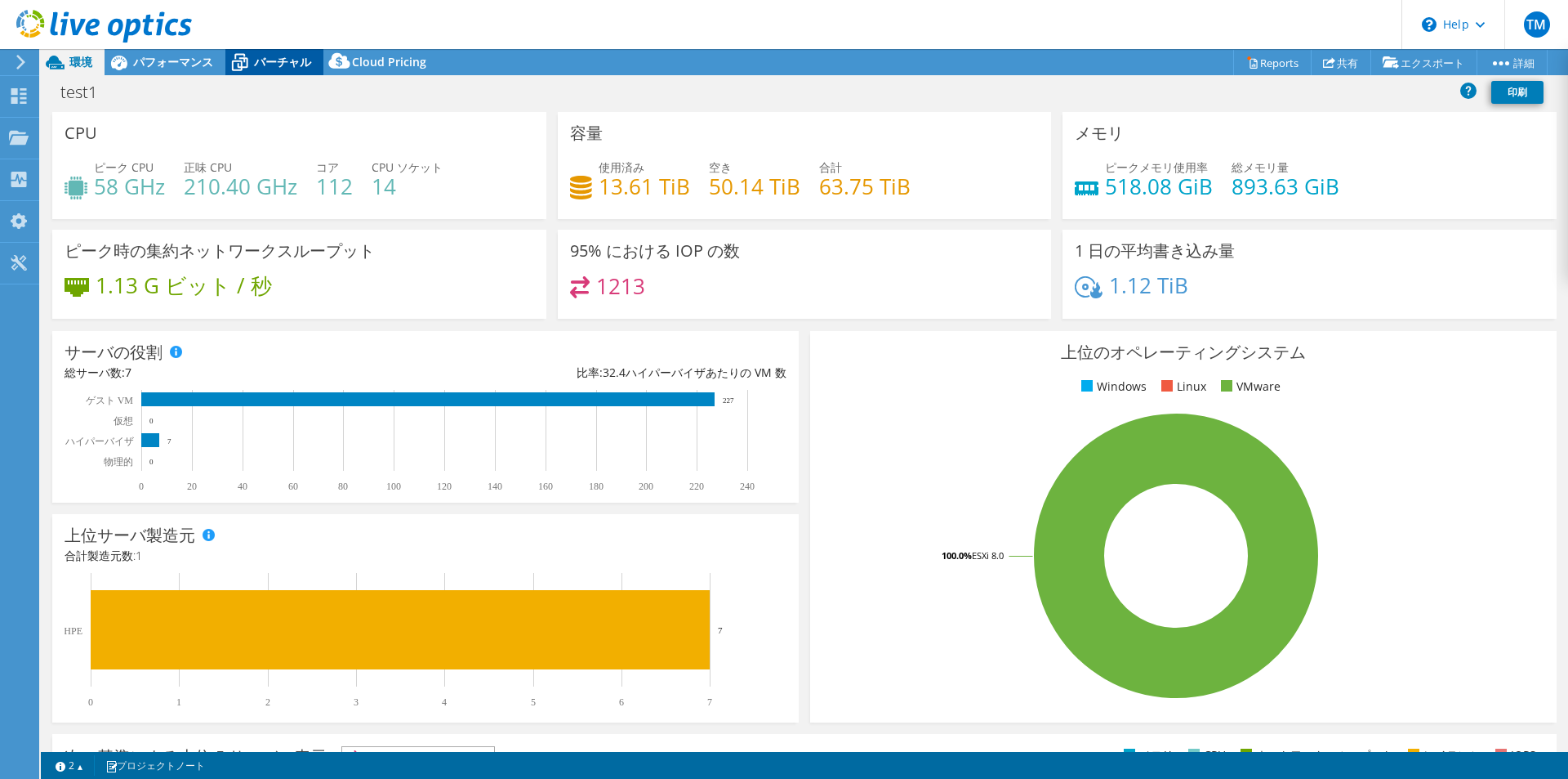
click at [275, 57] on span "バーチャル" at bounding box center [282, 61] width 57 height 16
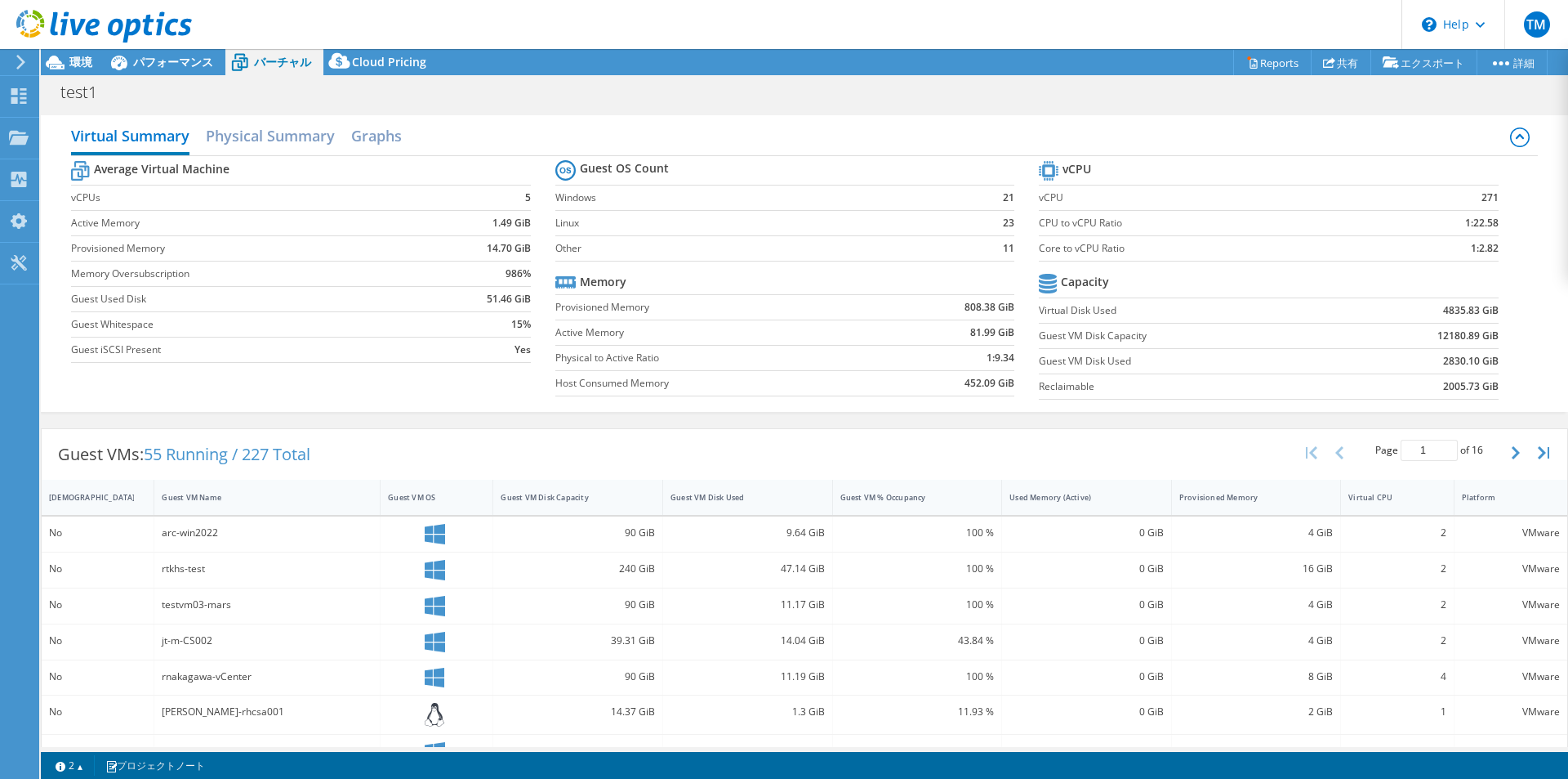
click at [181, 459] on span "55 Running / 227 Total" at bounding box center [227, 454] width 167 height 22
drag, startPoint x: 137, startPoint y: 455, endPoint x: 167, endPoint y: 453, distance: 30.1
click at [138, 455] on div "Guest VMs: 55 Running / 227 Total" at bounding box center [183, 454] width 285 height 50
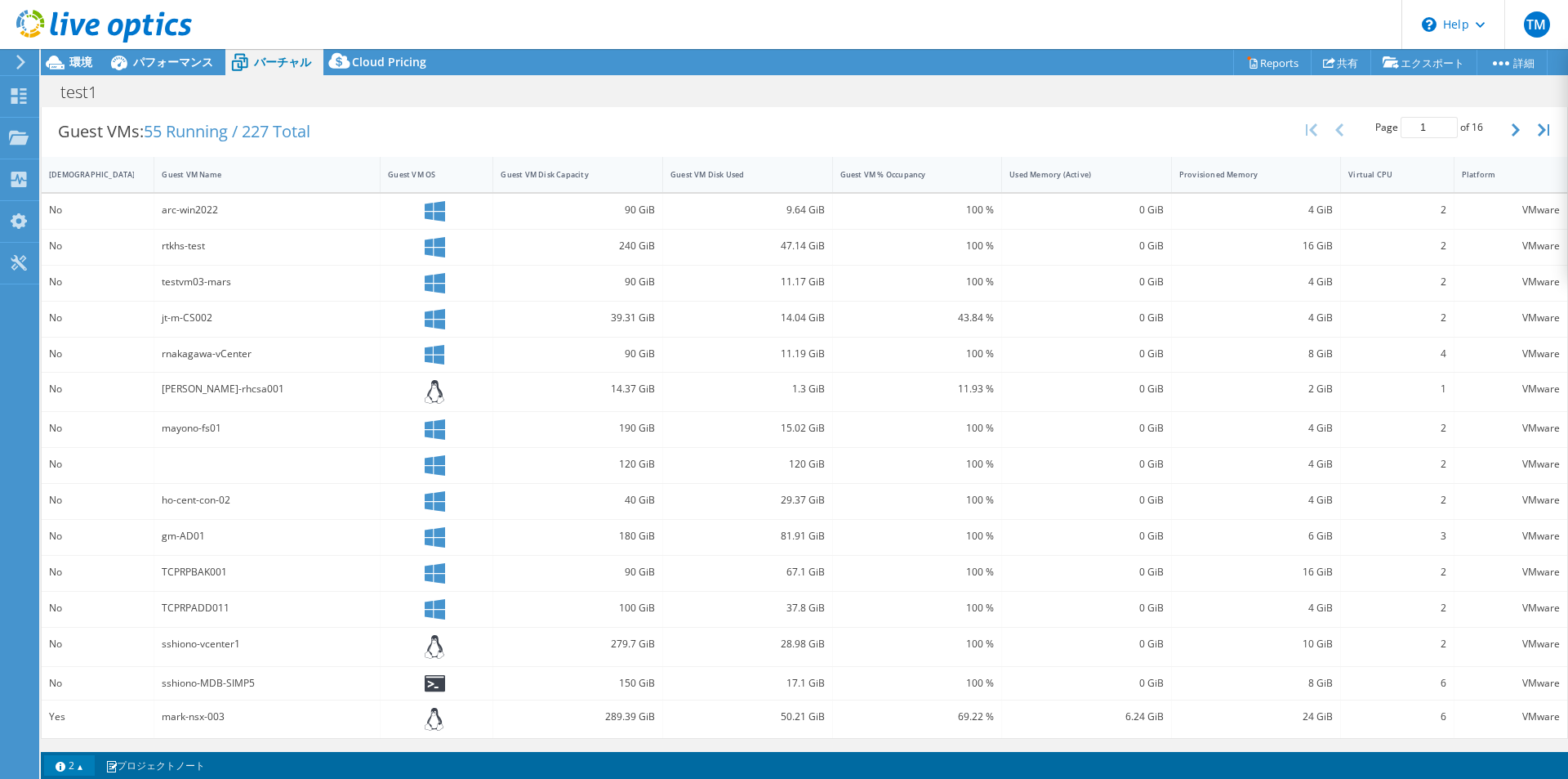
click at [80, 767] on link "2" at bounding box center [69, 765] width 50 height 20
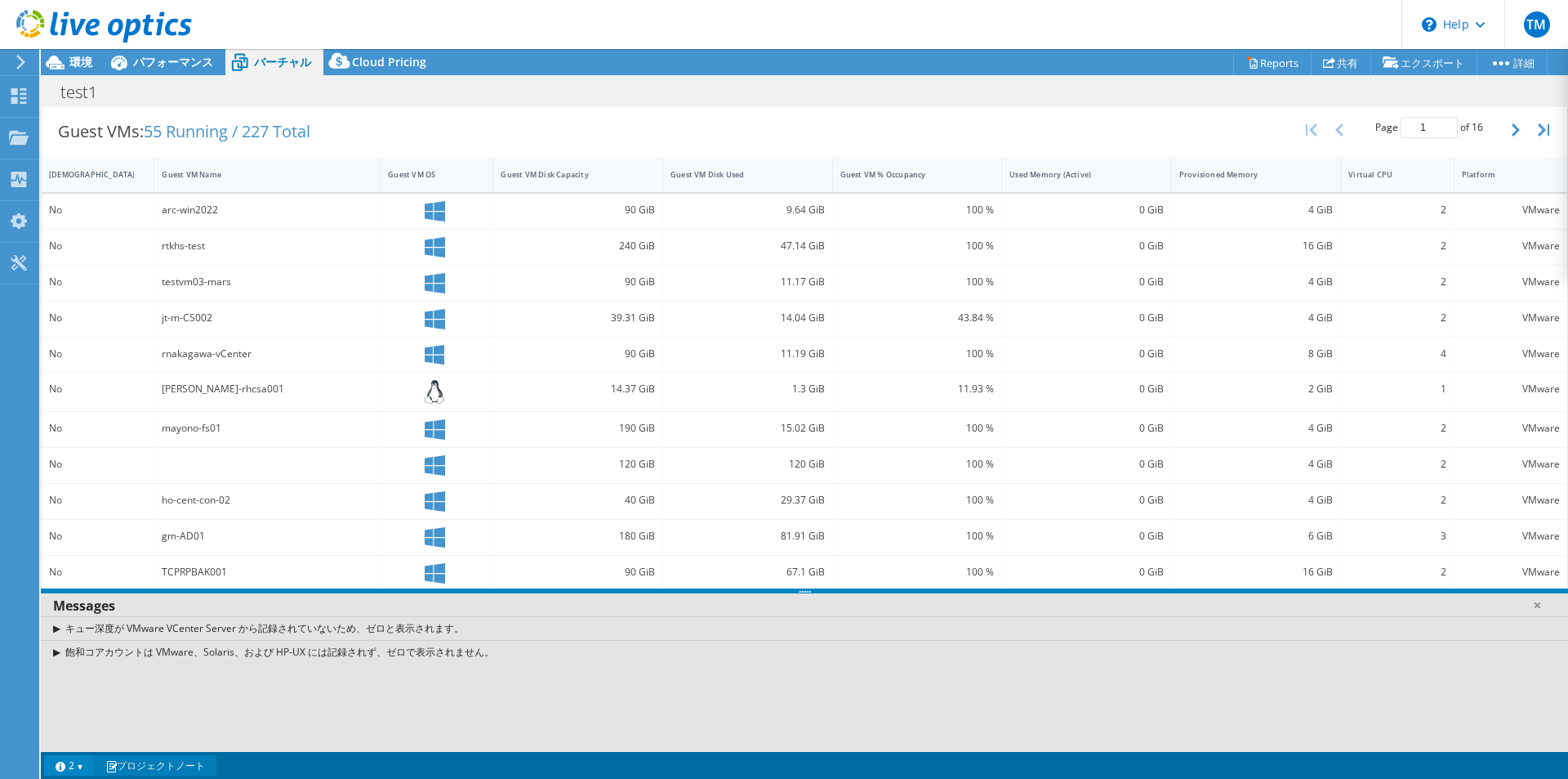
click at [127, 761] on link "プロジェクトノート" at bounding box center [156, 765] width 123 height 20
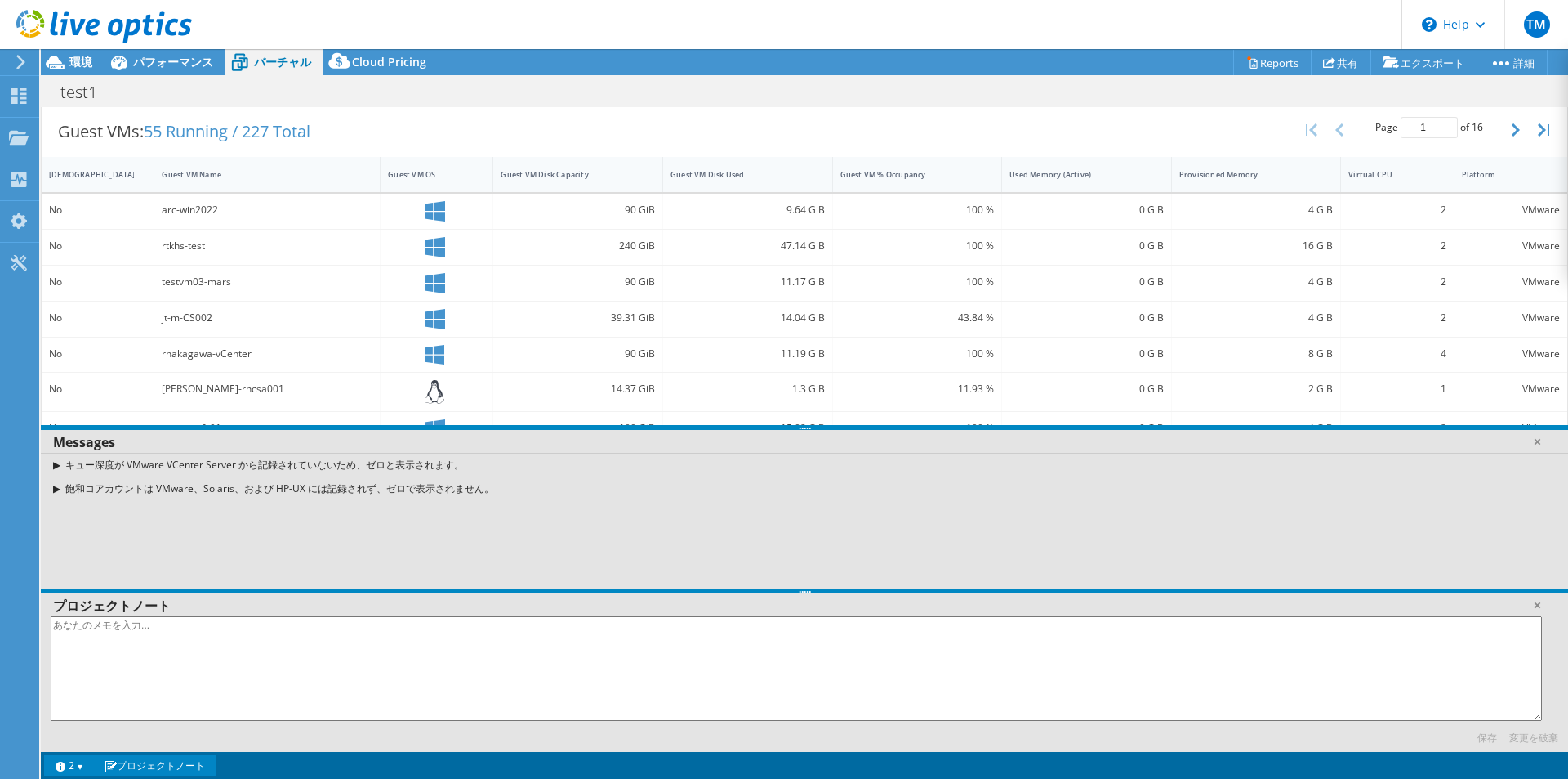
click at [127, 761] on link "プロジェクトノート" at bounding box center [156, 765] width 123 height 20
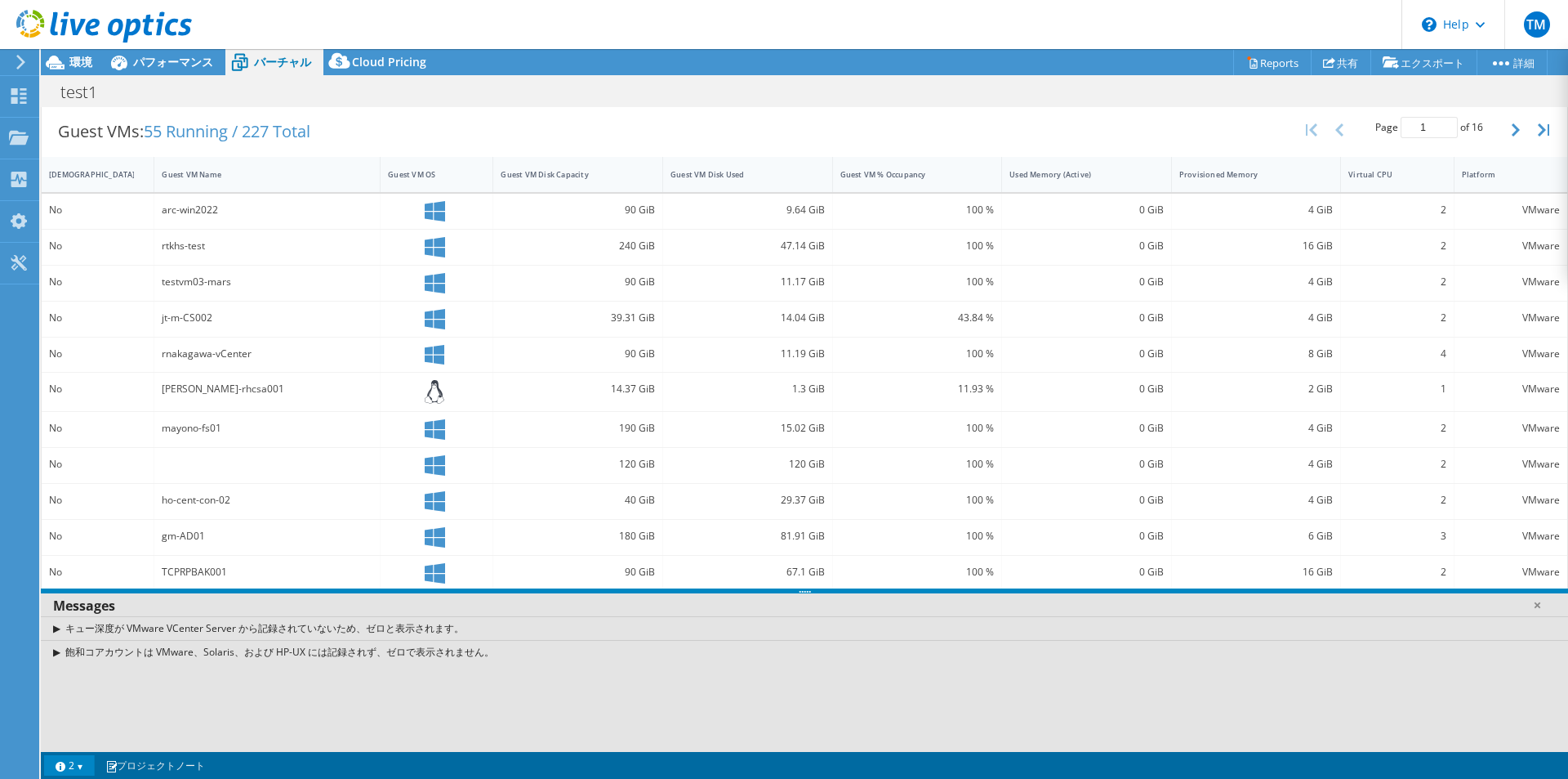
click at [83, 762] on link "2" at bounding box center [69, 765] width 50 height 20
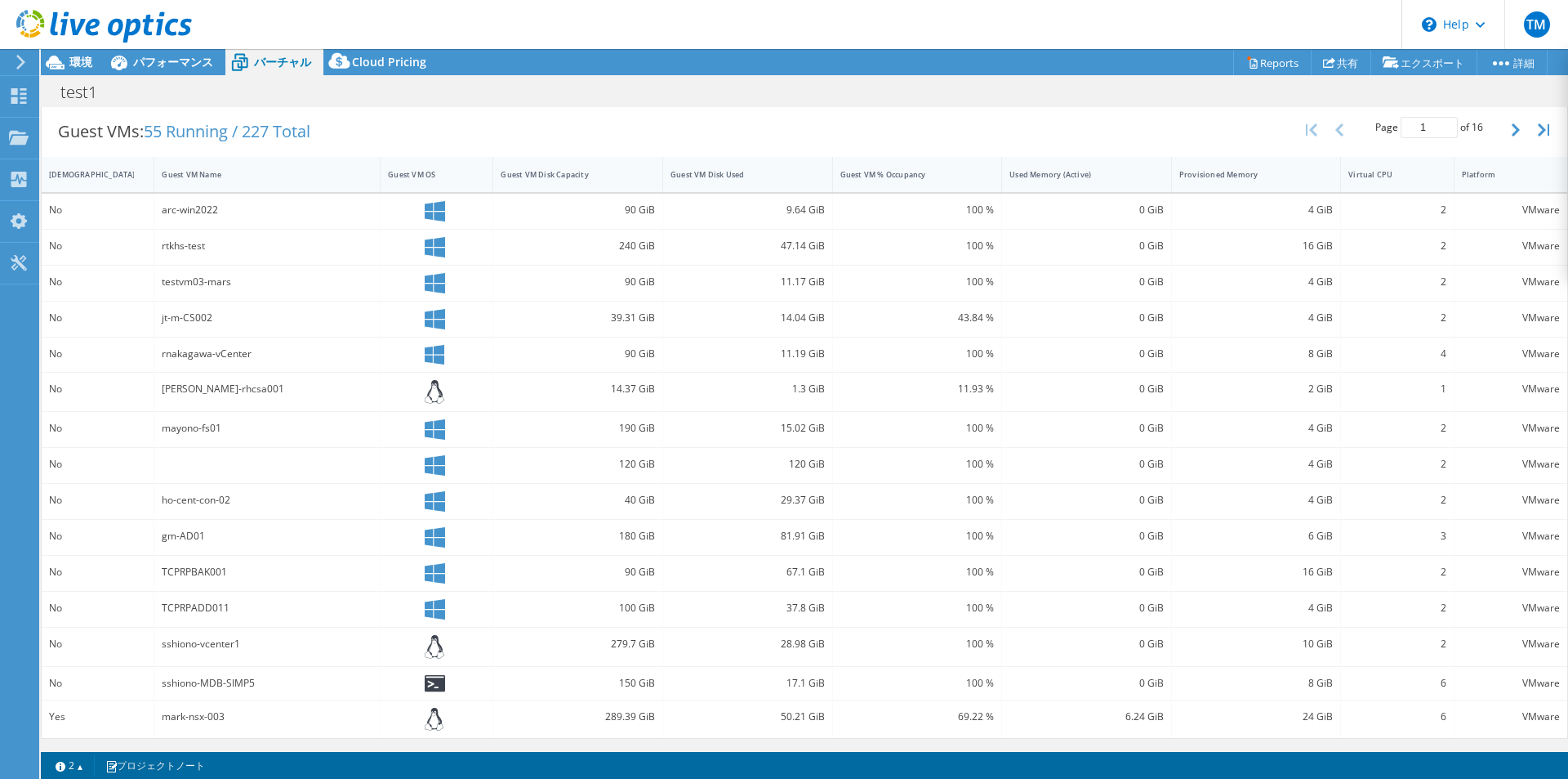
scroll to position [0, 0]
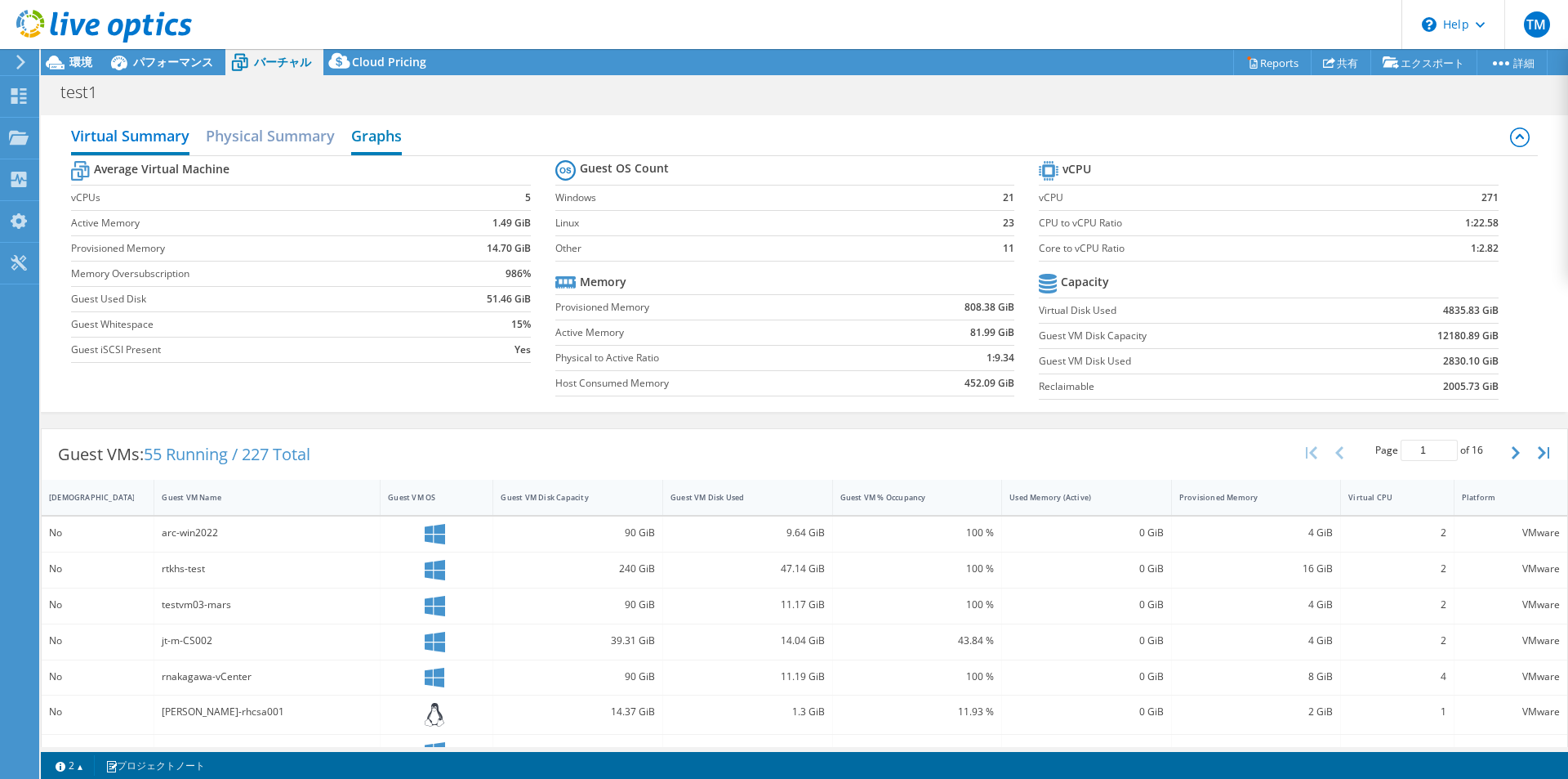
click at [364, 138] on h2 "Graphs" at bounding box center [376, 137] width 50 height 36
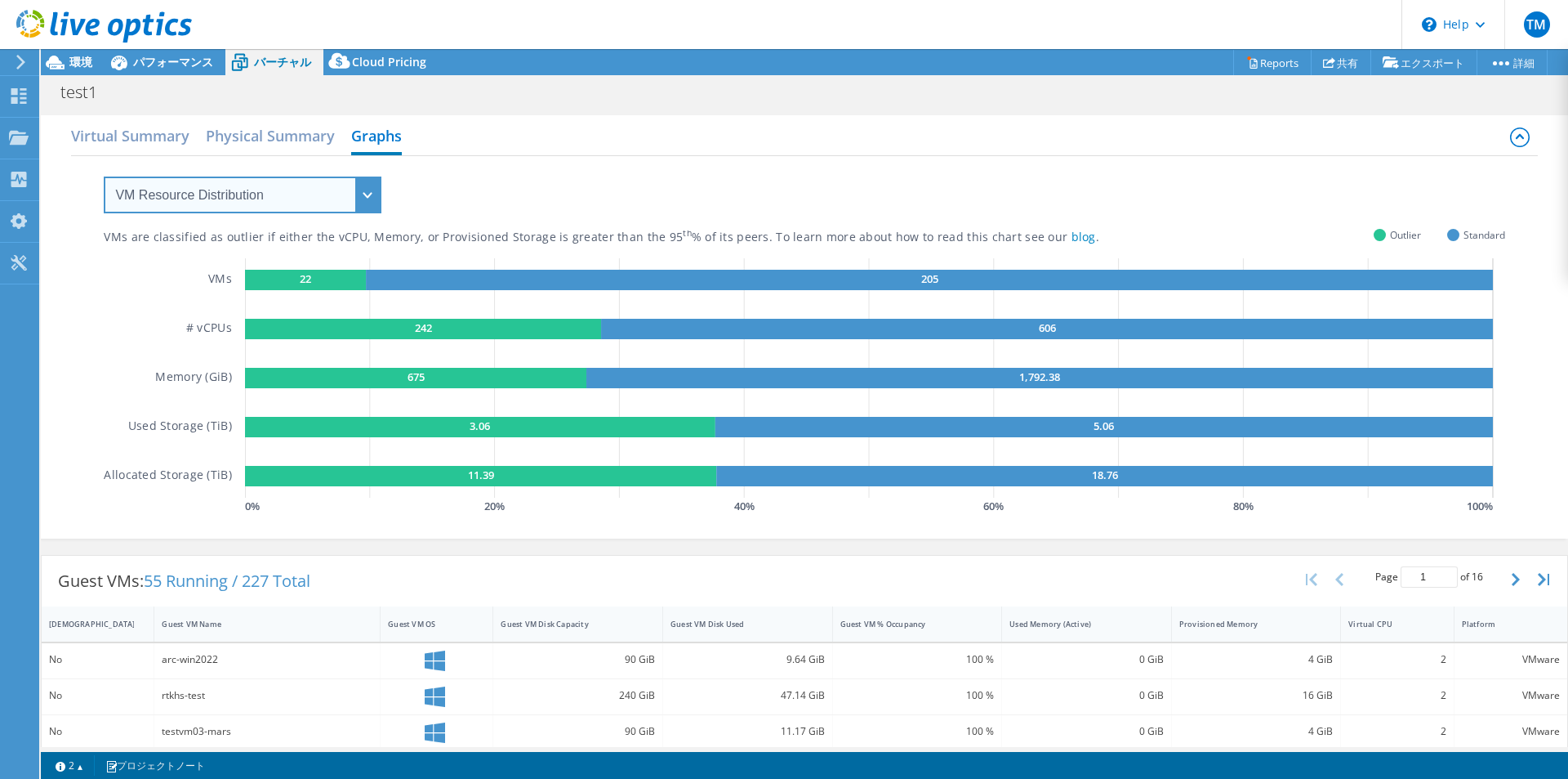
click at [362, 192] on select "VM Resource Distribution Provisioning Contrast Over Provisioning" at bounding box center [242, 195] width 278 height 37
click at [104, 177] on select "VM Resource Distribution Provisioning Contrast Over Provisioning" at bounding box center [242, 195] width 278 height 37
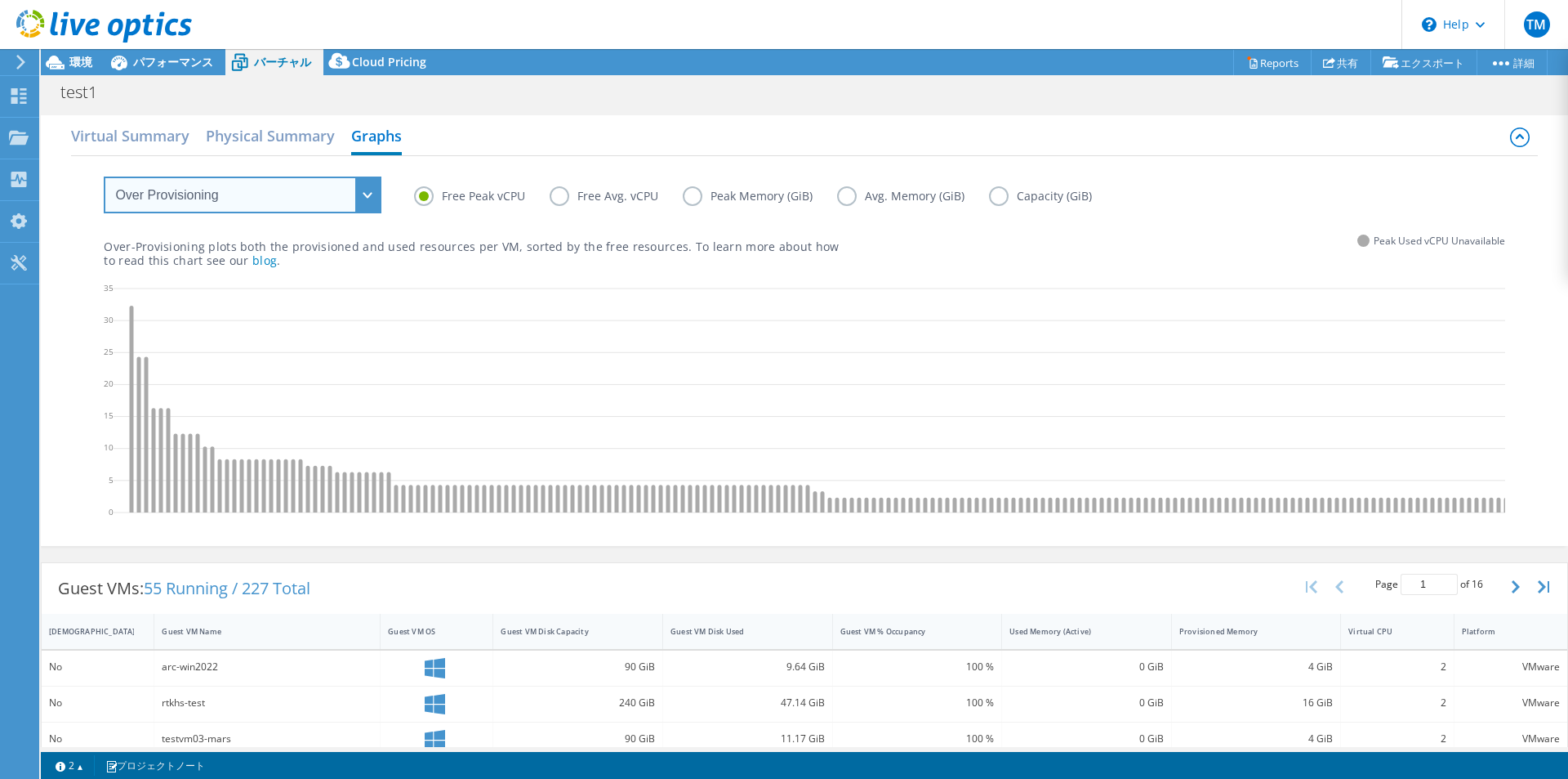
click at [361, 193] on select "VM Resource Distribution Provisioning Contrast Over Provisioning" at bounding box center [242, 195] width 278 height 37
select select "Provisioning Contrast"
click at [104, 177] on select "VM Resource Distribution Provisioning Contrast Over Provisioning" at bounding box center [242, 195] width 278 height 37
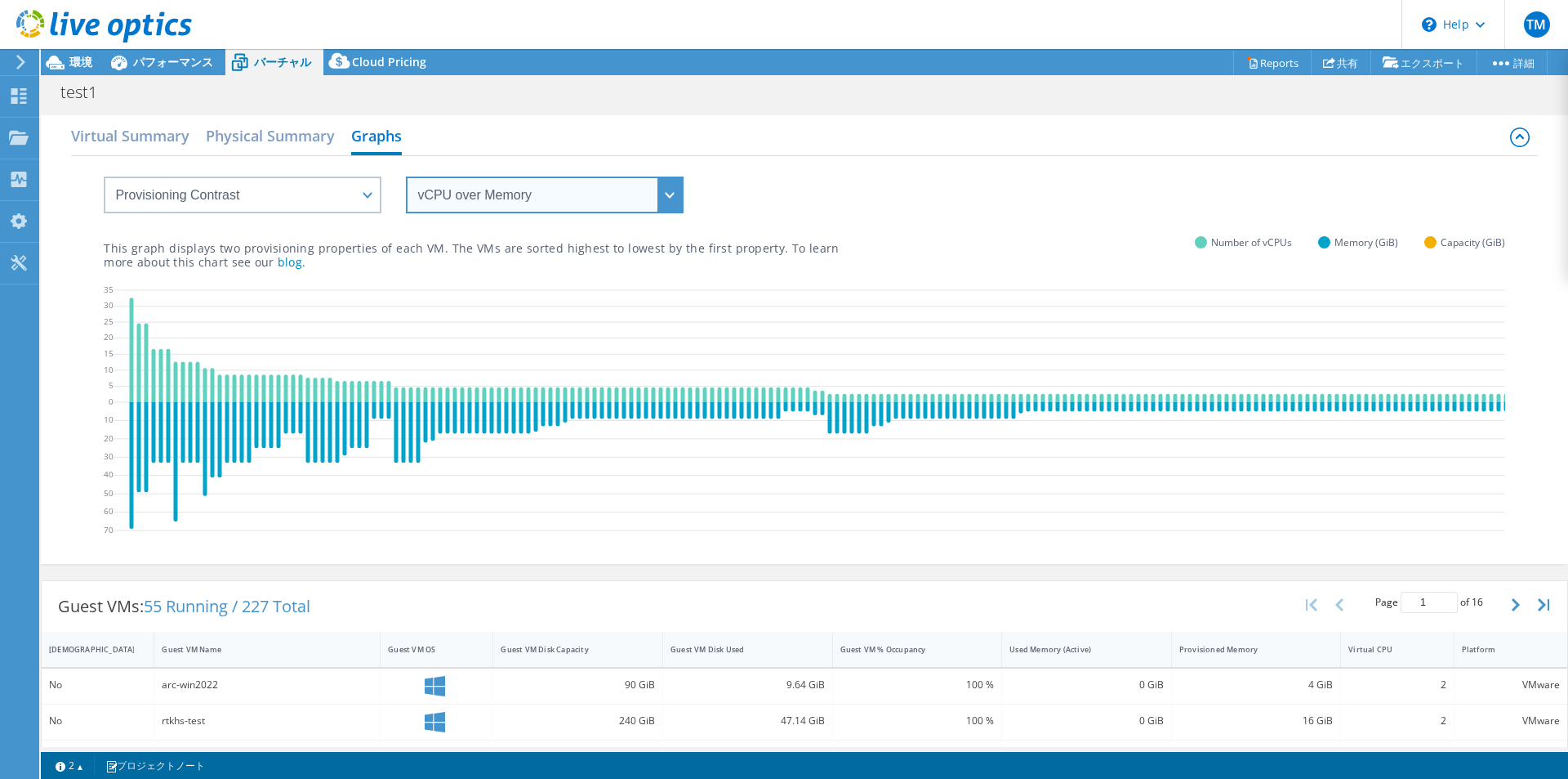
click at [473, 208] on select "vCPU over Memory vCPU over Capacity Memory over vCPU Memory over Capacity Capac…" at bounding box center [544, 195] width 278 height 37
click at [291, 140] on h2 "Physical Summary" at bounding box center [270, 137] width 129 height 36
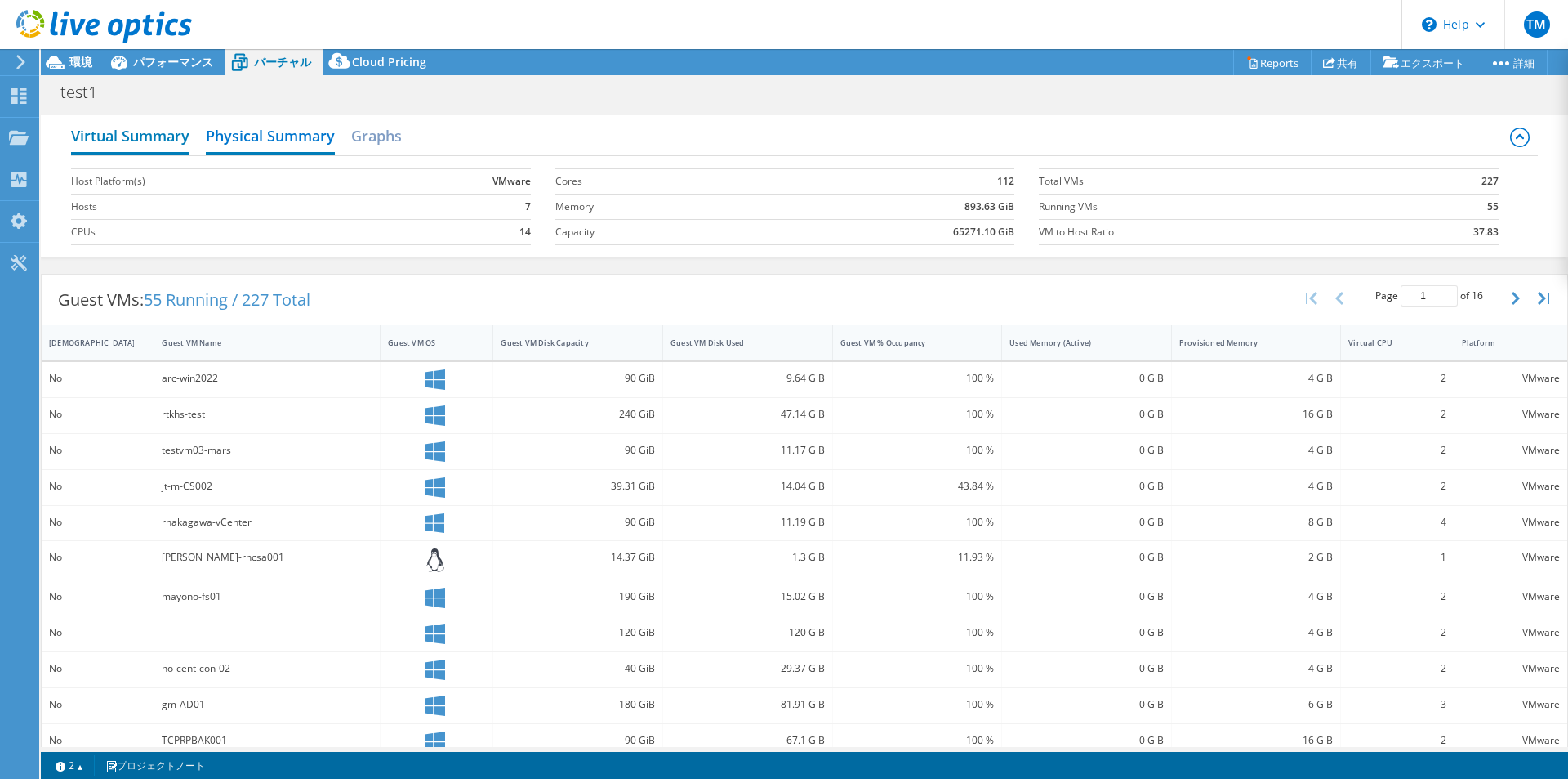
click at [188, 144] on h2 "Virtual Summary" at bounding box center [130, 137] width 118 height 36
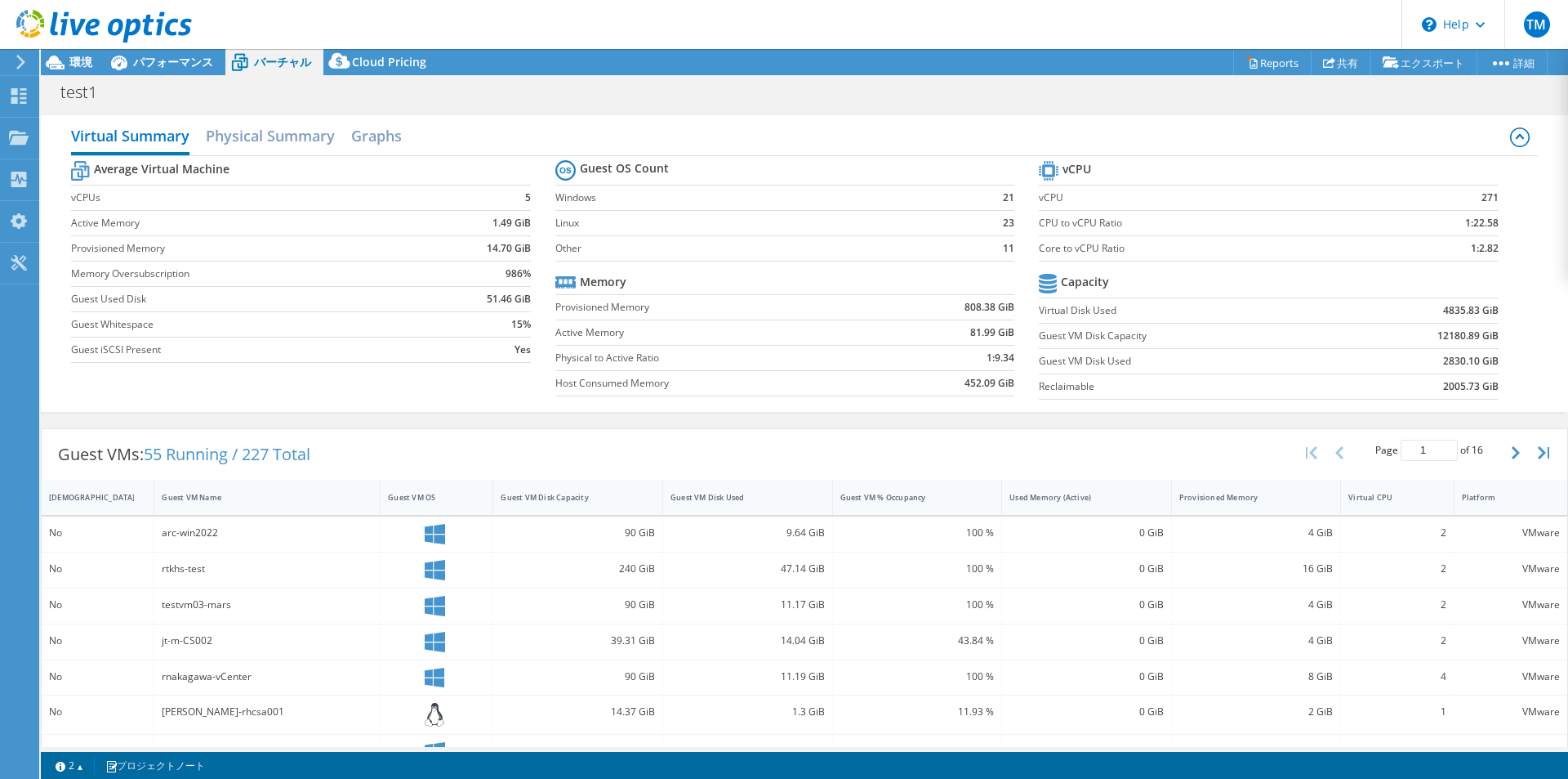
click at [1004, 738] on div "0 GiB" at bounding box center [1087, 752] width 170 height 35
click at [388, 140] on h2 "Graphs" at bounding box center [376, 137] width 50 height 36
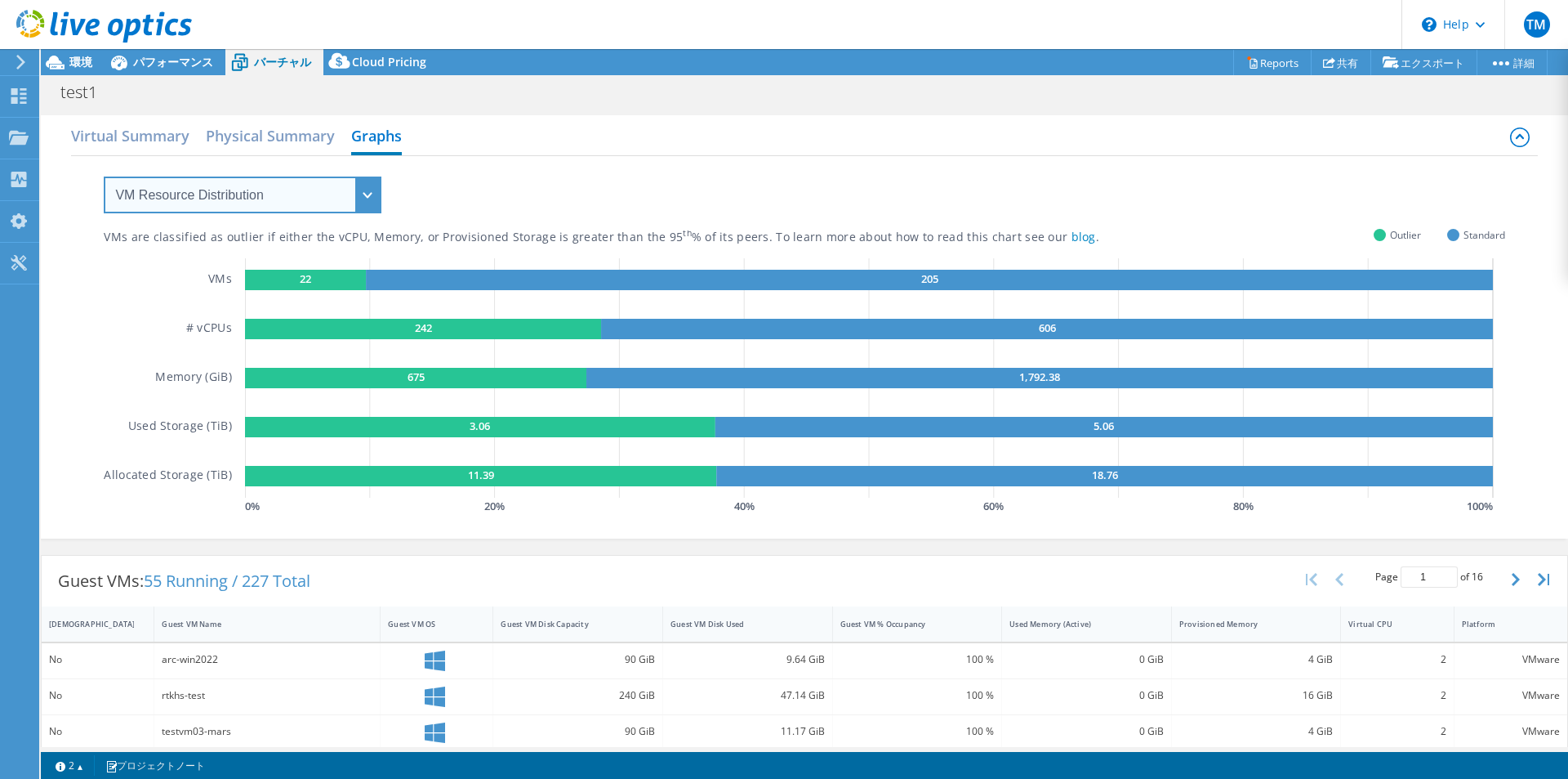
click at [357, 182] on select "VM Resource Distribution Provisioning Contrast Over Provisioning" at bounding box center [242, 195] width 278 height 37
click at [104, 177] on select "VM Resource Distribution Provisioning Contrast Over Provisioning" at bounding box center [242, 195] width 278 height 37
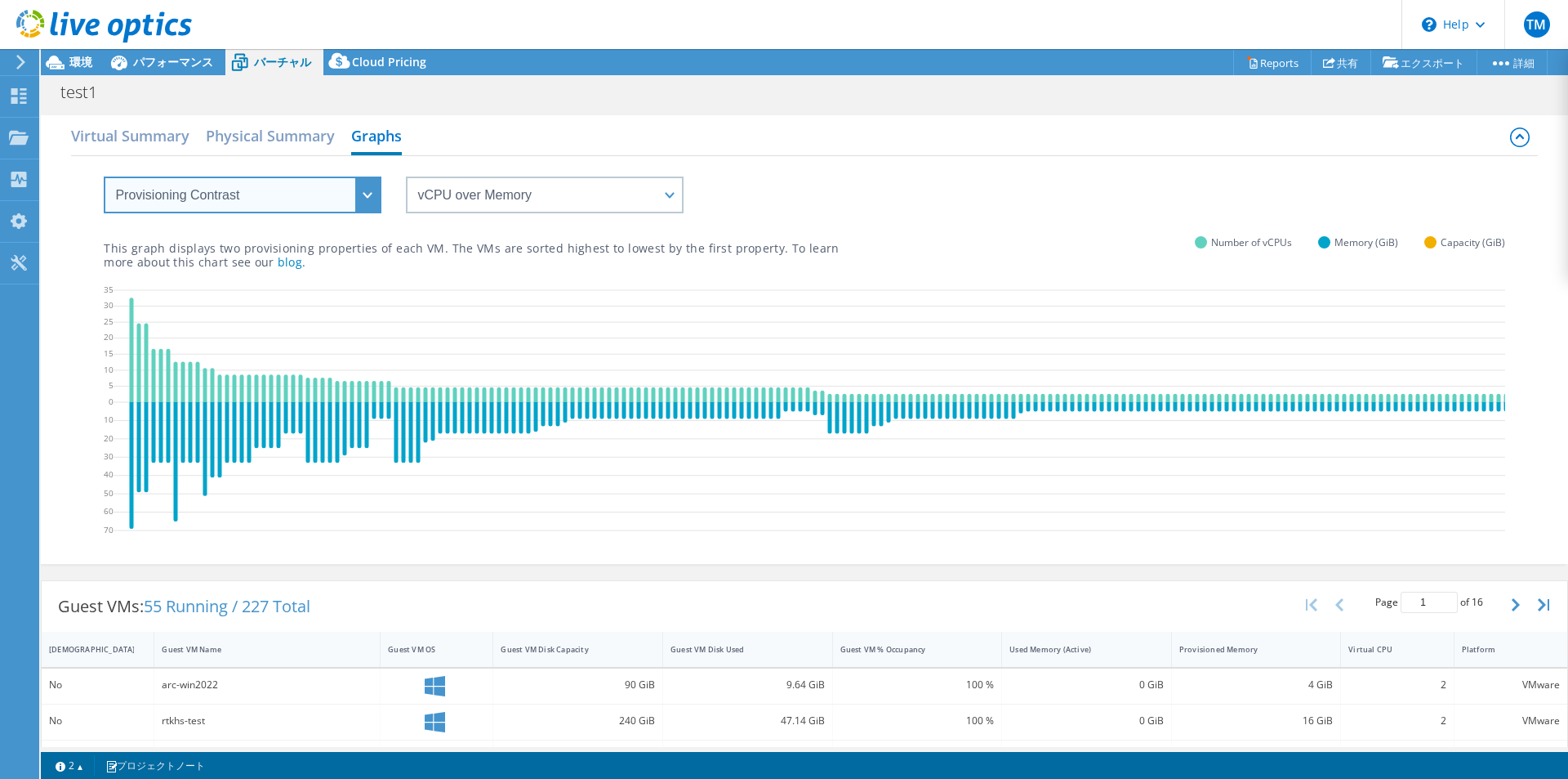
click at [317, 197] on select "VM Resource Distribution Provisioning Contrast Over Provisioning" at bounding box center [242, 195] width 278 height 37
select select "Over Provisioning"
click at [104, 177] on select "VM Resource Distribution Provisioning Contrast Over Provisioning" at bounding box center [242, 195] width 278 height 37
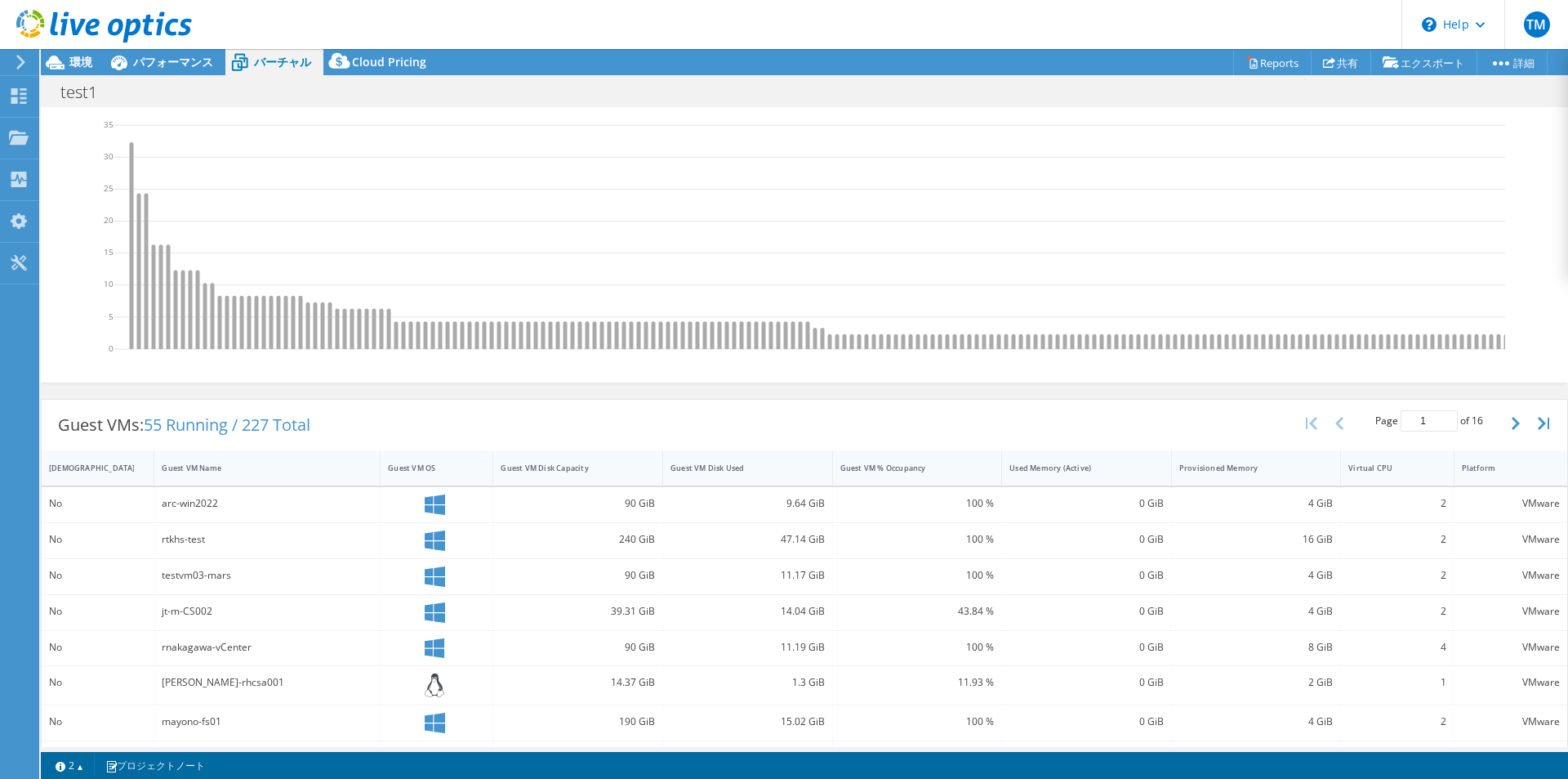
scroll to position [82, 0]
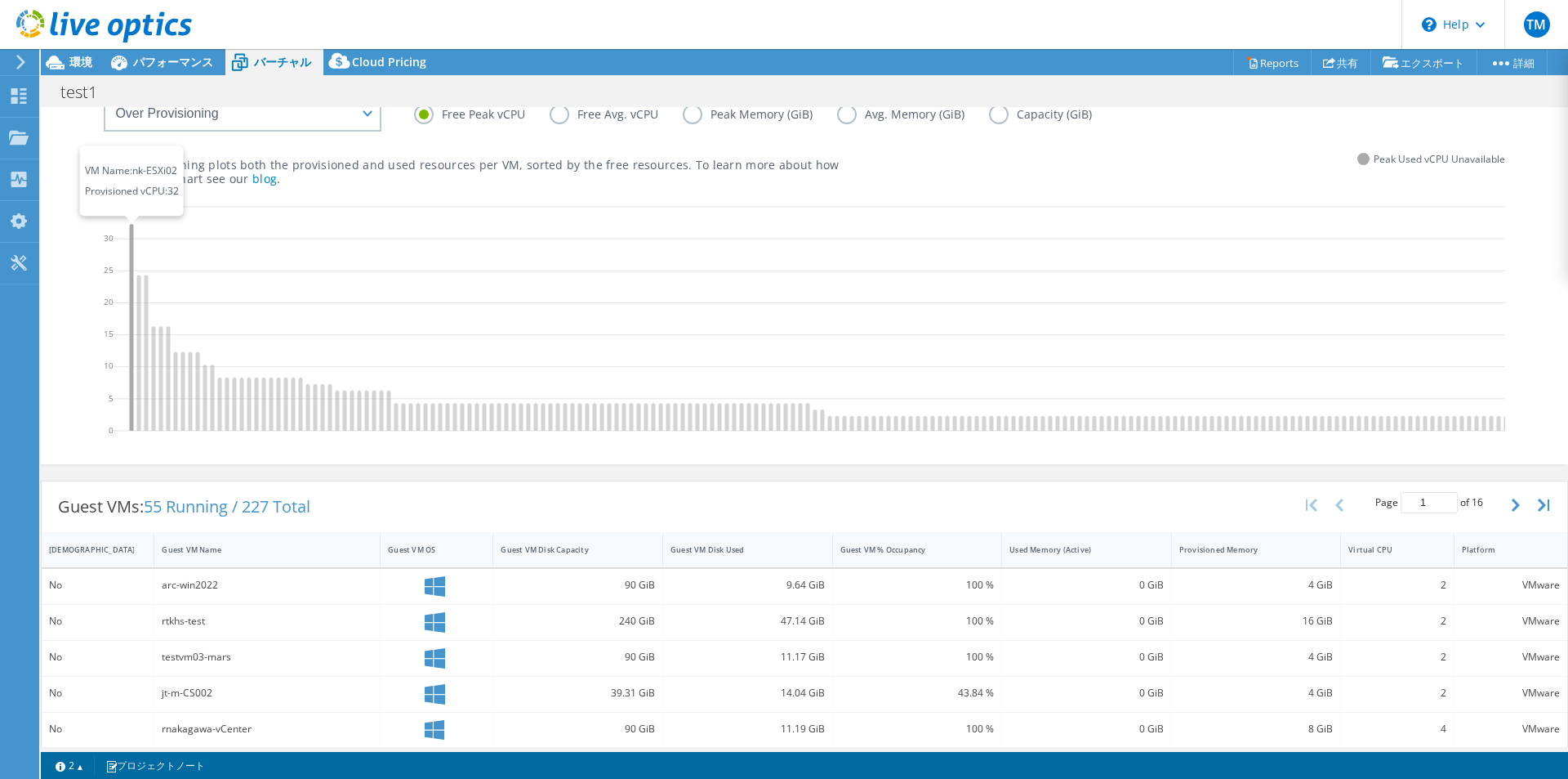
click at [132, 251] on icon at bounding box center [132, 327] width 4 height 207
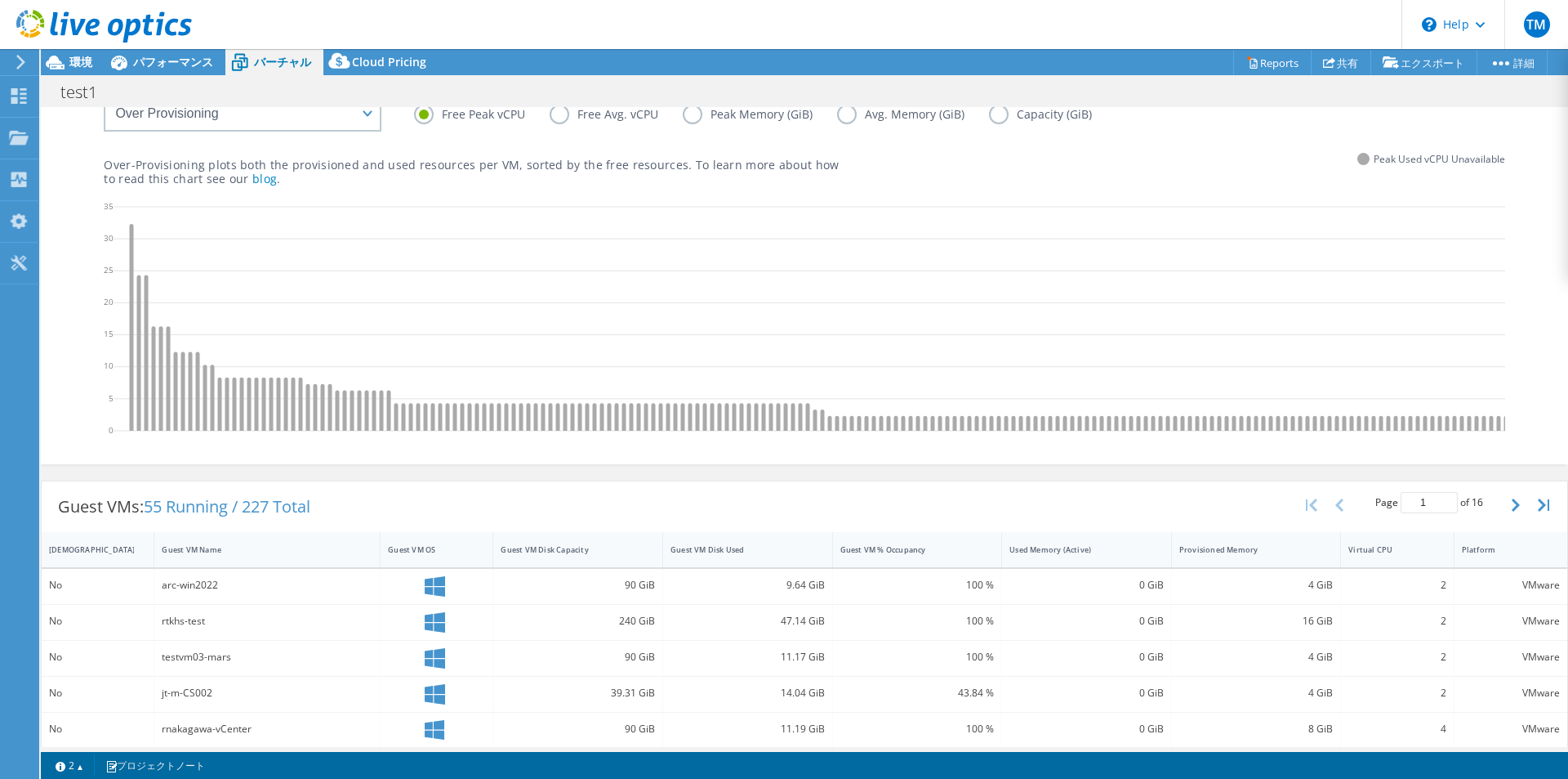
scroll to position [0, 0]
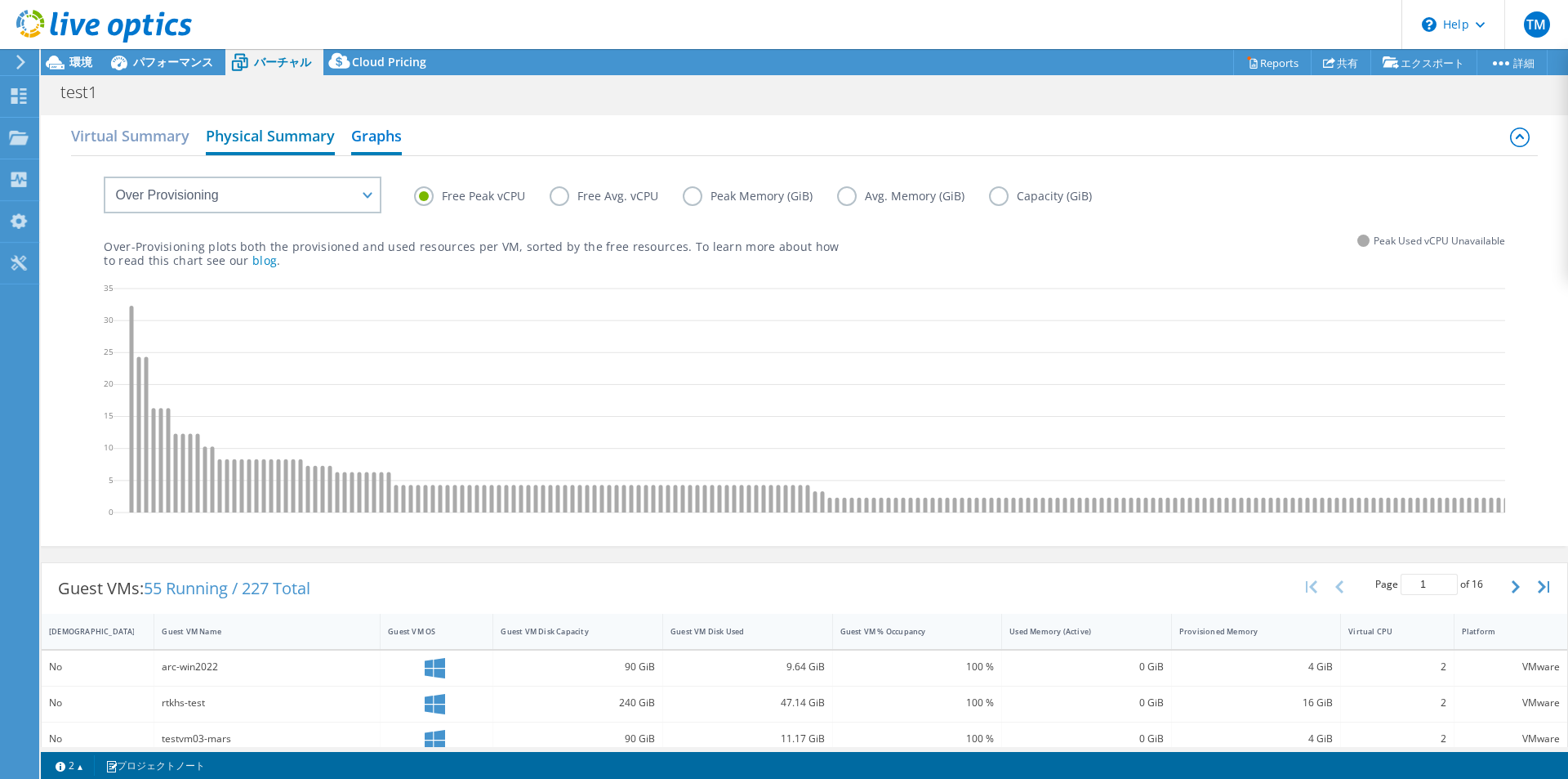
click at [314, 128] on h2 "Physical Summary" at bounding box center [270, 137] width 129 height 36
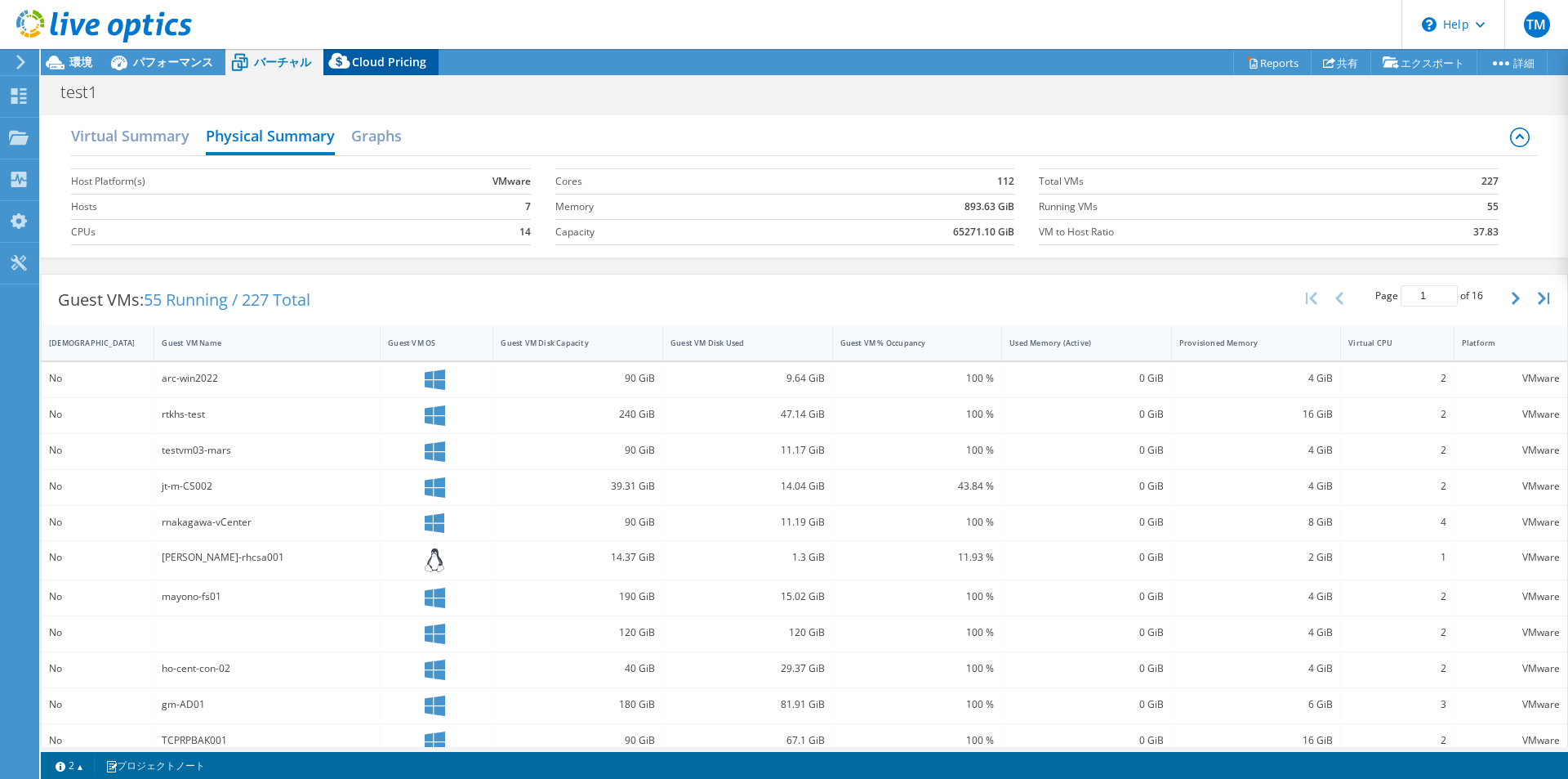
click at [361, 71] on div "Cloud Pricing" at bounding box center [381, 61] width 115 height 27
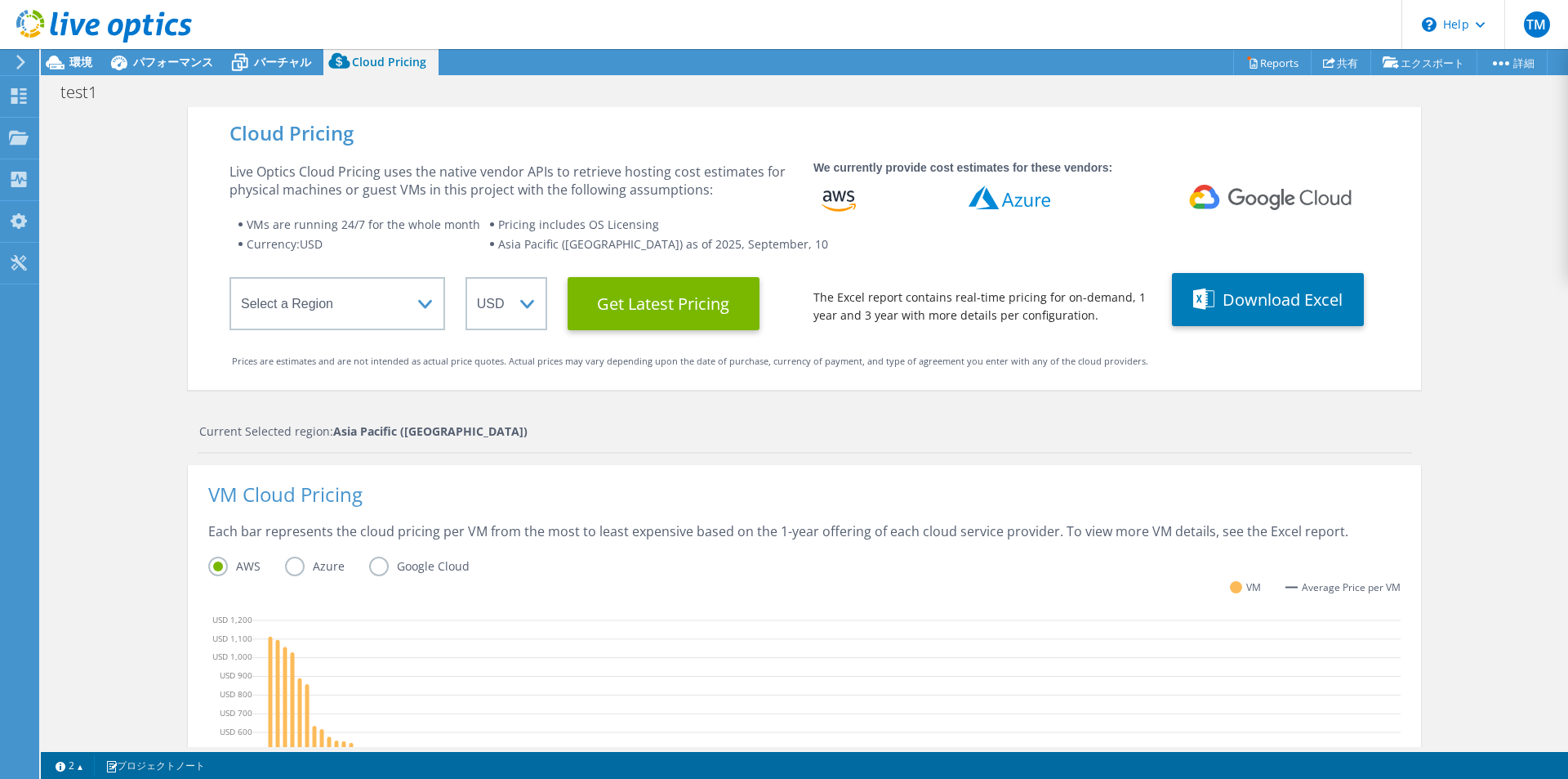
click at [291, 564] on label "Azure" at bounding box center [327, 565] width 84 height 19
click at [0, 0] on input "Azure" at bounding box center [0, 0] width 0 height 0
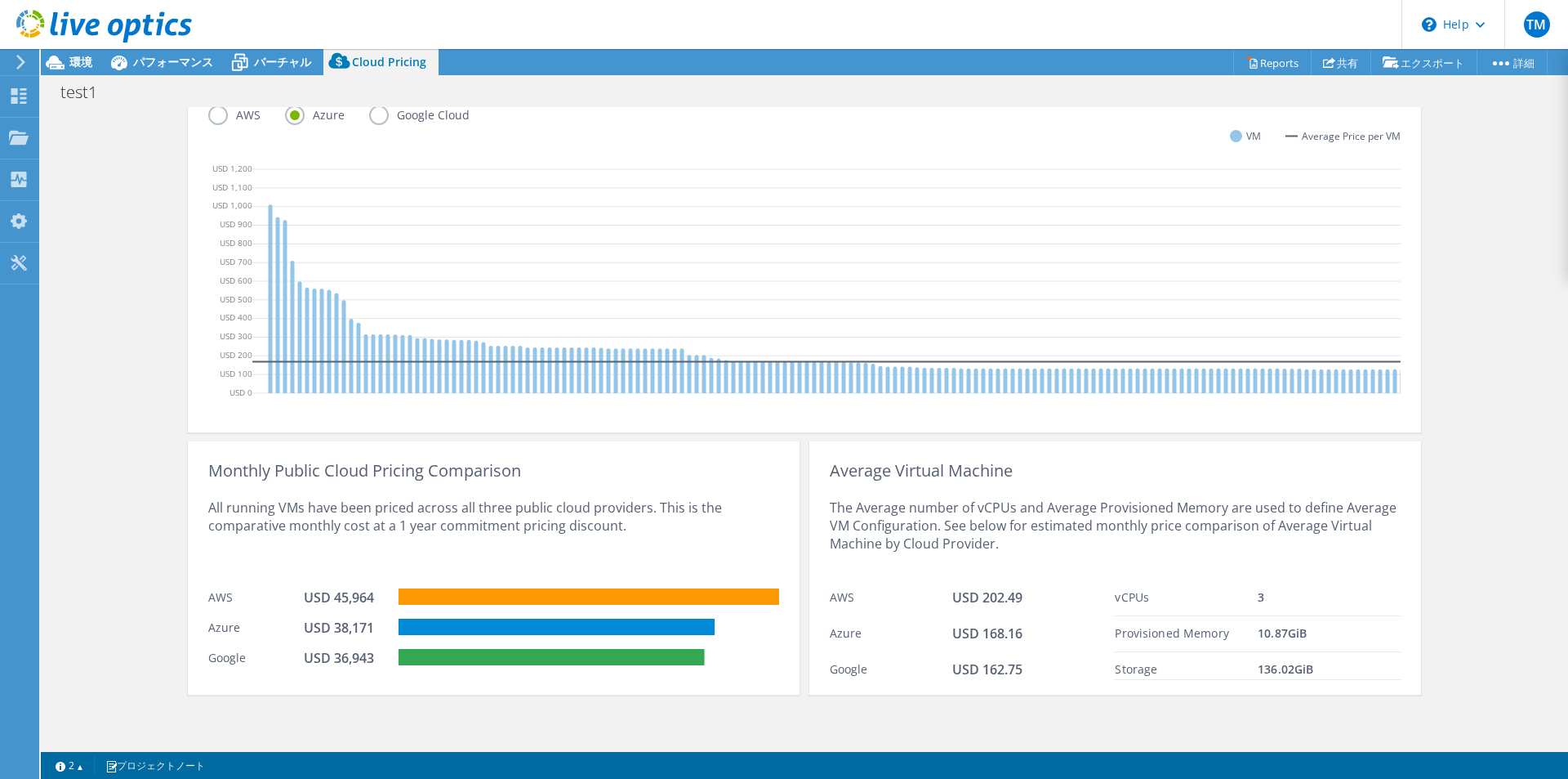
scroll to position [300, 0]
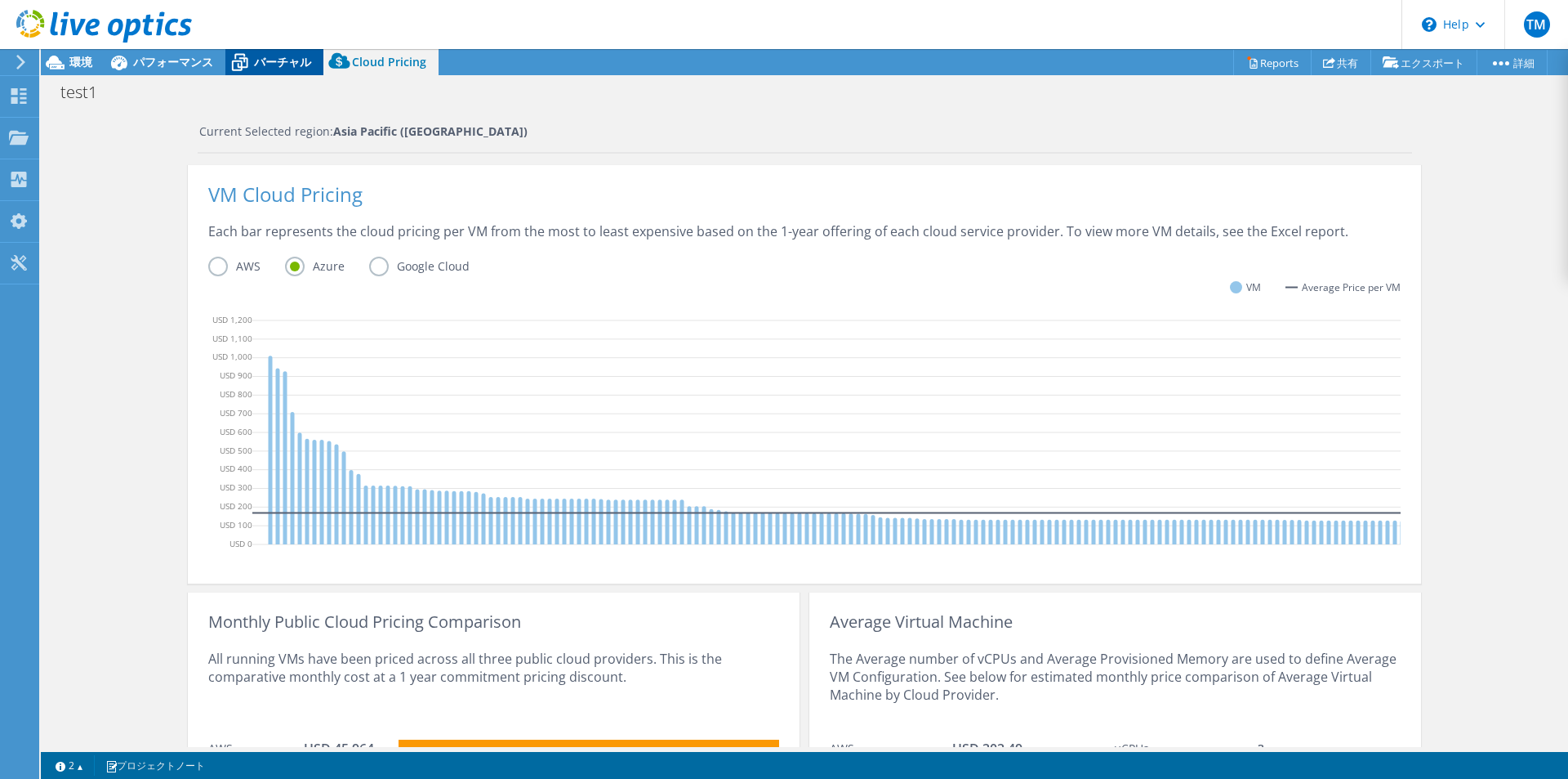
click at [247, 67] on icon at bounding box center [240, 63] width 16 height 13
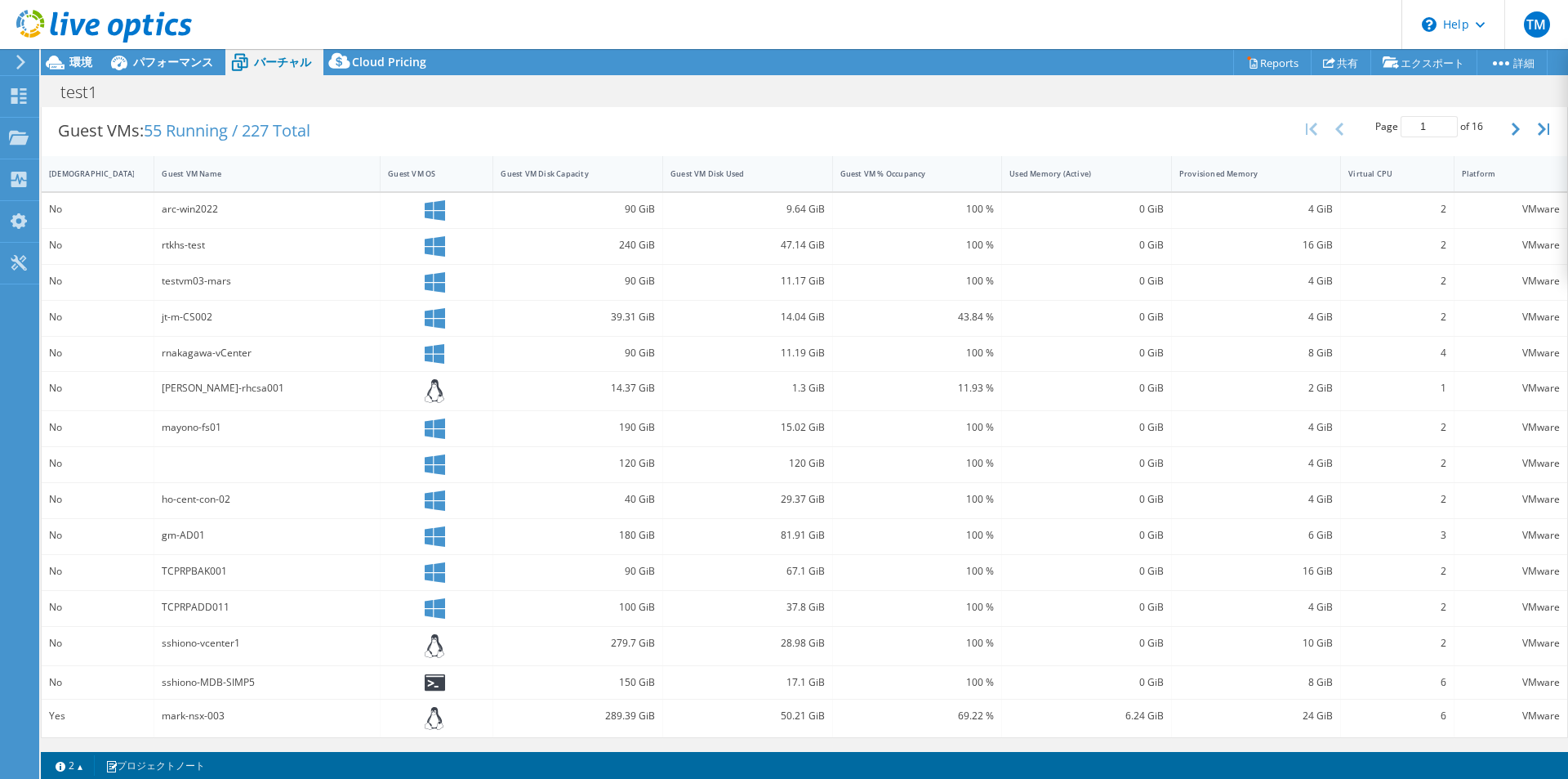
scroll to position [170, 0]
click at [432, 212] on icon at bounding box center [435, 210] width 20 height 20
click at [430, 252] on icon at bounding box center [435, 247] width 20 height 20
click at [440, 283] on icon at bounding box center [435, 282] width 20 height 20
click at [438, 316] on icon at bounding box center [435, 318] width 20 height 20
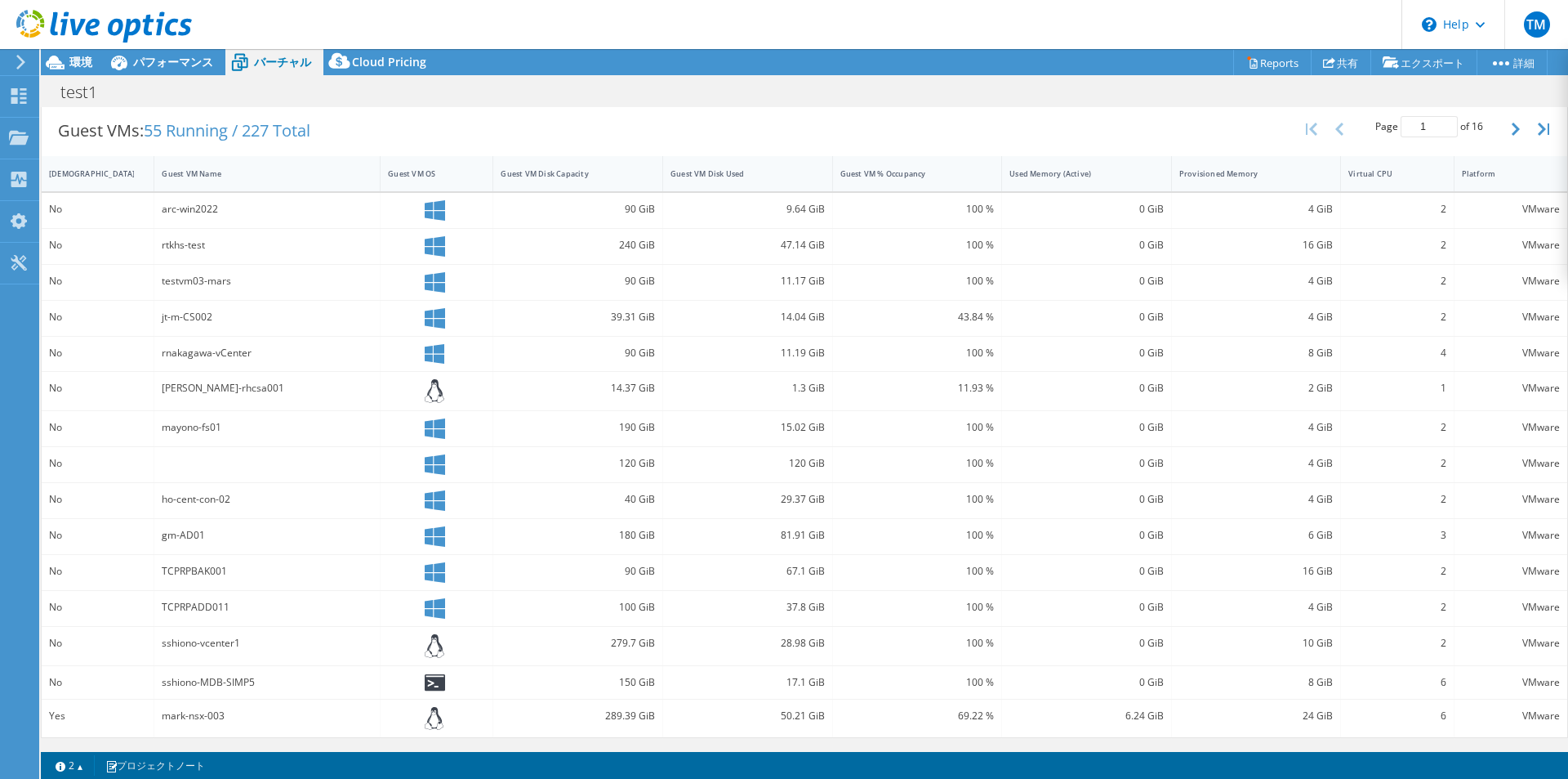
click at [433, 367] on div at bounding box center [436, 354] width 113 height 35
click at [425, 395] on icon at bounding box center [434, 391] width 19 height 24
click at [228, 387] on div "satohiro-rhcsa001" at bounding box center [267, 389] width 211 height 18
click at [60, 384] on div "No" at bounding box center [97, 389] width 97 height 18
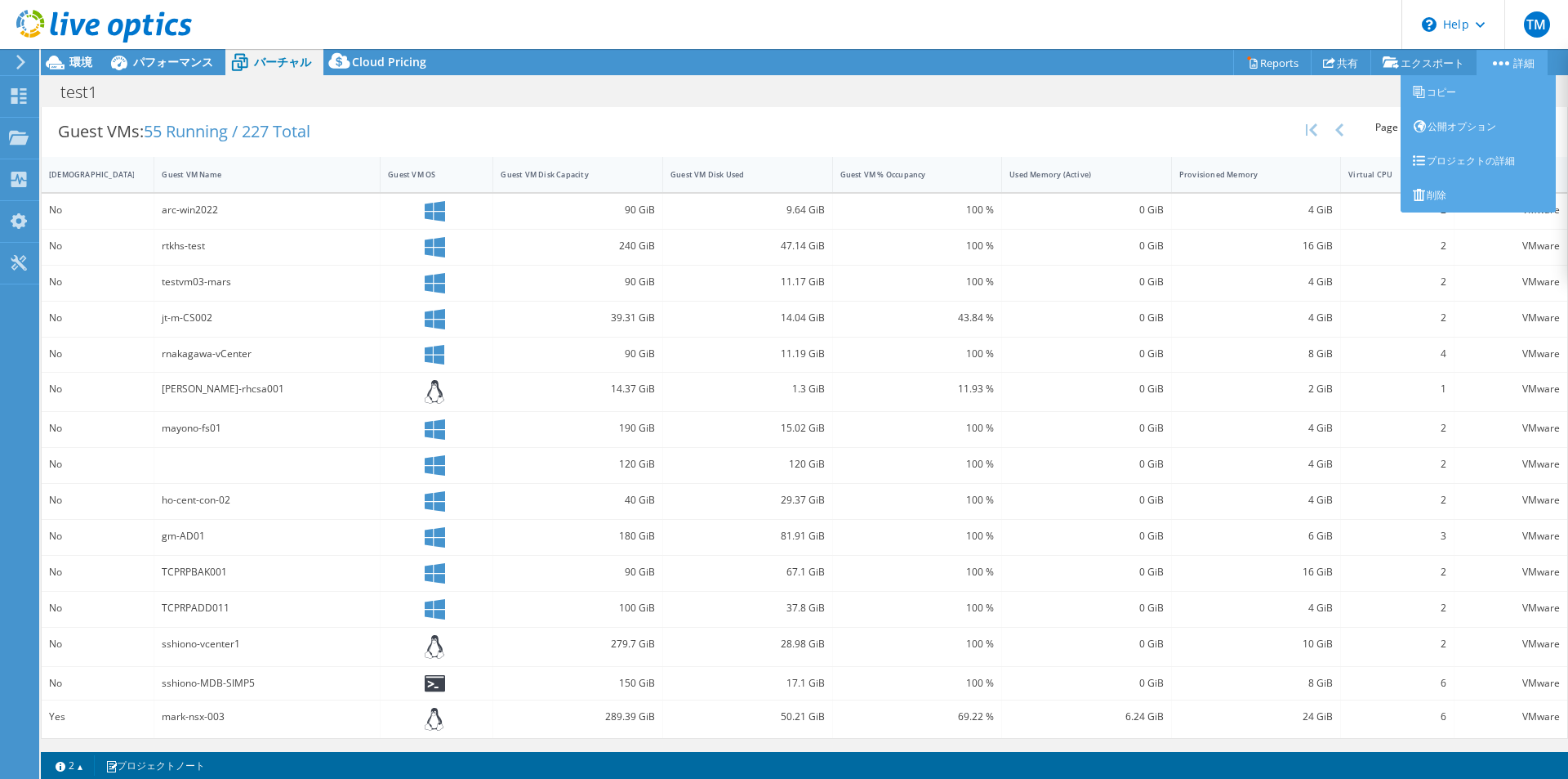
click at [1508, 61] on link "詳細" at bounding box center [1513, 62] width 71 height 26
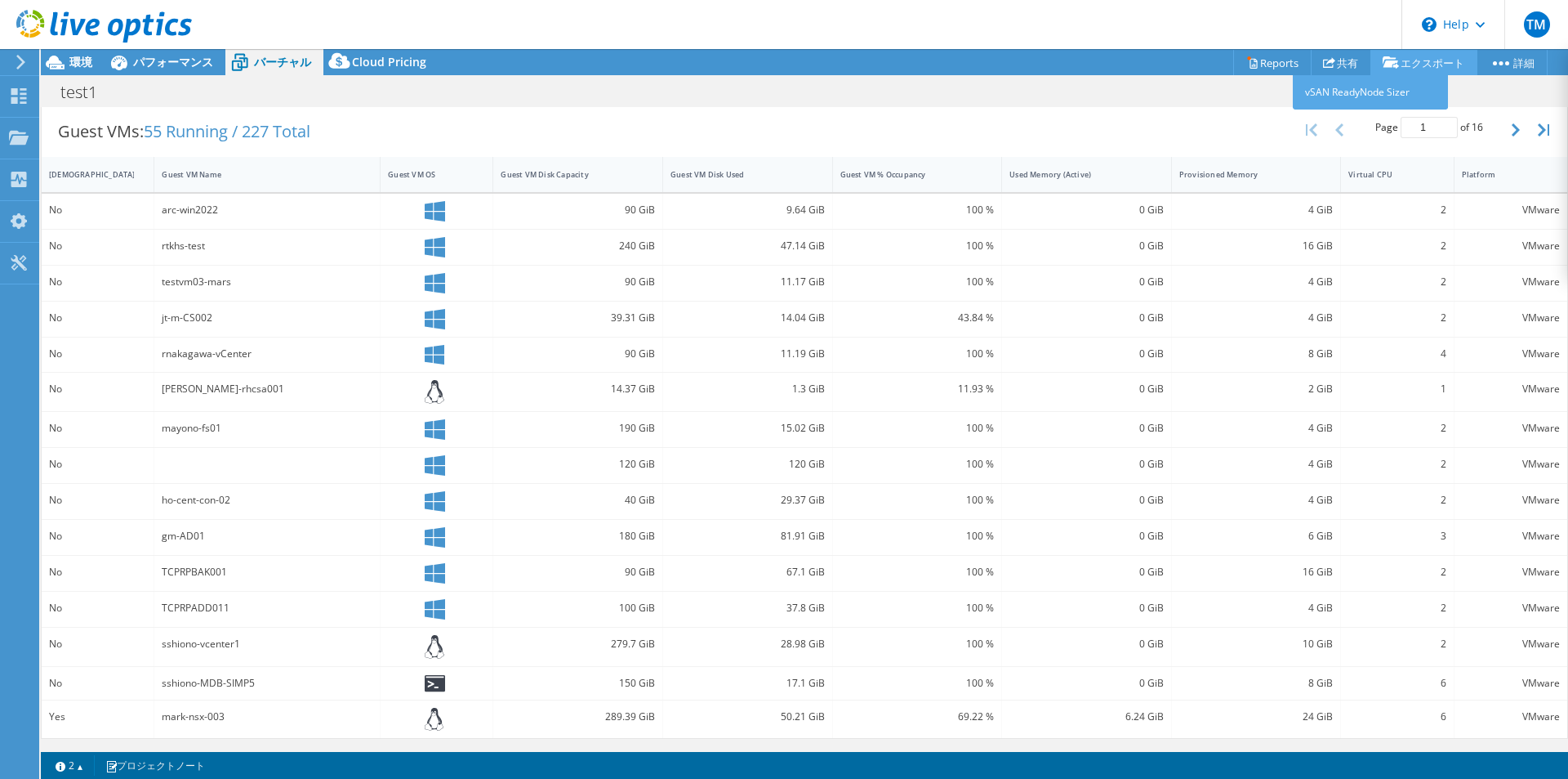
click at [1431, 57] on link "エクスポート" at bounding box center [1424, 62] width 107 height 26
click at [1395, 86] on link "vSAN ReadyNode Sizer" at bounding box center [1370, 92] width 155 height 34
click at [148, 70] on div "パフォーマンス" at bounding box center [165, 61] width 121 height 27
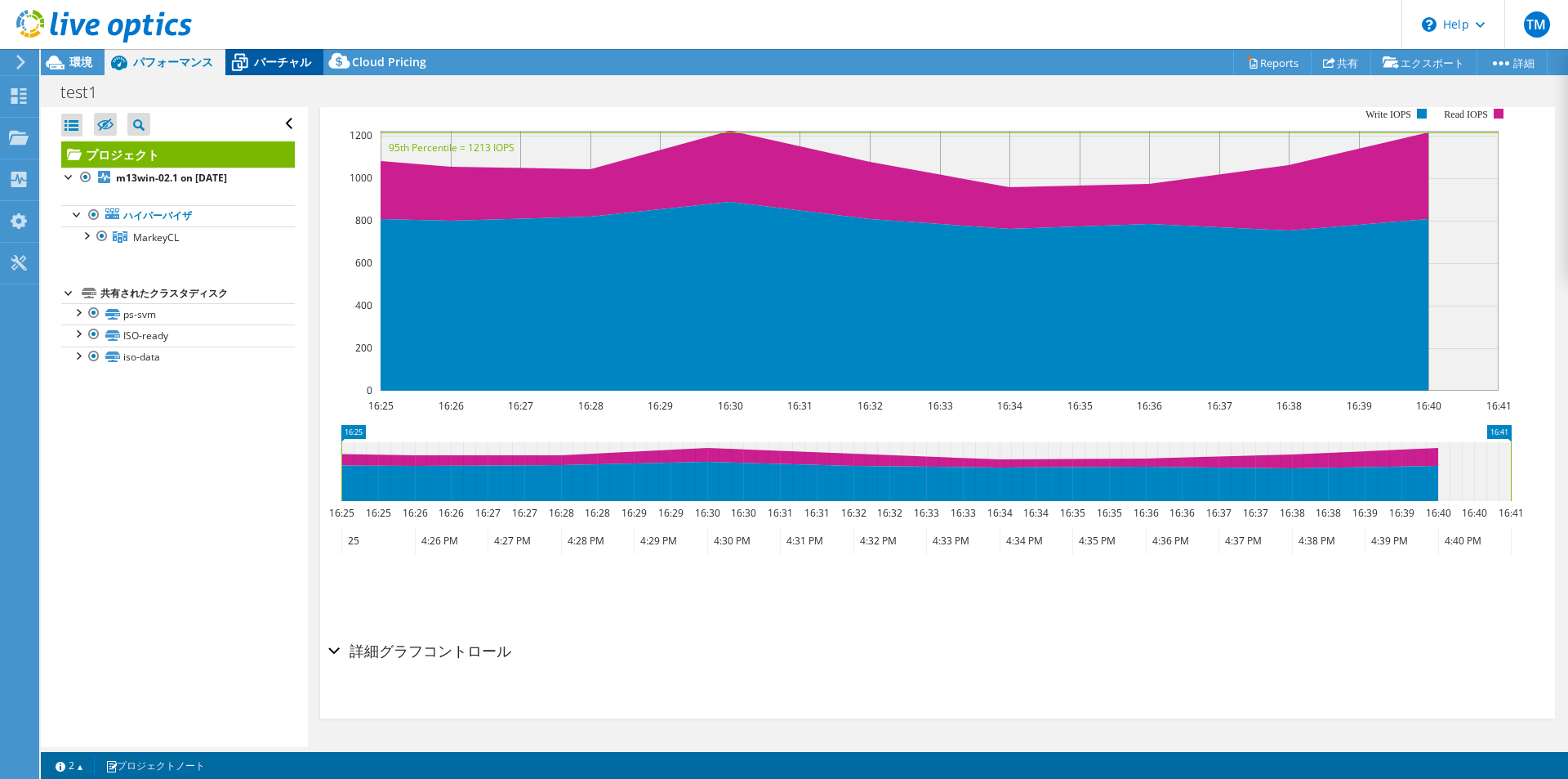
click at [258, 67] on span "バーチャル" at bounding box center [282, 61] width 57 height 16
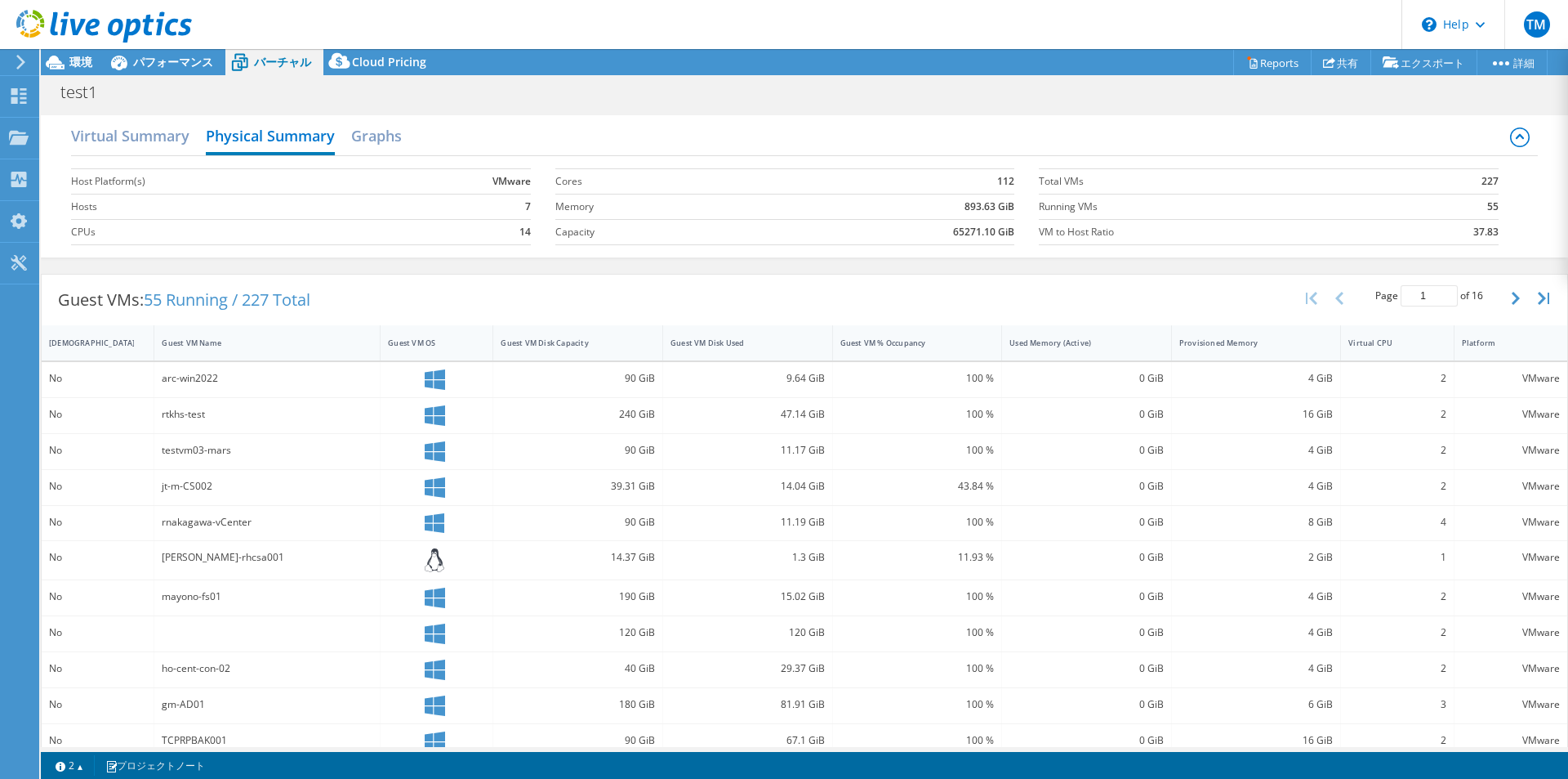
click at [353, 186] on label "Host Platform(s)" at bounding box center [228, 181] width 313 height 16
click at [188, 66] on span "パフォーマンス" at bounding box center [172, 61] width 80 height 16
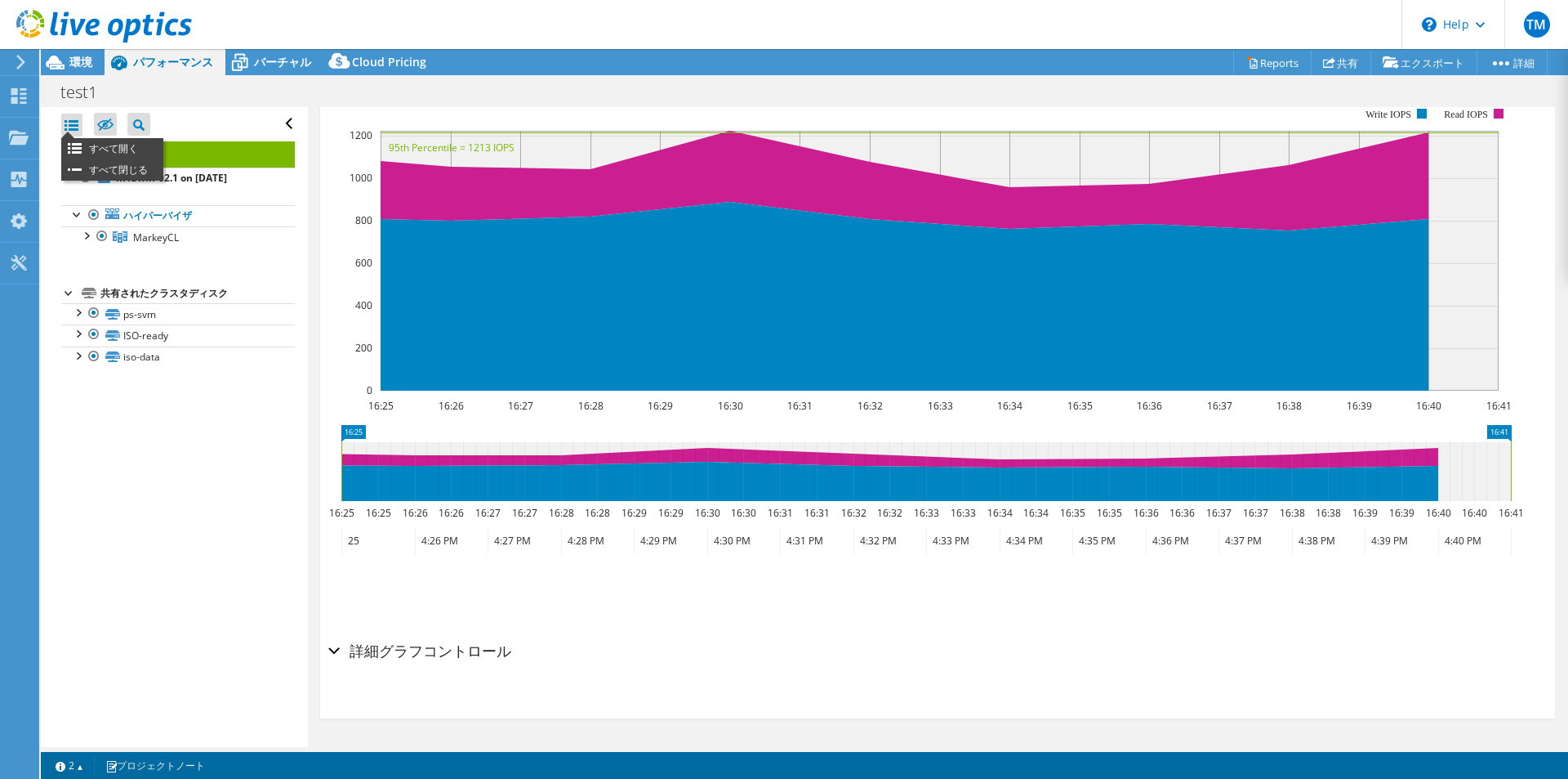
click at [79, 126] on div at bounding box center [71, 125] width 21 height 23
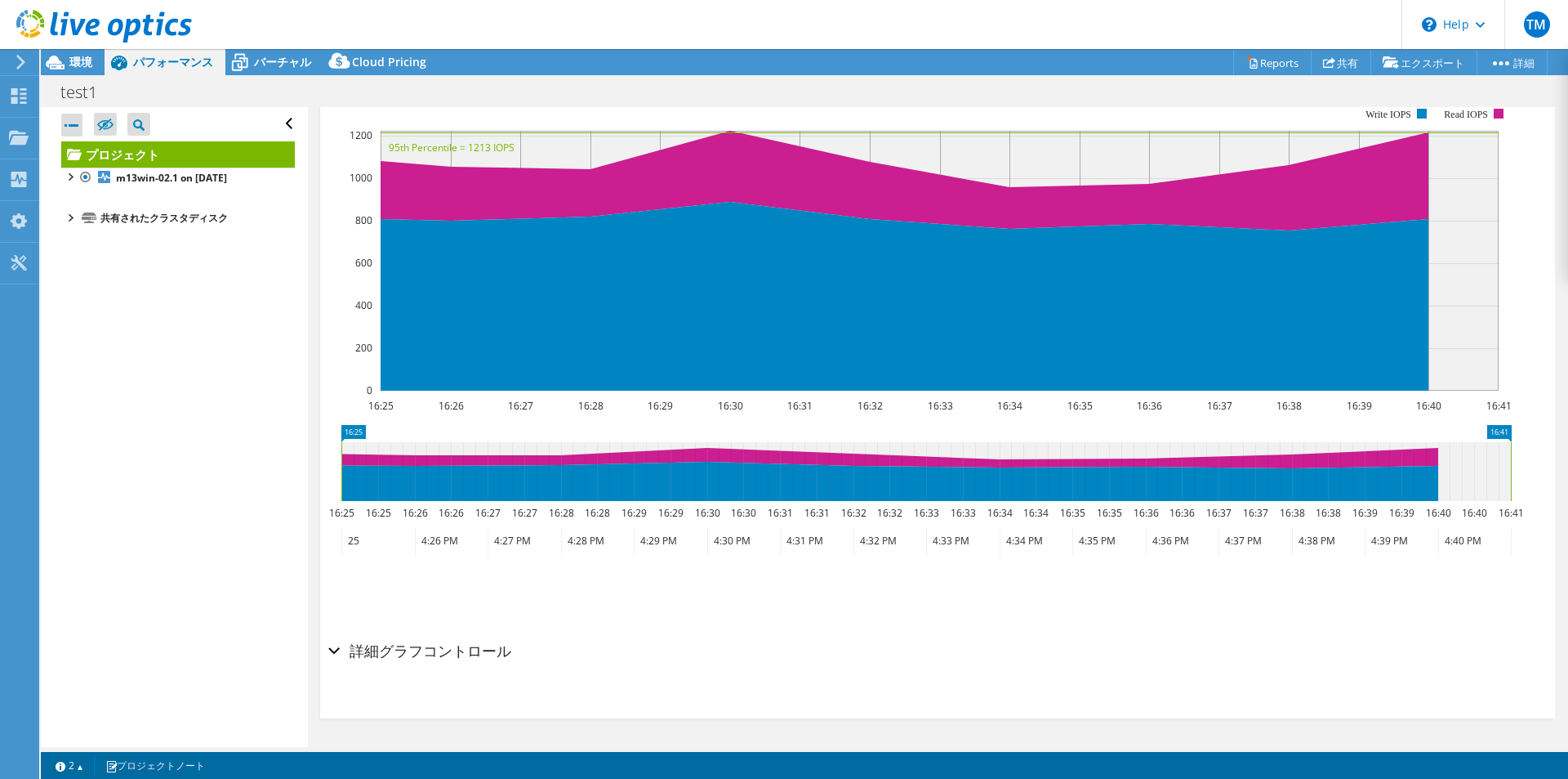
click at [79, 126] on div at bounding box center [71, 125] width 21 height 23
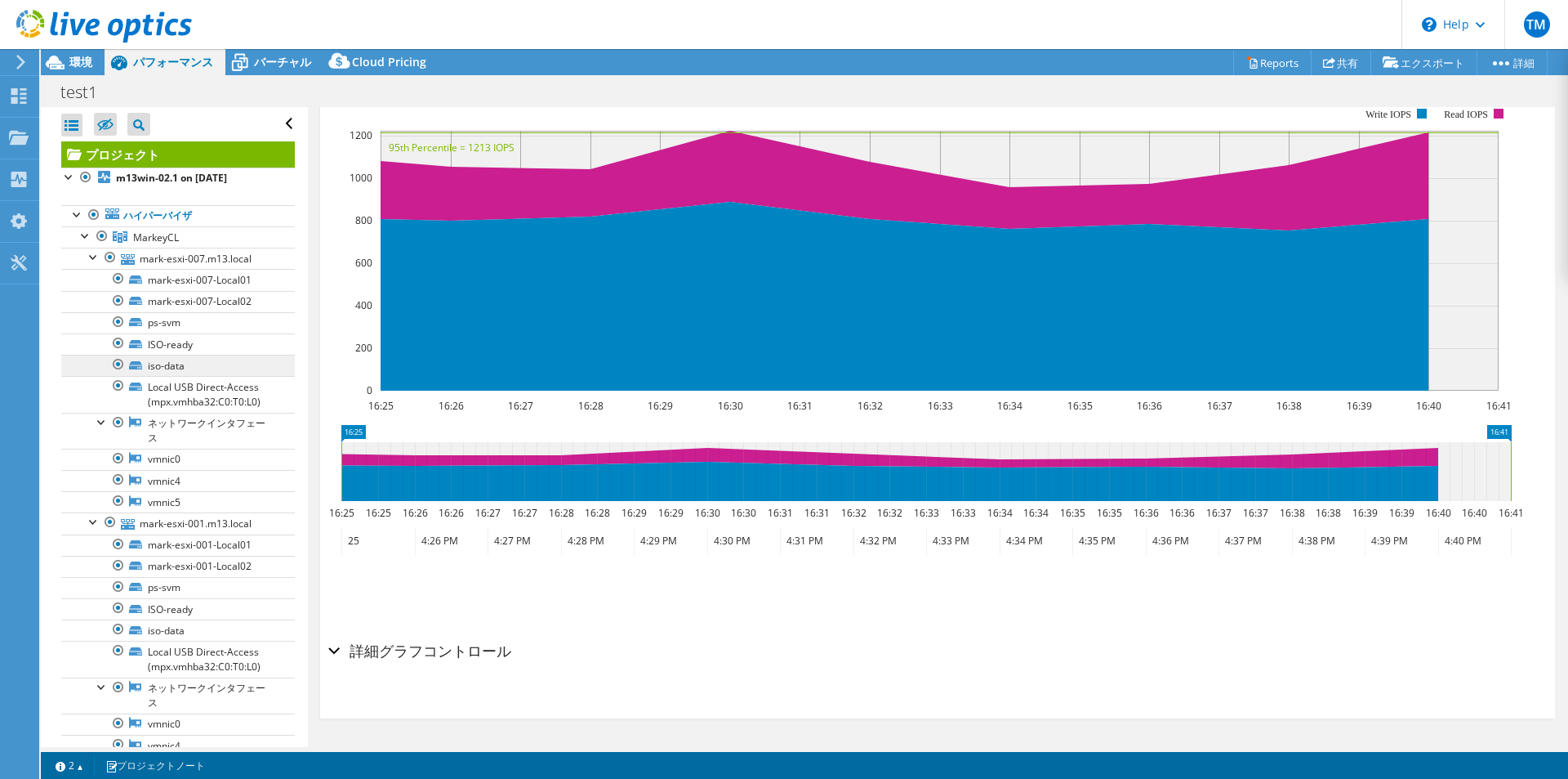
scroll to position [82, 0]
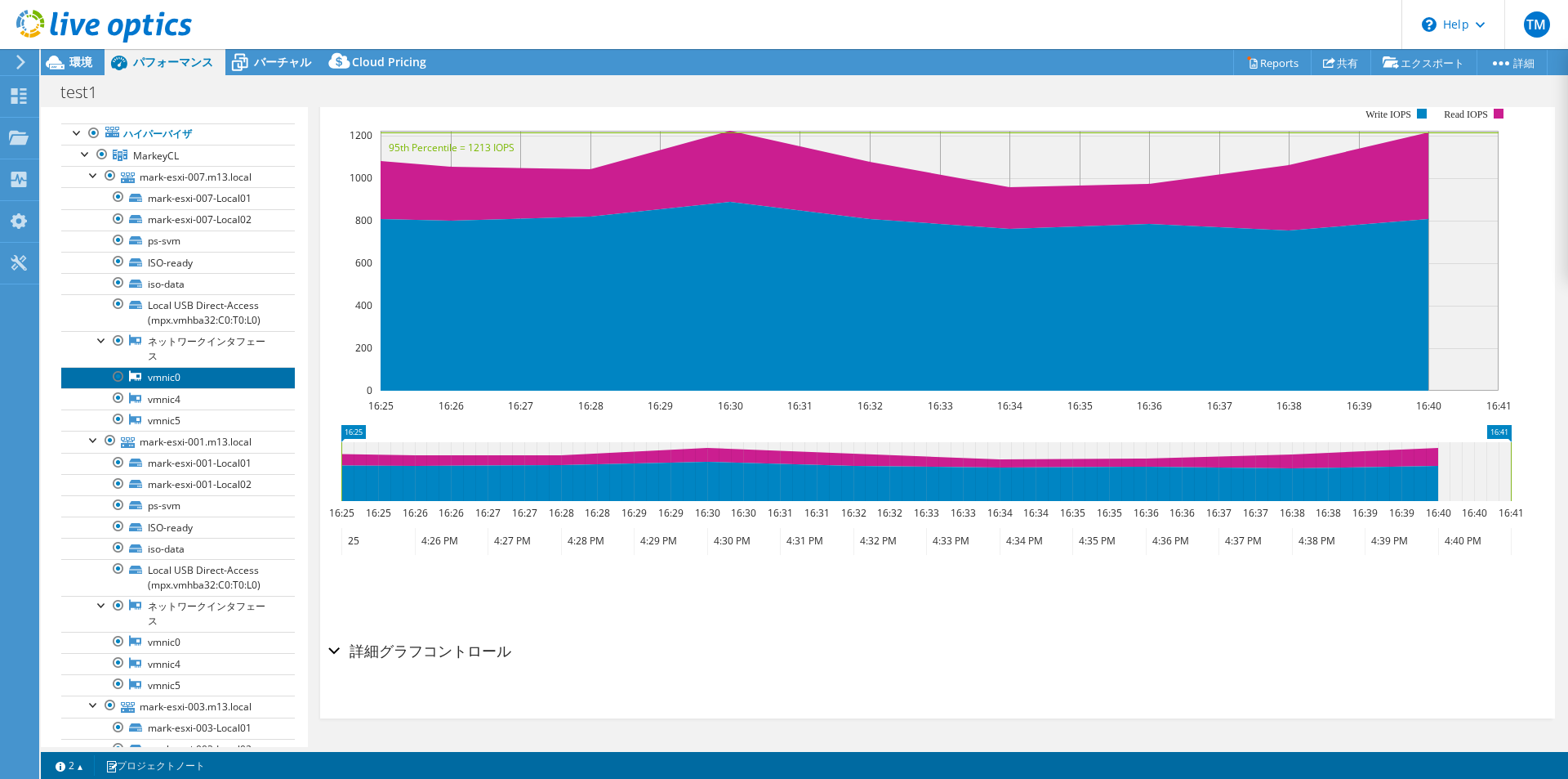
click at [194, 379] on link "vmnic0" at bounding box center [178, 377] width 234 height 21
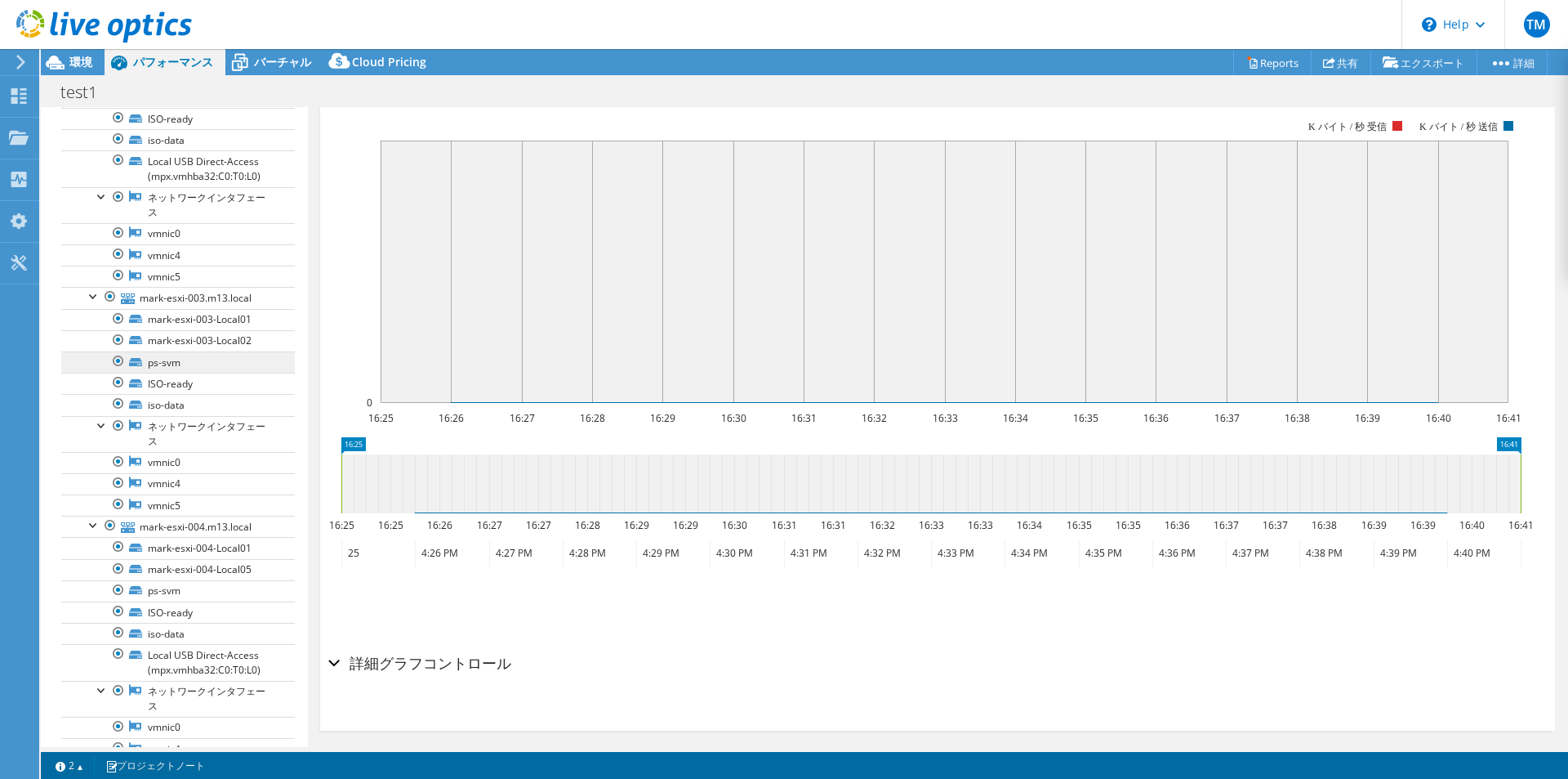
scroll to position [327, 0]
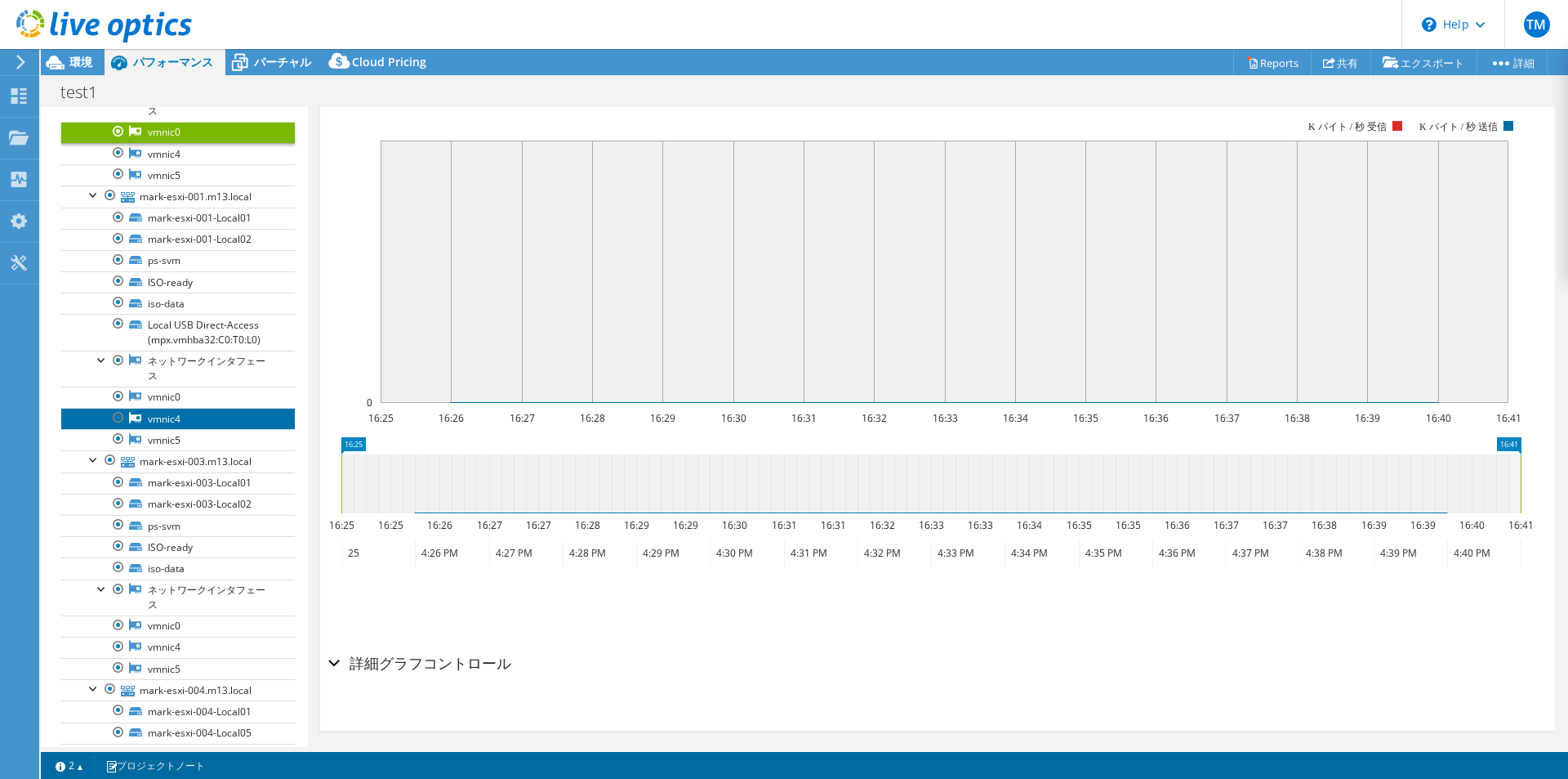
click at [211, 420] on link "vmnic4" at bounding box center [178, 418] width 234 height 21
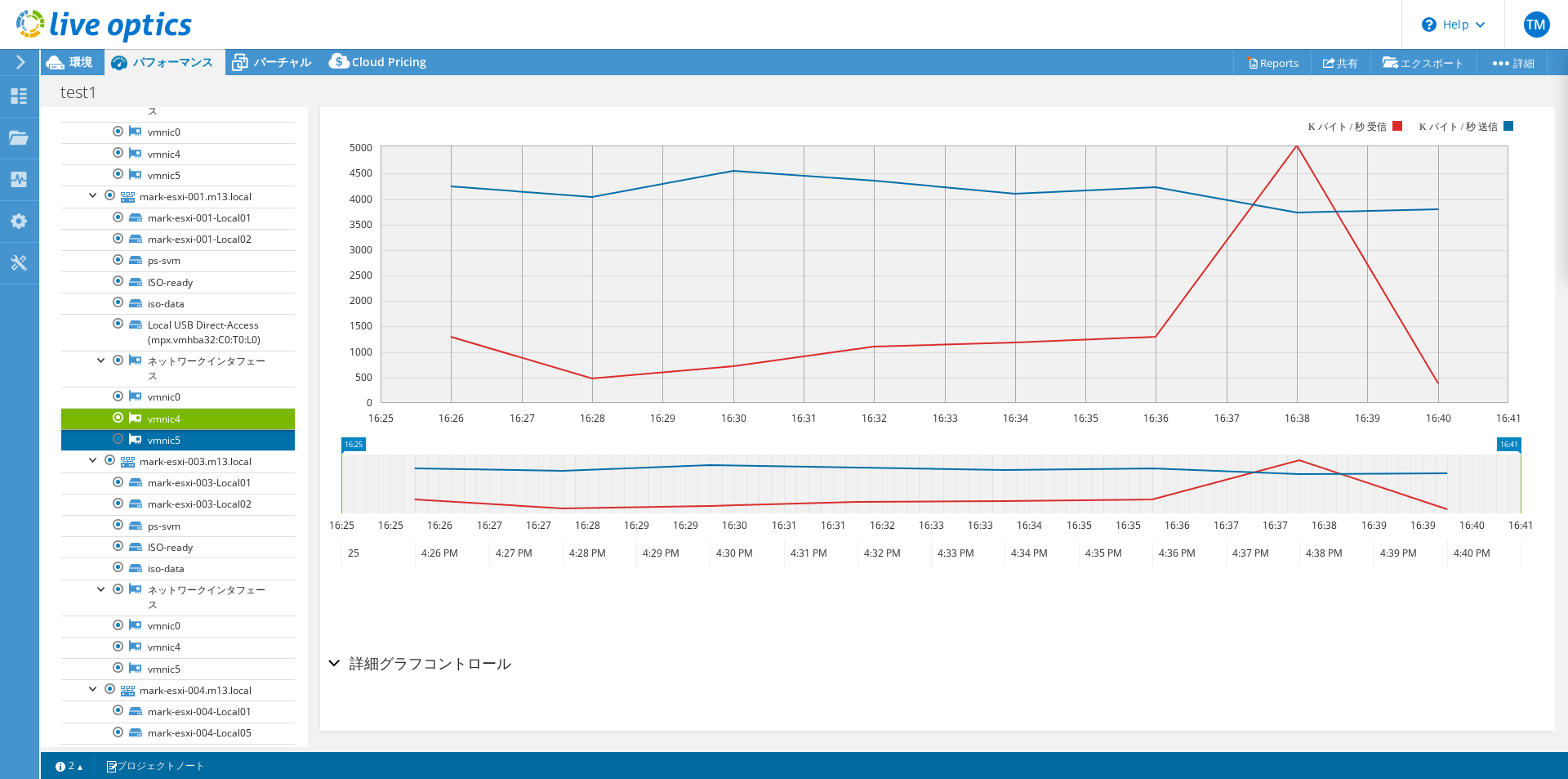
click at [208, 435] on link "vmnic5" at bounding box center [178, 439] width 234 height 21
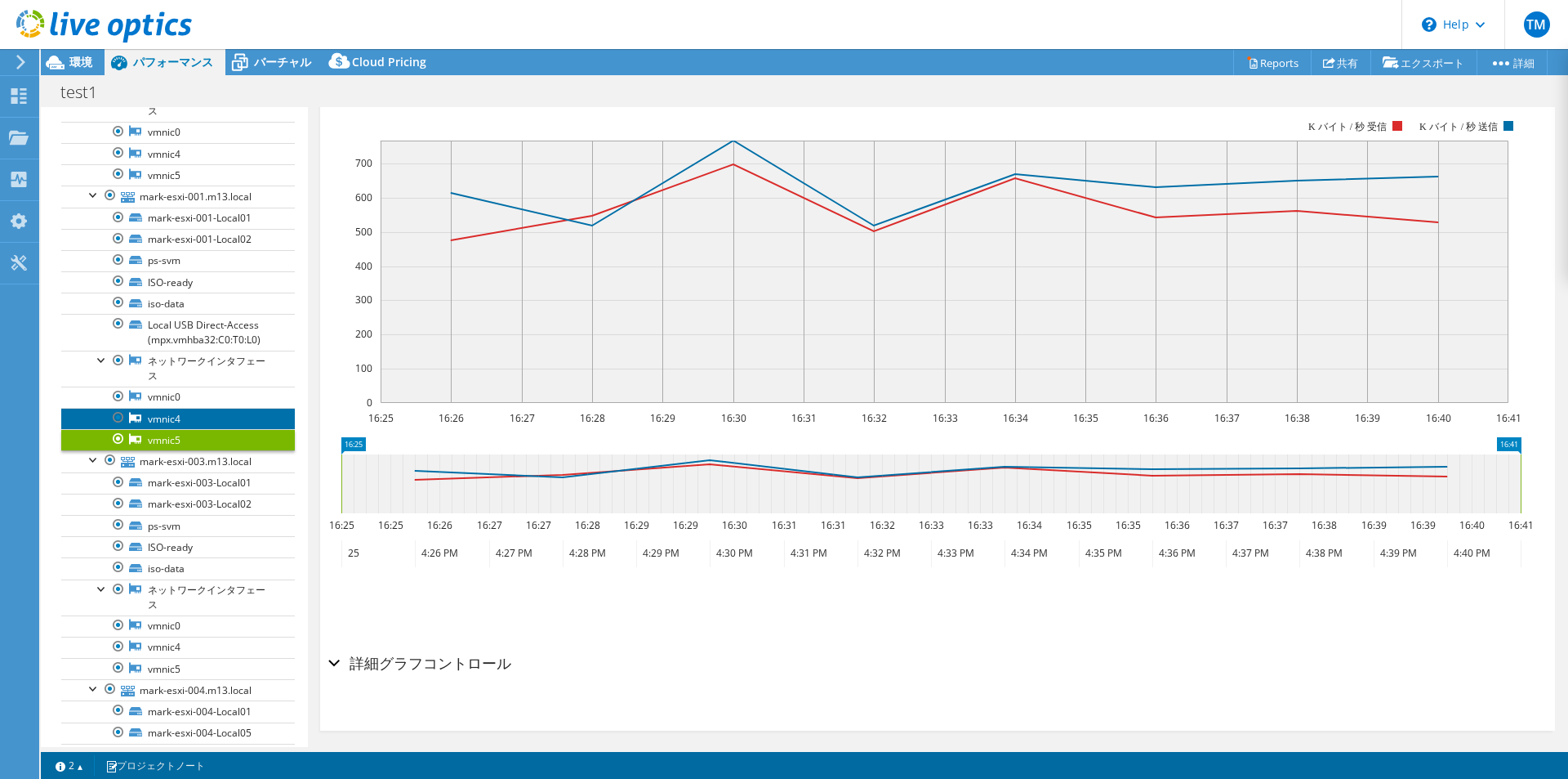
click at [202, 417] on link "vmnic4" at bounding box center [178, 418] width 234 height 21
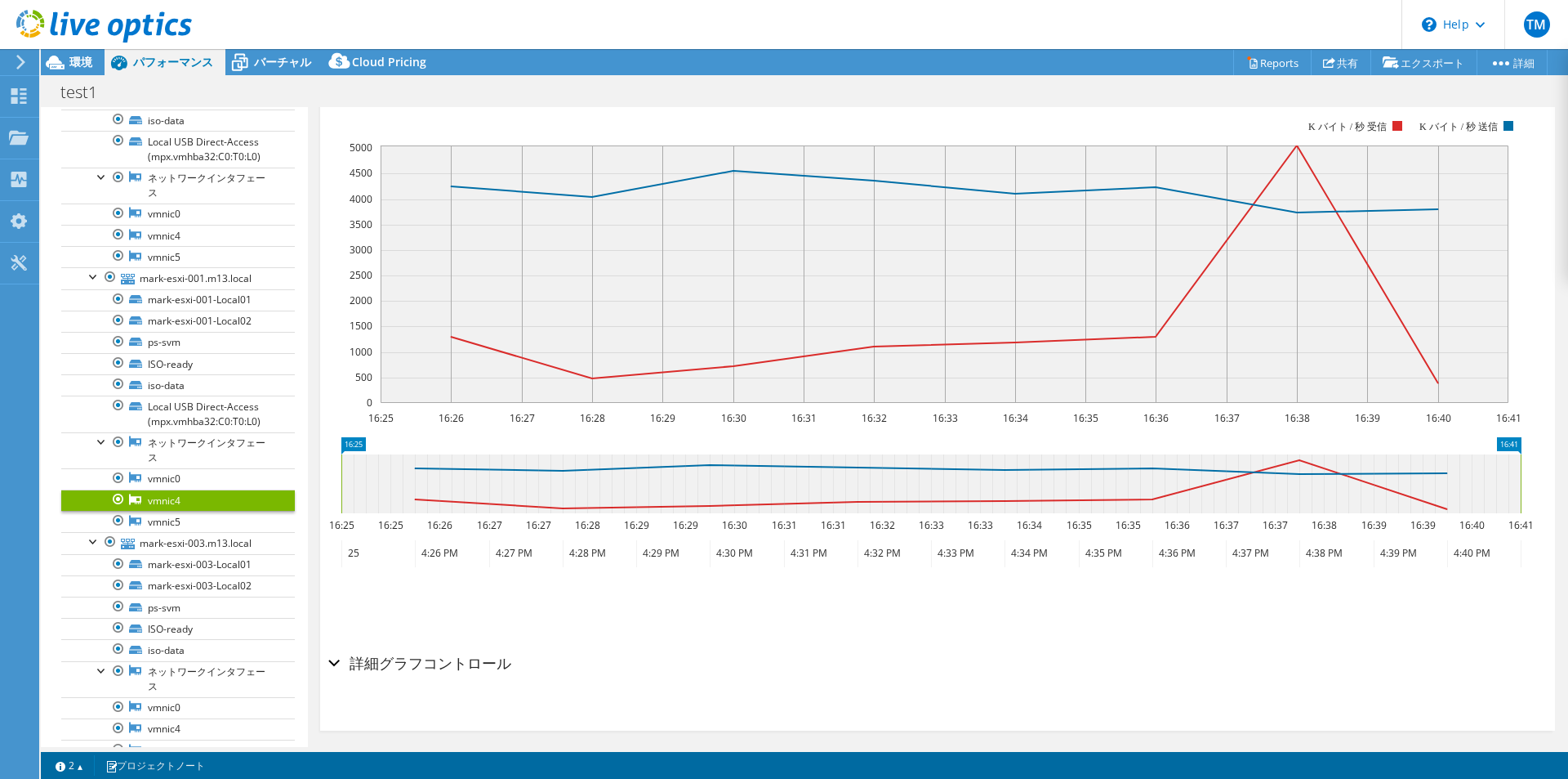
scroll to position [0, 0]
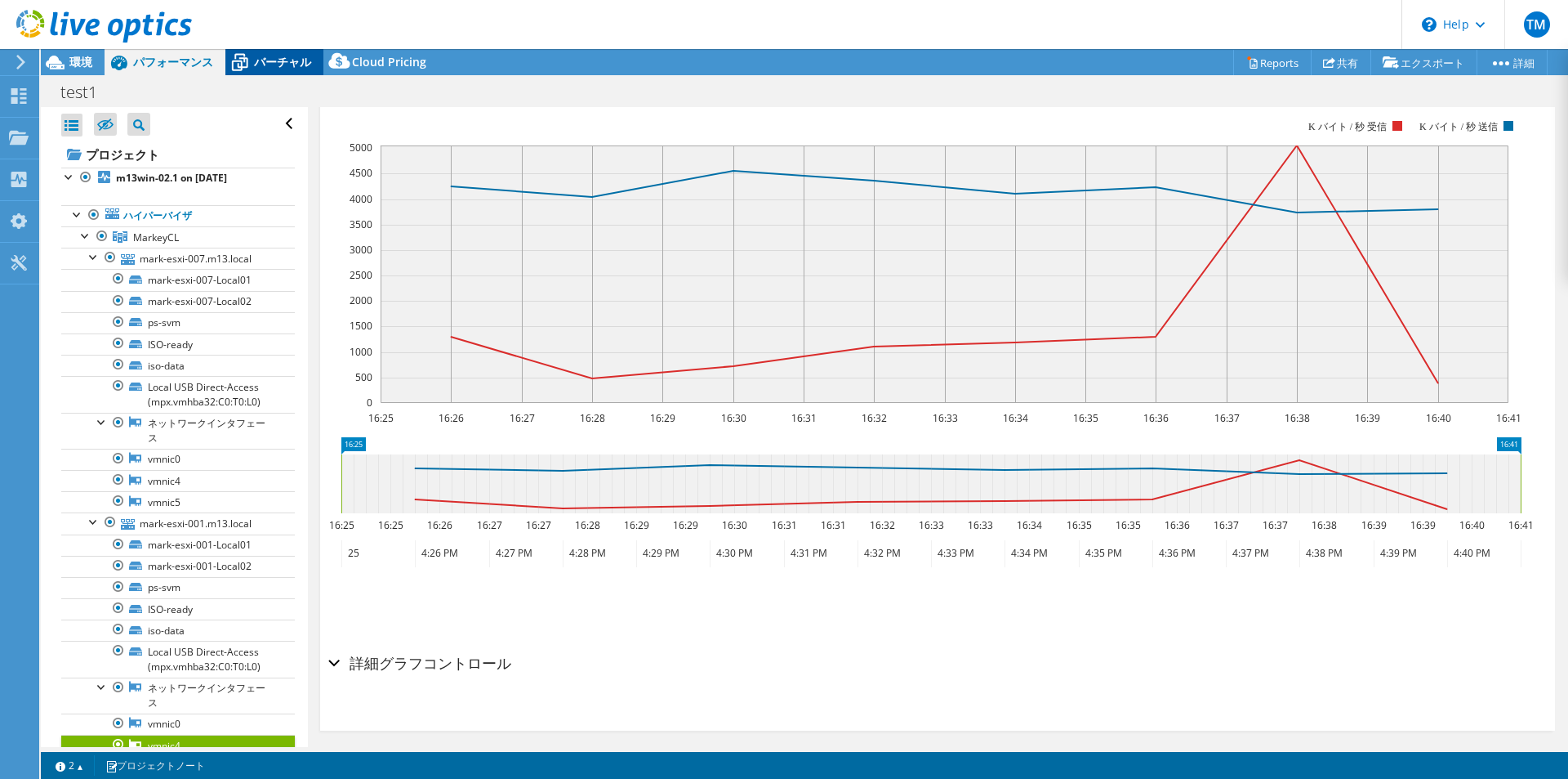
click at [274, 64] on span "バーチャル" at bounding box center [282, 61] width 57 height 16
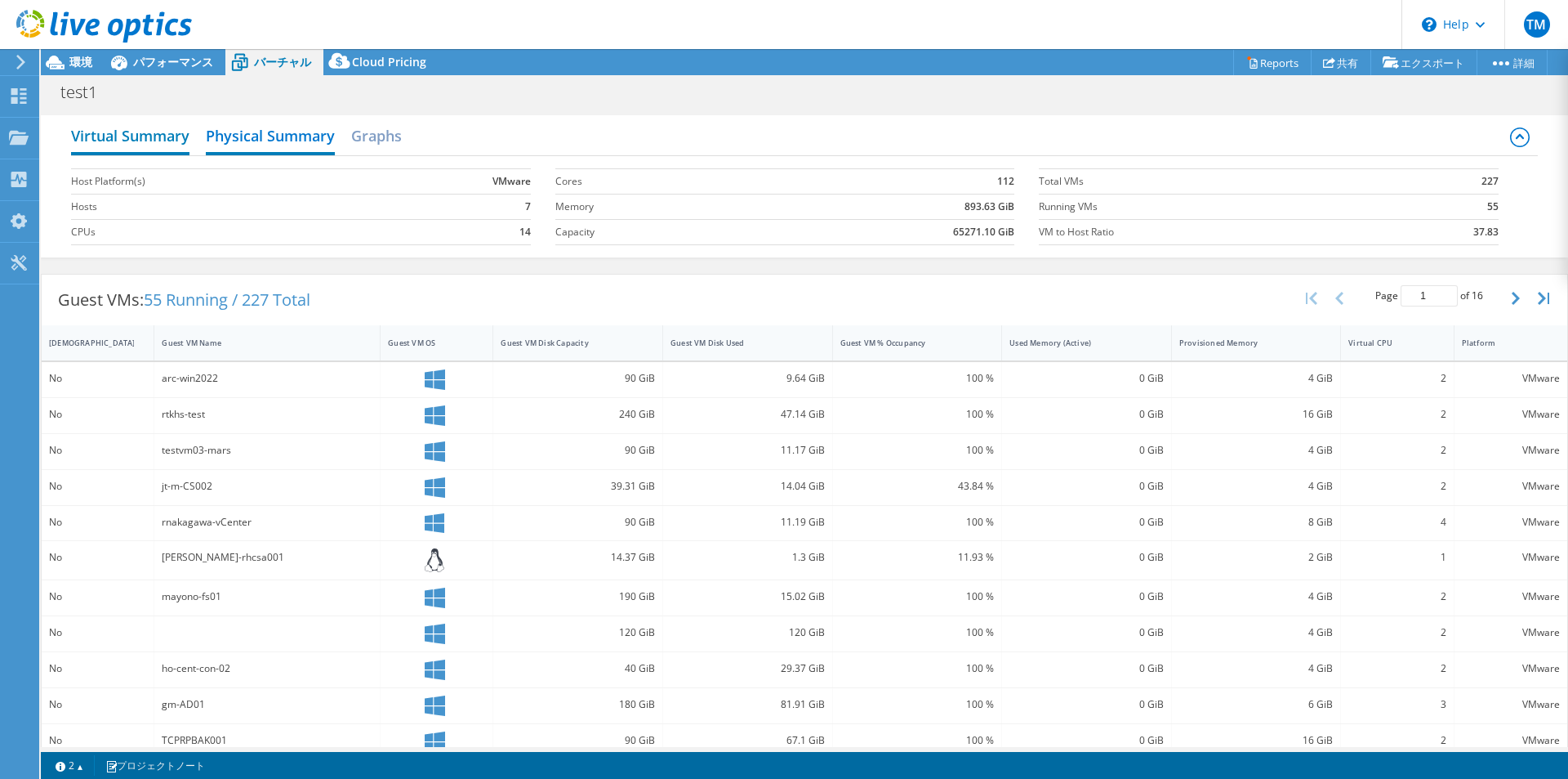
click at [184, 135] on h2 "Virtual Summary" at bounding box center [130, 137] width 118 height 36
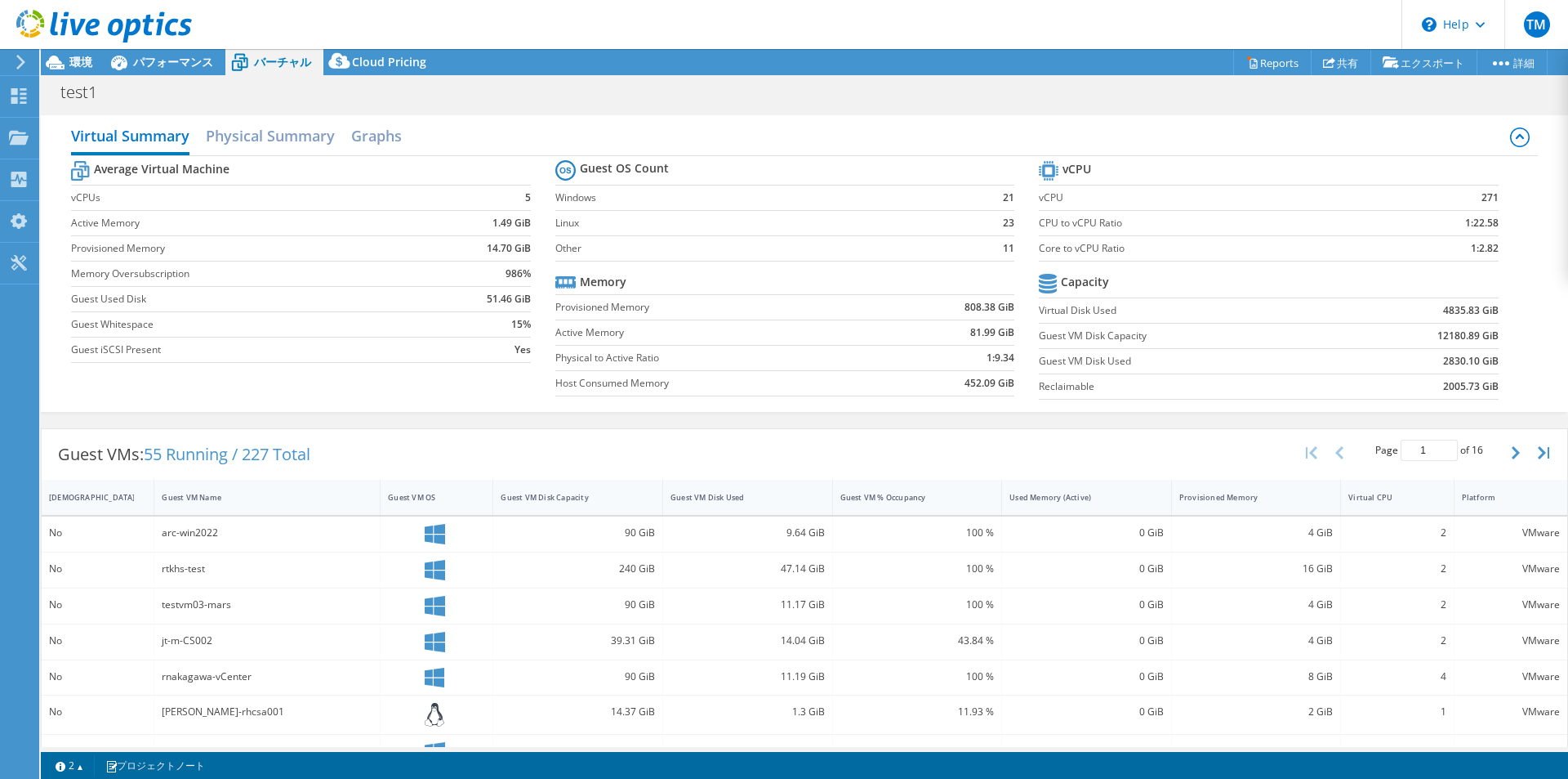
click at [1510, 131] on icon at bounding box center [1519, 137] width 19 height 19
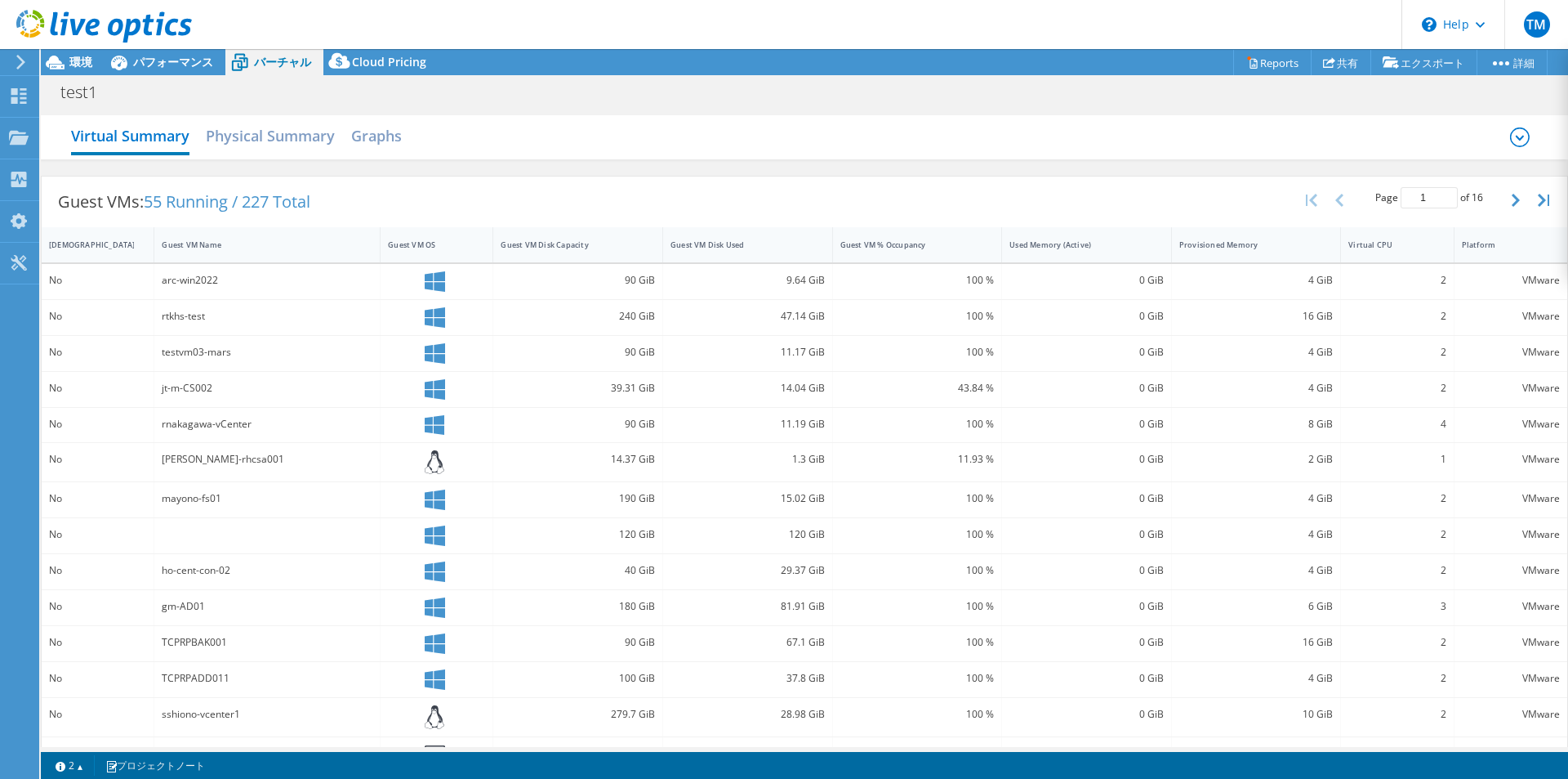
click at [1510, 132] on icon at bounding box center [1519, 137] width 19 height 19
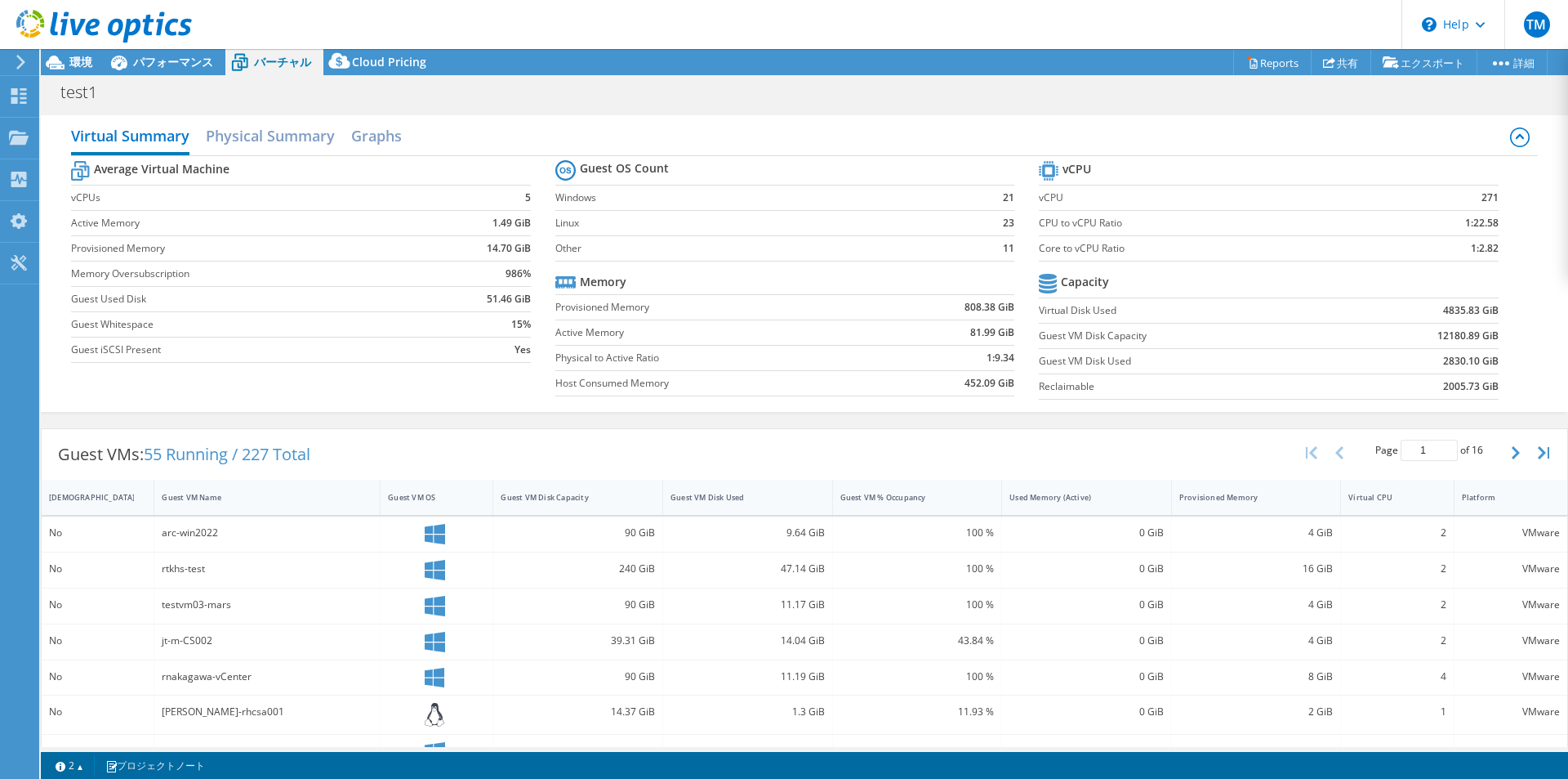
click at [587, 200] on label "Windows" at bounding box center [764, 198] width 418 height 16
click at [590, 172] on b "Guest OS Count" at bounding box center [624, 169] width 89 height 16
click at [563, 166] on icon at bounding box center [565, 170] width 20 height 20
click at [562, 221] on label "Linux" at bounding box center [764, 223] width 418 height 16
click at [309, 141] on h2 "Physical Summary" at bounding box center [270, 137] width 129 height 36
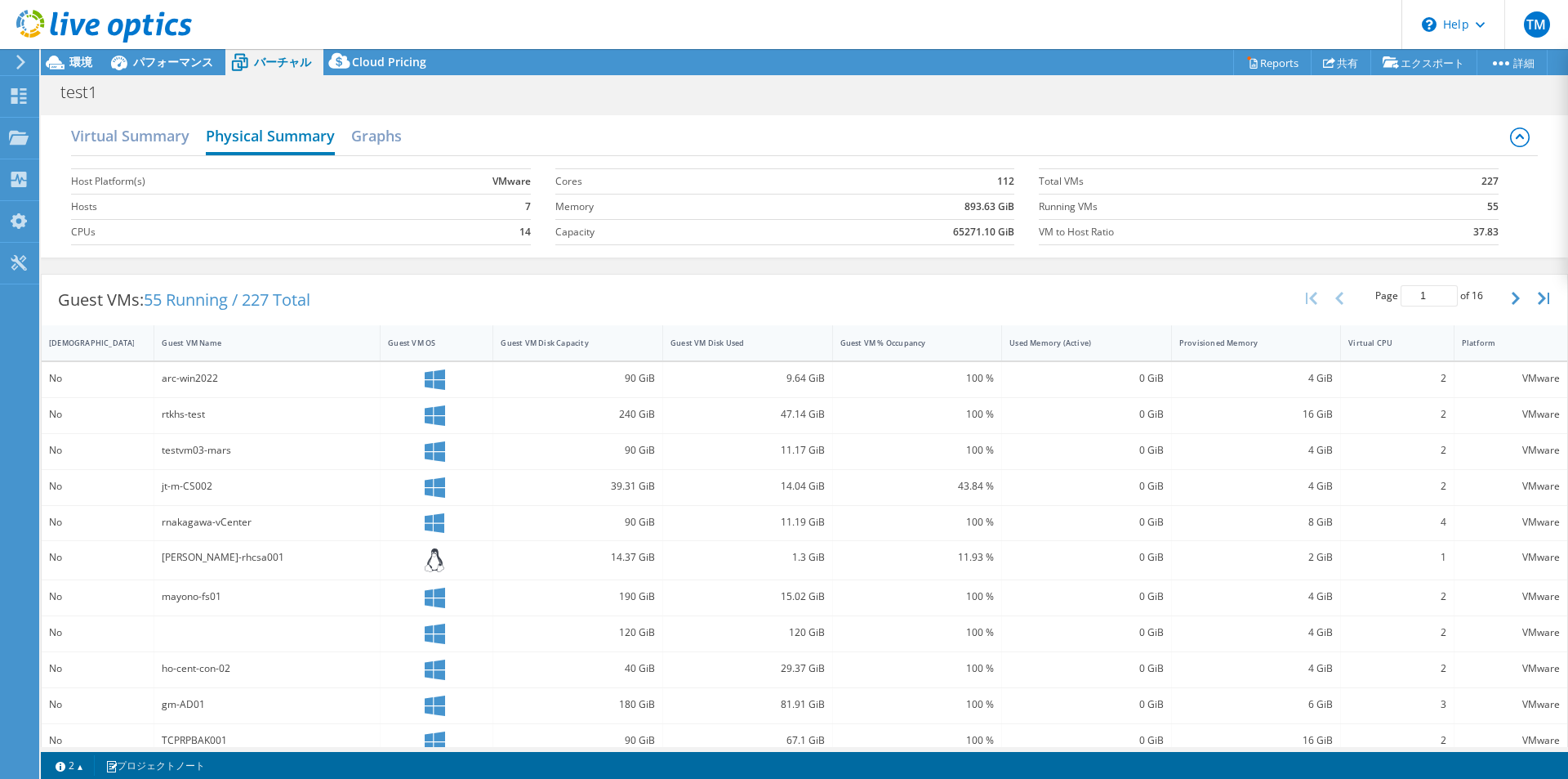
click at [314, 143] on h2 "Physical Summary" at bounding box center [270, 137] width 129 height 36
click at [140, 137] on h2 "Virtual Summary" at bounding box center [130, 137] width 118 height 36
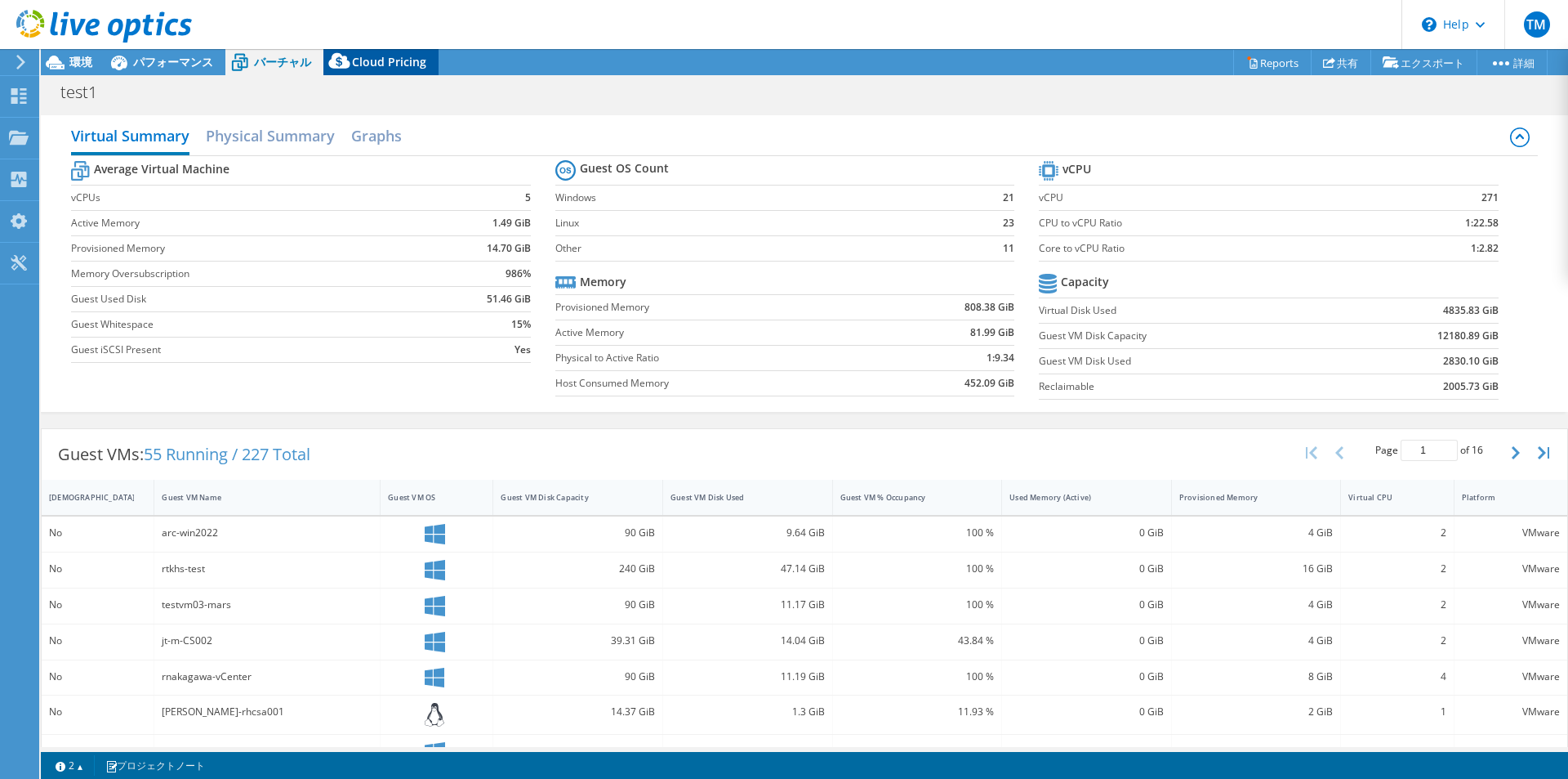
click at [373, 61] on span "Cloud Pricing" at bounding box center [389, 61] width 74 height 16
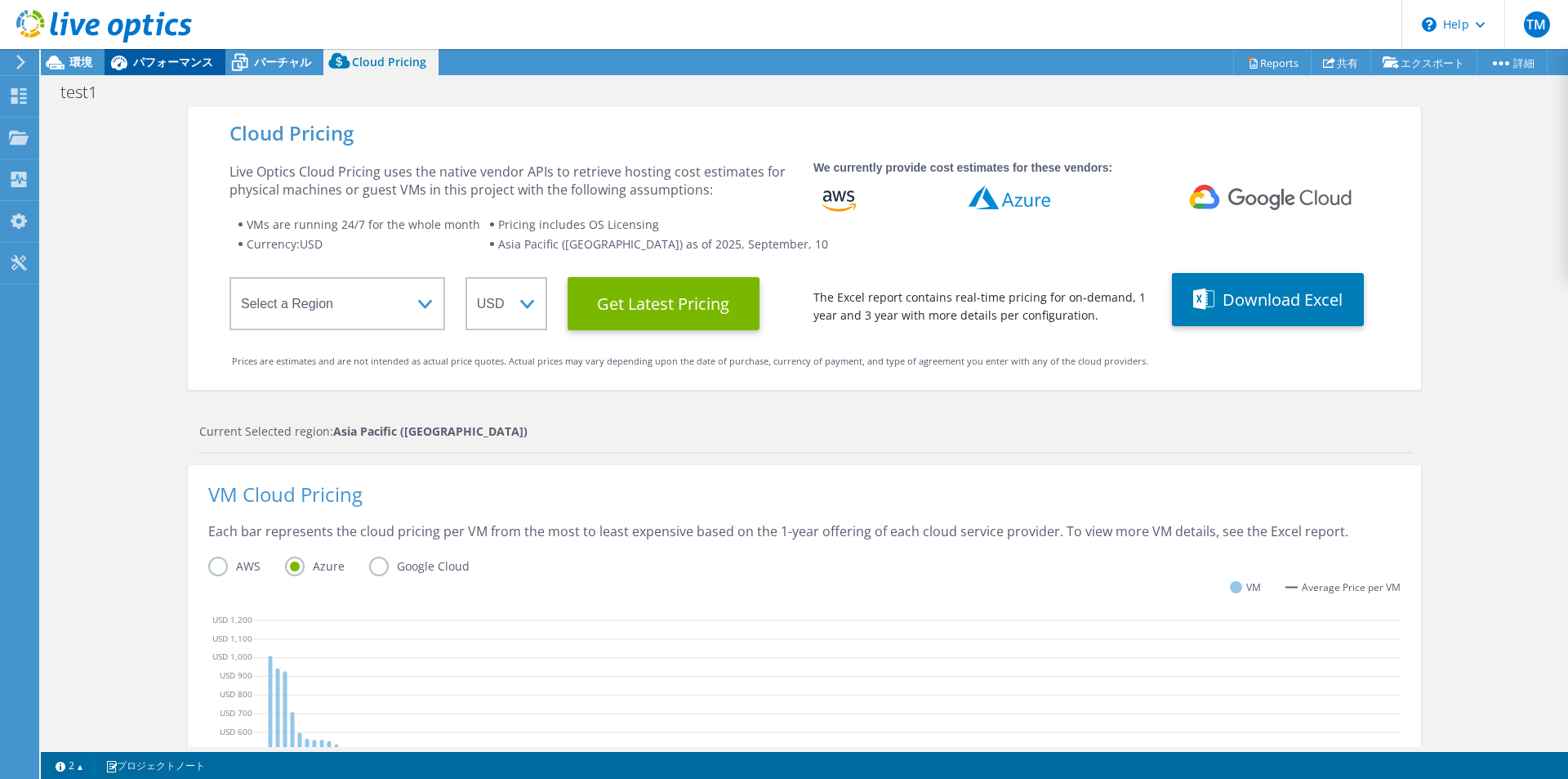
click at [191, 57] on span "パフォーマンス" at bounding box center [172, 61] width 80 height 16
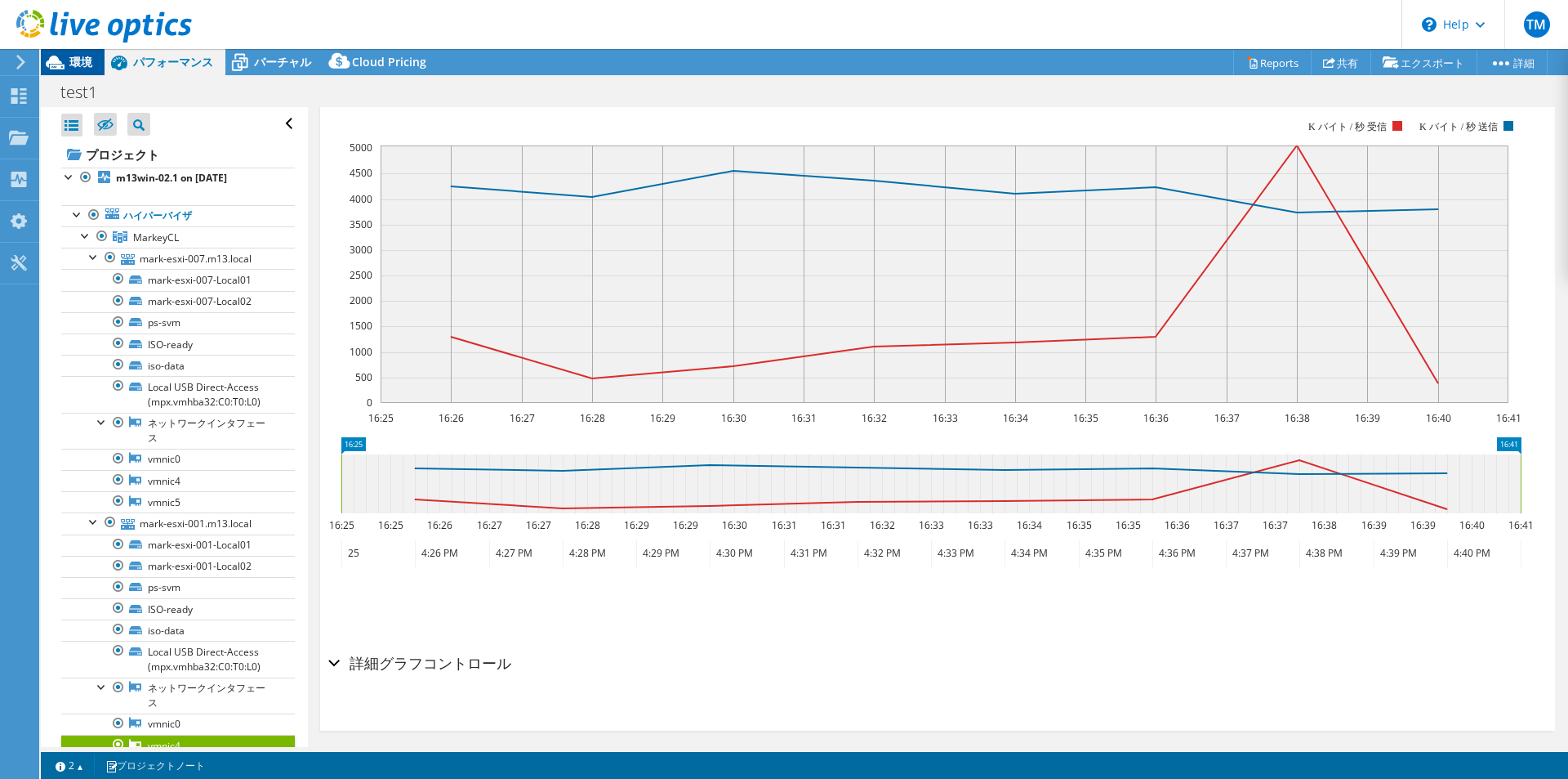
click at [82, 58] on span "環境" at bounding box center [81, 61] width 23 height 16
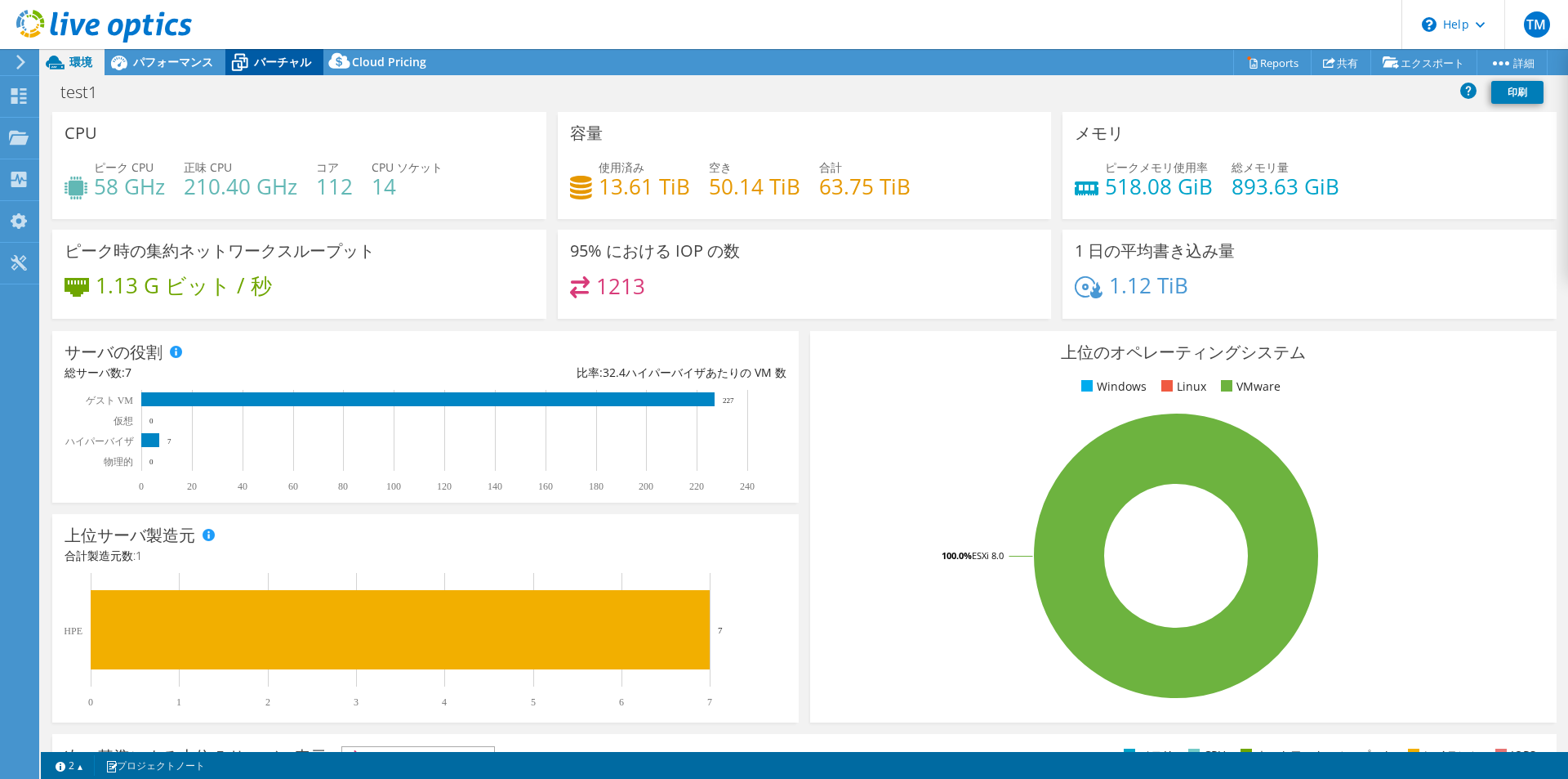
click at [284, 57] on span "バーチャル" at bounding box center [282, 61] width 57 height 16
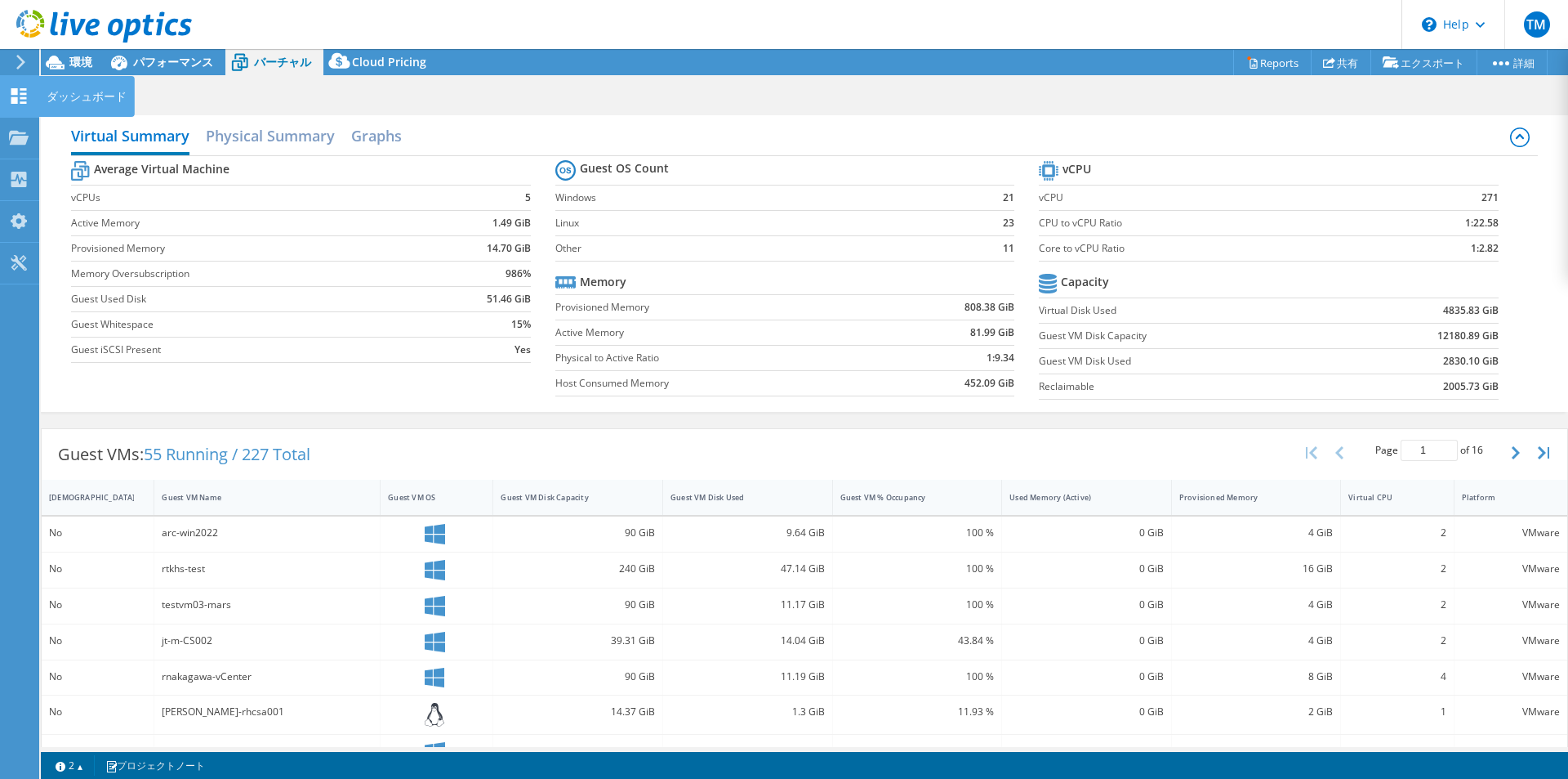
click at [13, 96] on icon at bounding box center [18, 95] width 19 height 16
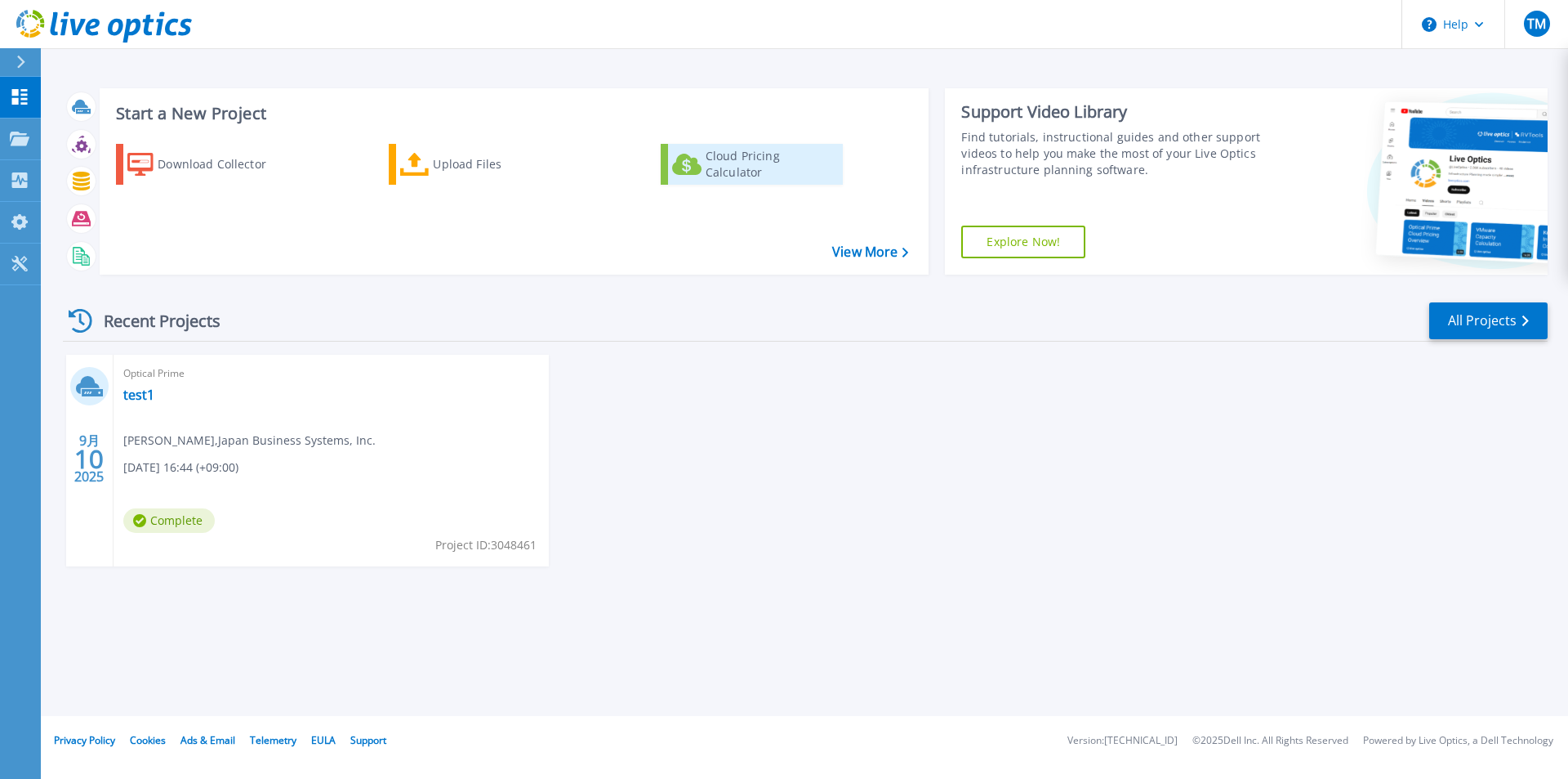
click at [764, 159] on div "Cloud Pricing Calculator" at bounding box center [771, 164] width 131 height 33
click at [720, 165] on div "Cloud Pricing Calculator" at bounding box center [771, 164] width 131 height 33
click at [127, 399] on link "test1" at bounding box center [139, 395] width 31 height 16
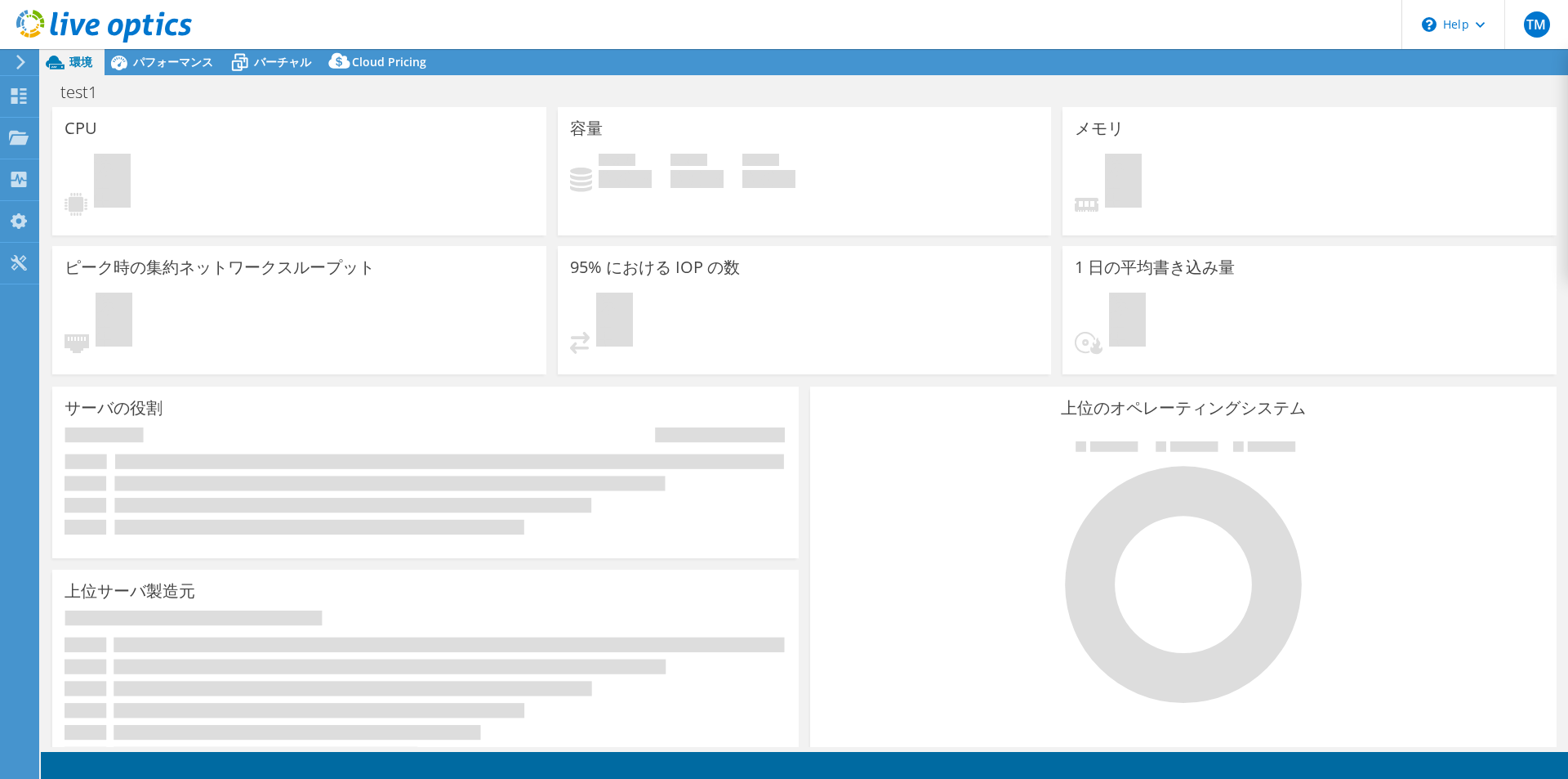
select select "[GEOGRAPHIC_DATA]"
select select "USD"
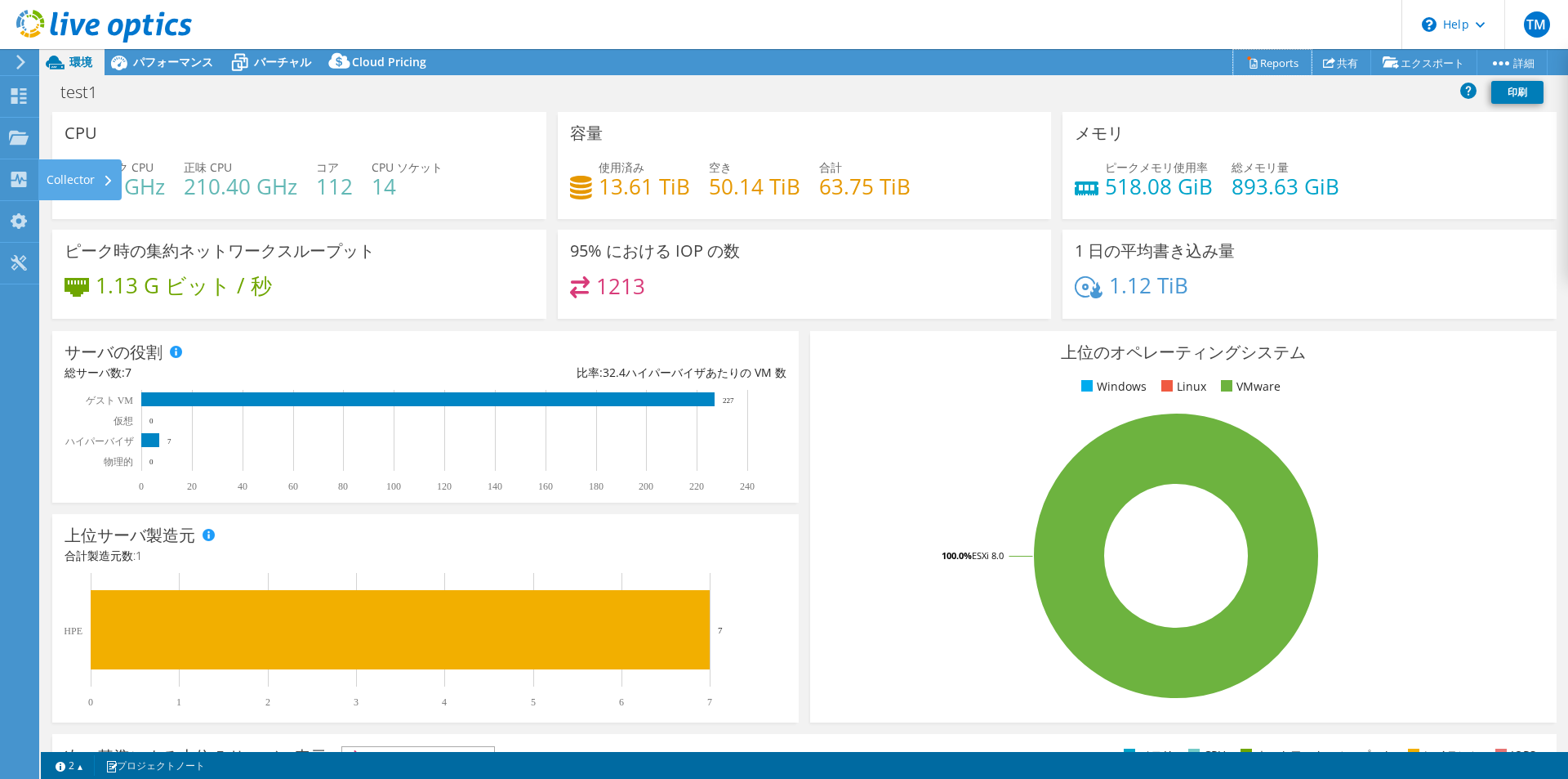
click at [1261, 71] on link "Reports" at bounding box center [1273, 62] width 79 height 26
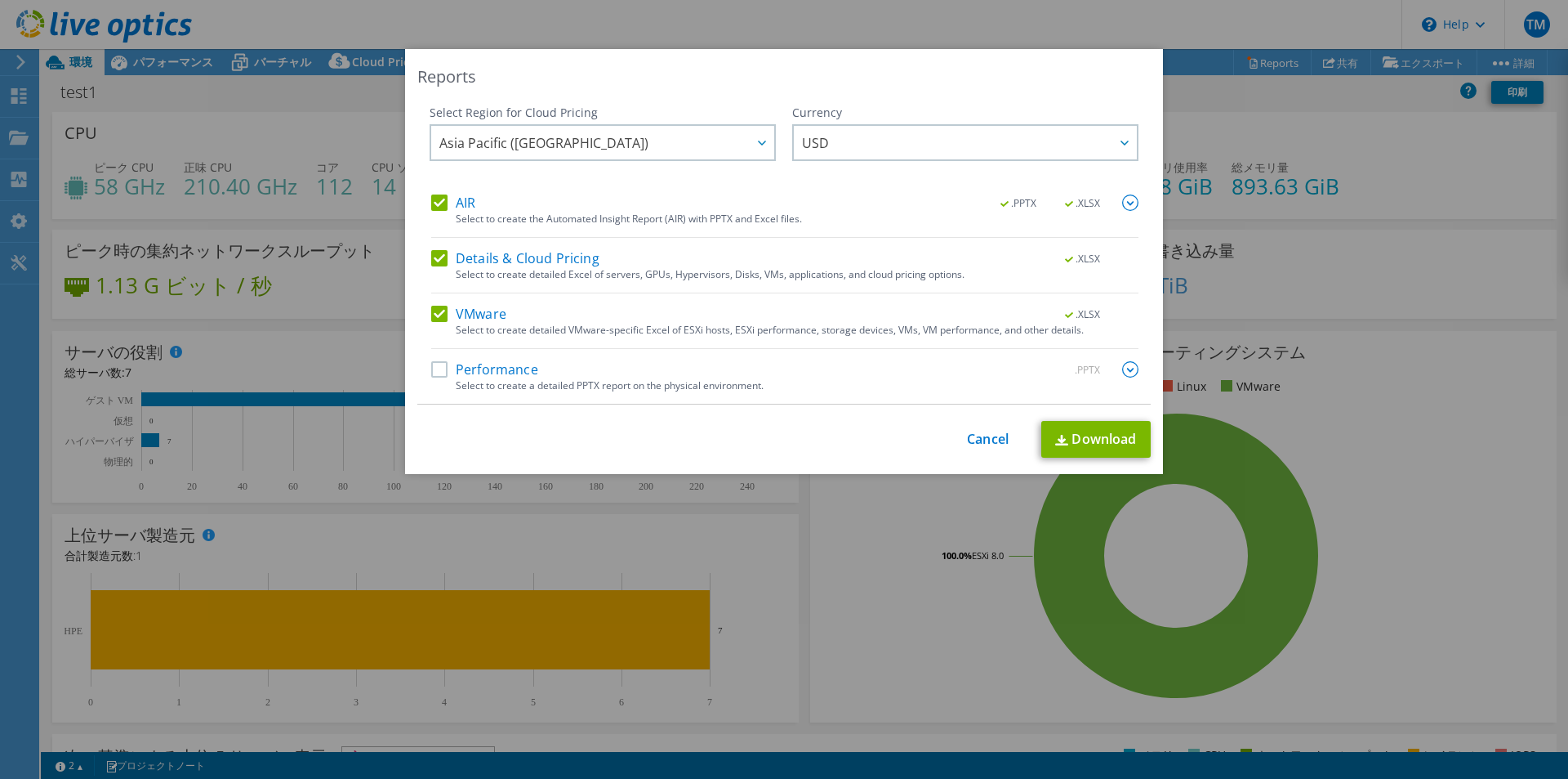
click at [481, 371] on label "Performance" at bounding box center [485, 369] width 107 height 16
click at [0, 0] on input "Performance" at bounding box center [0, 0] width 0 height 0
click at [905, 147] on span "USD" at bounding box center [969, 142] width 334 height 34
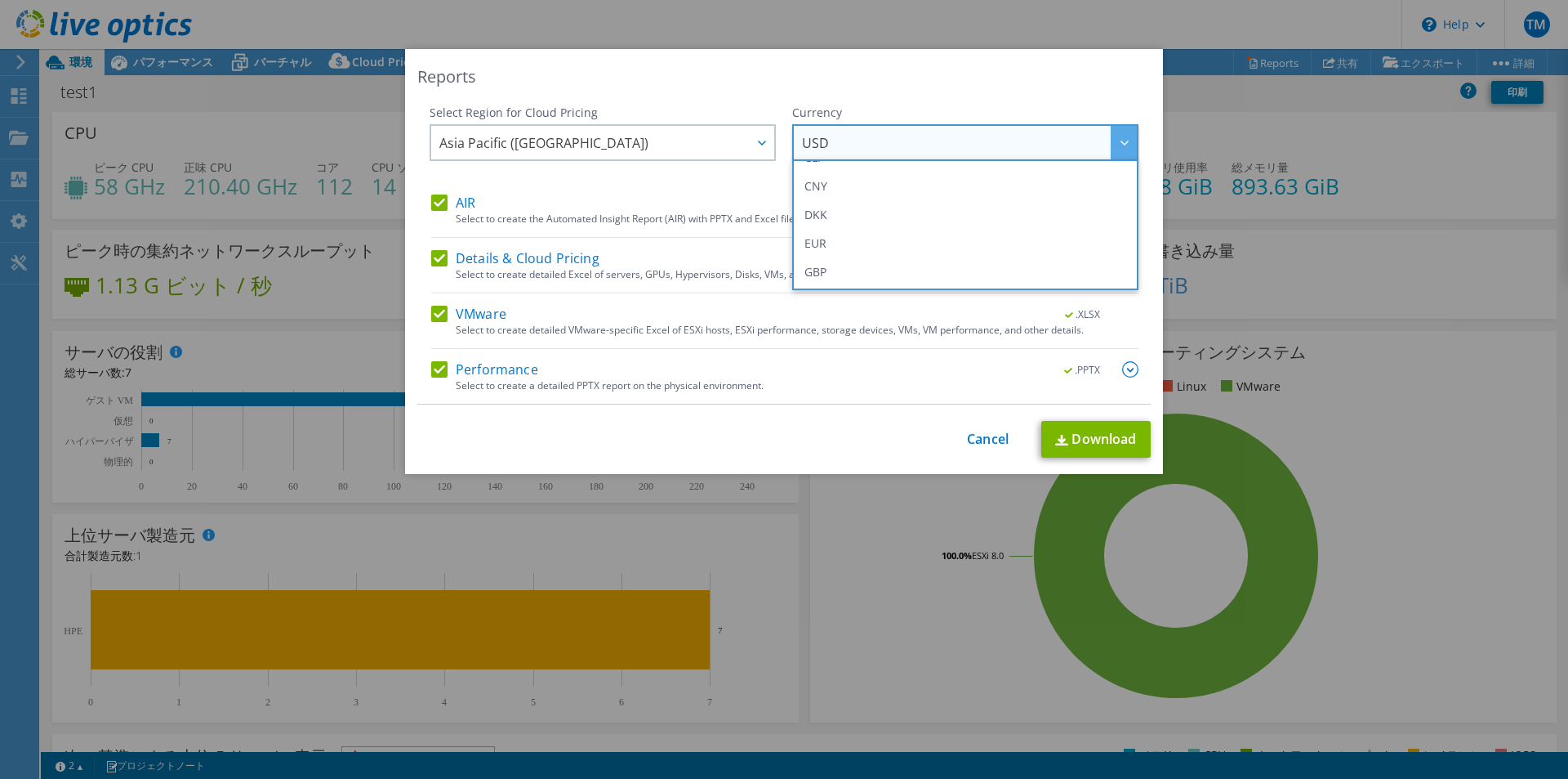
scroll to position [327, 0]
click at [891, 218] on li "JPY" at bounding box center [965, 222] width 338 height 28
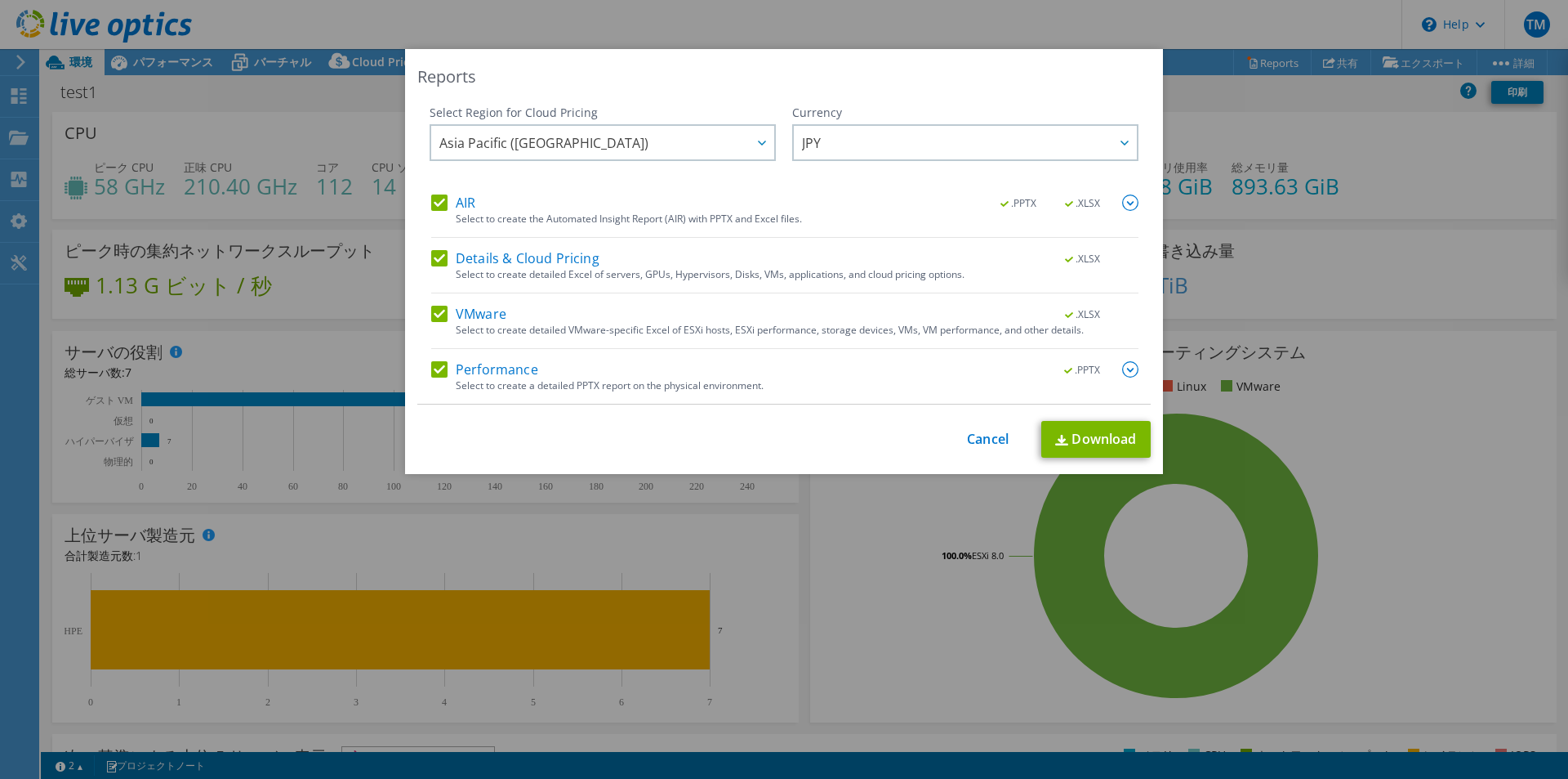
click at [1128, 369] on img at bounding box center [1131, 369] width 16 height 16
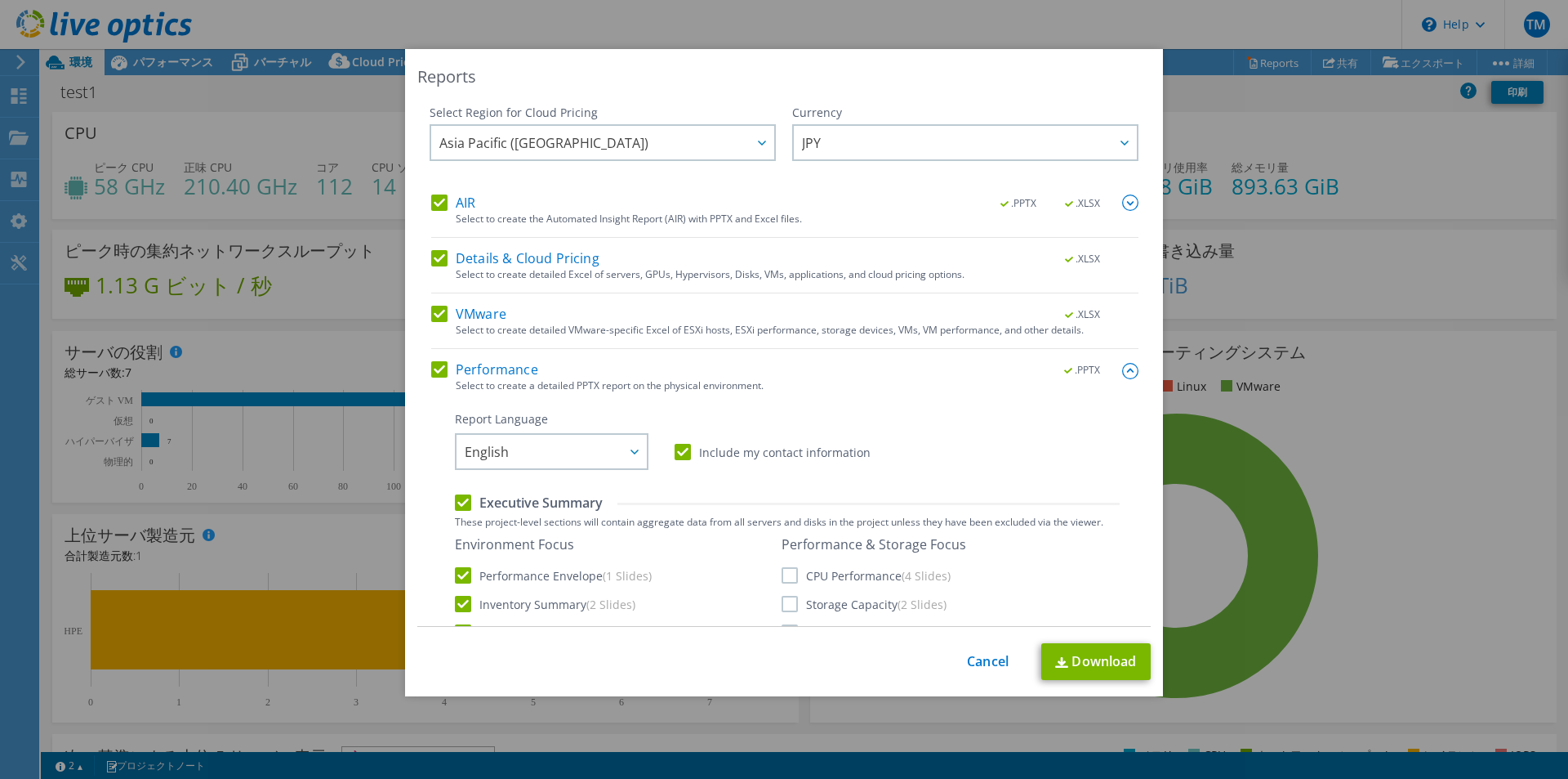
scroll to position [163, 0]
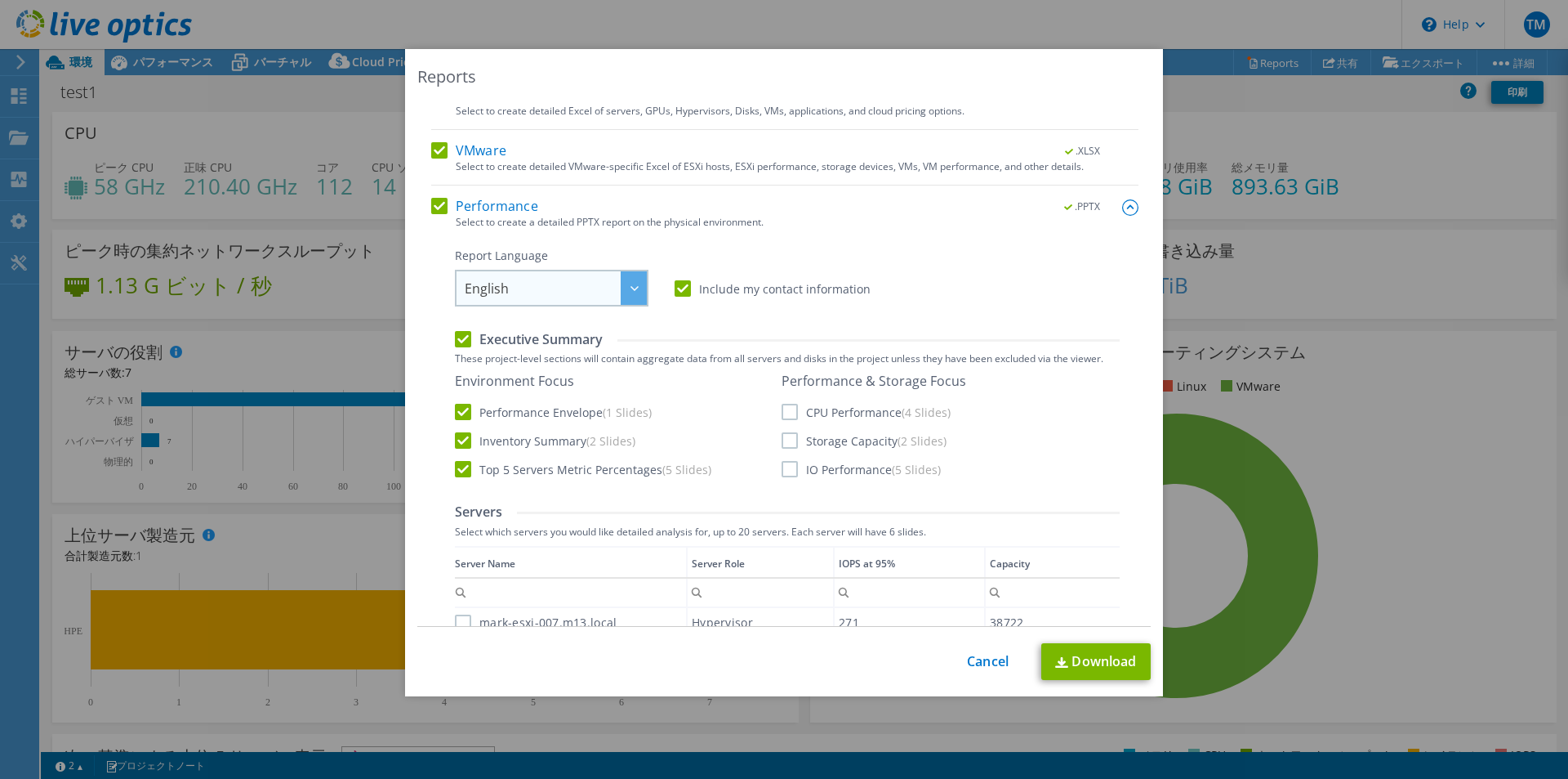
click at [626, 283] on div at bounding box center [633, 288] width 27 height 34
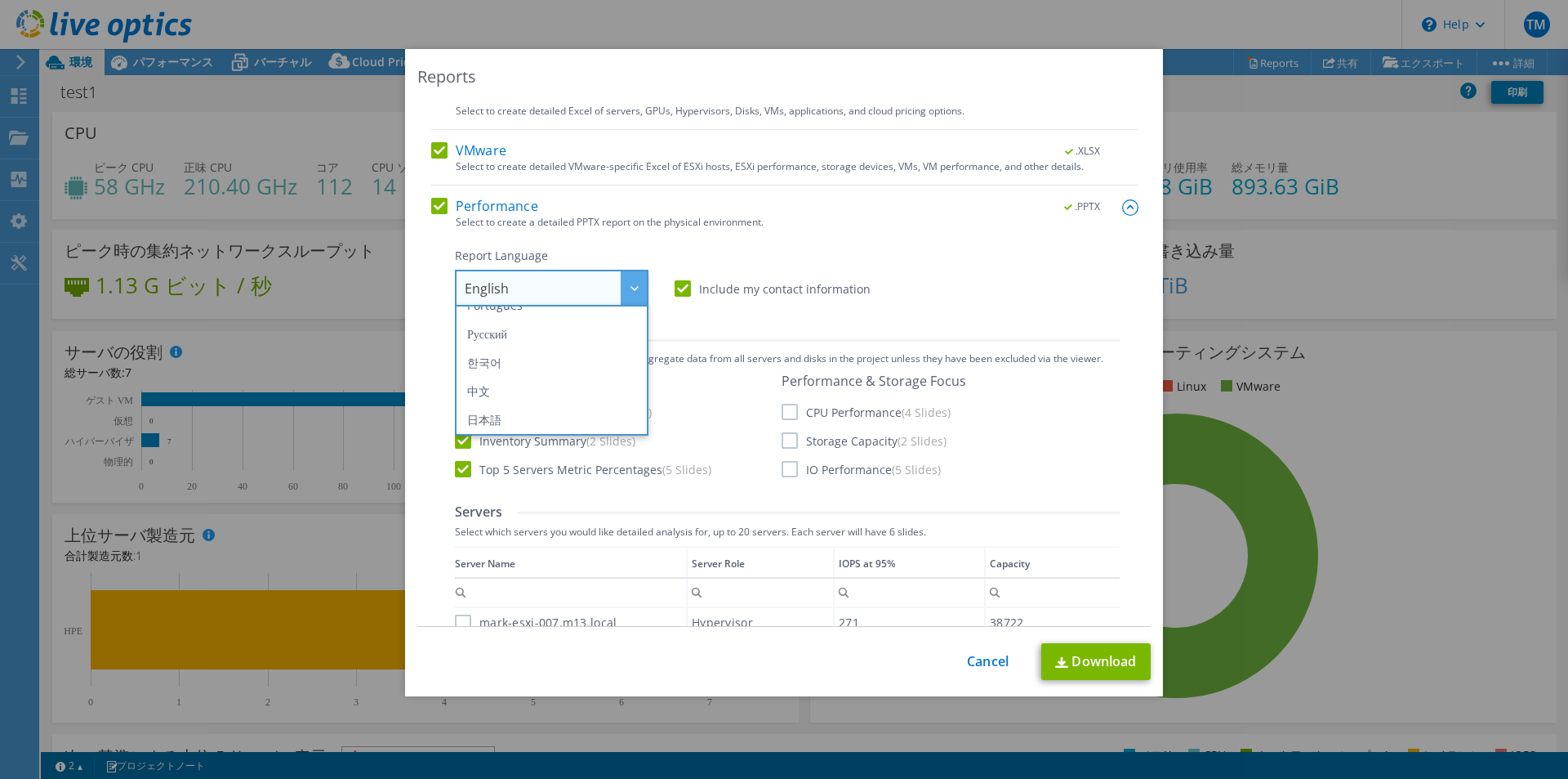
scroll to position [192, 0]
click at [559, 417] on li "日本語" at bounding box center [552, 416] width 185 height 28
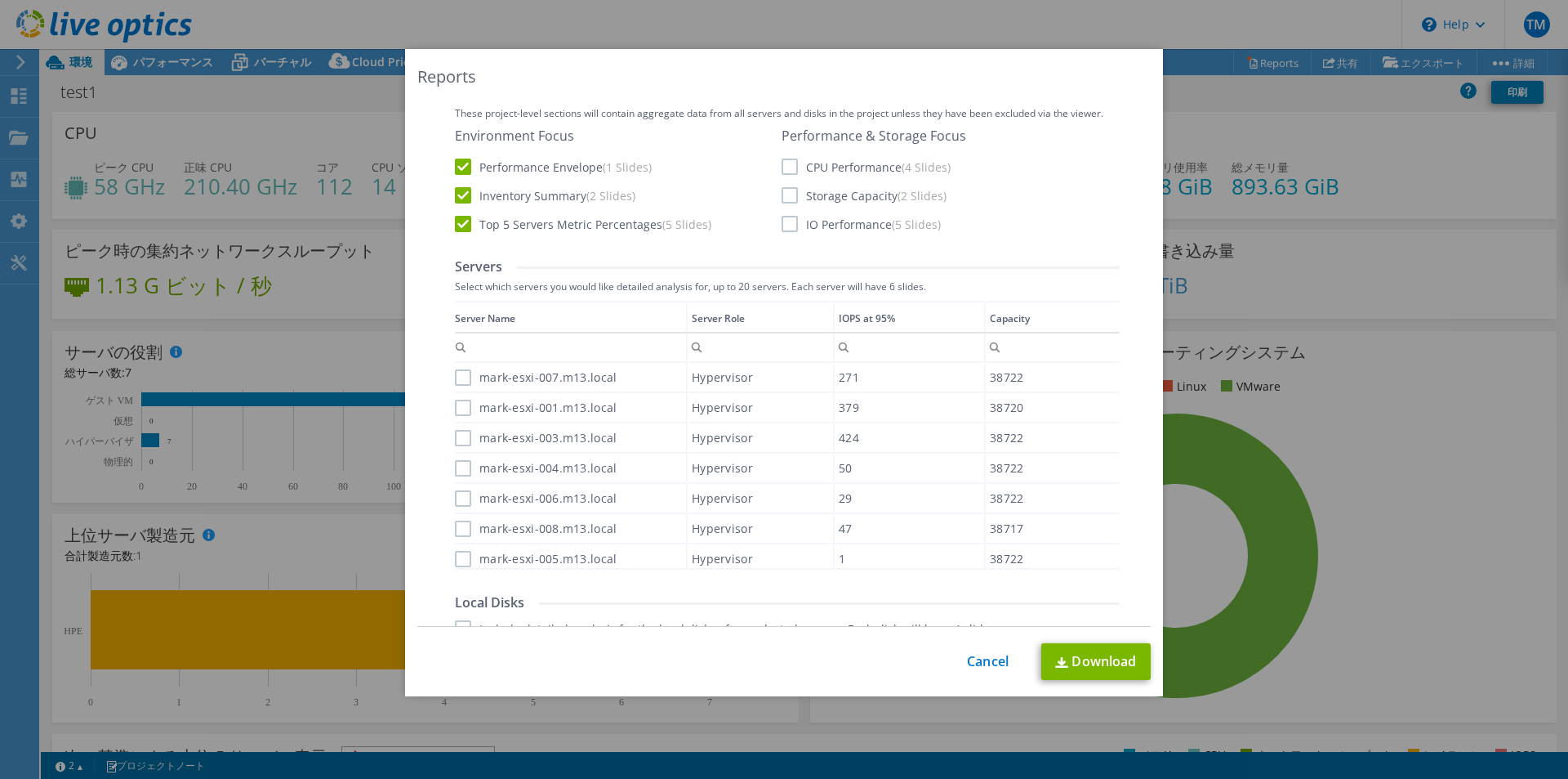
scroll to position [490, 0]
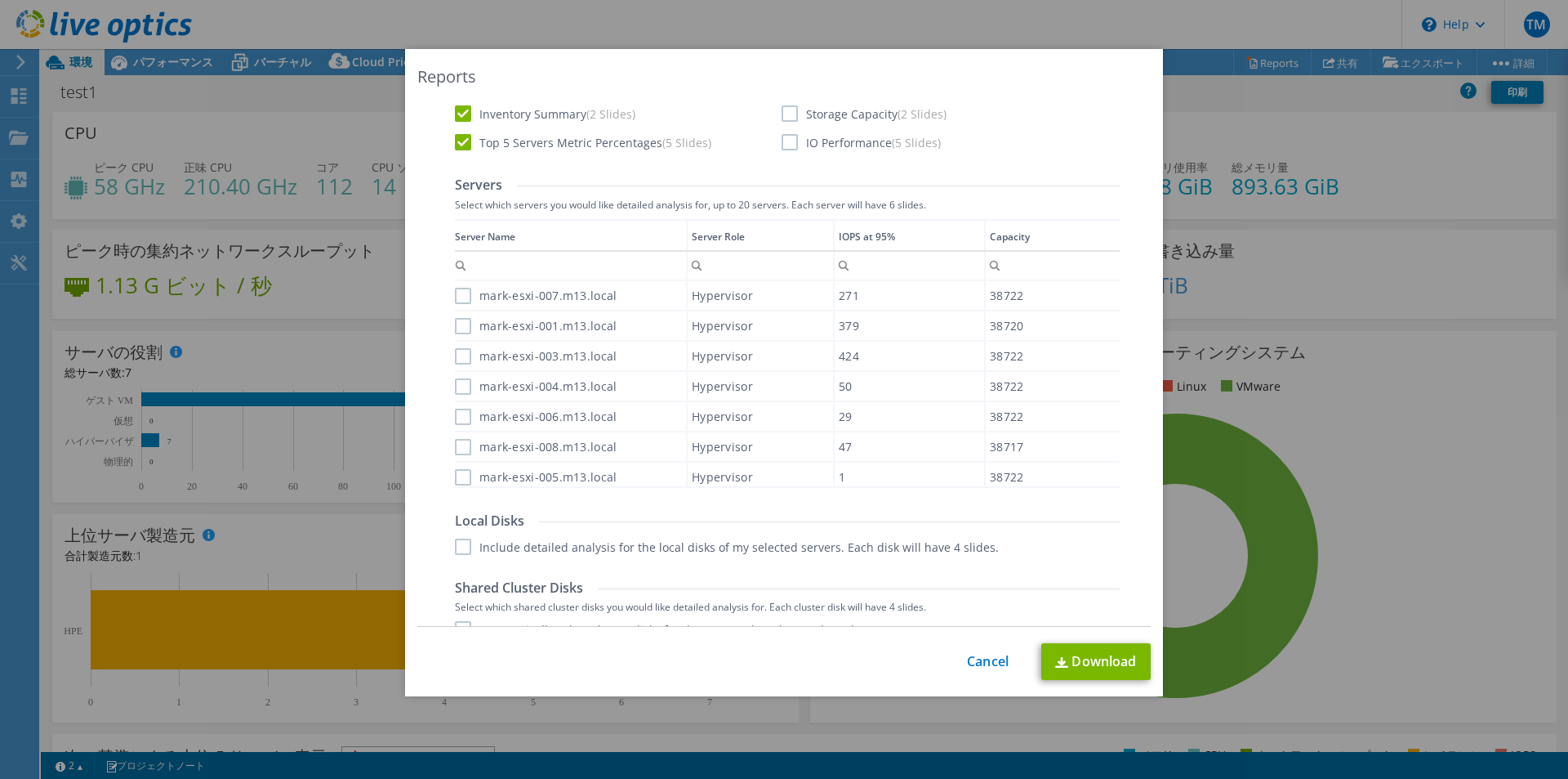
click at [463, 297] on label "mark-esxi-007.m13.local" at bounding box center [536, 296] width 161 height 16
click at [0, 0] on input "mark-esxi-007.m13.local" at bounding box center [0, 0] width 0 height 0
click at [457, 322] on label "mark-esxi-001.m13.local" at bounding box center [536, 326] width 161 height 16
click at [0, 0] on input "mark-esxi-001.m13.local" at bounding box center [0, 0] width 0 height 0
click at [461, 357] on label "mark-esxi-003.m13.local" at bounding box center [536, 357] width 161 height 16
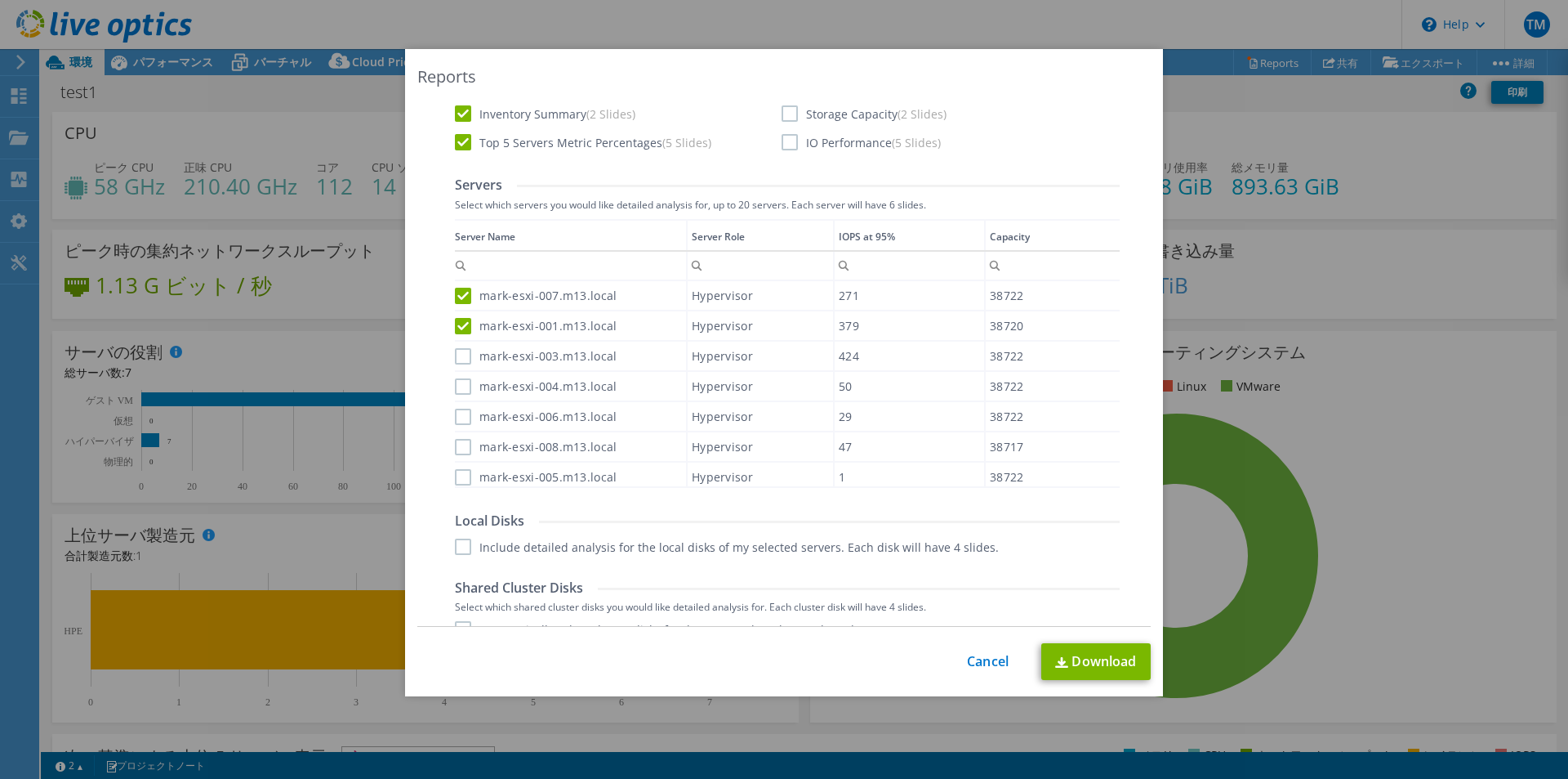
click at [0, 0] on input "mark-esxi-003.m13.local" at bounding box center [0, 0] width 0 height 0
click at [461, 382] on label "mark-esxi-004.m13.local" at bounding box center [536, 387] width 161 height 16
click at [0, 0] on input "mark-esxi-004.m13.local" at bounding box center [0, 0] width 0 height 0
click at [455, 417] on label "mark-esxi-006.m13.local" at bounding box center [536, 417] width 161 height 16
click at [0, 0] on input "mark-esxi-006.m13.local" at bounding box center [0, 0] width 0 height 0
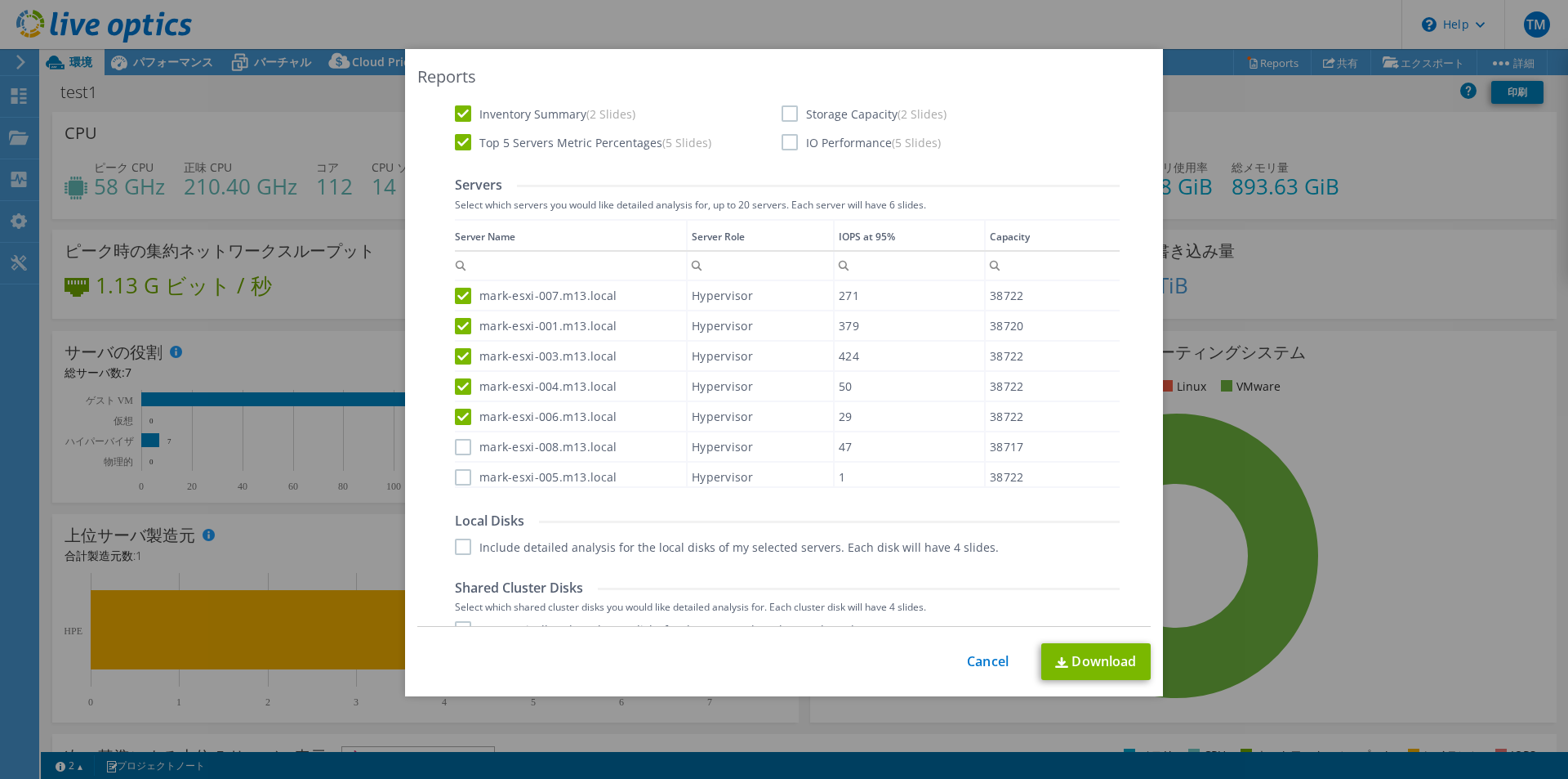
click at [455, 446] on label "mark-esxi-008.m13.local" at bounding box center [536, 447] width 161 height 16
click at [0, 0] on input "mark-esxi-008.m13.local" at bounding box center [0, 0] width 0 height 0
click at [459, 471] on label "mark-esxi-005.m13.local" at bounding box center [536, 477] width 161 height 16
click at [0, 0] on input "mark-esxi-005.m13.local" at bounding box center [0, 0] width 0 height 0
click at [460, 552] on label "Include detailed analysis for the local disks of my selected servers. Each disk…" at bounding box center [728, 546] width 544 height 16
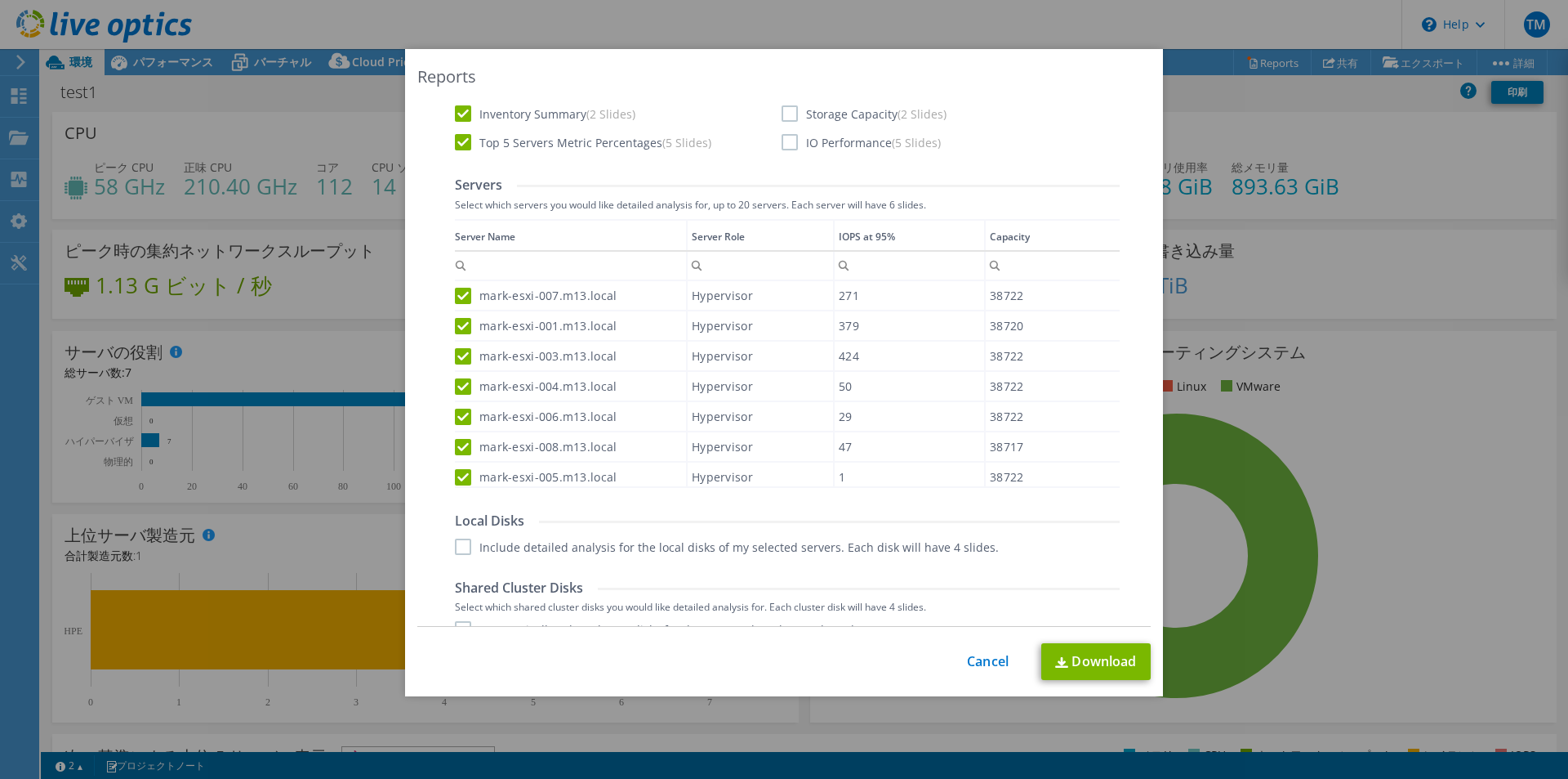
click at [0, 0] on input "Include detailed analysis for the local disks of my selected servers. Each disk…" at bounding box center [0, 0] width 0 height 0
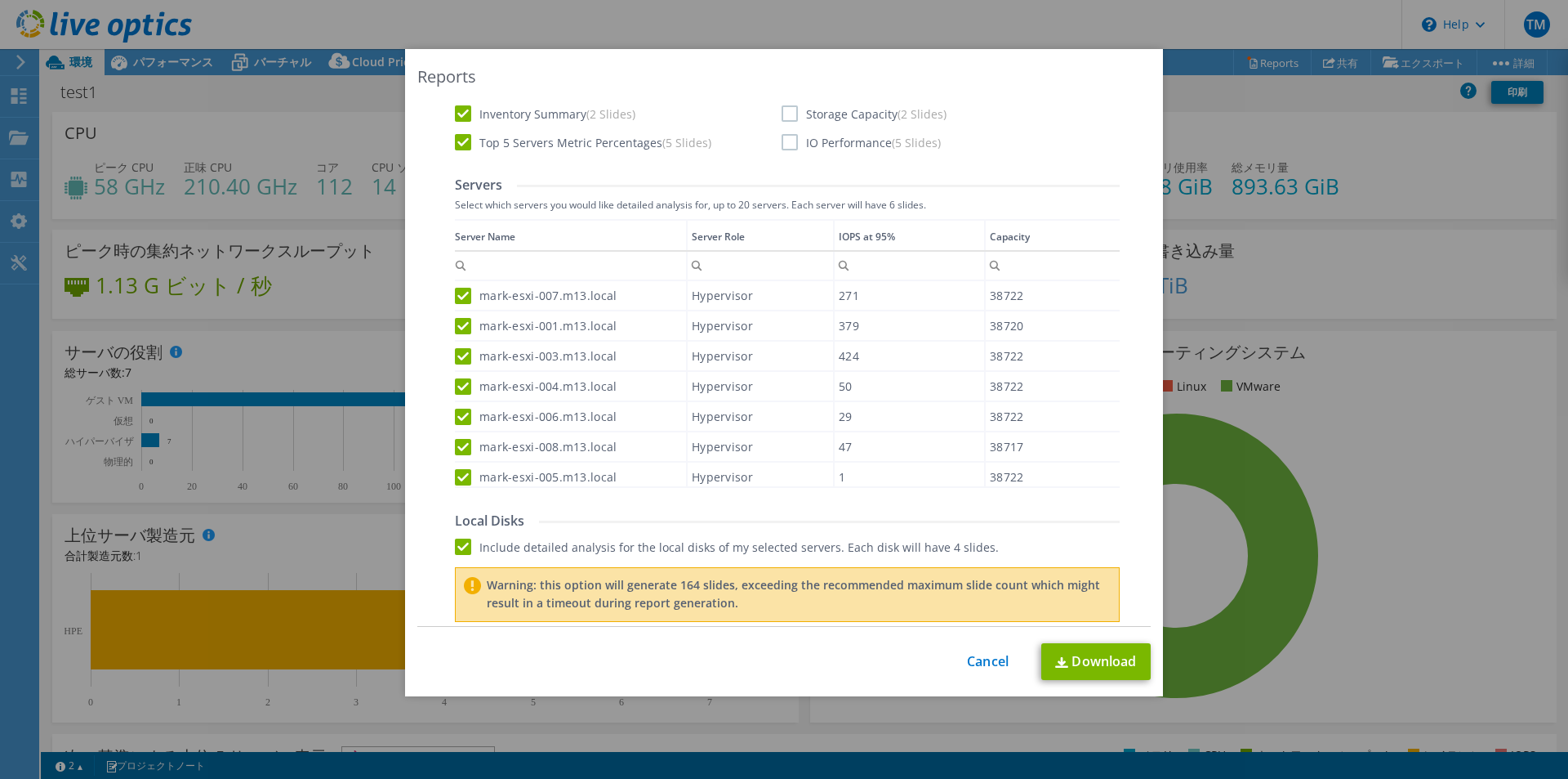
scroll to position [735, 0]
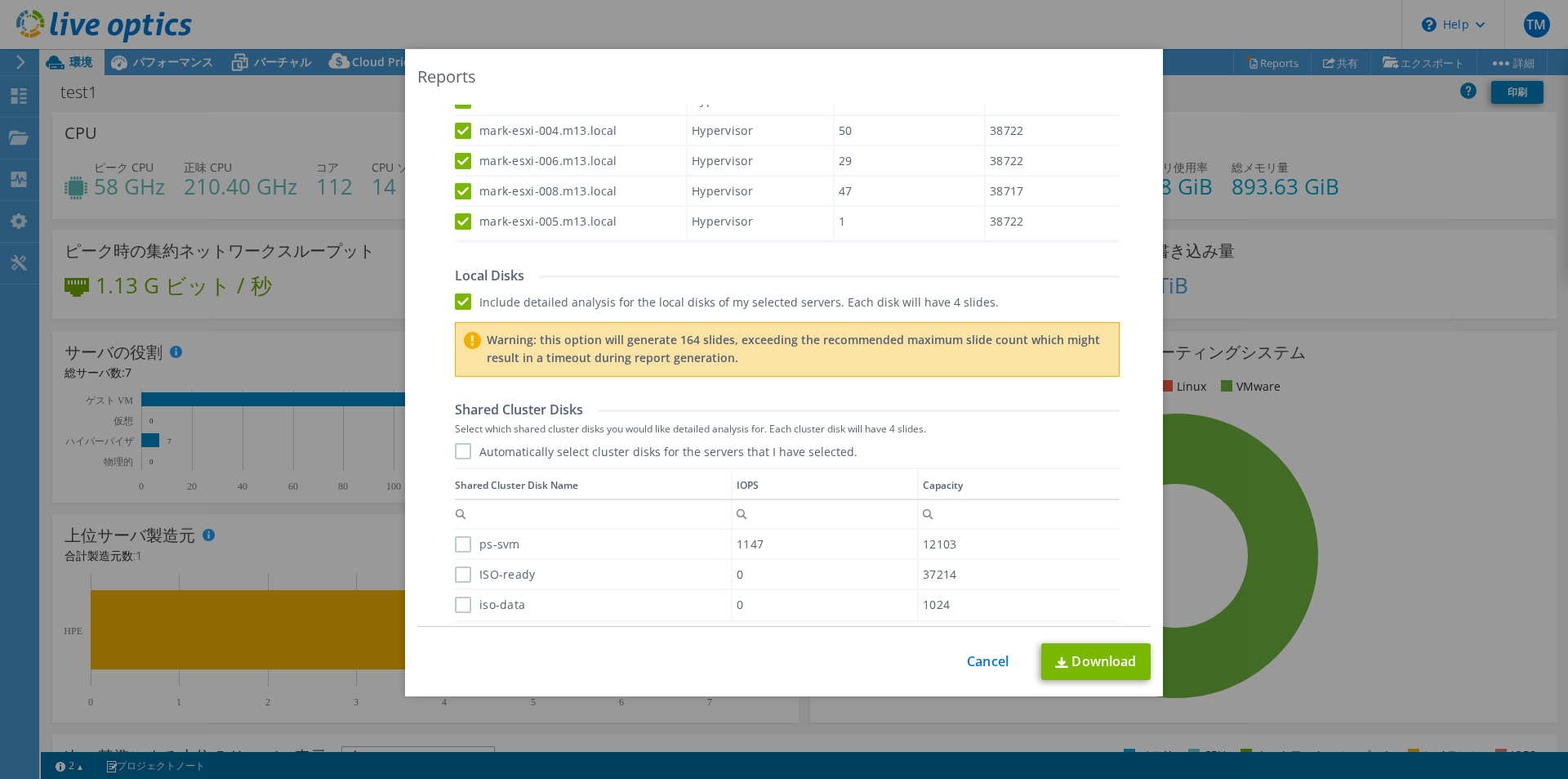
click at [455, 452] on label "Automatically select cluster disks for the servers that I have selected." at bounding box center [656, 451] width 402 height 16
click at [0, 0] on input "Automatically select cluster disks for the servers that I have selected." at bounding box center [0, 0] width 0 height 0
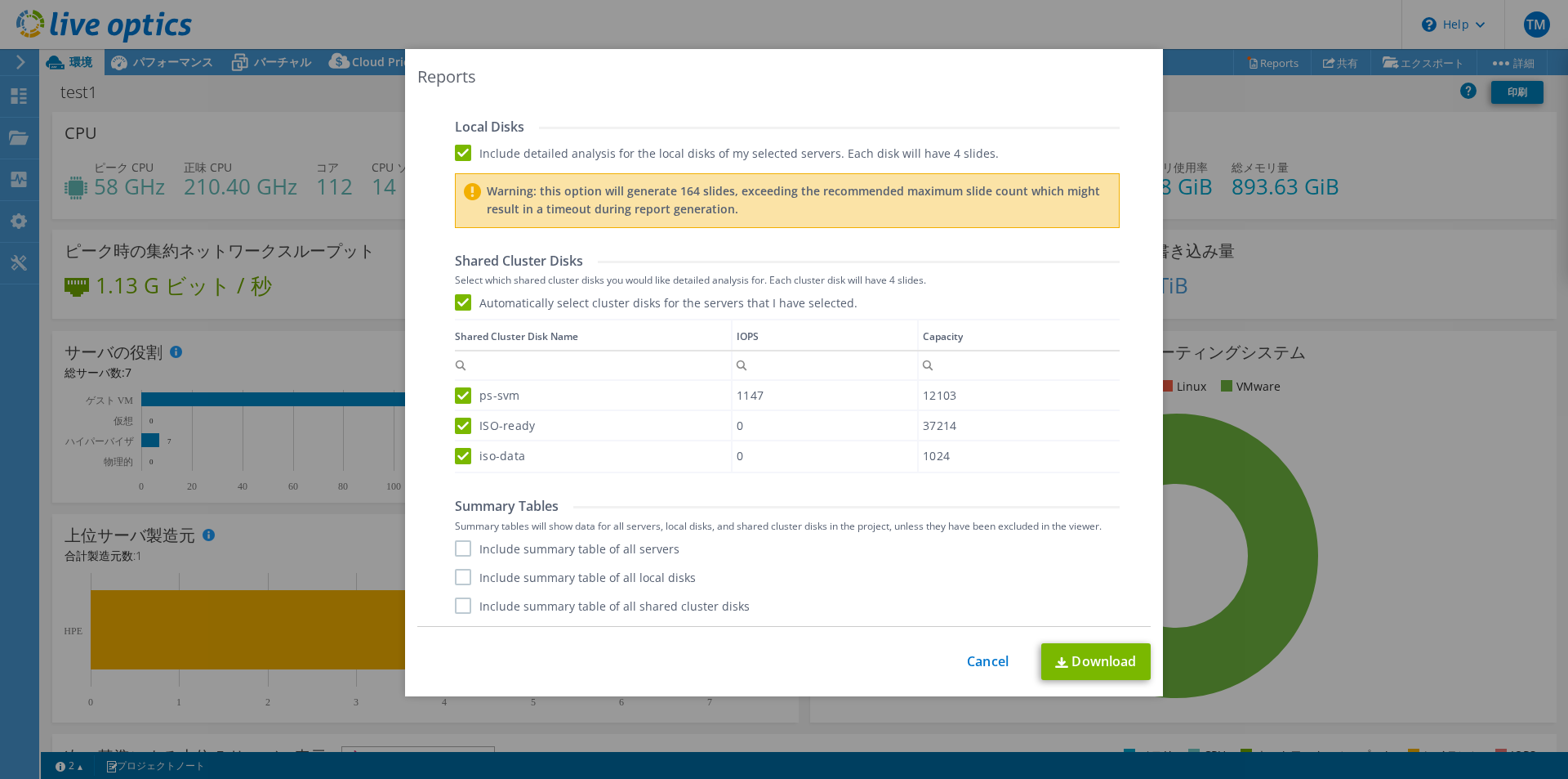
click at [455, 551] on label "Include summary table of all servers" at bounding box center [567, 548] width 225 height 16
click at [0, 0] on input "Include summary table of all servers" at bounding box center [0, 0] width 0 height 0
click at [460, 578] on label "Include summary table of all local disks" at bounding box center [576, 576] width 241 height 16
click at [0, 0] on input "Include summary table of all local disks" at bounding box center [0, 0] width 0 height 0
drag, startPoint x: 462, startPoint y: 607, endPoint x: 534, endPoint y: 593, distance: 73.3
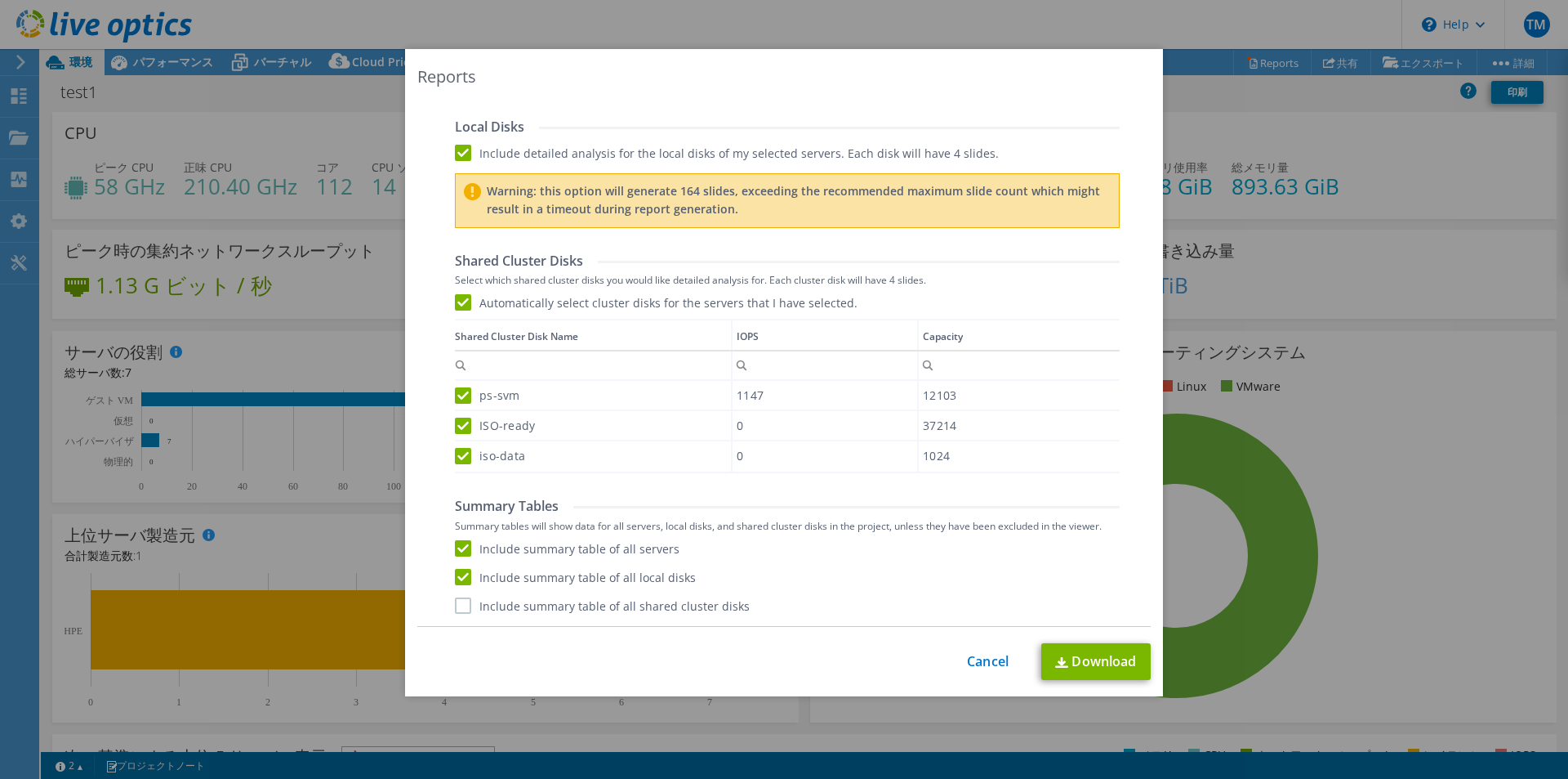
click at [462, 608] on label "Include summary table of all shared cluster disks" at bounding box center [603, 606] width 295 height 16
click at [0, 0] on input "Include summary table of all shared cluster disks" at bounding box center [0, 0] width 0 height 0
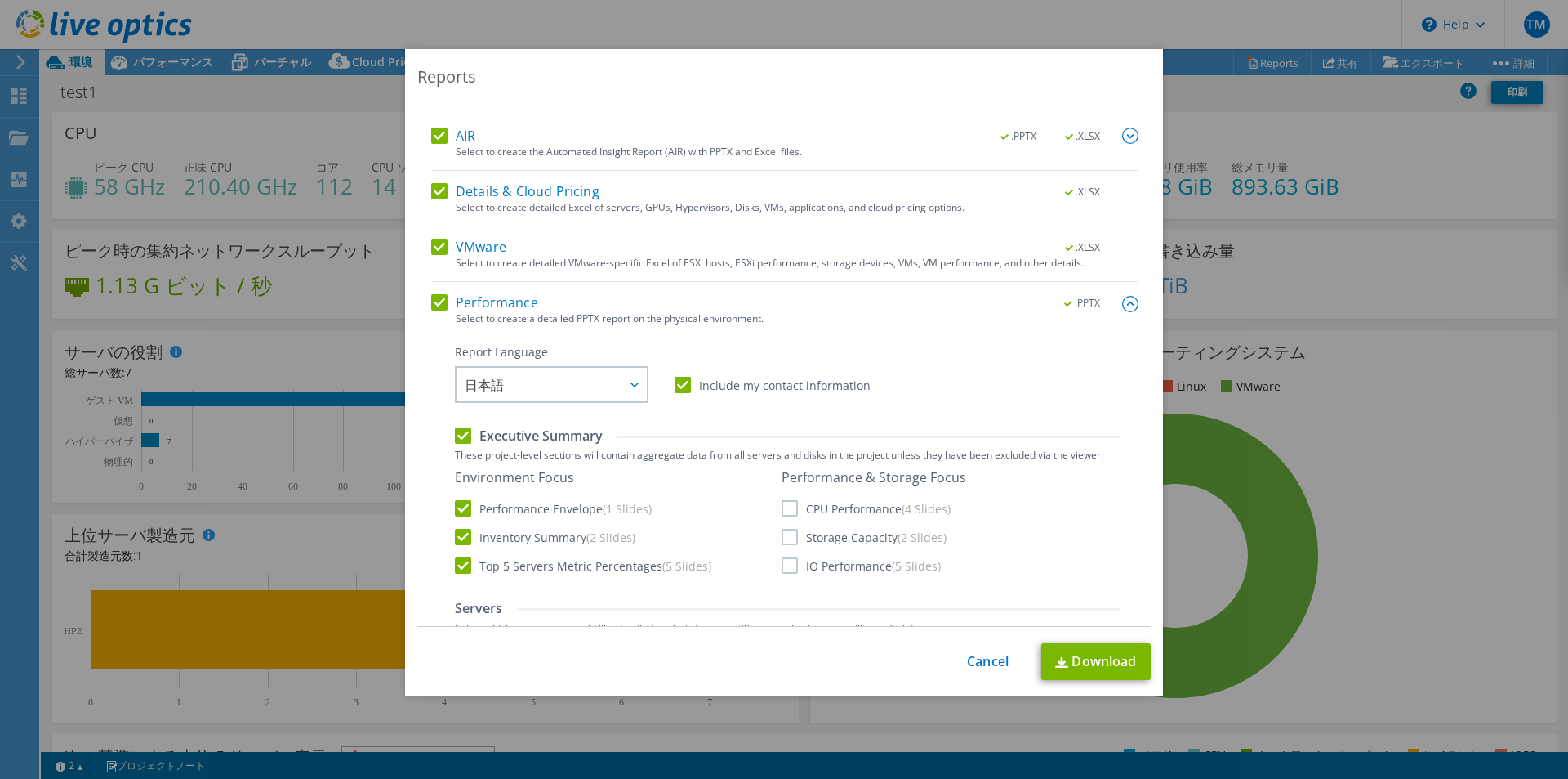
scroll to position [148, 0]
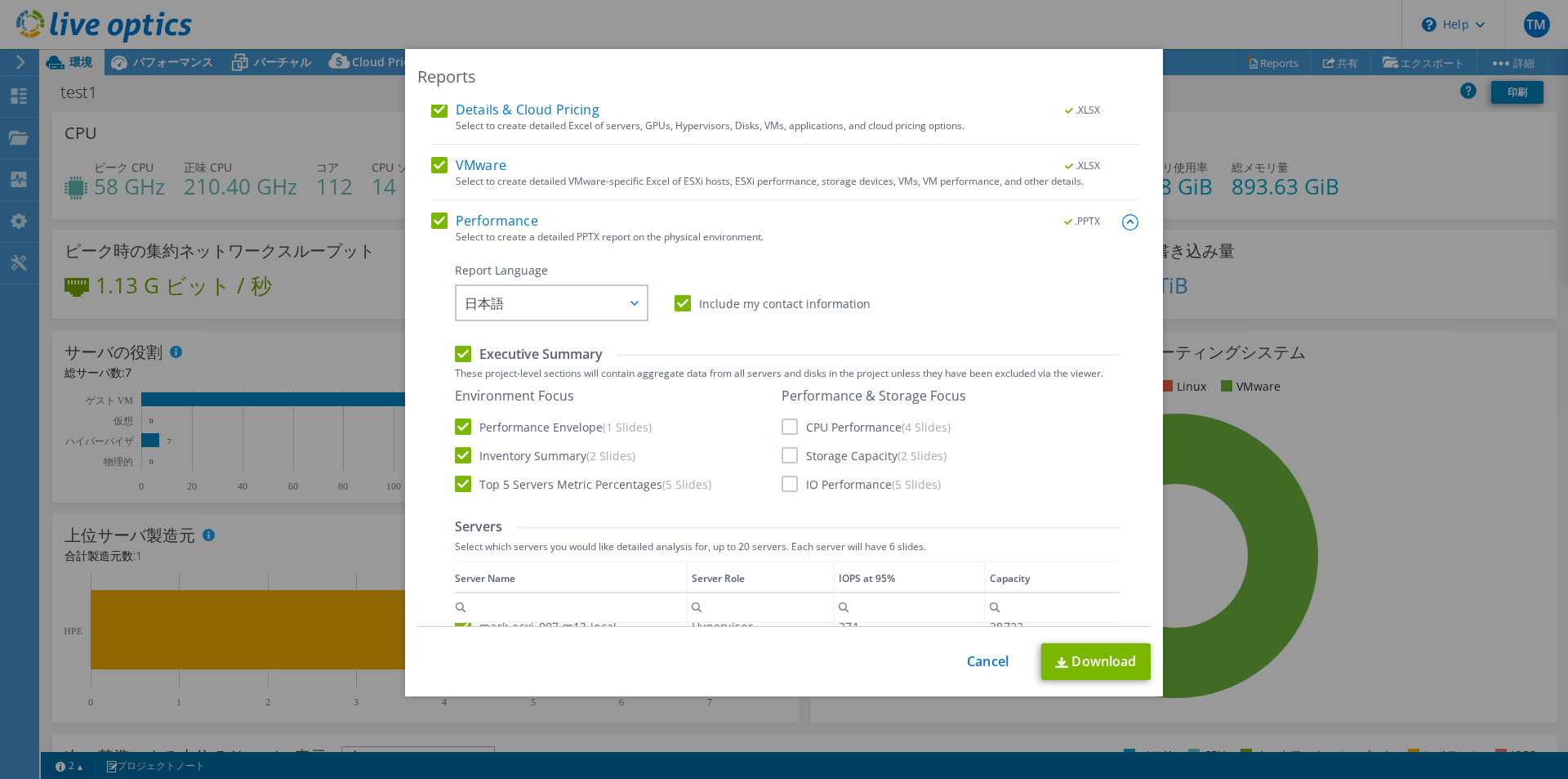
click at [785, 425] on label "CPU Performance (4 Slides)" at bounding box center [866, 426] width 170 height 16
click at [0, 0] on input "CPU Performance (4 Slides)" at bounding box center [0, 0] width 0 height 0
click at [785, 450] on label "Storage Capacity (2 Slides)" at bounding box center [864, 455] width 165 height 16
click at [0, 0] on input "Storage Capacity (2 Slides)" at bounding box center [0, 0] width 0 height 0
click at [783, 483] on label "IO Performance (5 Slides)" at bounding box center [861, 484] width 159 height 16
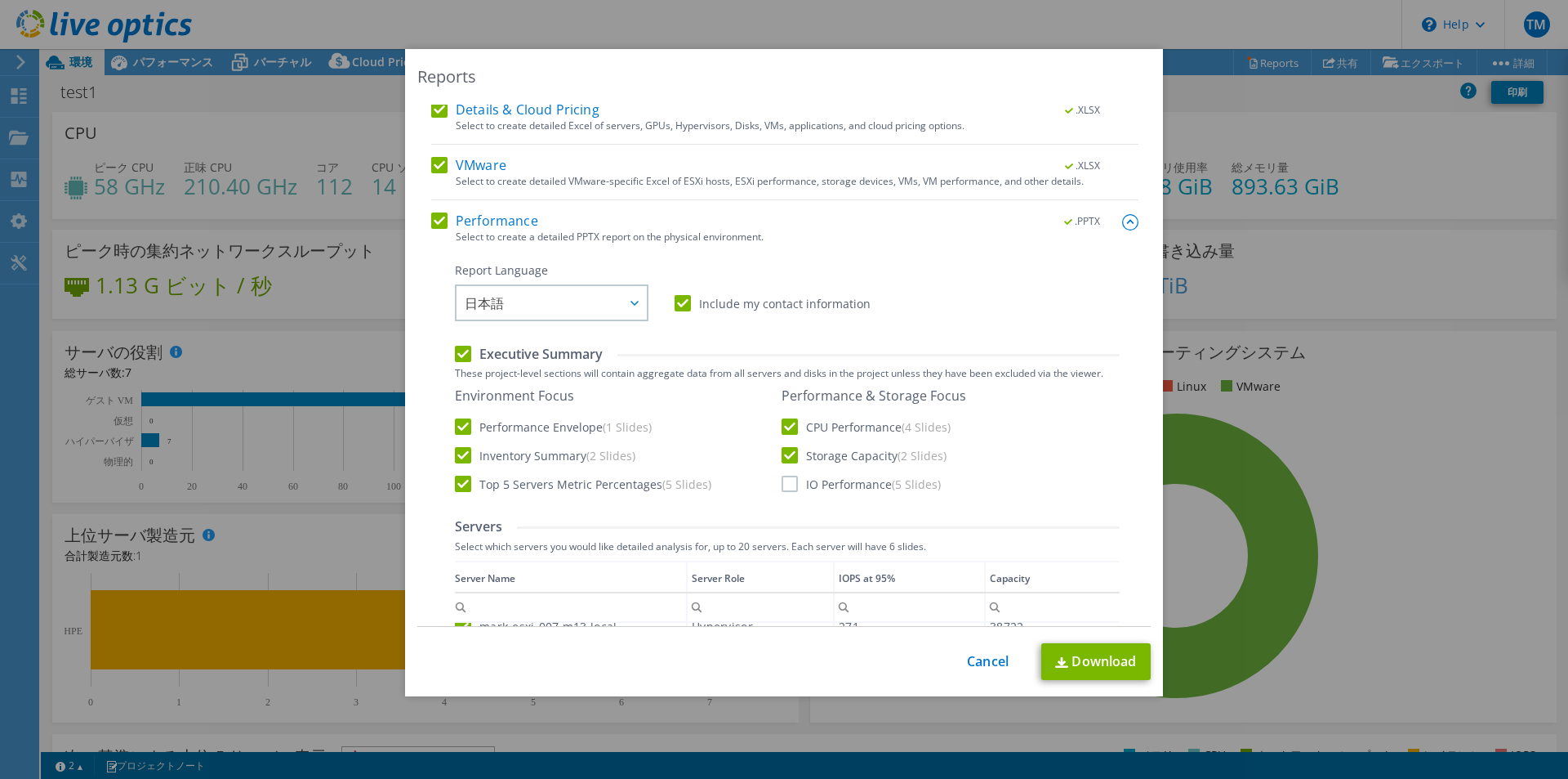
click at [0, 0] on input "IO Performance (5 Slides)" at bounding box center [0, 0] width 0 height 0
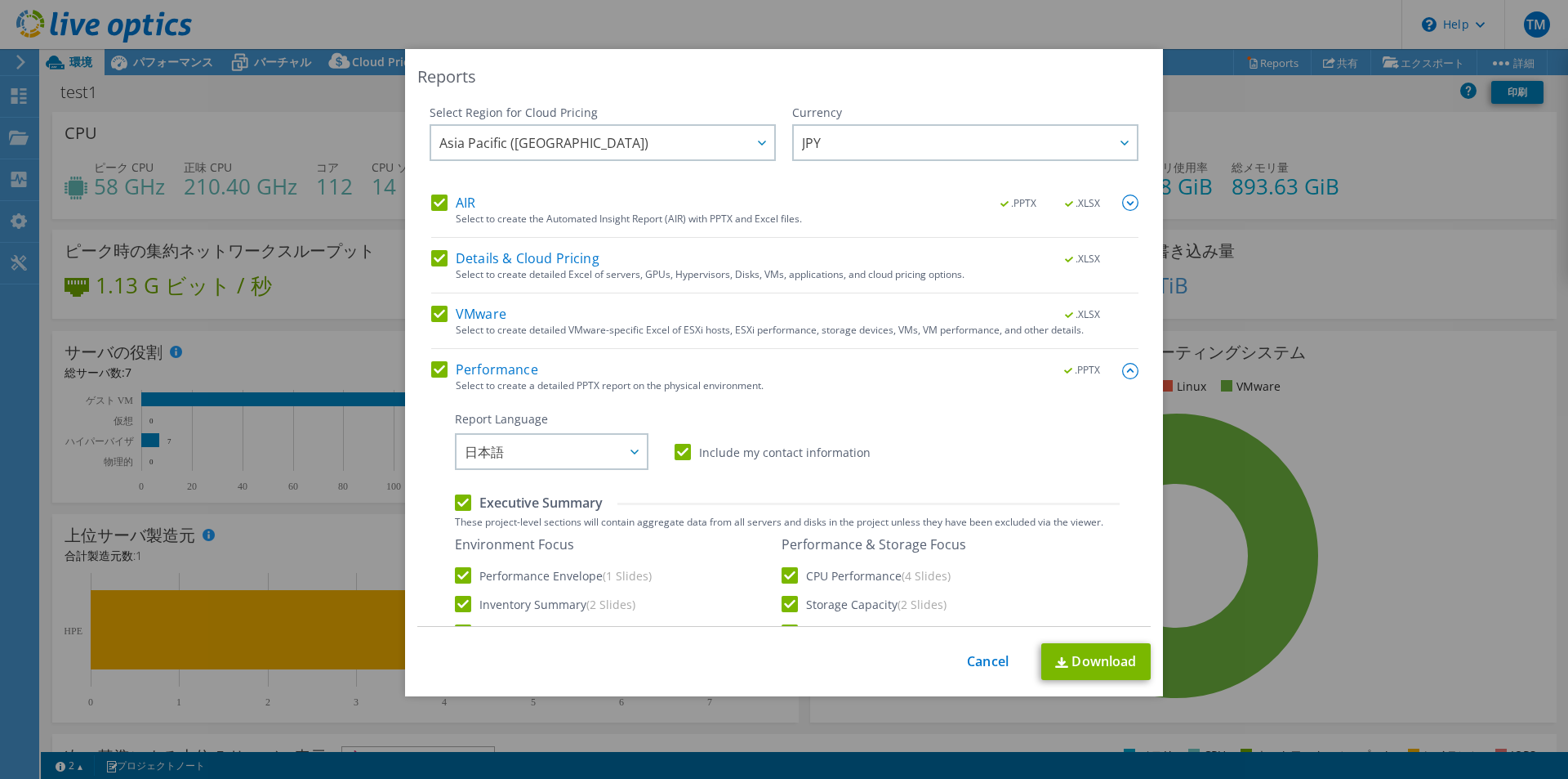
click at [1123, 208] on img at bounding box center [1131, 203] width 16 height 16
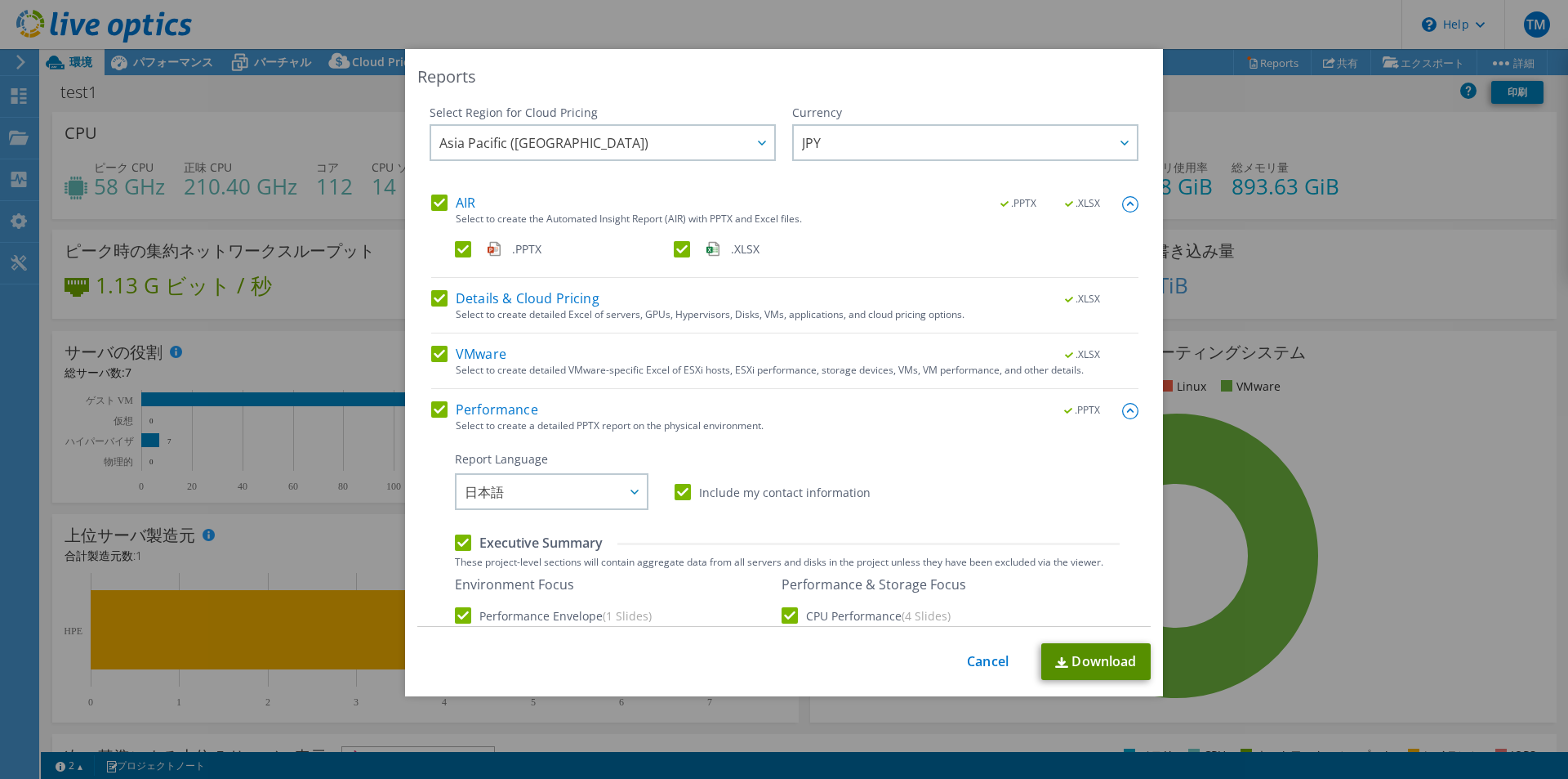
click at [1085, 655] on link "Download" at bounding box center [1096, 662] width 109 height 37
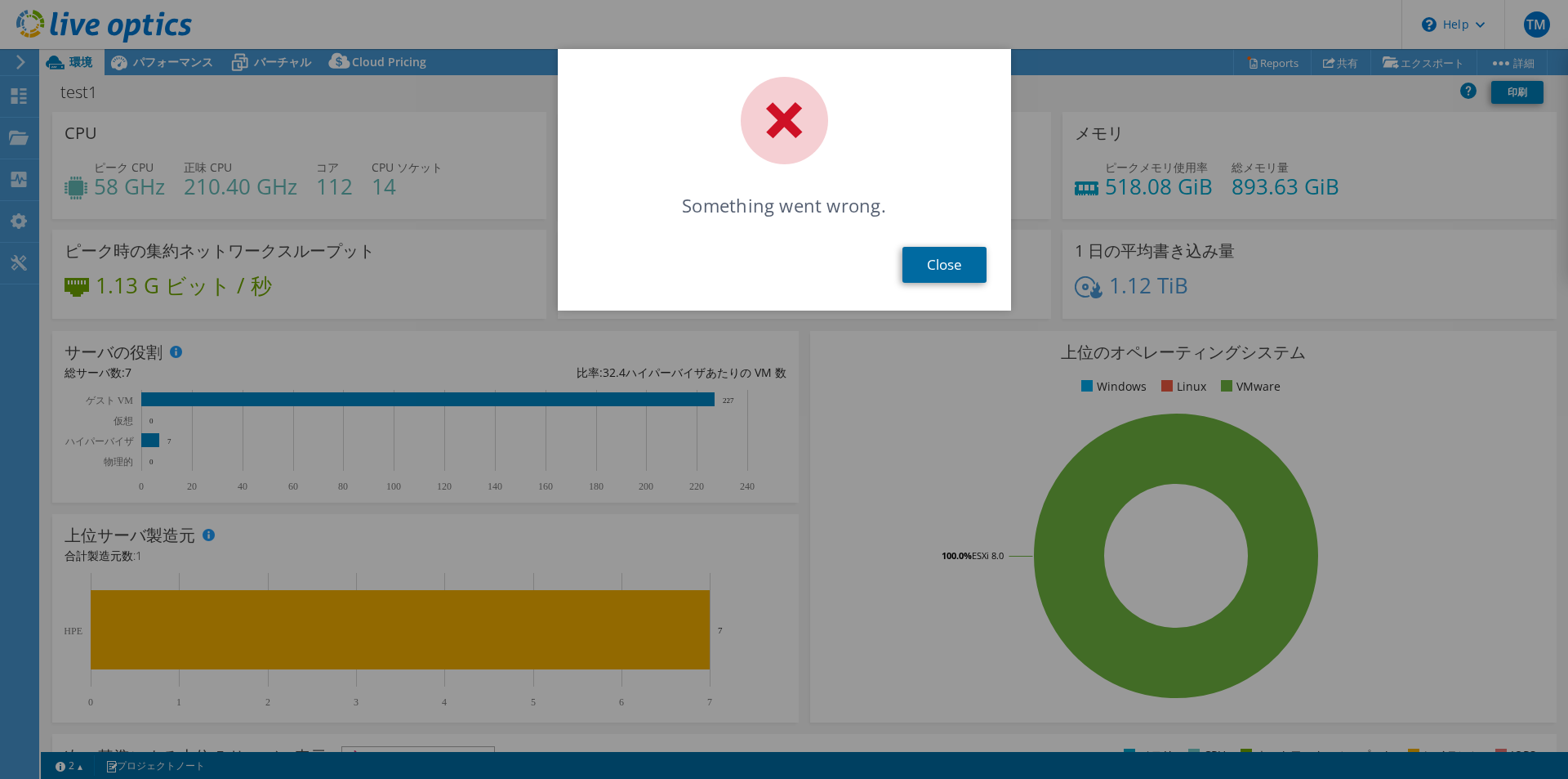
click at [938, 258] on link "Close" at bounding box center [945, 264] width 84 height 36
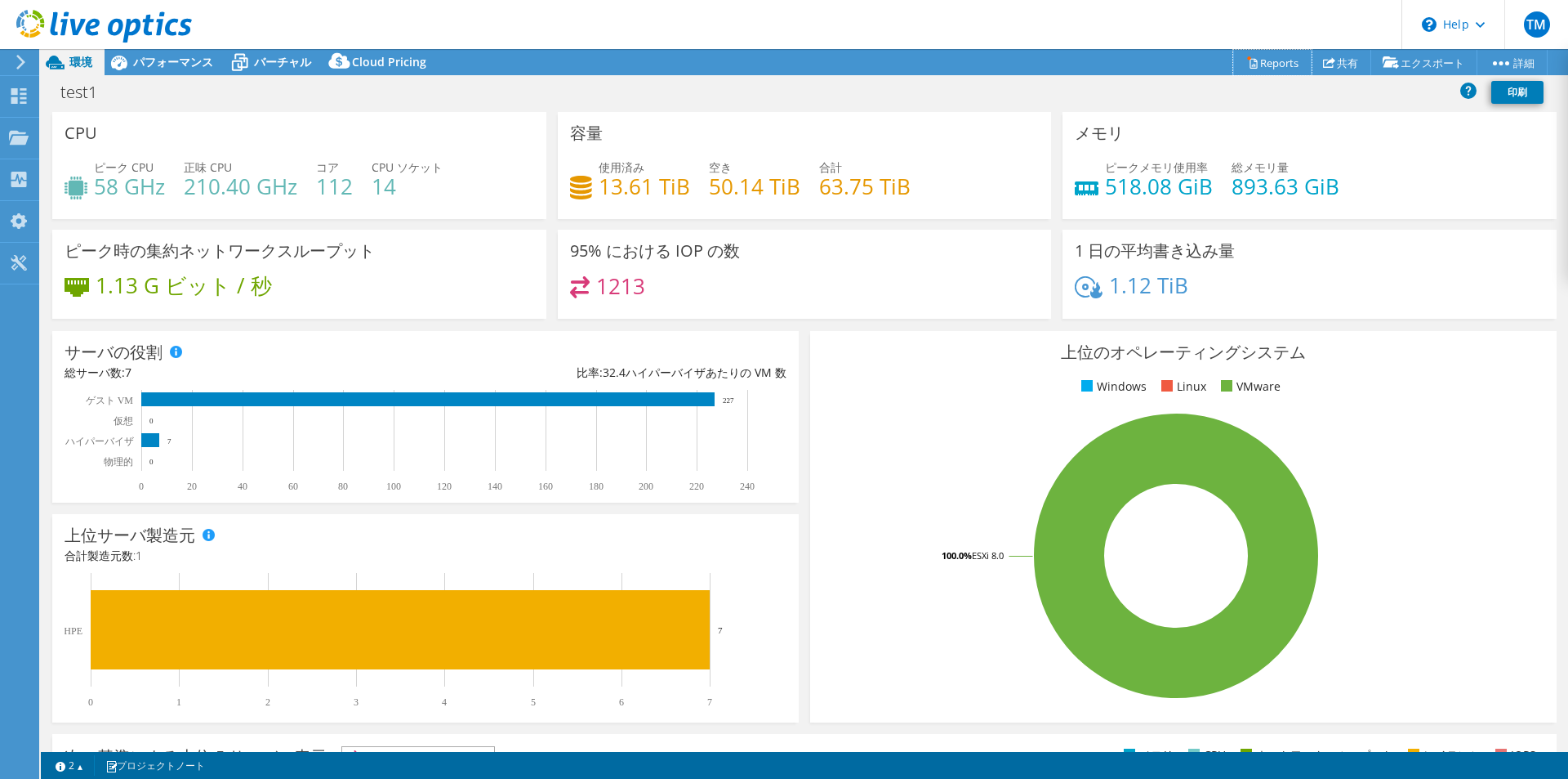
click at [1275, 60] on link "Reports" at bounding box center [1273, 62] width 79 height 26
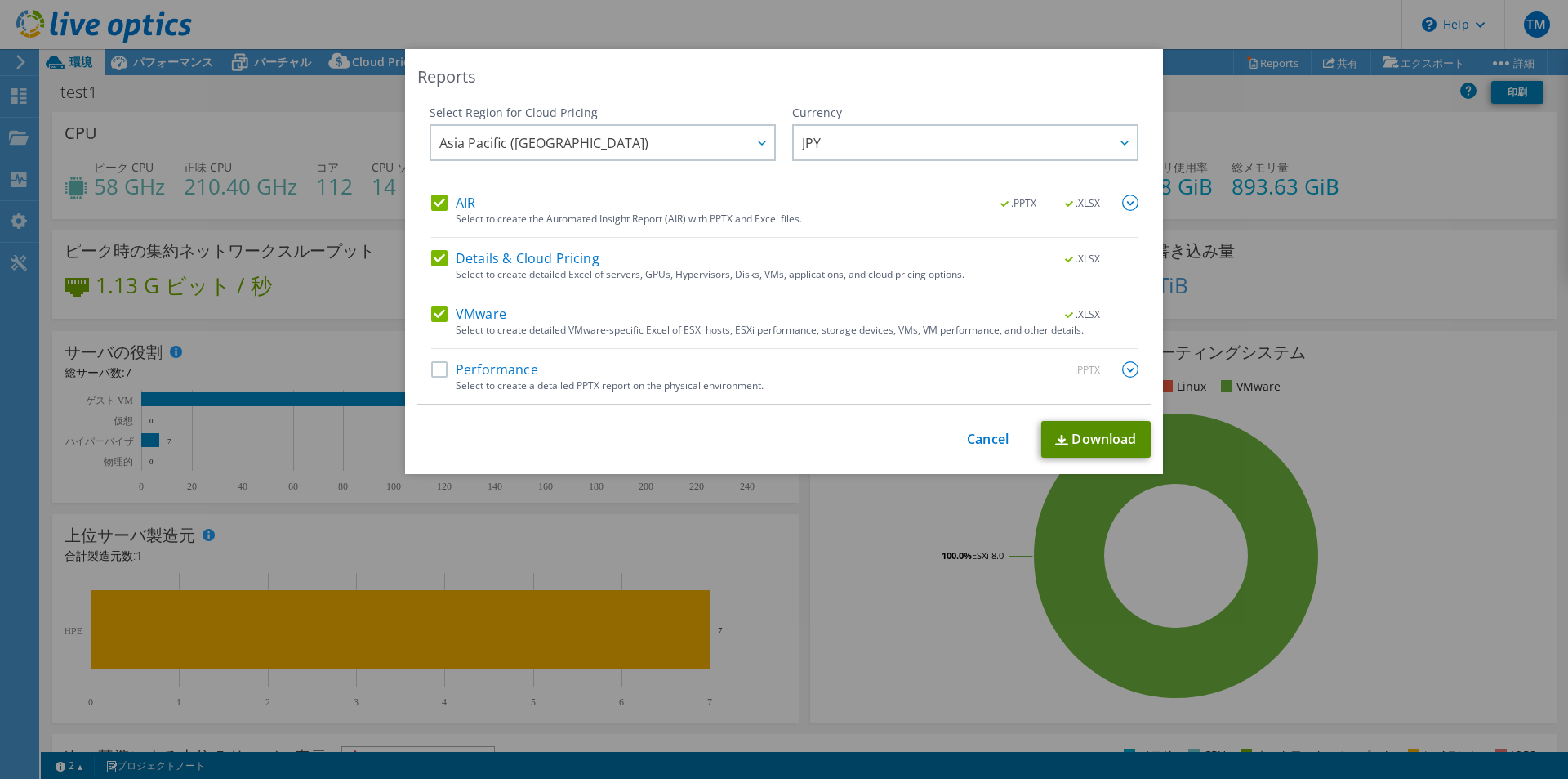
click at [1111, 439] on link "Download" at bounding box center [1096, 439] width 109 height 37
